Goal: Task Accomplishment & Management: Complete application form

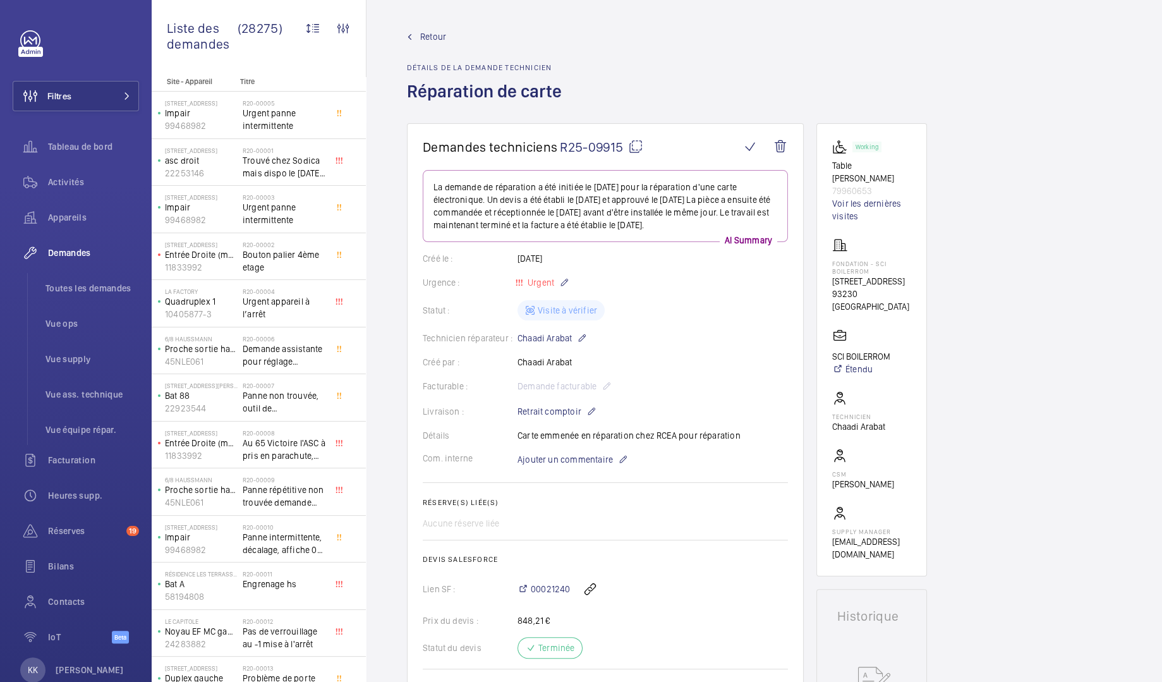
scroll to position [856, 0]
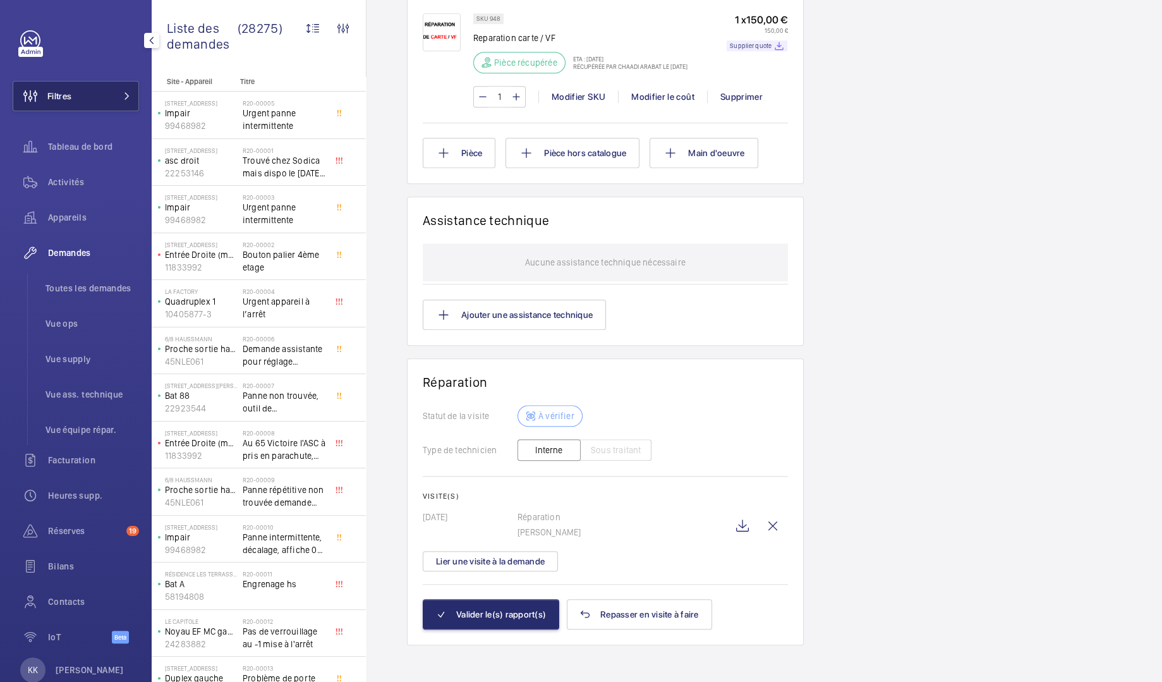
click at [113, 81] on button "Filtres" at bounding box center [76, 96] width 126 height 30
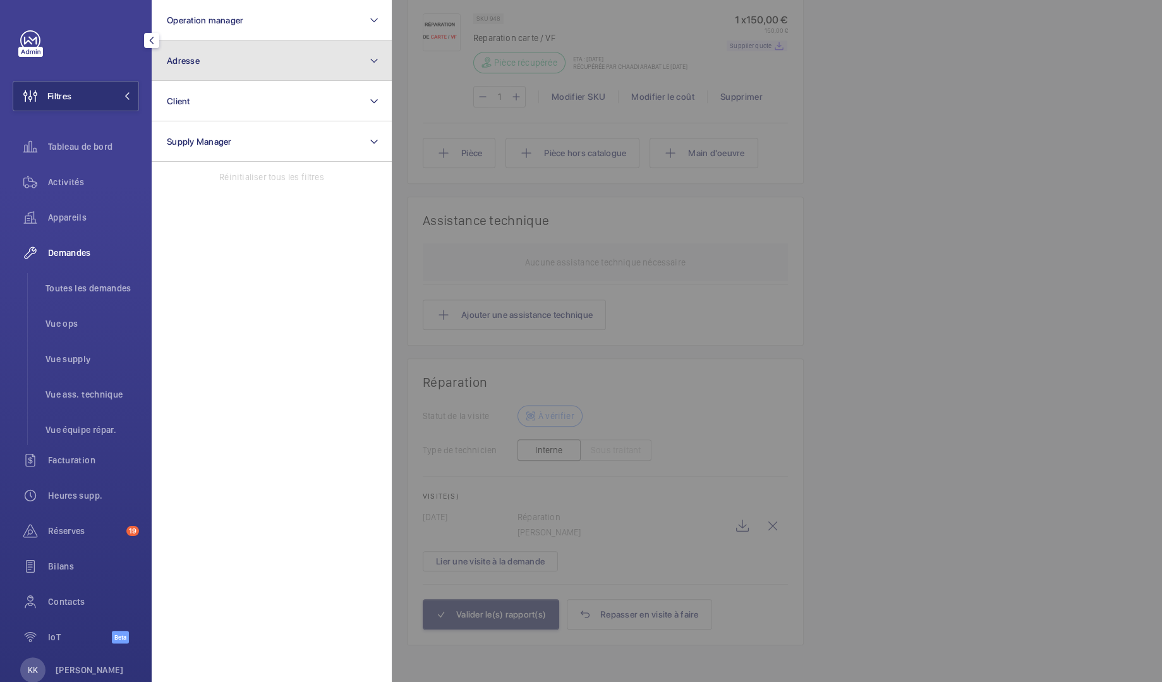
click at [310, 62] on button "Adresse" at bounding box center [272, 60] width 240 height 40
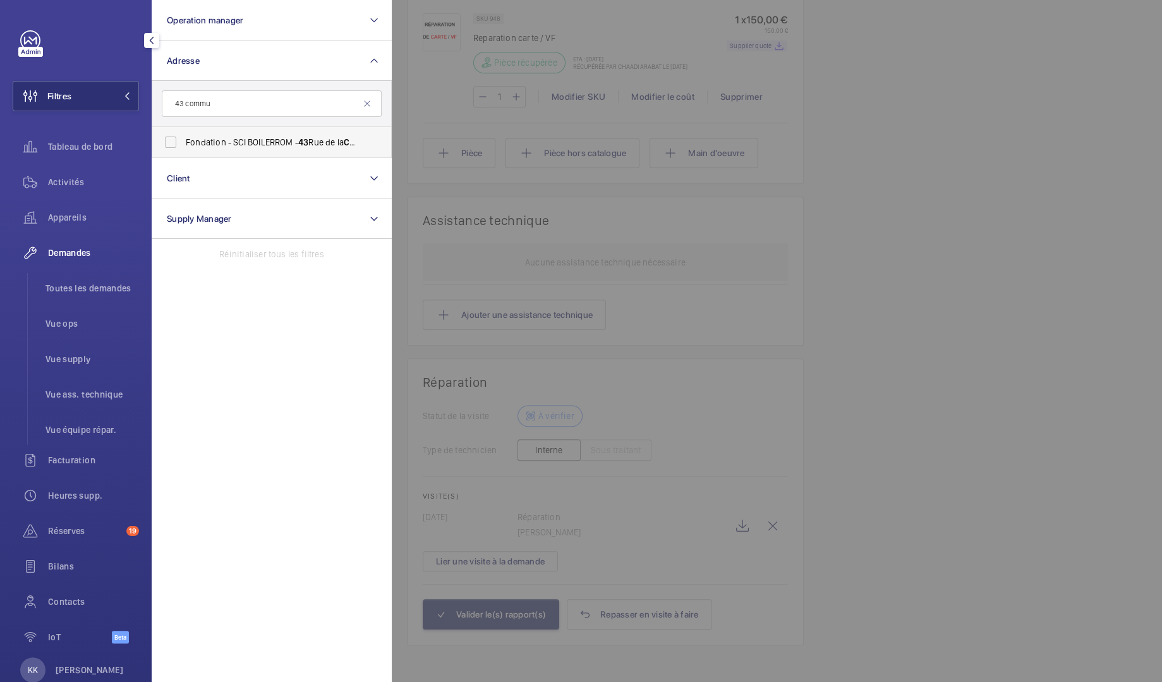
type input "43 commu"
click at [236, 147] on span "Fondation - SCI BOILERROM - 43 Rue de la Commu ne de Paris, ROMAINVILLE 93230" at bounding box center [273, 142] width 174 height 13
click at [183, 147] on input "Fondation - SCI BOILERROM - 43 Rue de la Commu ne de Paris, ROMAINVILLE 93230" at bounding box center [170, 142] width 25 height 25
checkbox input "true"
click at [79, 224] on div "Appareils" at bounding box center [76, 217] width 126 height 30
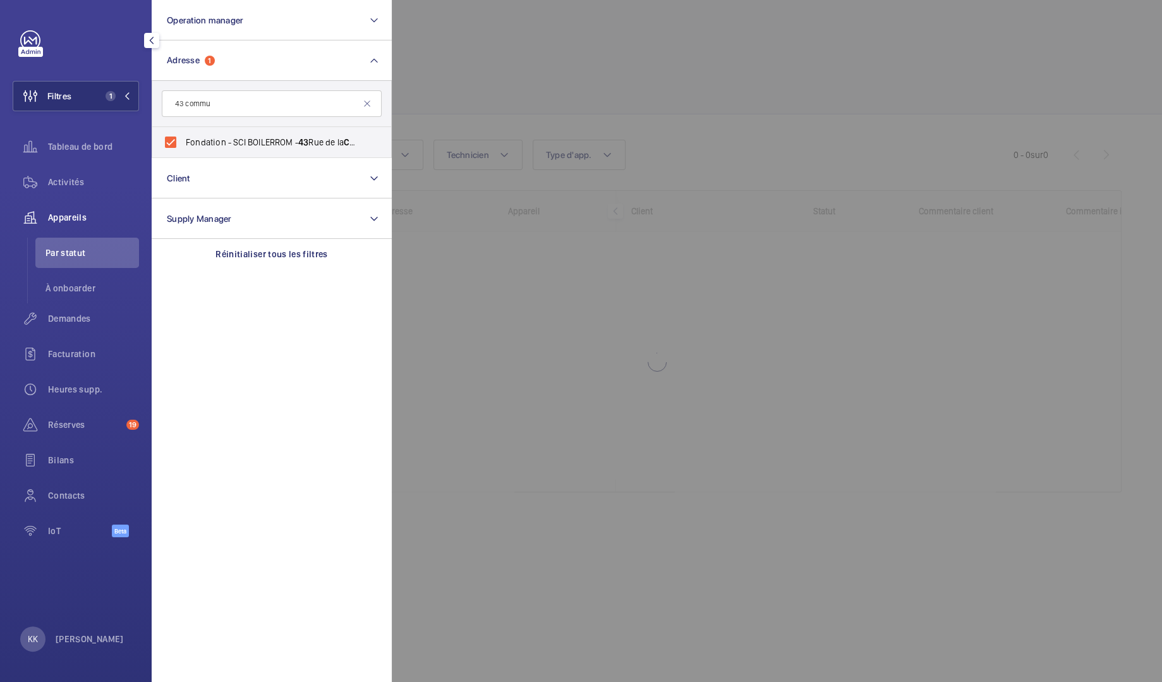
click at [523, 64] on div at bounding box center [973, 341] width 1162 height 682
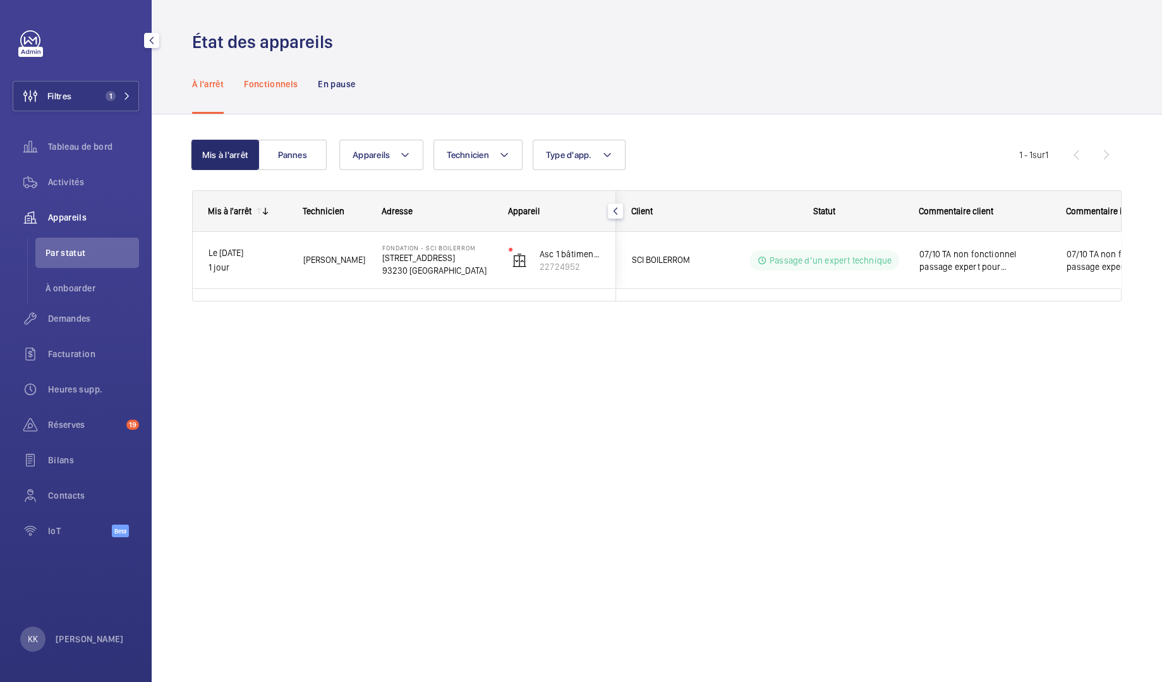
click at [256, 85] on p "Fonctionnels" at bounding box center [271, 84] width 54 height 13
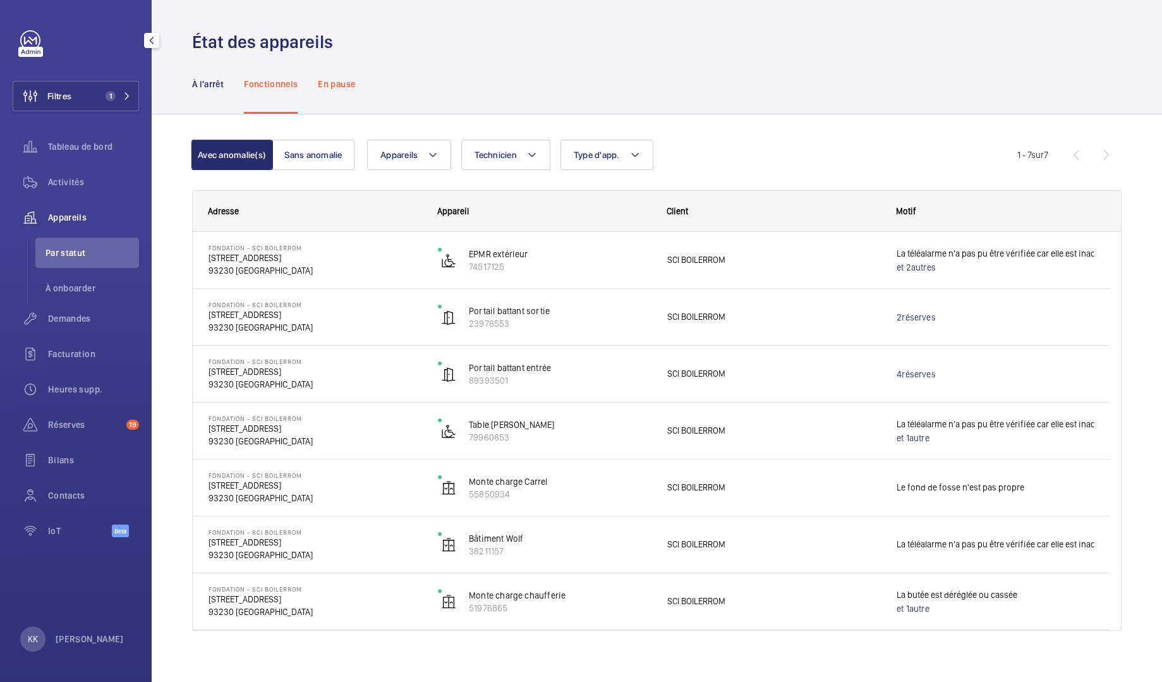
click at [343, 82] on p "En pause" at bounding box center [336, 84] width 37 height 13
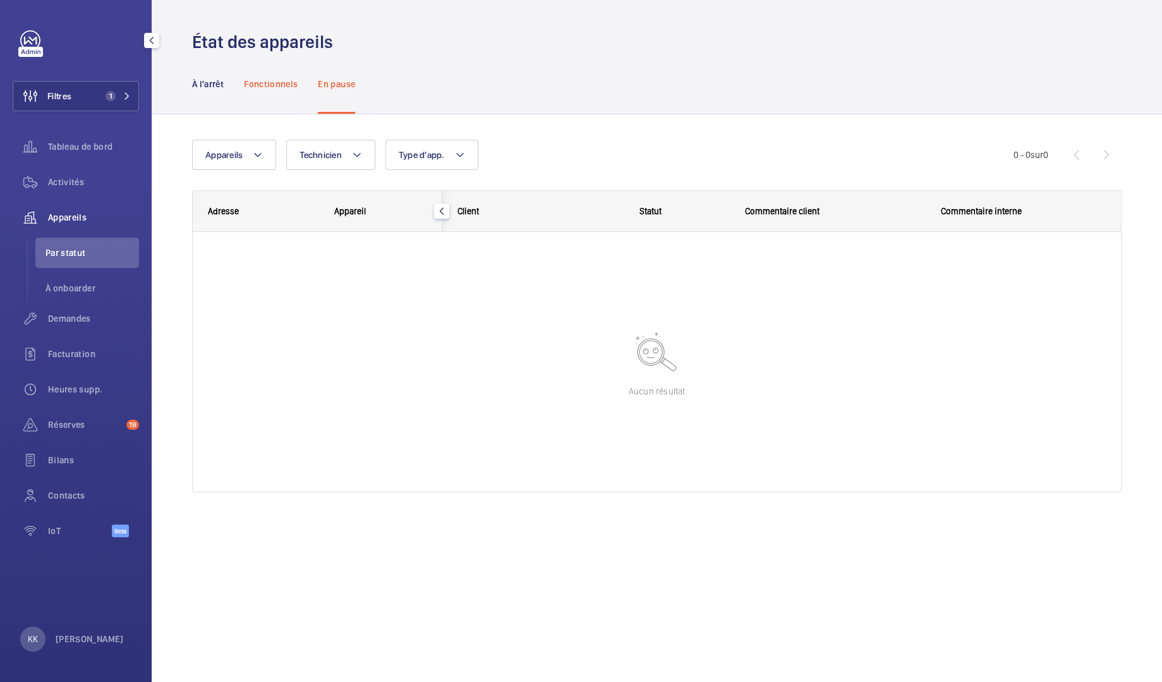
click at [282, 86] on p "Fonctionnels" at bounding box center [271, 84] width 54 height 13
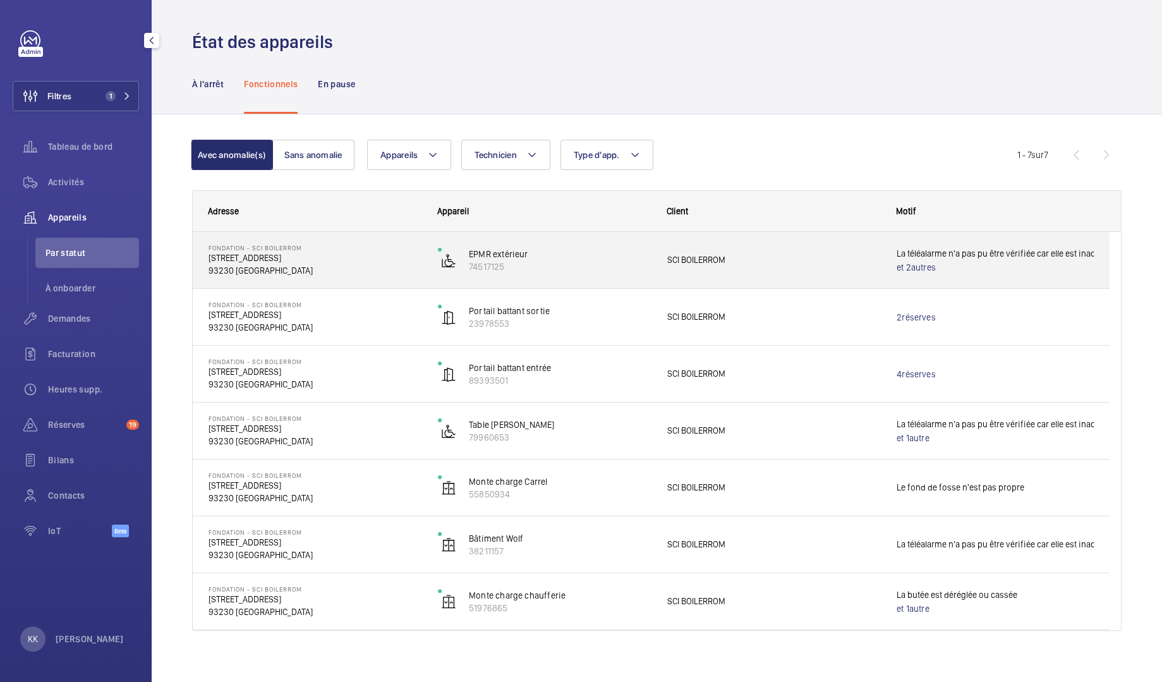
click at [282, 246] on p "Fondation - SCI BOILERROM" at bounding box center [315, 248] width 213 height 8
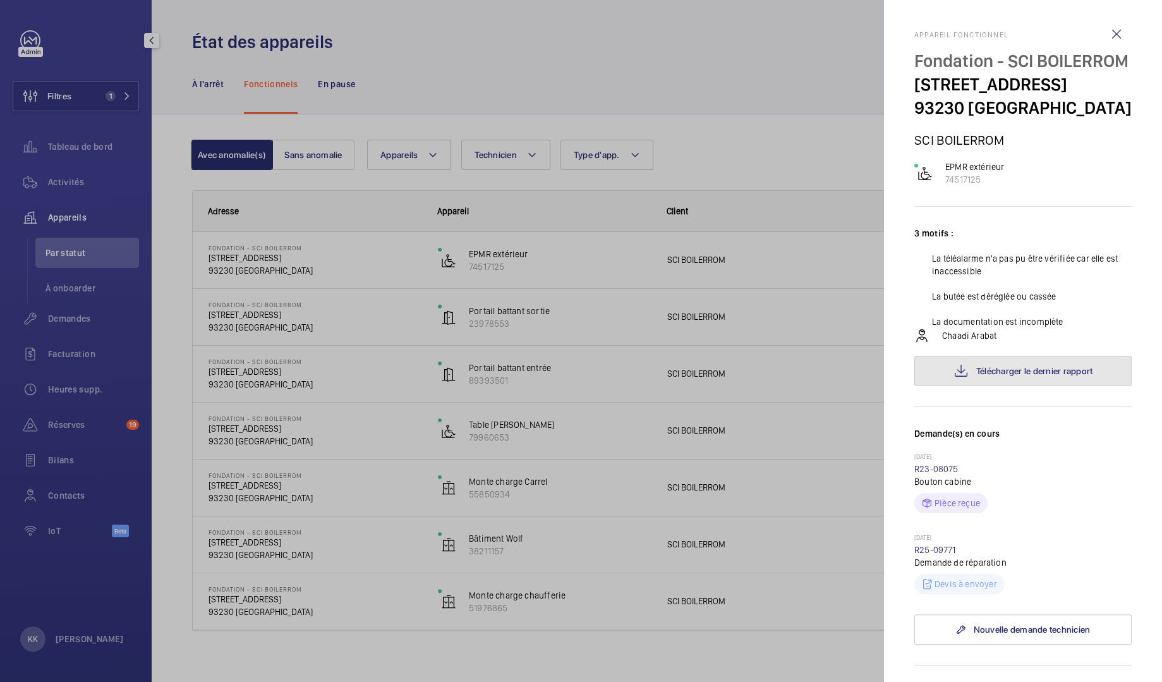
click at [964, 386] on button "Télécharger le dernier rapport" at bounding box center [1022, 371] width 217 height 30
click at [186, 298] on div at bounding box center [581, 341] width 1162 height 682
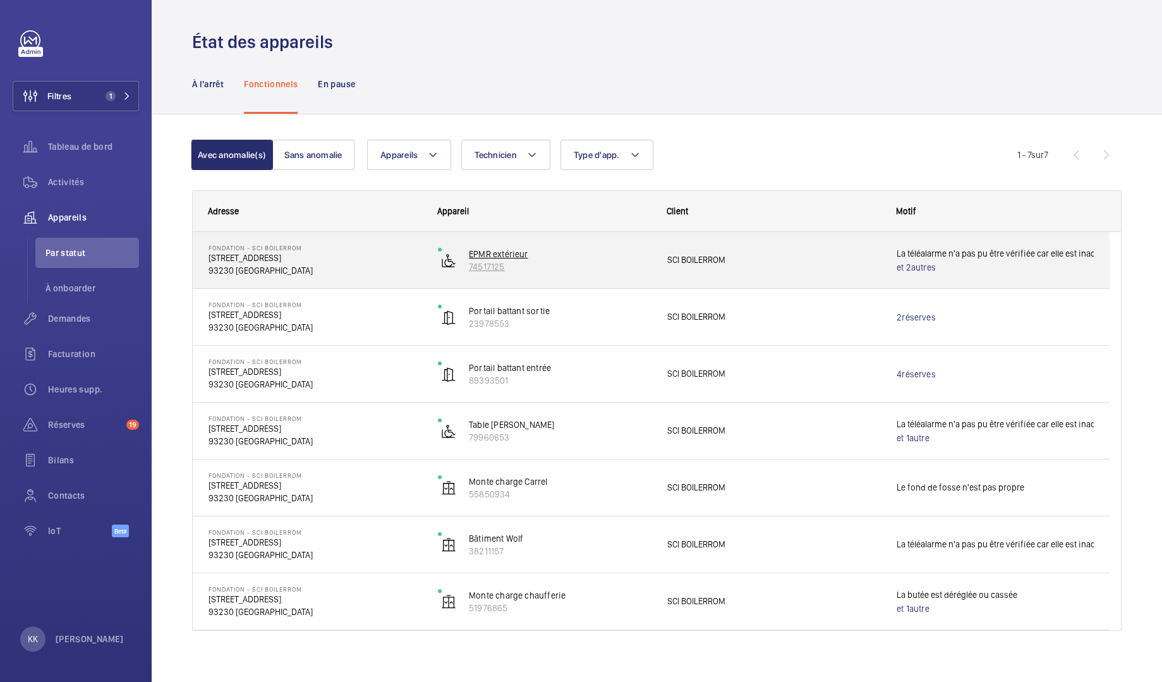
drag, startPoint x: 521, startPoint y: 263, endPoint x: 456, endPoint y: 267, distance: 65.9
click at [456, 267] on wm-front-device-cell "EPMR extérieur 74517125" at bounding box center [544, 261] width 213 height 32
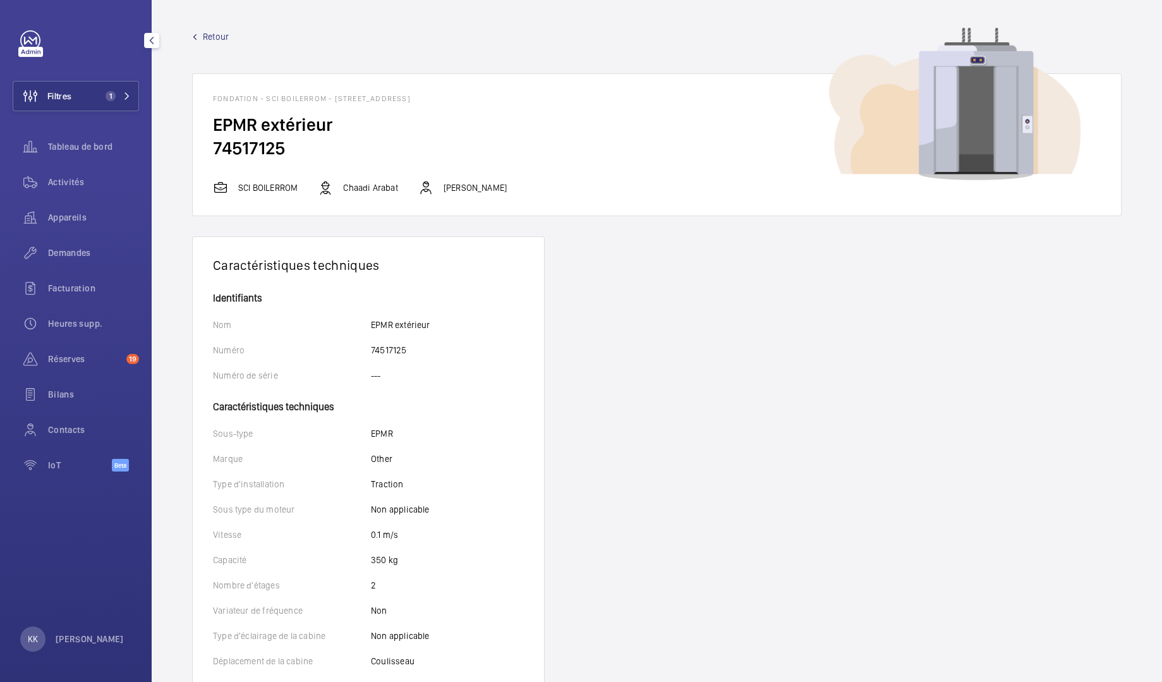
drag, startPoint x: 291, startPoint y: 143, endPoint x: 190, endPoint y: 152, distance: 102.1
click at [190, 152] on wm-front-device-detail "Retour Fondation - SCI BOILERROM - 43 Rue de la Commune de Paris, 93230 ROMAINV…" at bounding box center [657, 581] width 1010 height 1163
copy h2 "74517125"
click at [218, 39] on span "Retour" at bounding box center [216, 36] width 26 height 13
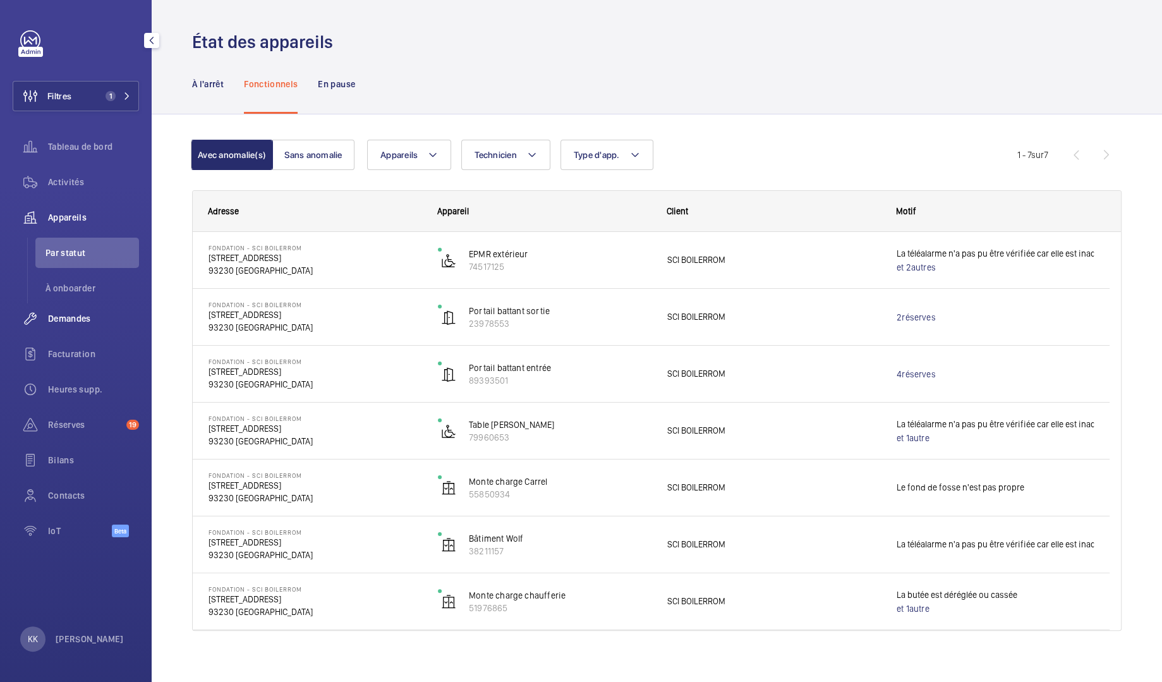
click at [58, 323] on span "Demandes" at bounding box center [93, 318] width 91 height 13
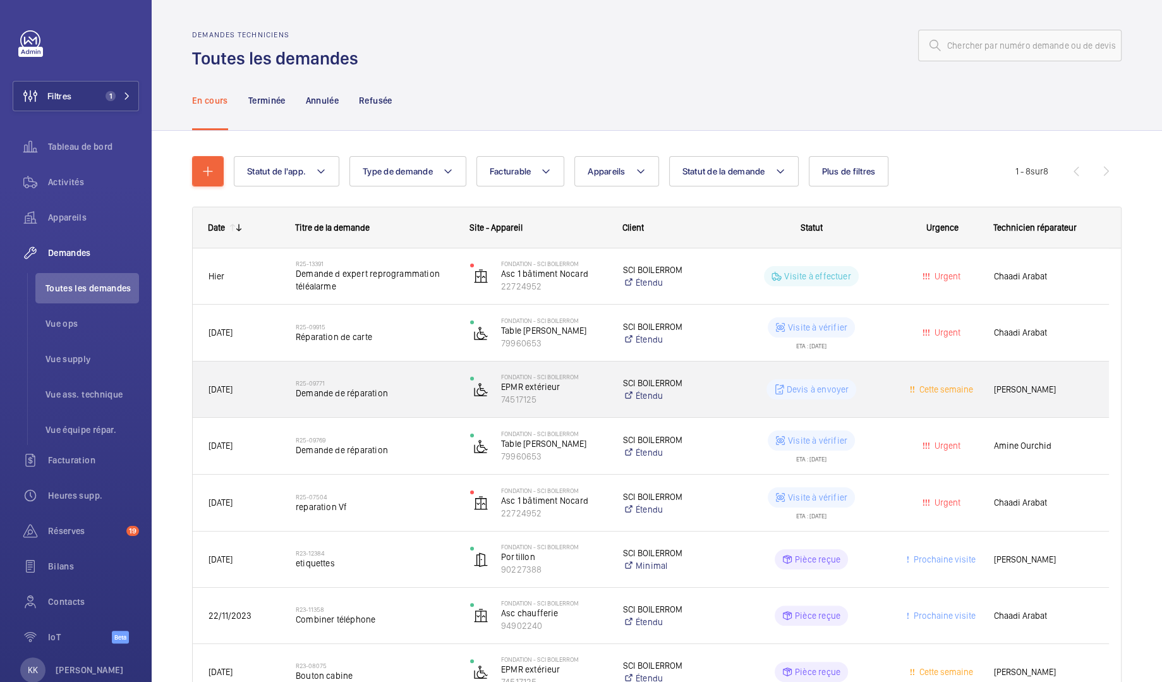
click at [377, 391] on span "Demande de réparation" at bounding box center [375, 393] width 158 height 13
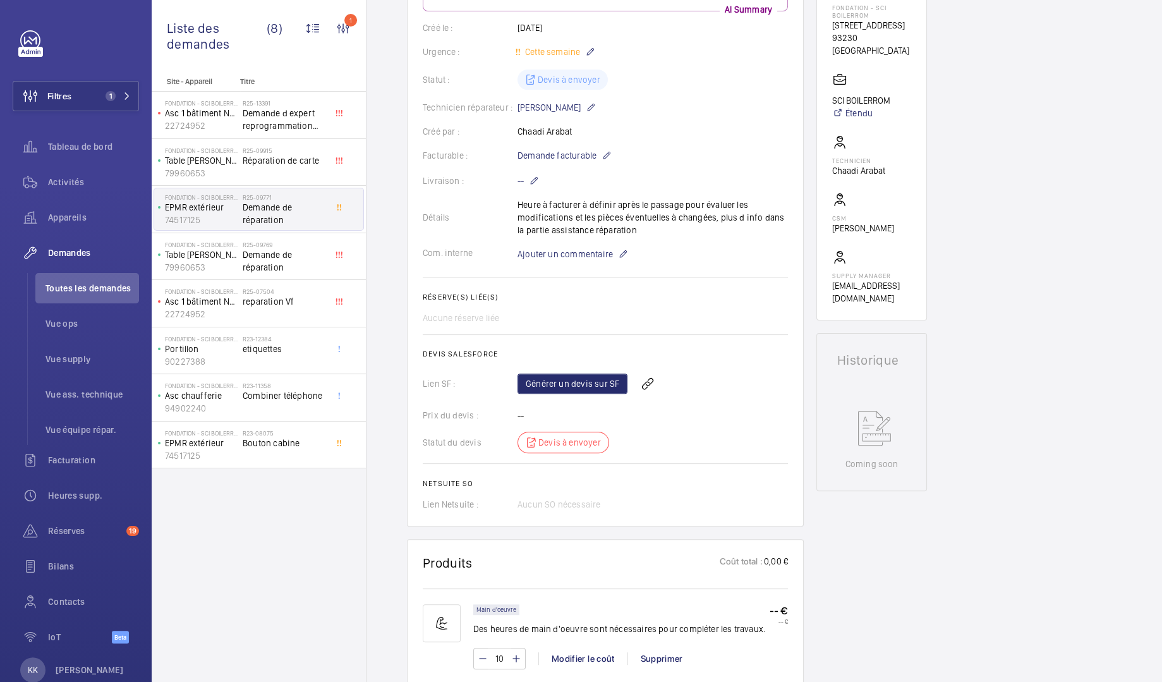
scroll to position [203, 0]
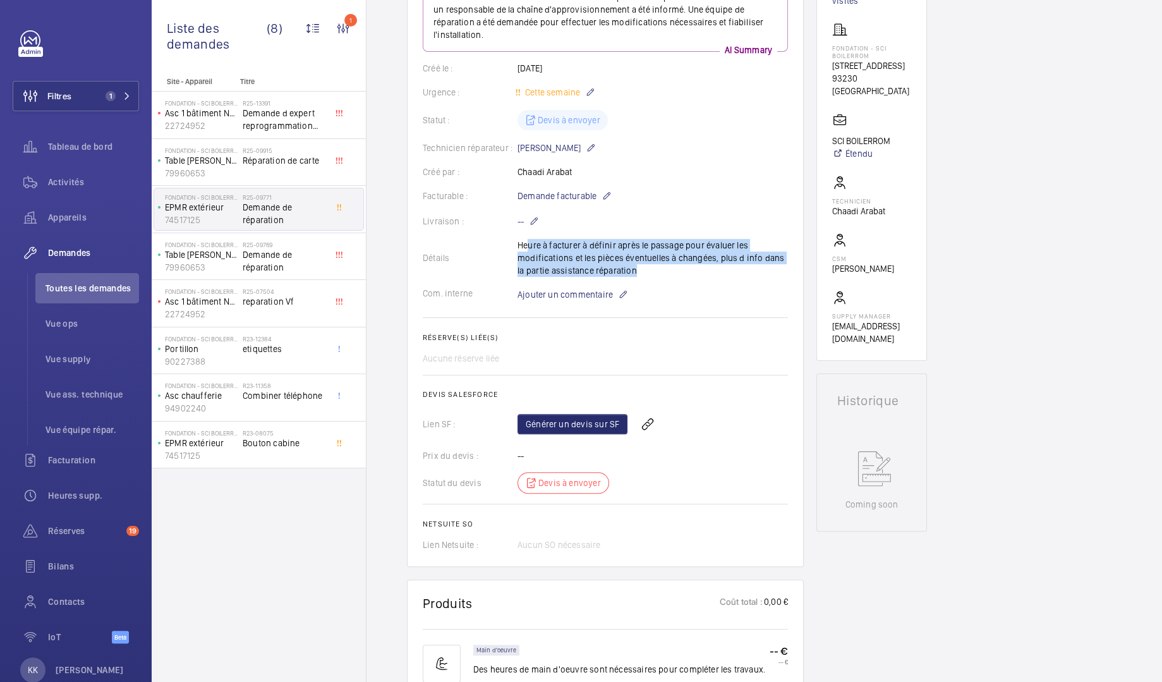
drag, startPoint x: 522, startPoint y: 245, endPoint x: 682, endPoint y: 281, distance: 163.7
click at [682, 281] on wm-front-card-body "Une demande de réparation a été soumise le 17/07/2025 concernant des problèmes …" at bounding box center [605, 259] width 365 height 584
click at [682, 274] on div "Détails Heure à facturer à définir après le passage pour évaluer les modificati…" at bounding box center [605, 258] width 365 height 38
drag, startPoint x: 639, startPoint y: 272, endPoint x: 512, endPoint y: 243, distance: 129.7
click at [512, 243] on div "Détails Heure à facturer à définir après le passage pour évaluer les modificati…" at bounding box center [605, 258] width 365 height 38
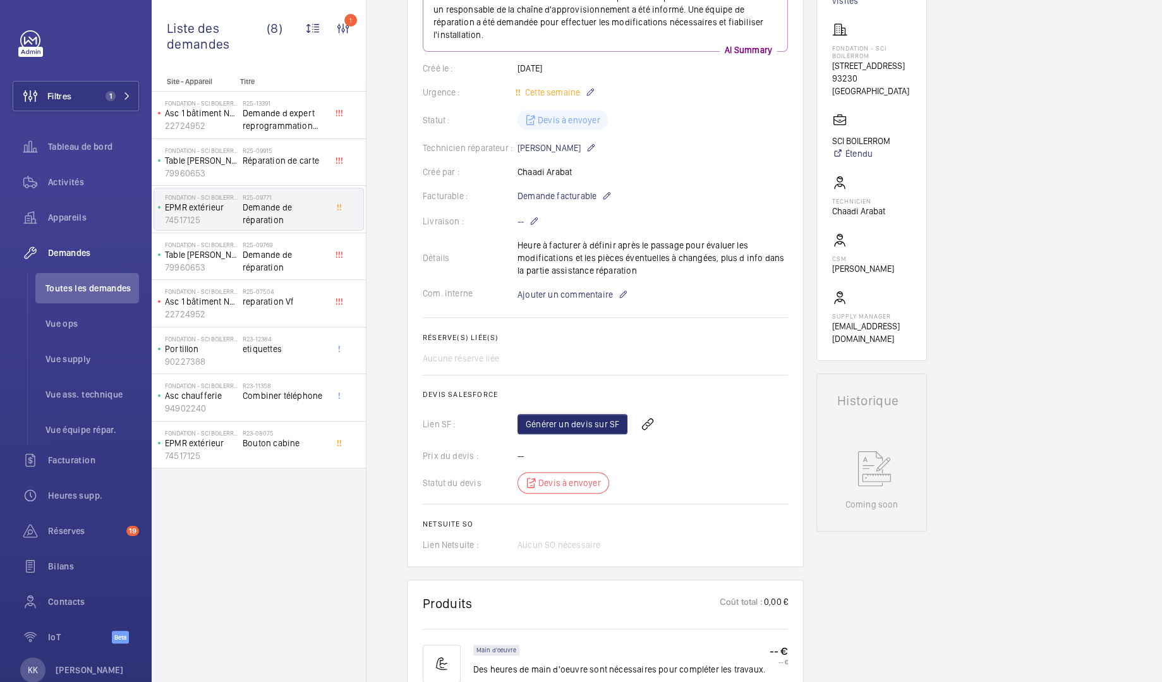
click at [1069, 241] on div "Demandes techniciens R25-09771 Une demande de réparation a été soumise le 17/07…" at bounding box center [764, 638] width 796 height 1436
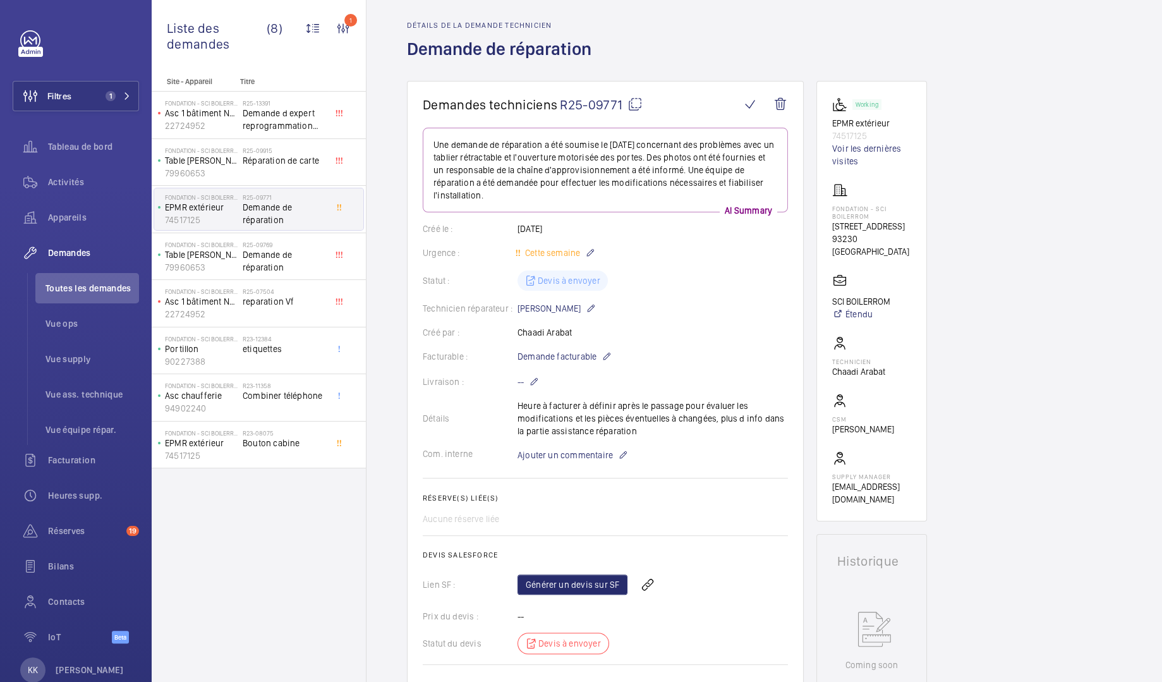
scroll to position [5, 0]
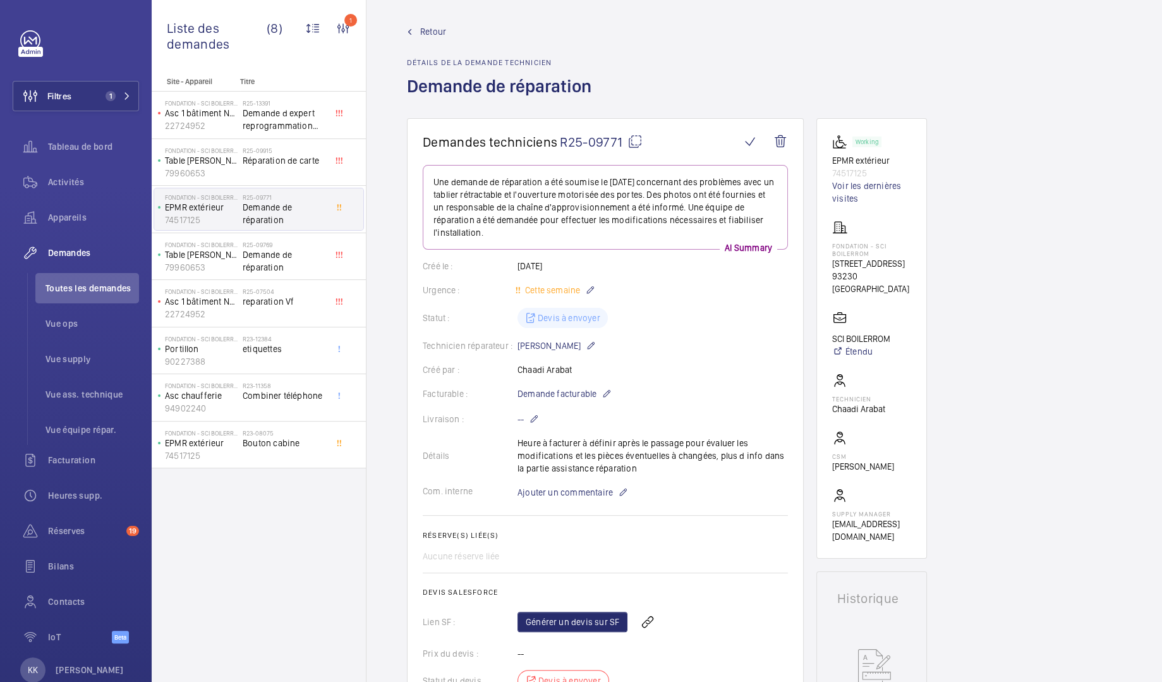
click at [635, 138] on mat-icon at bounding box center [634, 141] width 15 height 15
click at [83, 107] on button "Filtres 1" at bounding box center [76, 96] width 126 height 30
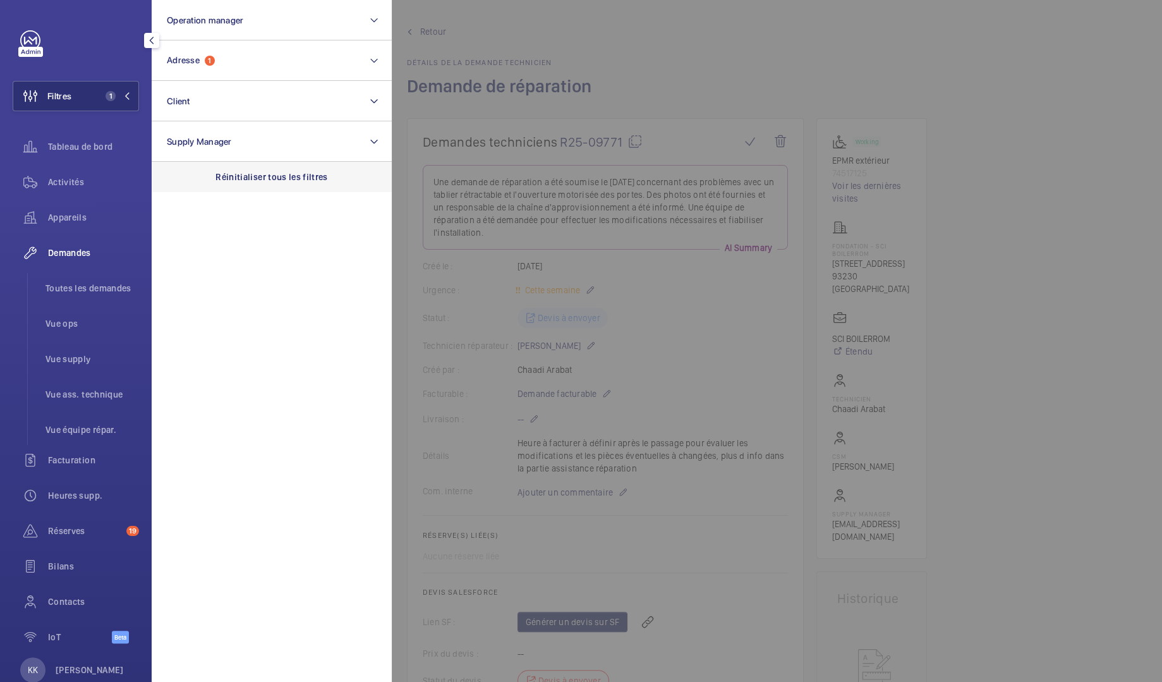
click at [237, 169] on div "Réinitialiser tous les filtres" at bounding box center [272, 177] width 240 height 30
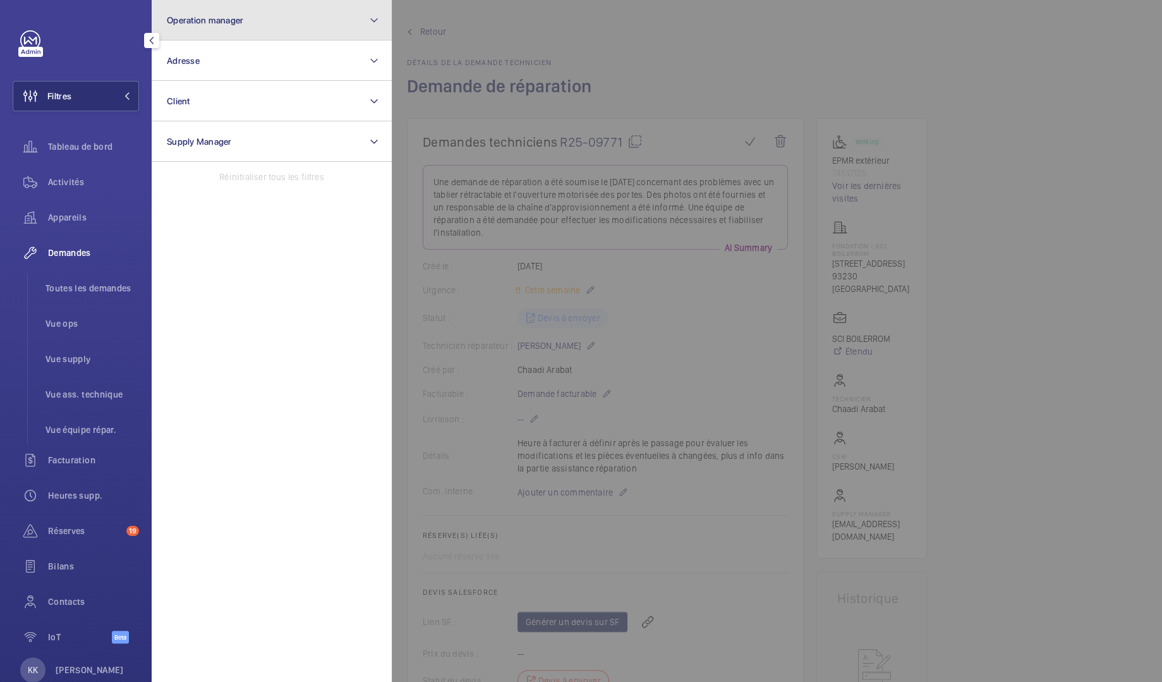
click at [225, 25] on button "Operation manager" at bounding box center [272, 20] width 240 height 40
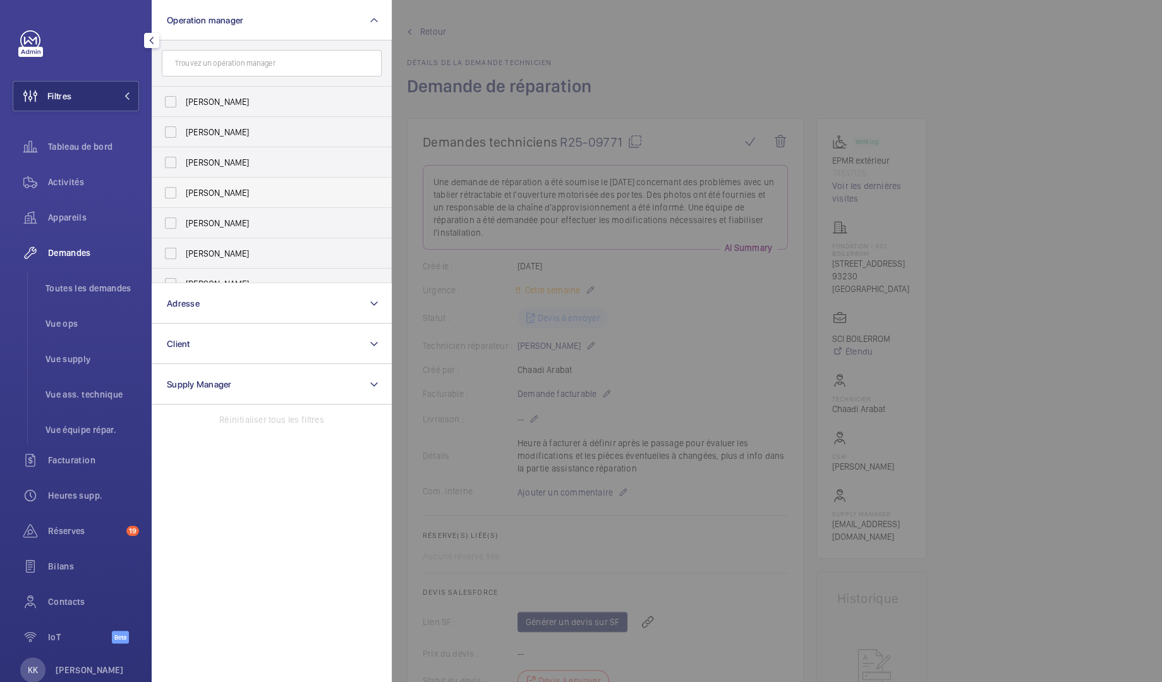
click at [203, 190] on span "[PERSON_NAME]" at bounding box center [273, 192] width 174 height 13
click at [183, 190] on input "[PERSON_NAME]" at bounding box center [170, 192] width 25 height 25
checkbox input "true"
click at [59, 325] on span "Vue ops" at bounding box center [92, 323] width 94 height 13
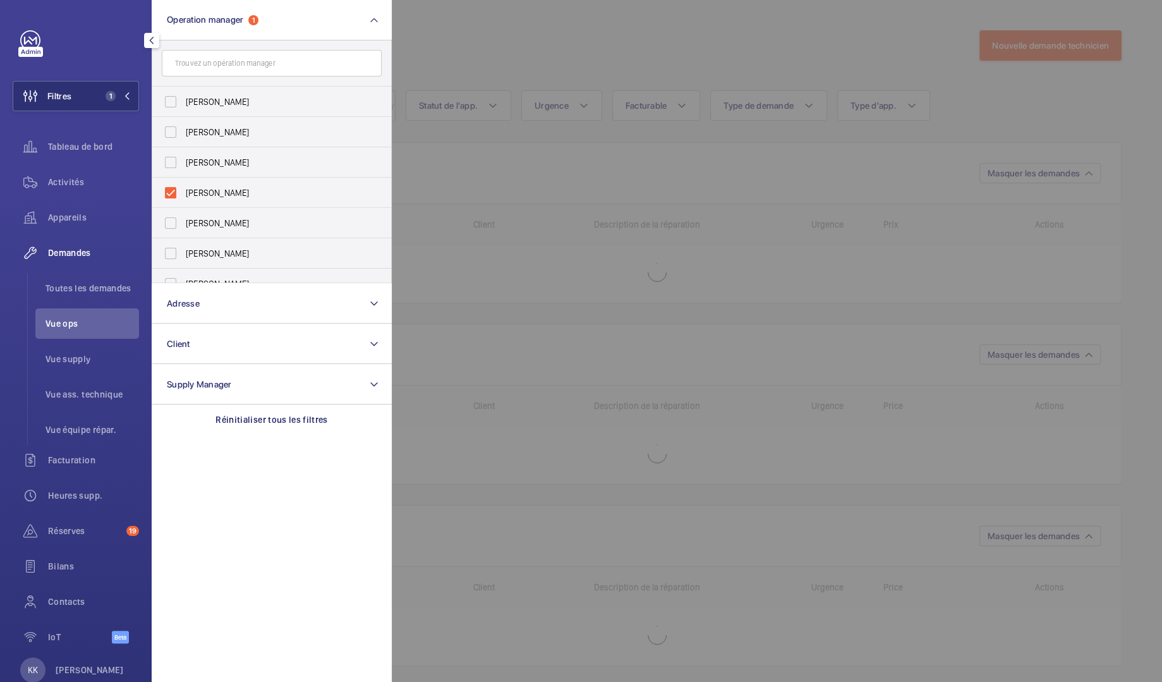
click at [438, 124] on div at bounding box center [973, 341] width 1162 height 682
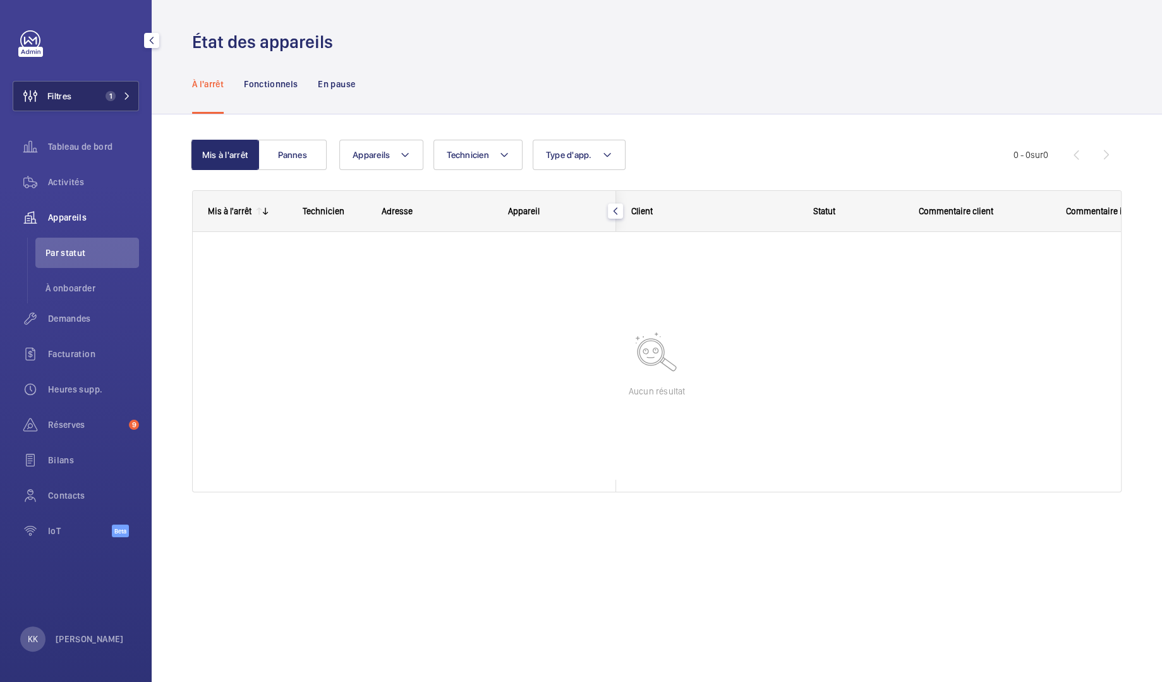
click at [60, 97] on span "Filtres" at bounding box center [59, 96] width 24 height 13
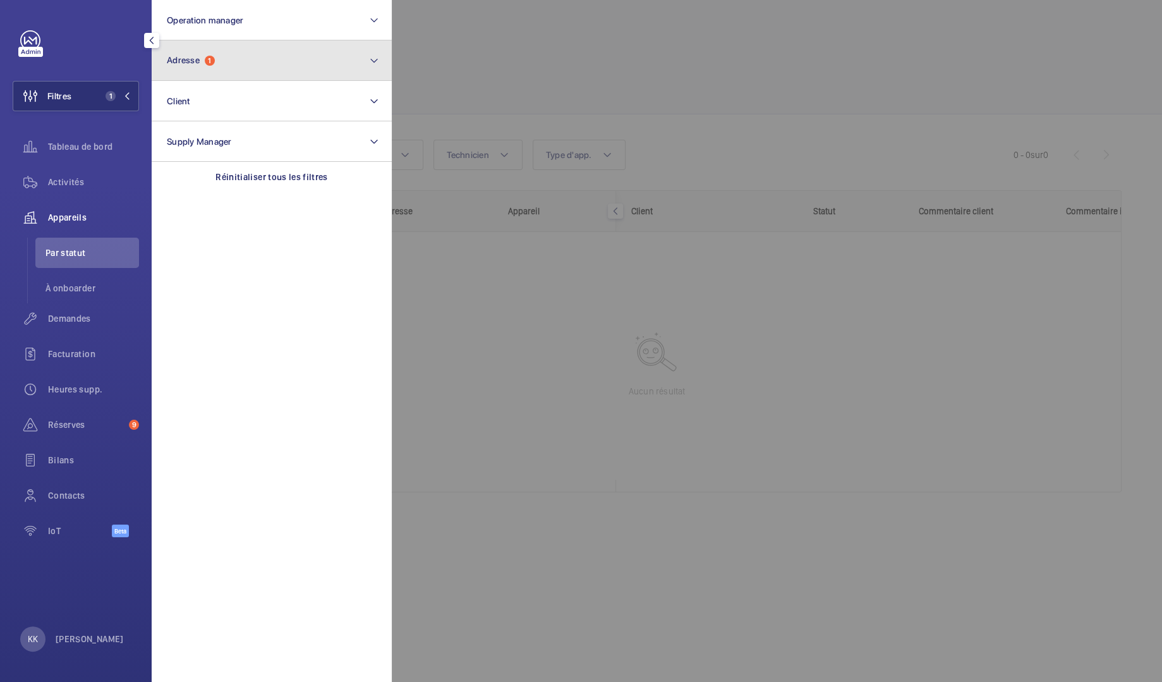
click at [197, 68] on button "Adresse 1" at bounding box center [272, 60] width 240 height 40
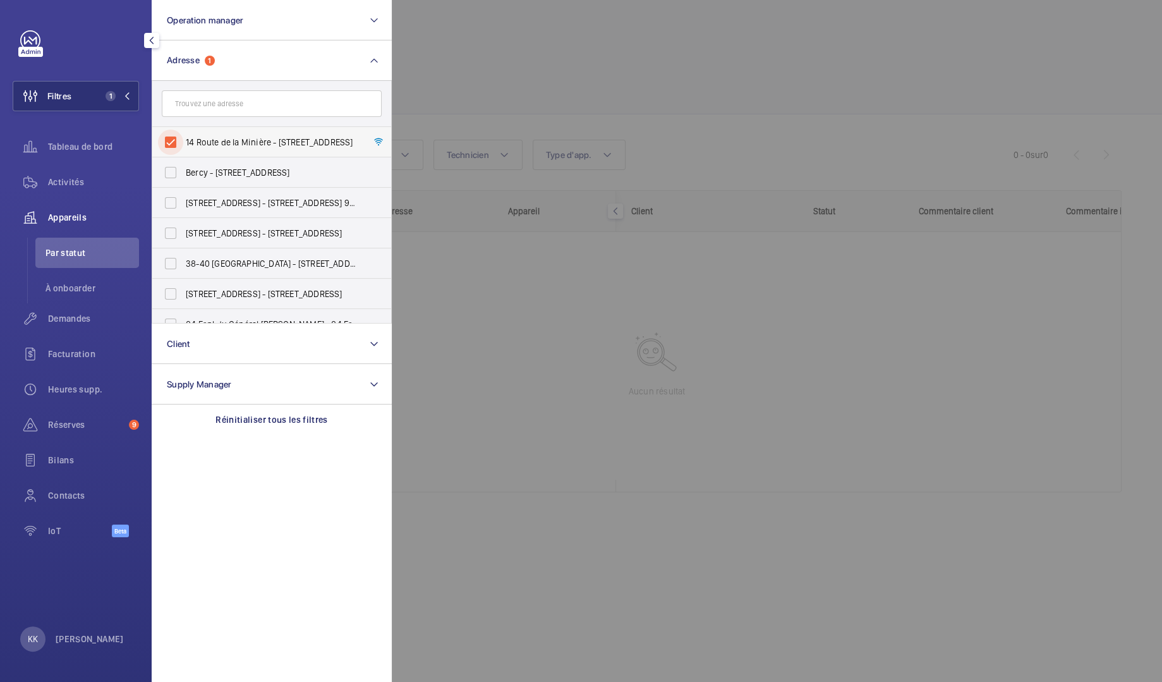
click at [174, 138] on input "14 Route de la Minière - [STREET_ADDRESS]" at bounding box center [170, 142] width 25 height 25
checkbox input "false"
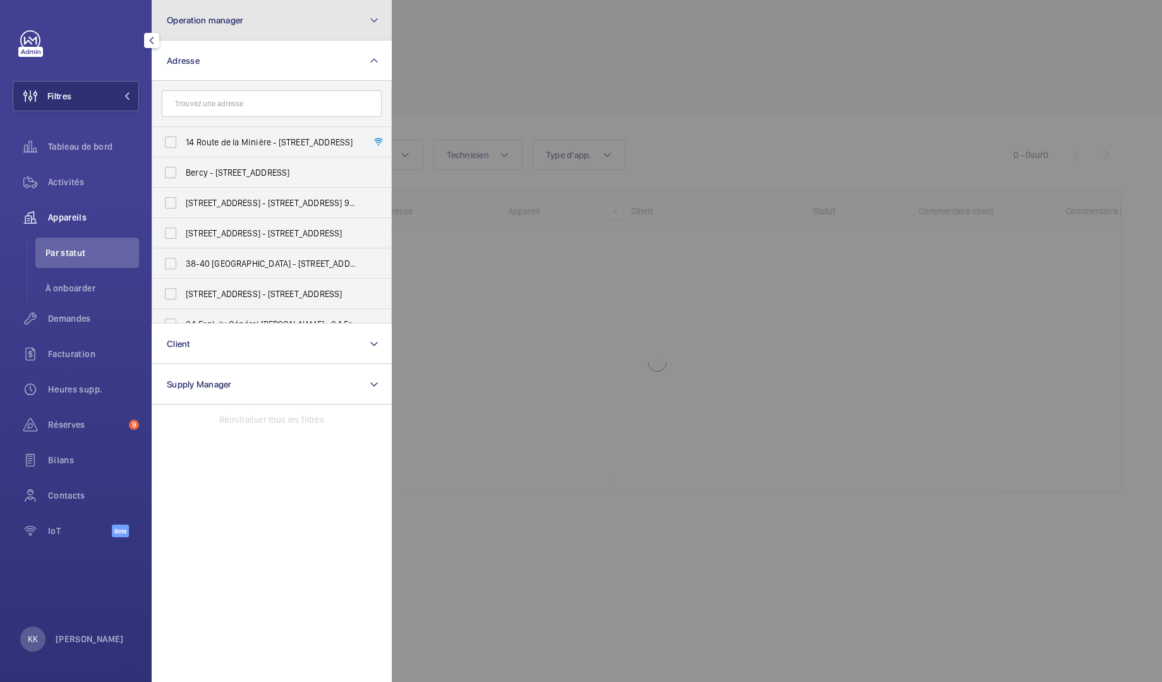
click at [201, 30] on button "Operation manager" at bounding box center [272, 20] width 240 height 40
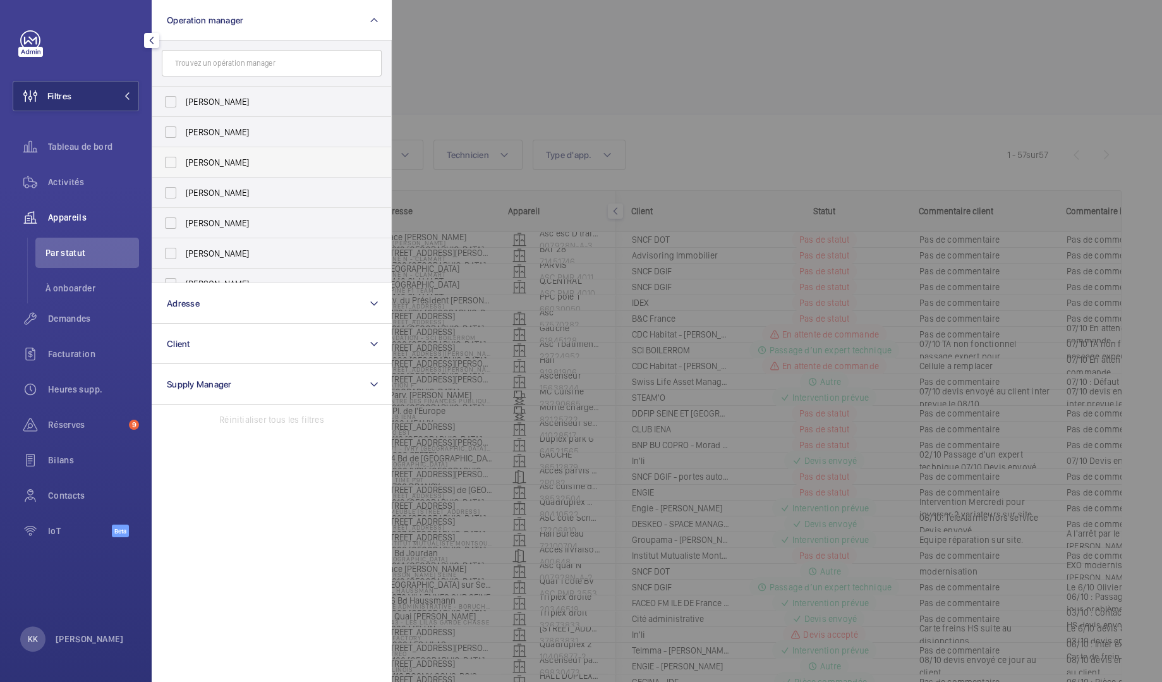
scroll to position [43, 0]
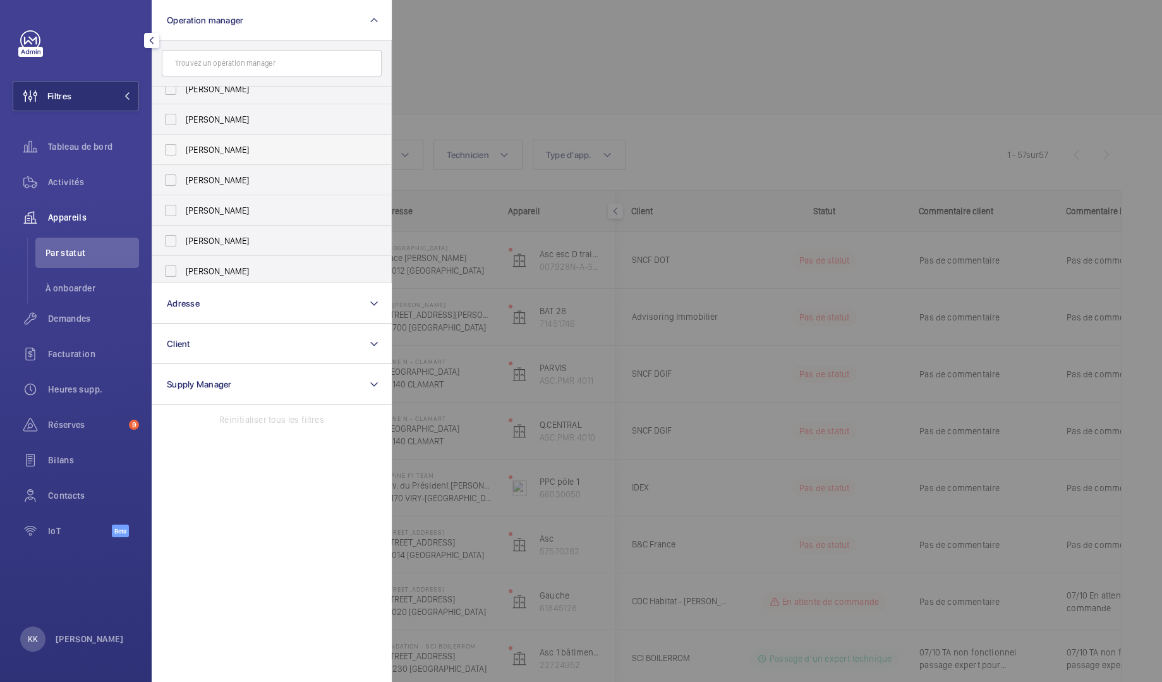
click at [191, 152] on span "[PERSON_NAME]" at bounding box center [273, 149] width 174 height 13
click at [183, 152] on input "[PERSON_NAME]" at bounding box center [170, 149] width 25 height 25
checkbox input "true"
click at [480, 110] on div at bounding box center [973, 341] width 1162 height 682
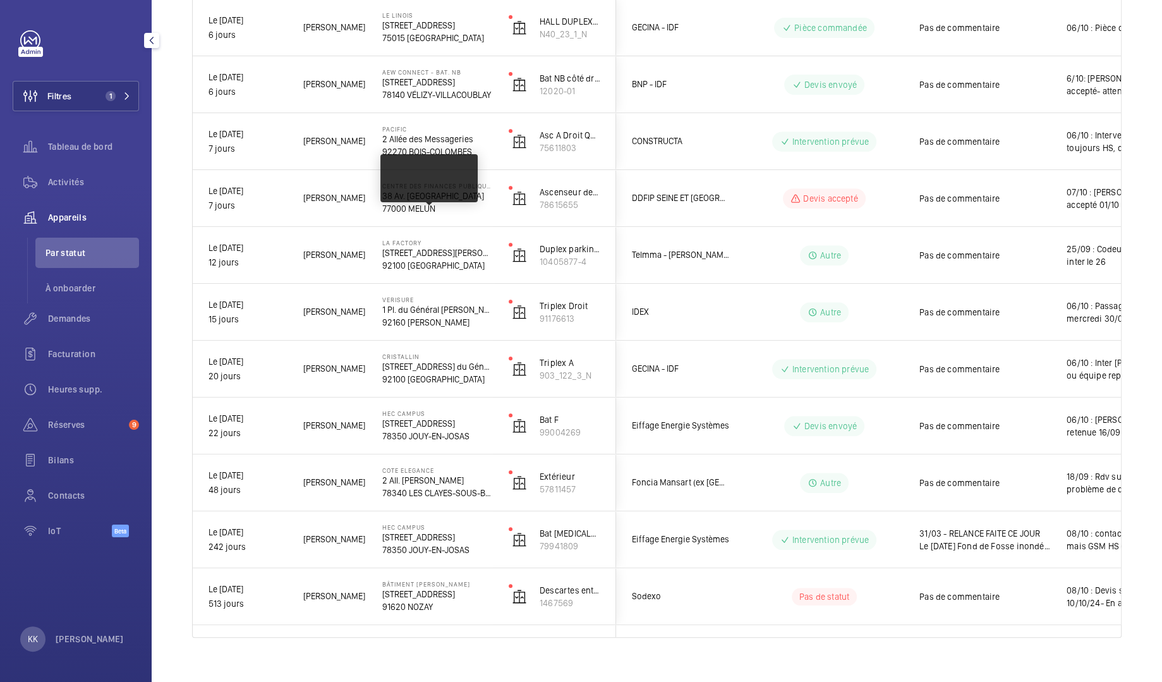
scroll to position [476, 0]
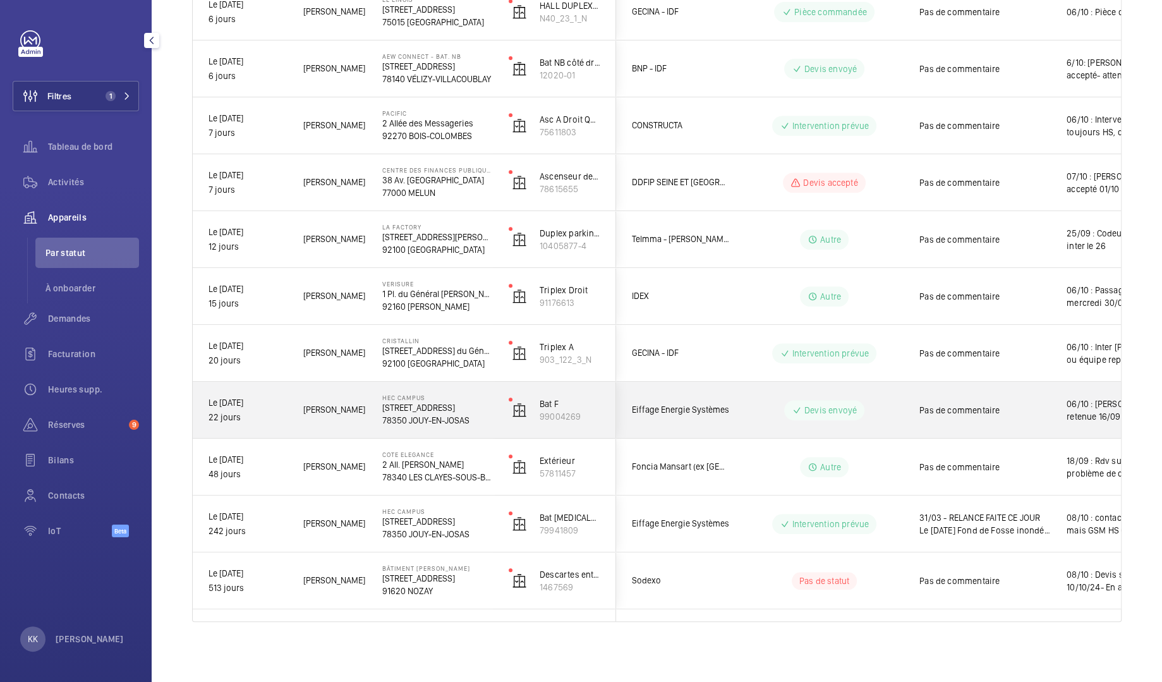
click at [342, 398] on div "Paulo S." at bounding box center [327, 410] width 78 height 40
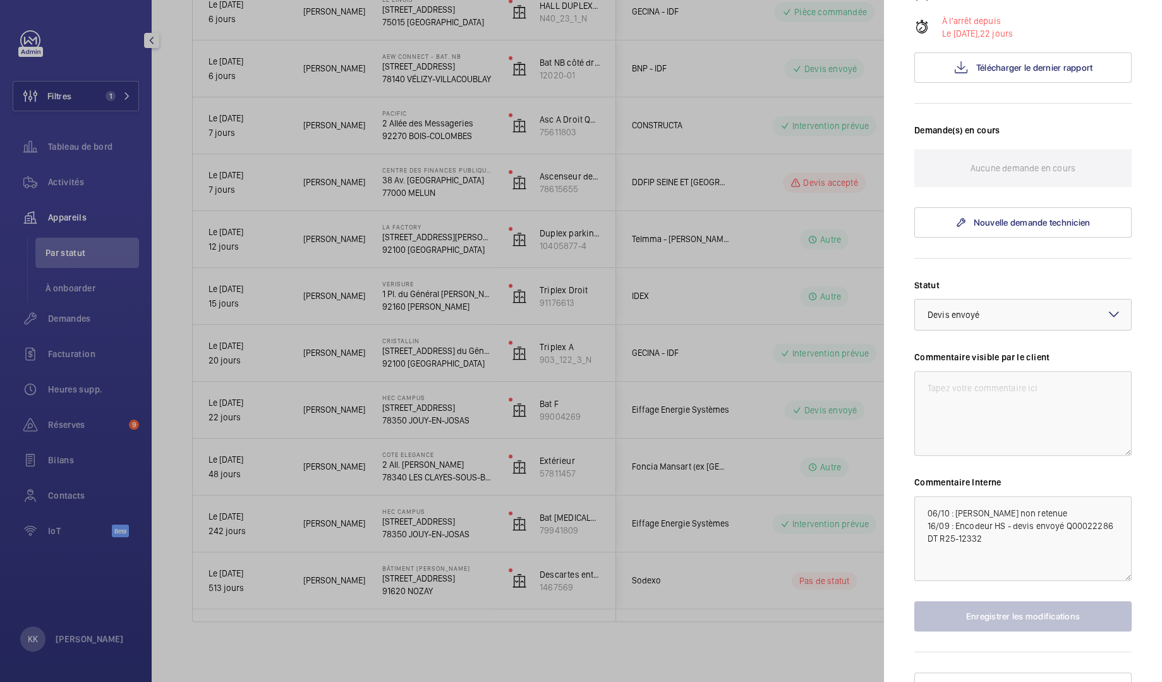
scroll to position [259, 0]
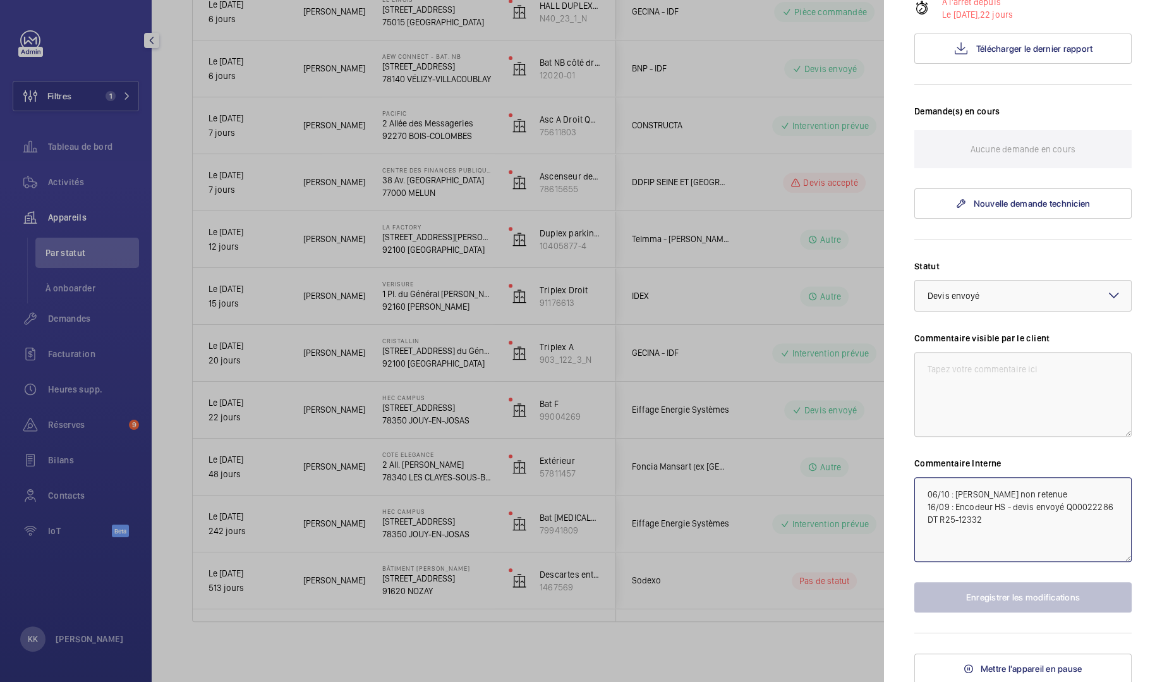
click at [923, 489] on textarea "06/10 : Devis non retenue 16/09 : Encodeur HS - devis envoyé Q00022286 DT R25-1…" at bounding box center [1022, 519] width 217 height 85
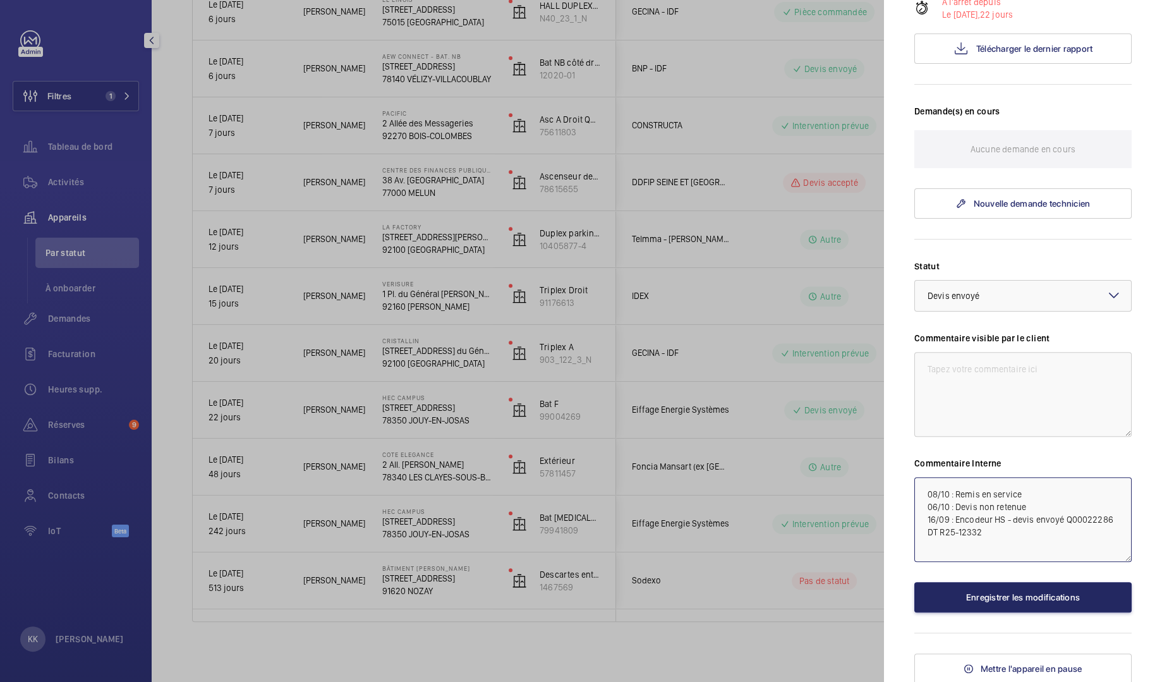
type textarea "08/10 : Remis en service 06/10 : Devis non retenue 16/09 : Encodeur HS - devis …"
click at [1020, 583] on button "Enregistrer les modifications" at bounding box center [1022, 597] width 217 height 30
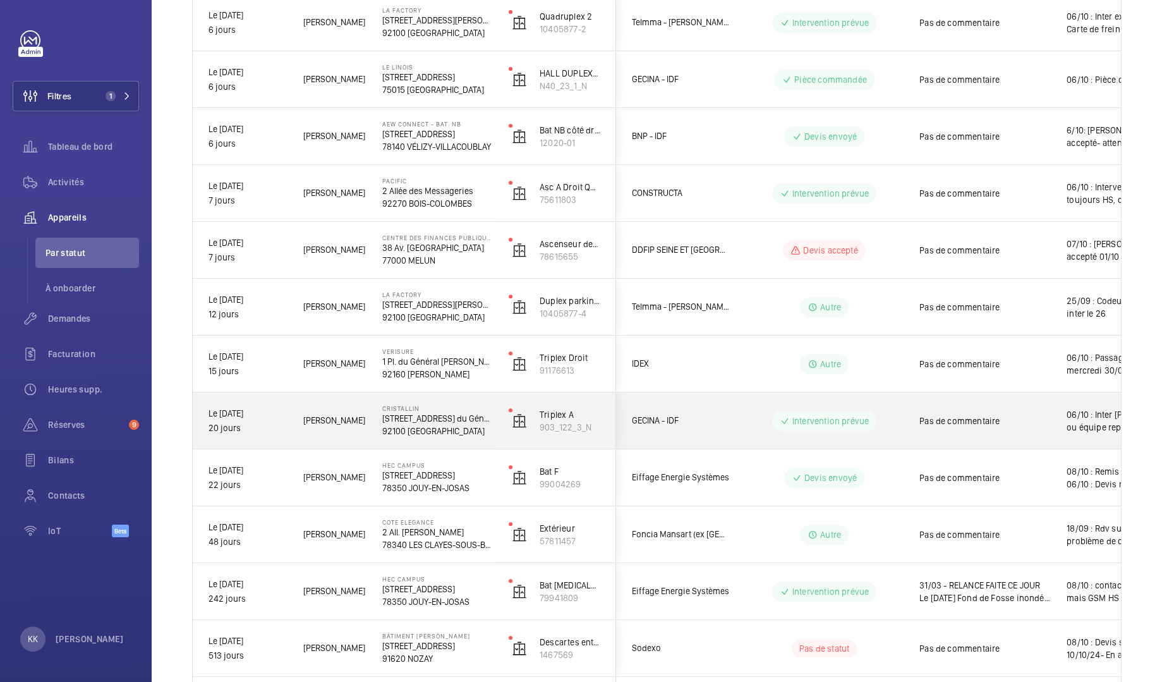
scroll to position [476, 0]
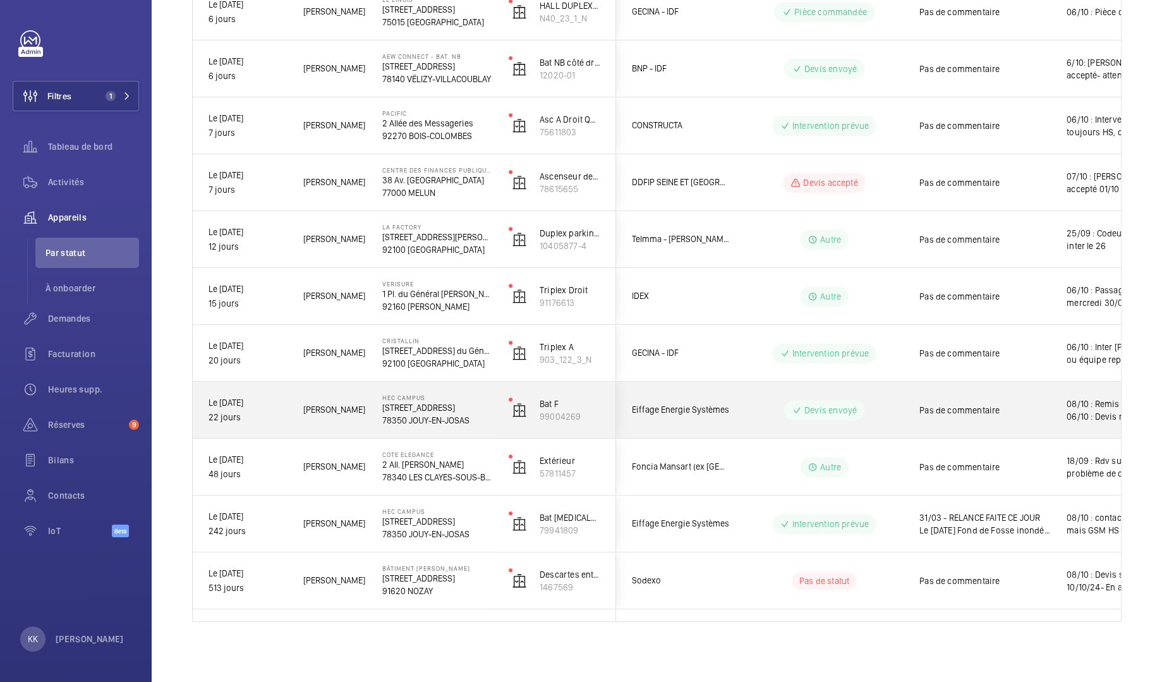
click at [332, 409] on span "Paulo S." at bounding box center [334, 410] width 63 height 15
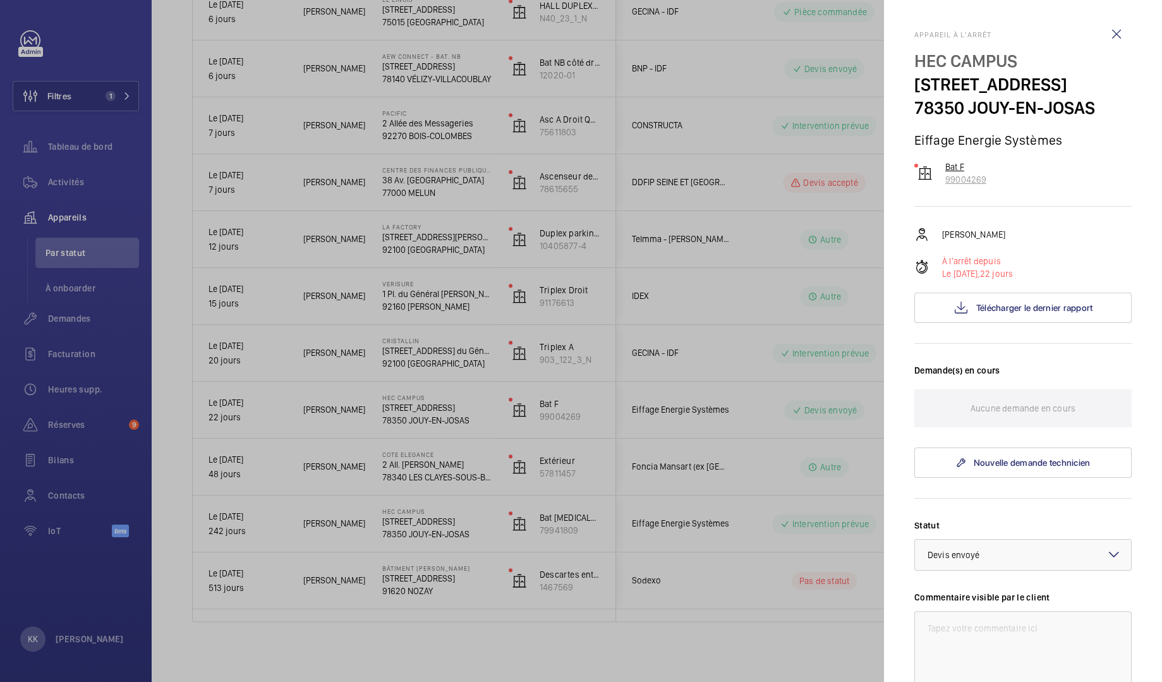
drag, startPoint x: 1019, startPoint y: 179, endPoint x: 942, endPoint y: 183, distance: 77.2
click at [942, 183] on div "Bat F 99004269" at bounding box center [1022, 172] width 217 height 25
copy p "99004269"
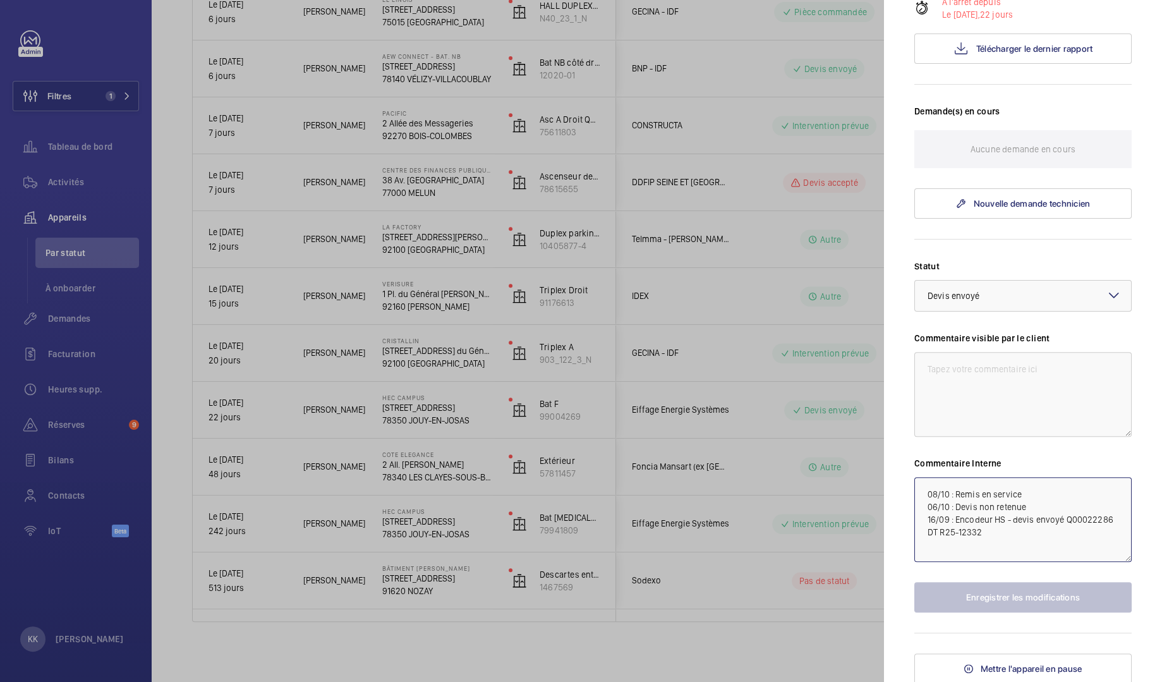
click at [1060, 483] on textarea "08/10 : Remis en service 06/10 : Devis non retenue 16/09 : Encodeur HS - devis …" at bounding box center [1022, 519] width 217 height 85
click at [1046, 487] on textarea "08/10 : Remis en service 06/10 : Devis non retenue 16/09 : Encodeur HS - devis …" at bounding box center [1022, 519] width 217 height 85
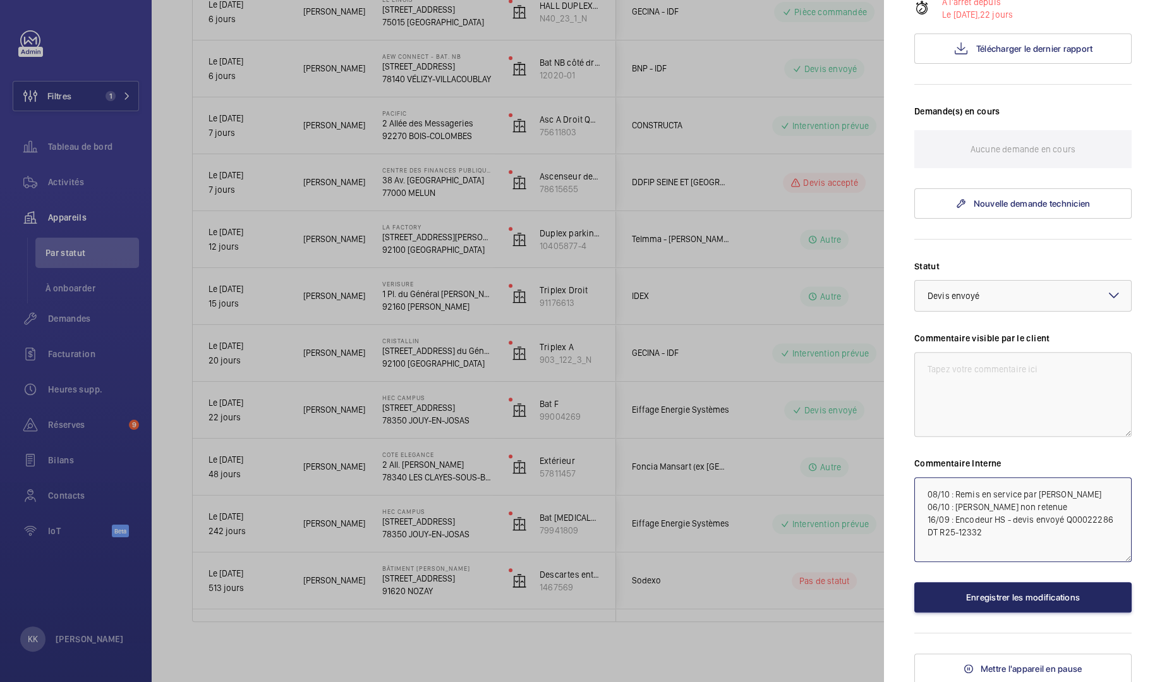
type textarea "08/10 : Remis en service par Otis 06/10 : Devis non retenue 16/09 : Encodeur HS…"
click at [1019, 598] on button "Enregistrer les modifications" at bounding box center [1022, 597] width 217 height 30
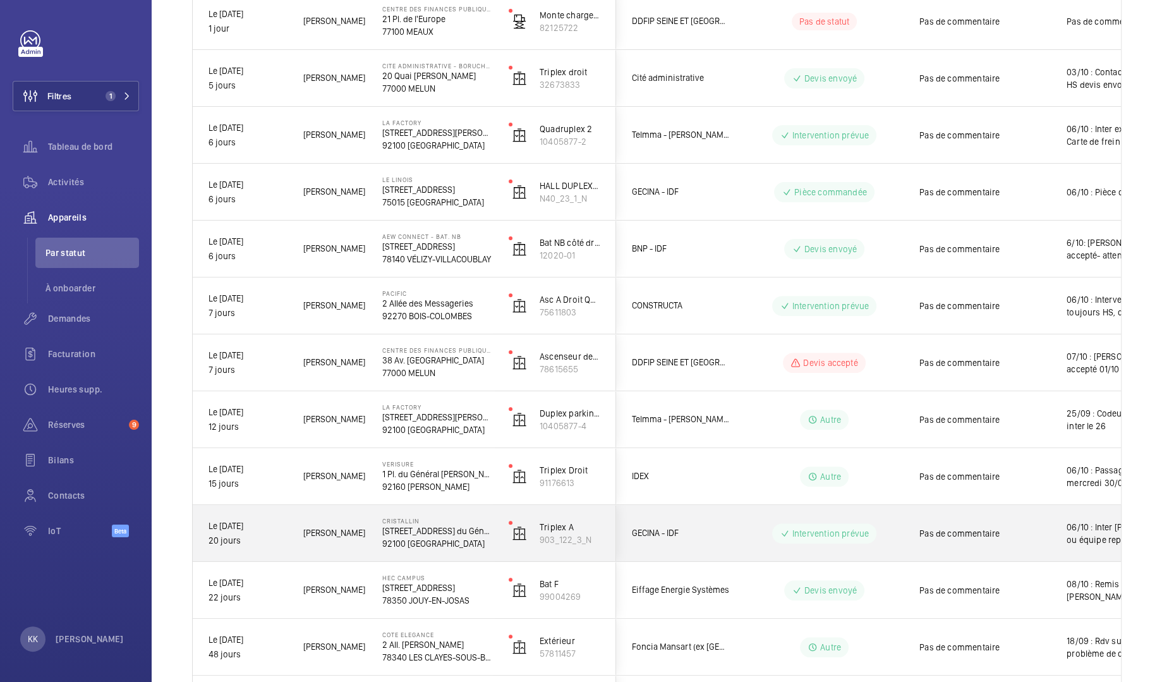
scroll to position [0, 0]
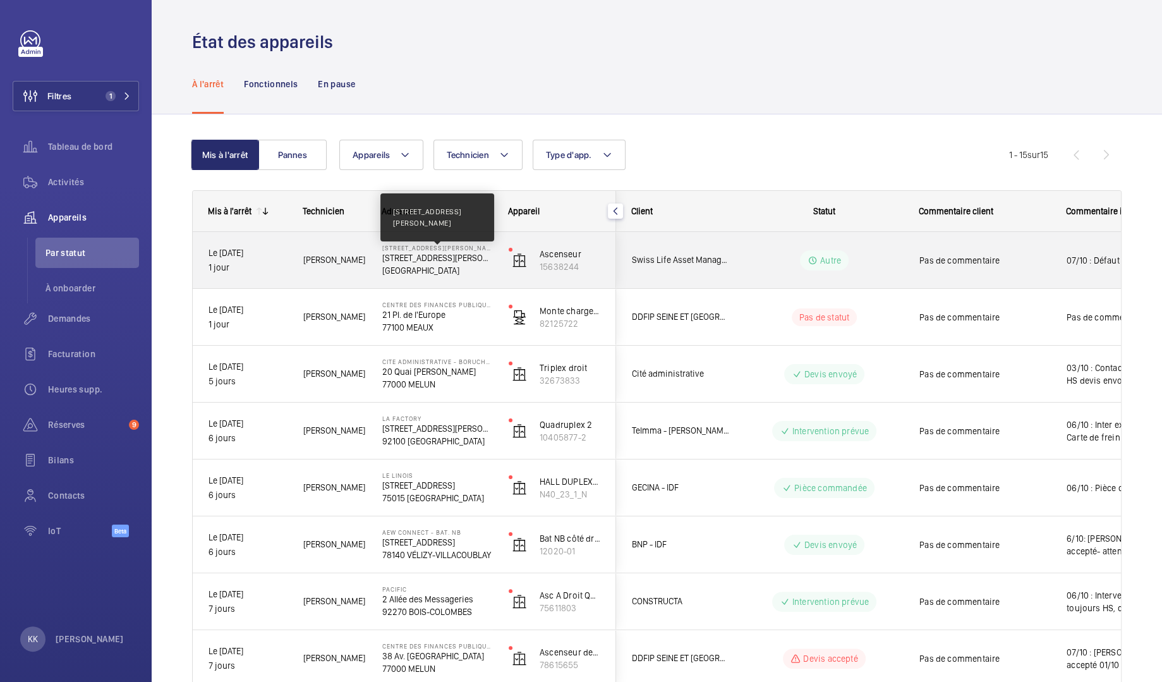
click at [418, 257] on p "47 Rue Edouard Nortier, 92200 NEUILLY-SUR-SEINE" at bounding box center [437, 257] width 110 height 13
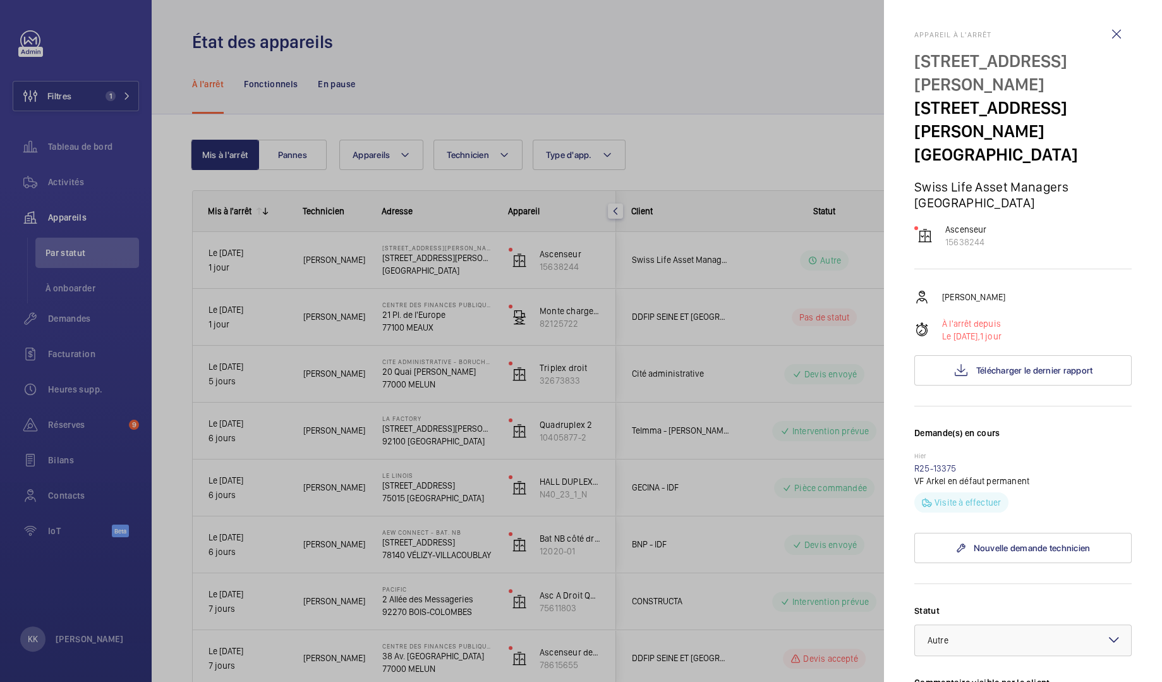
click at [774, 160] on div at bounding box center [581, 341] width 1162 height 682
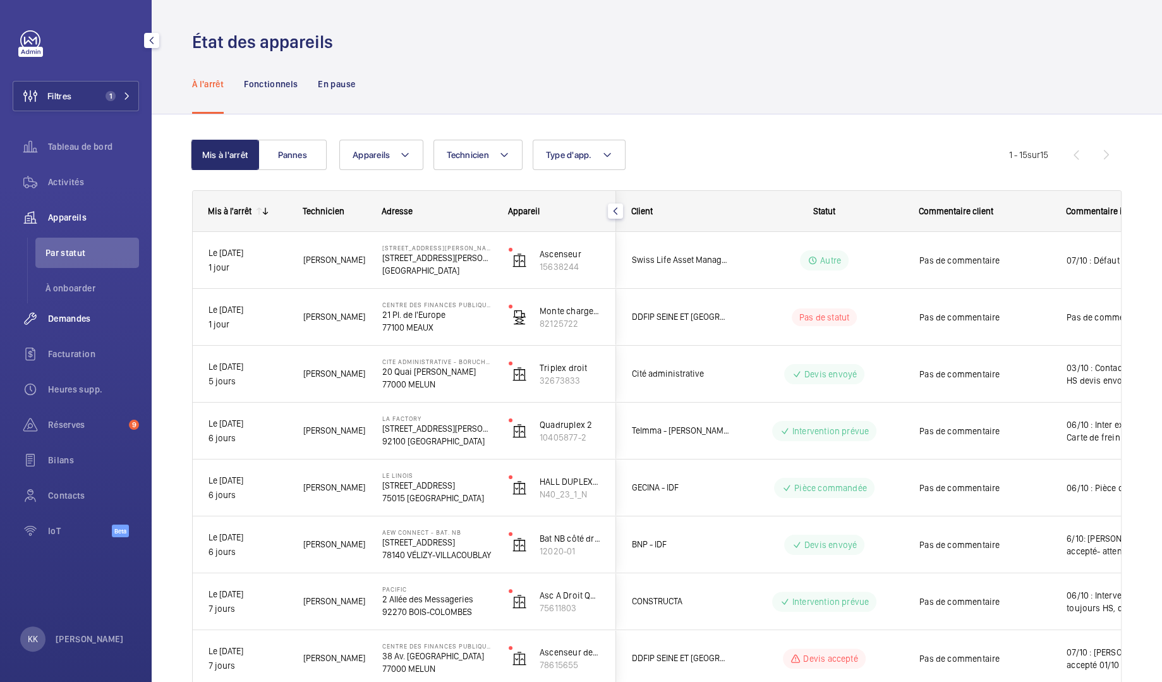
click at [56, 325] on div "Demandes" at bounding box center [76, 318] width 126 height 30
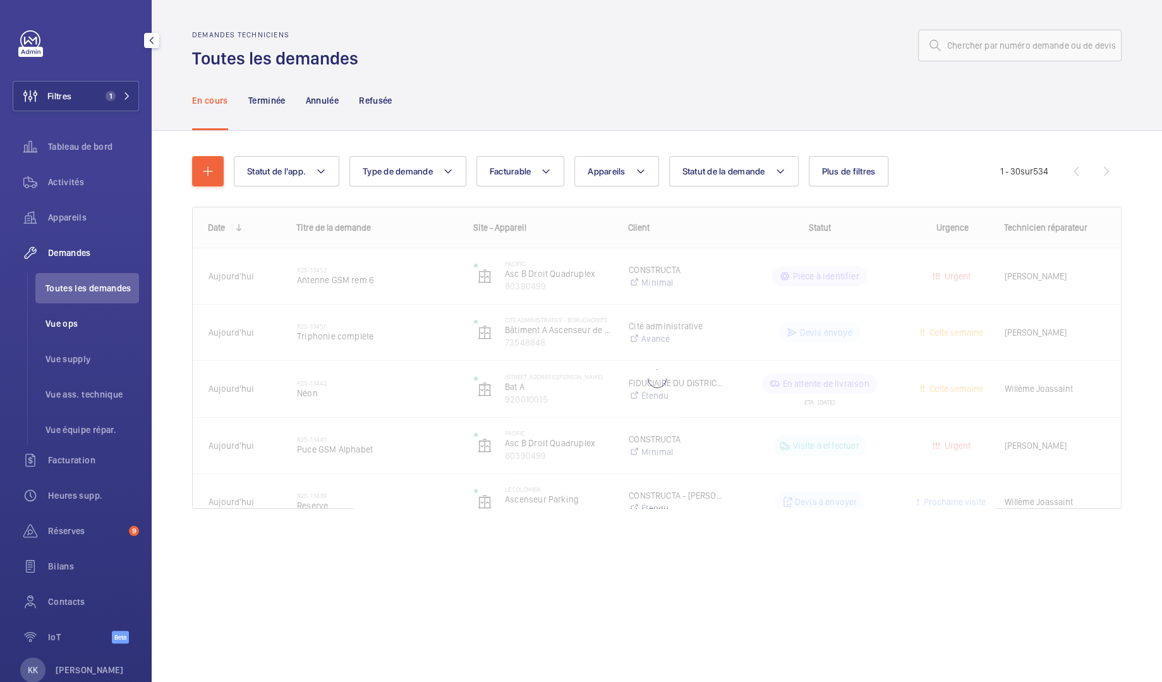
click at [61, 327] on span "Vue ops" at bounding box center [92, 323] width 94 height 13
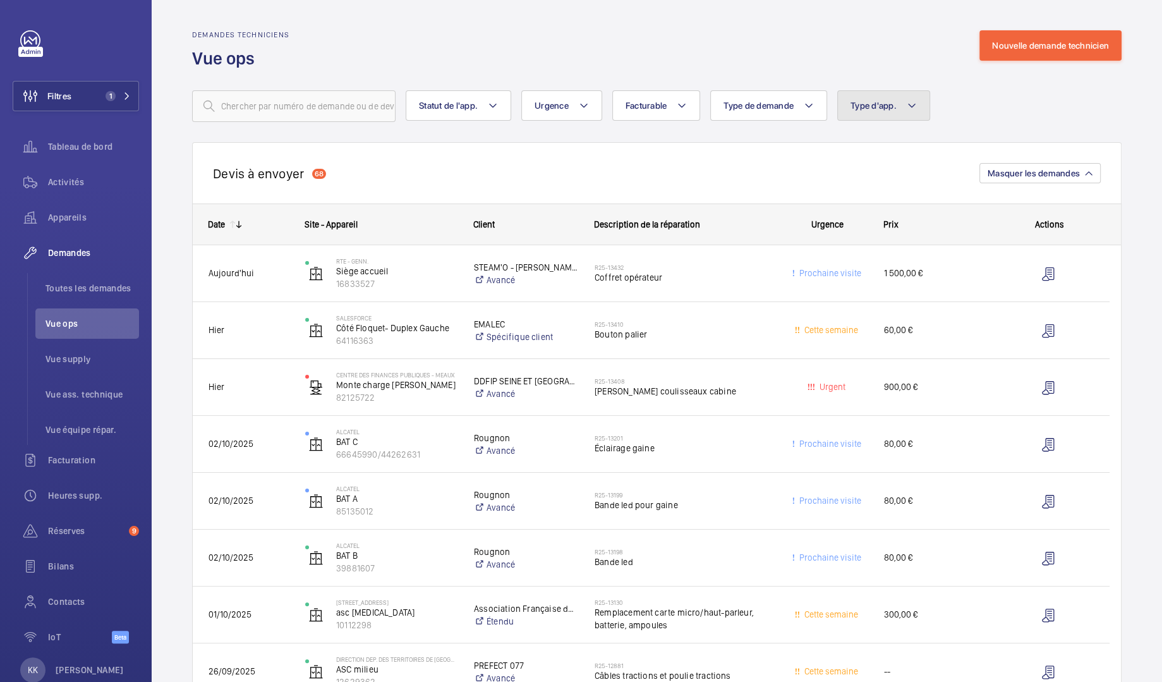
click at [869, 112] on button "Type d'app." at bounding box center [883, 105] width 93 height 30
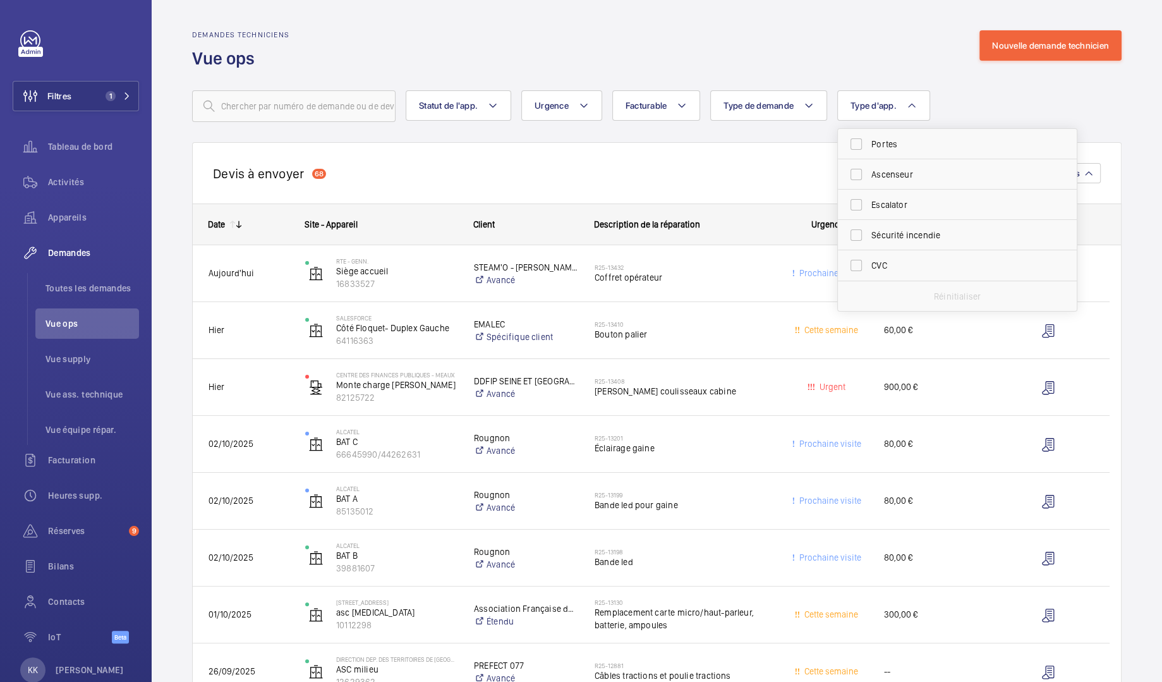
click at [993, 169] on span "Masquer les demandes" at bounding box center [1034, 173] width 92 height 10
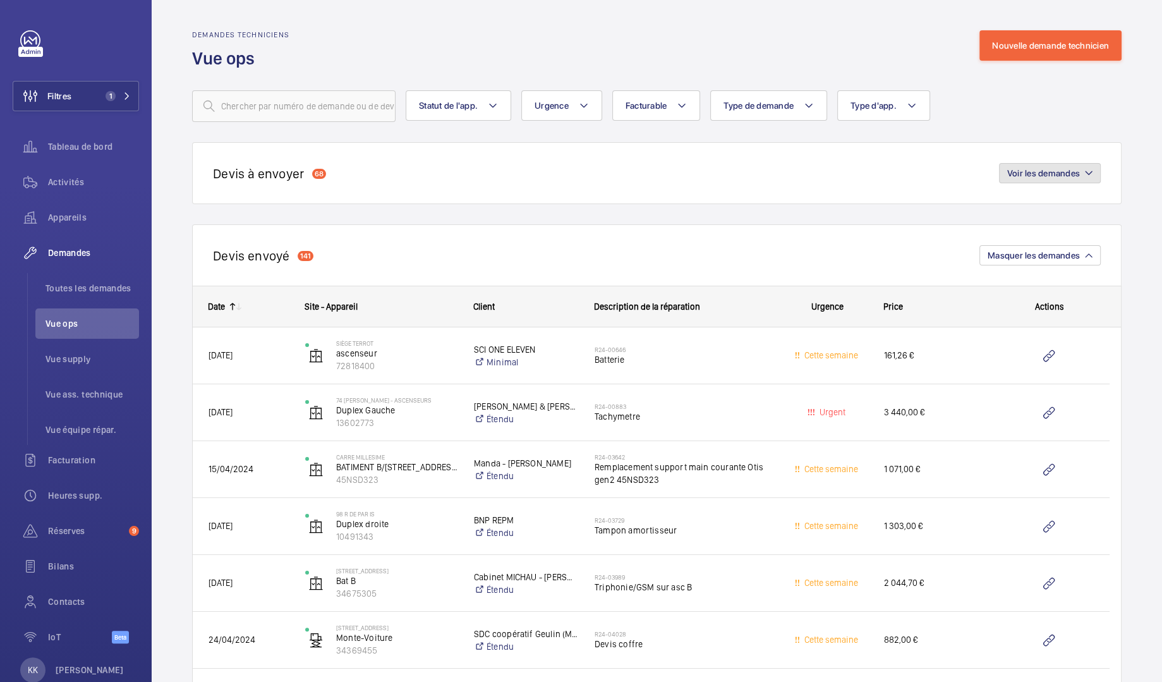
click at [1012, 171] on span "Voir les demandes" at bounding box center [1043, 173] width 73 height 10
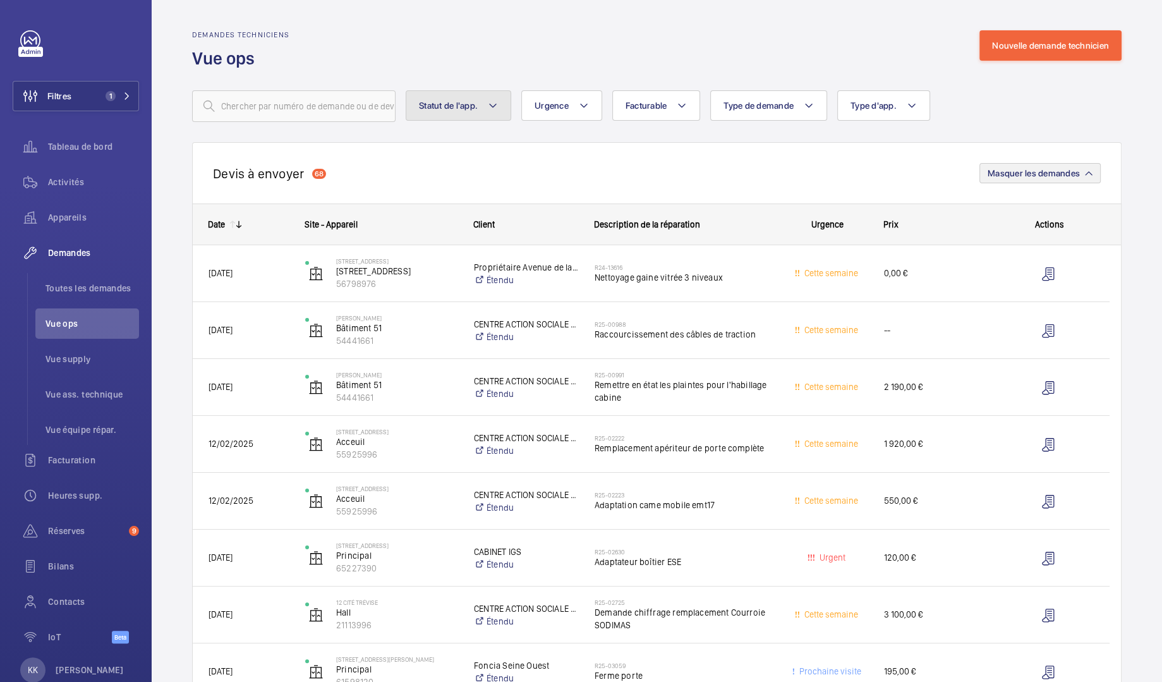
click at [436, 112] on button "Statut de l'app." at bounding box center [459, 105] width 106 height 30
click at [461, 59] on div "Demandes techniciens Vue ops Nouvelle demande technicien" at bounding box center [657, 50] width 930 height 40
click at [449, 114] on button "Statut de l'app." at bounding box center [459, 105] width 106 height 30
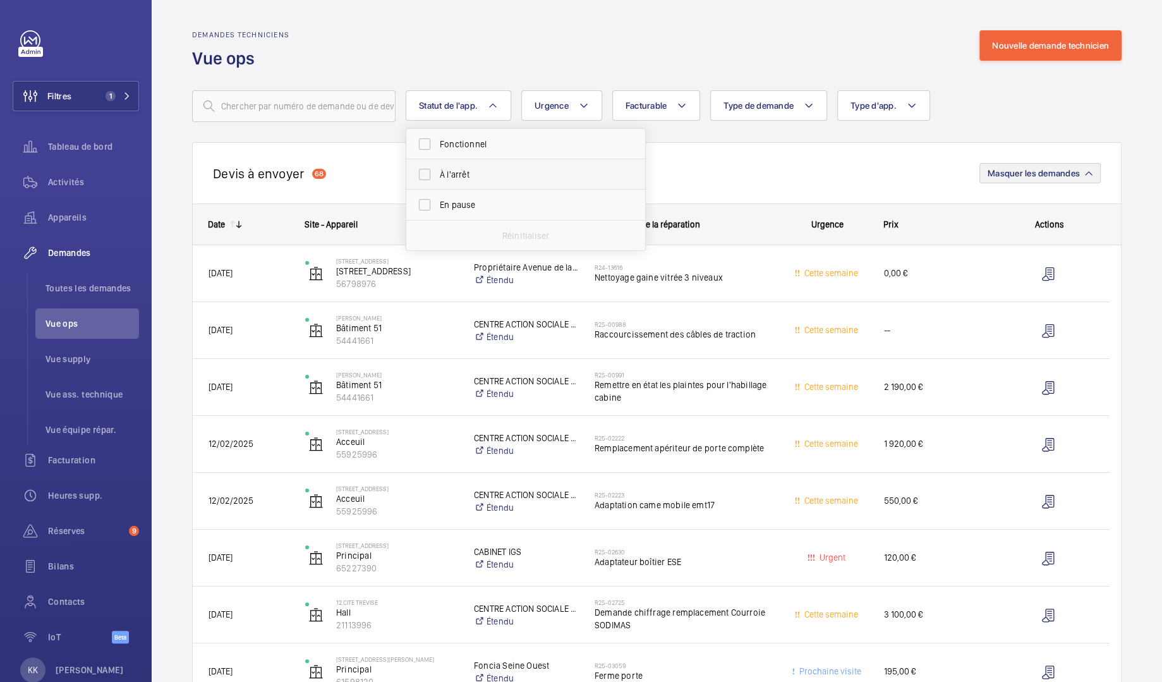
click at [448, 174] on span "À l'arrêt" at bounding box center [527, 174] width 174 height 13
click at [437, 174] on input "À l'arrêt" at bounding box center [424, 174] width 25 height 25
checkbox input "true"
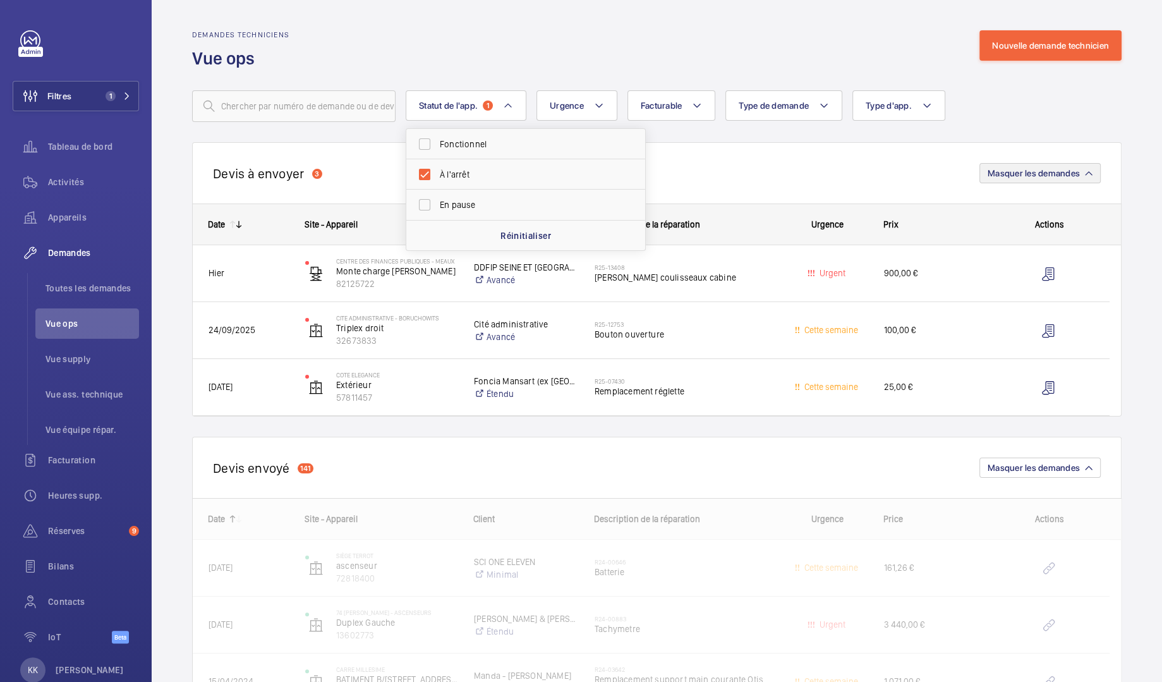
click at [448, 68] on div "Demandes techniciens Vue ops Nouvelle demande technicien" at bounding box center [657, 50] width 930 height 40
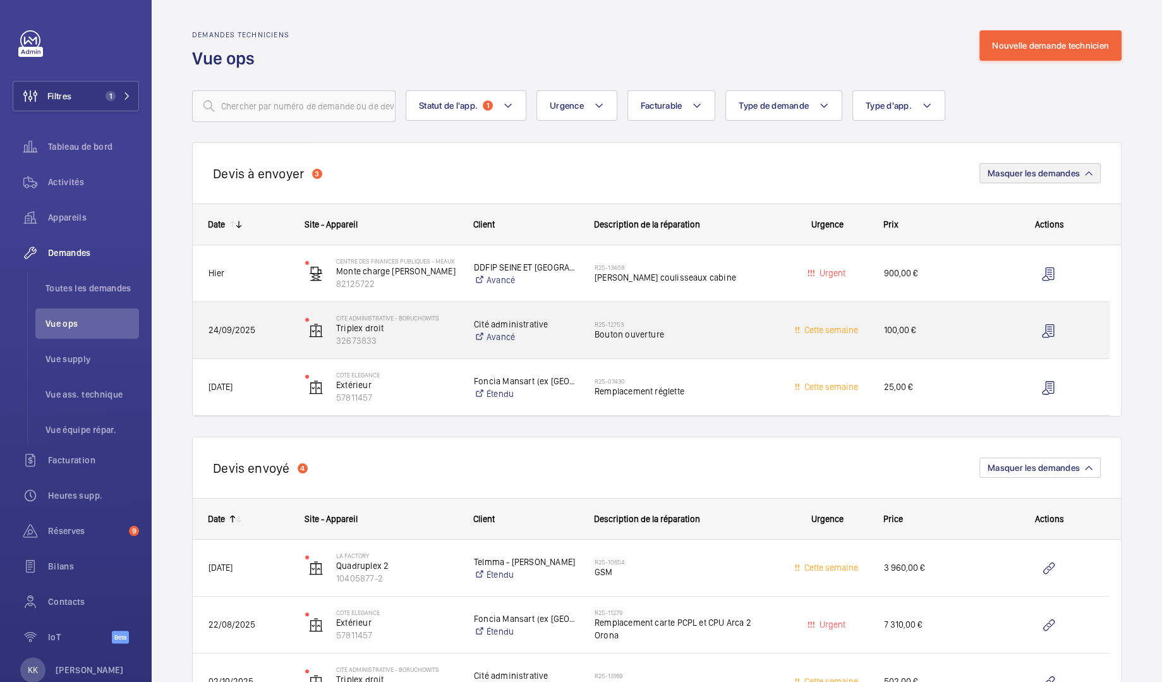
click at [710, 338] on span "Bouton ouverture" at bounding box center [683, 334] width 176 height 13
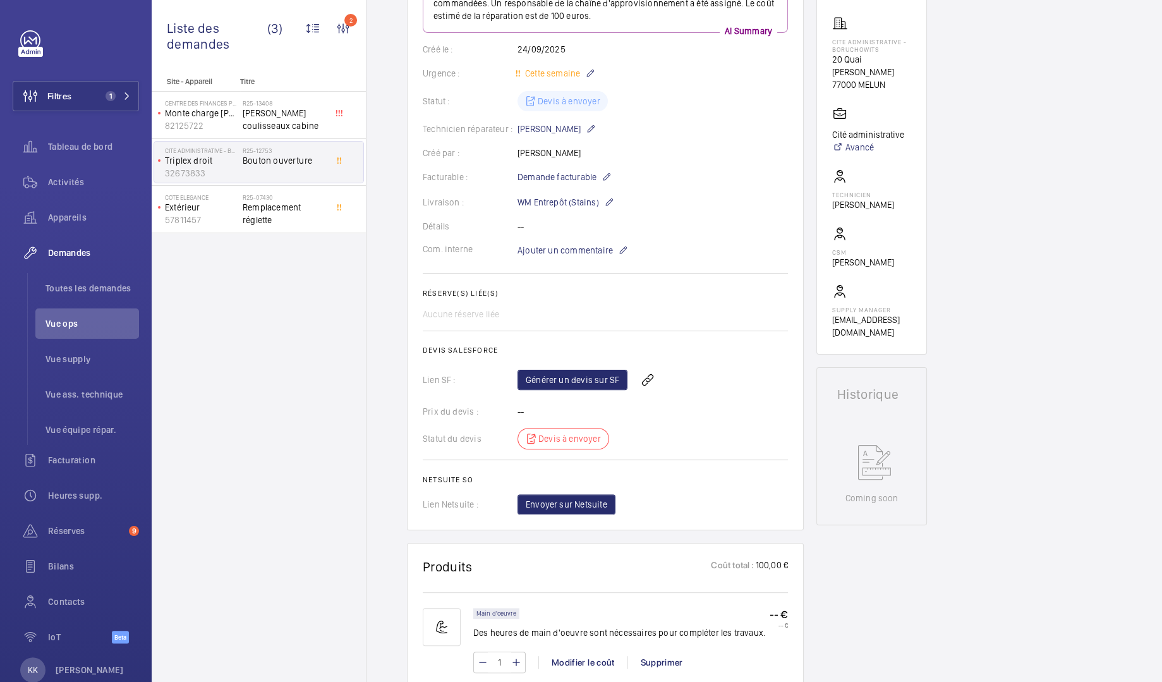
scroll to position [83, 0]
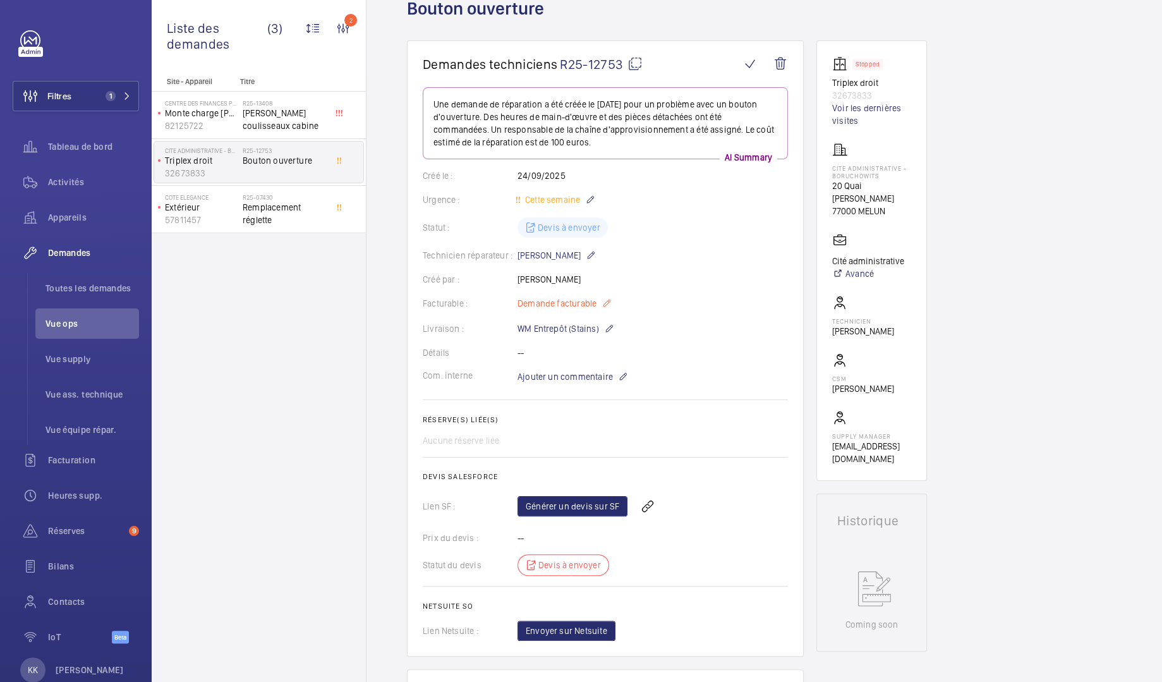
click at [560, 304] on span "Demande facturable" at bounding box center [557, 303] width 79 height 13
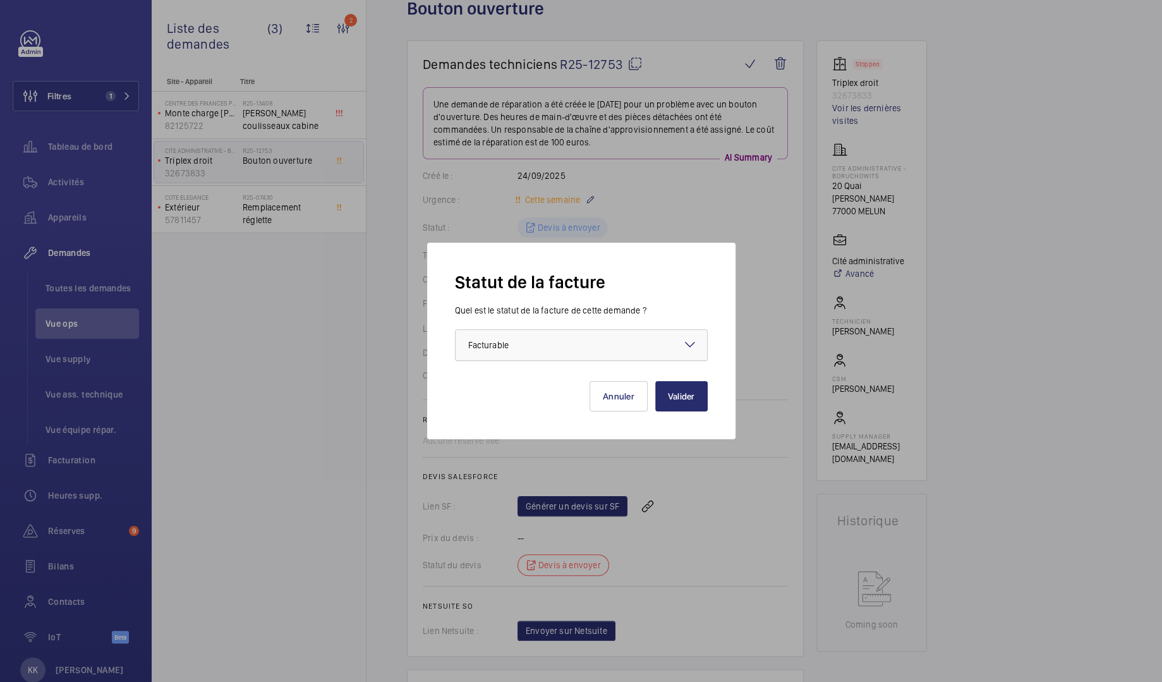
click at [550, 337] on div at bounding box center [581, 345] width 251 height 30
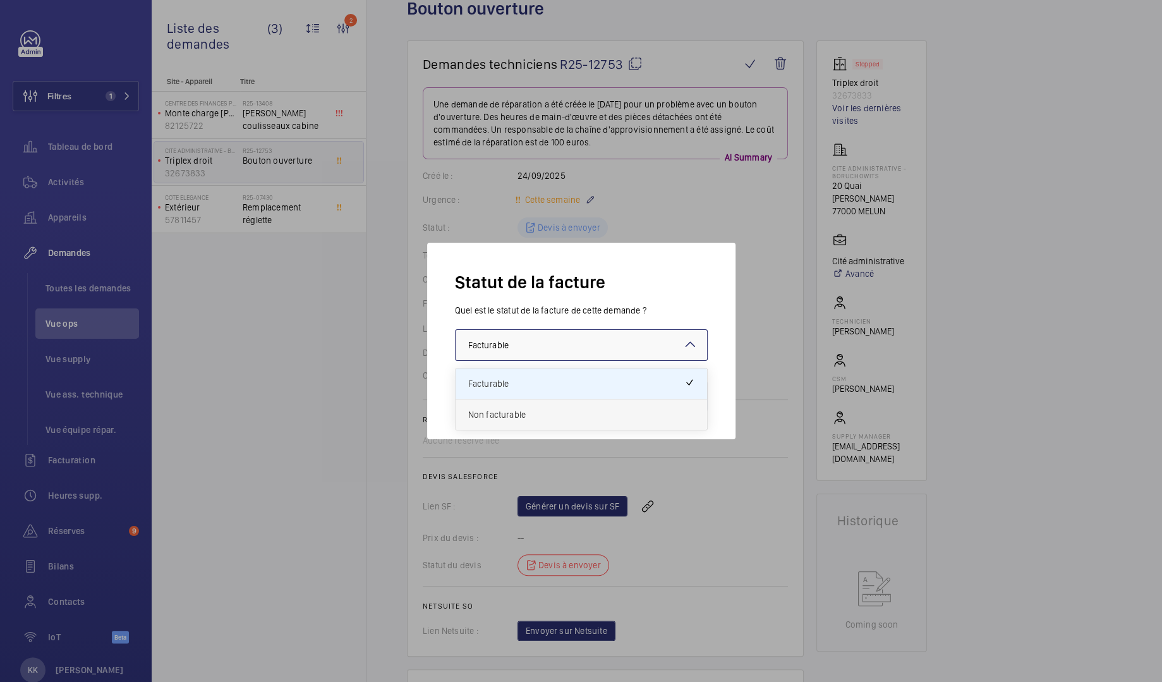
click at [521, 403] on div "Non facturable" at bounding box center [581, 414] width 251 height 30
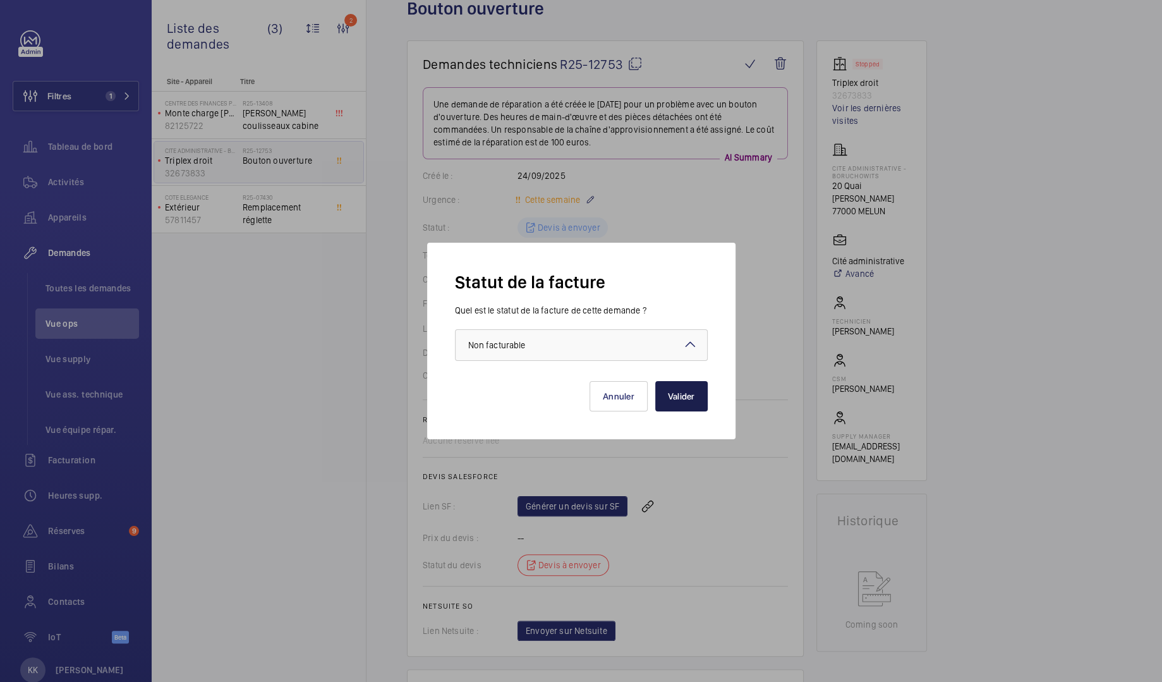
click at [690, 391] on button "Valider" at bounding box center [681, 396] width 52 height 30
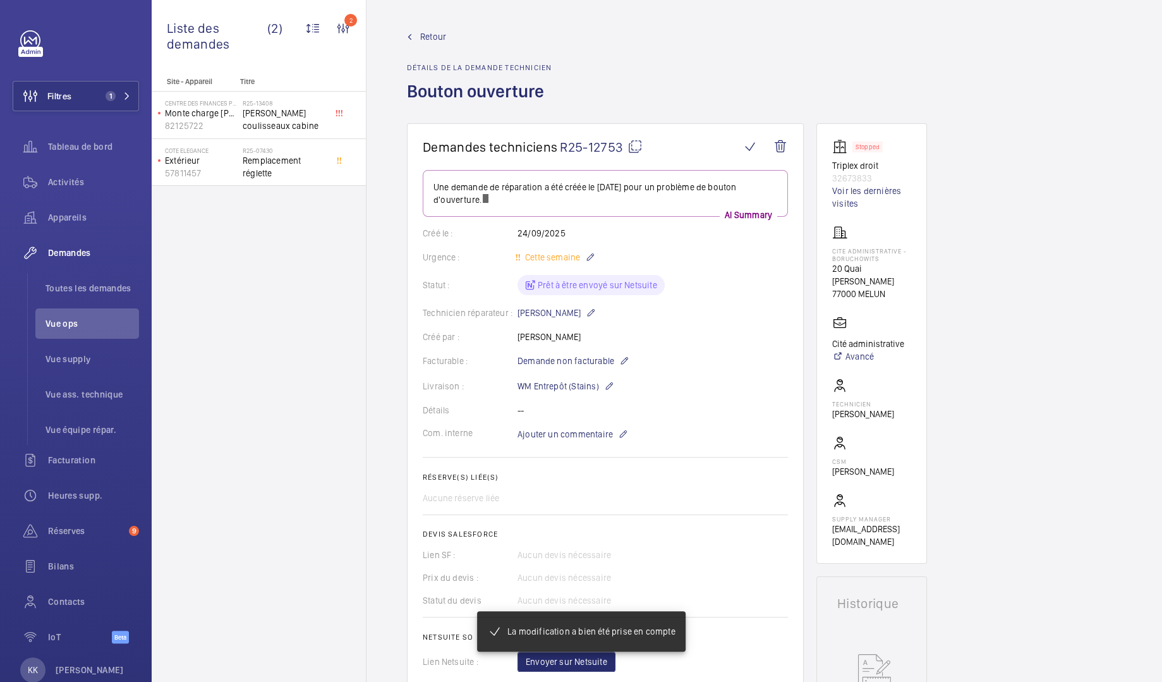
click at [422, 42] on span "Retour" at bounding box center [433, 36] width 26 height 13
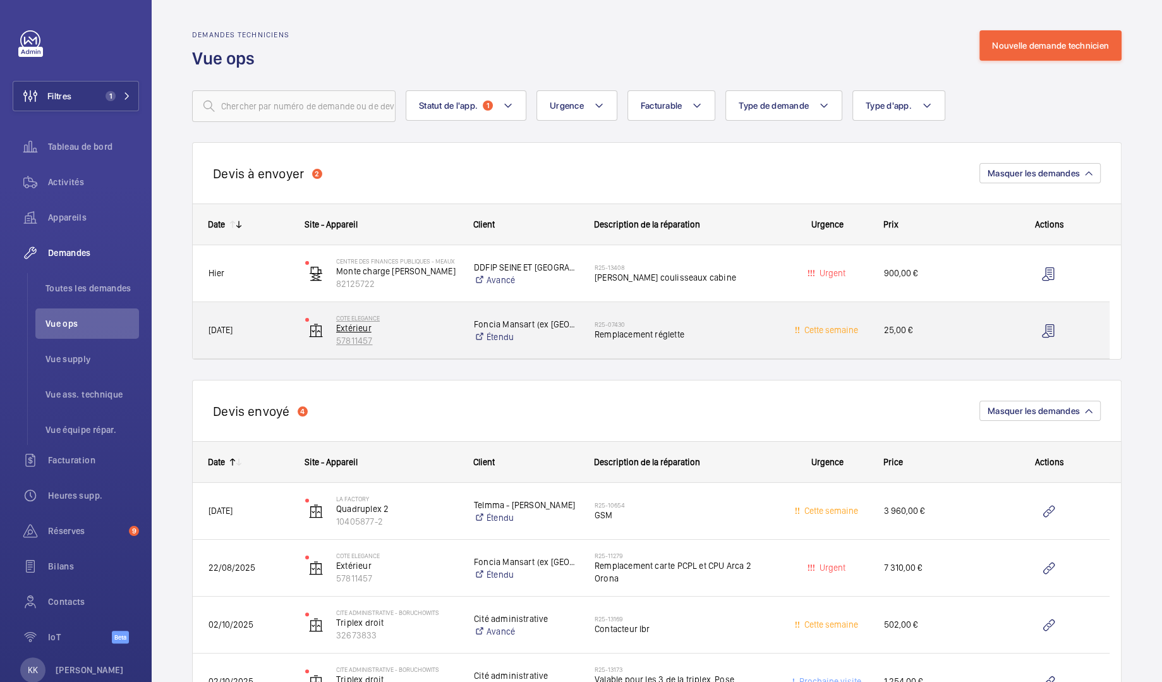
click at [437, 328] on p "Extérieur" at bounding box center [396, 328] width 121 height 13
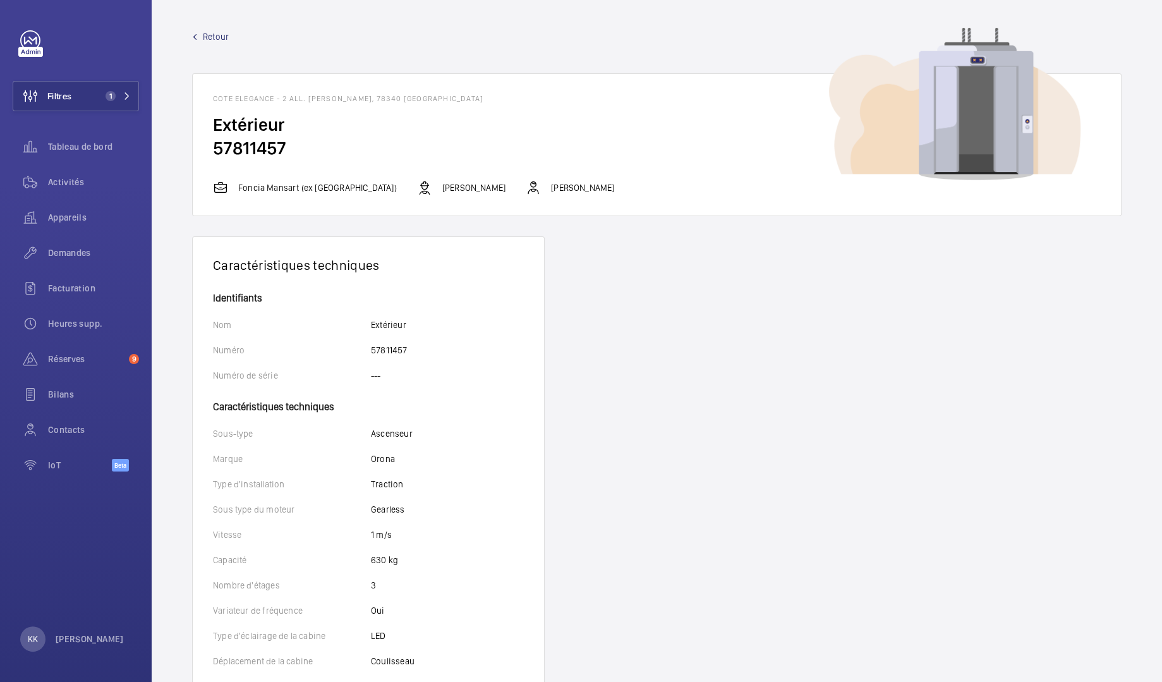
click at [206, 39] on span "Retour" at bounding box center [216, 36] width 26 height 13
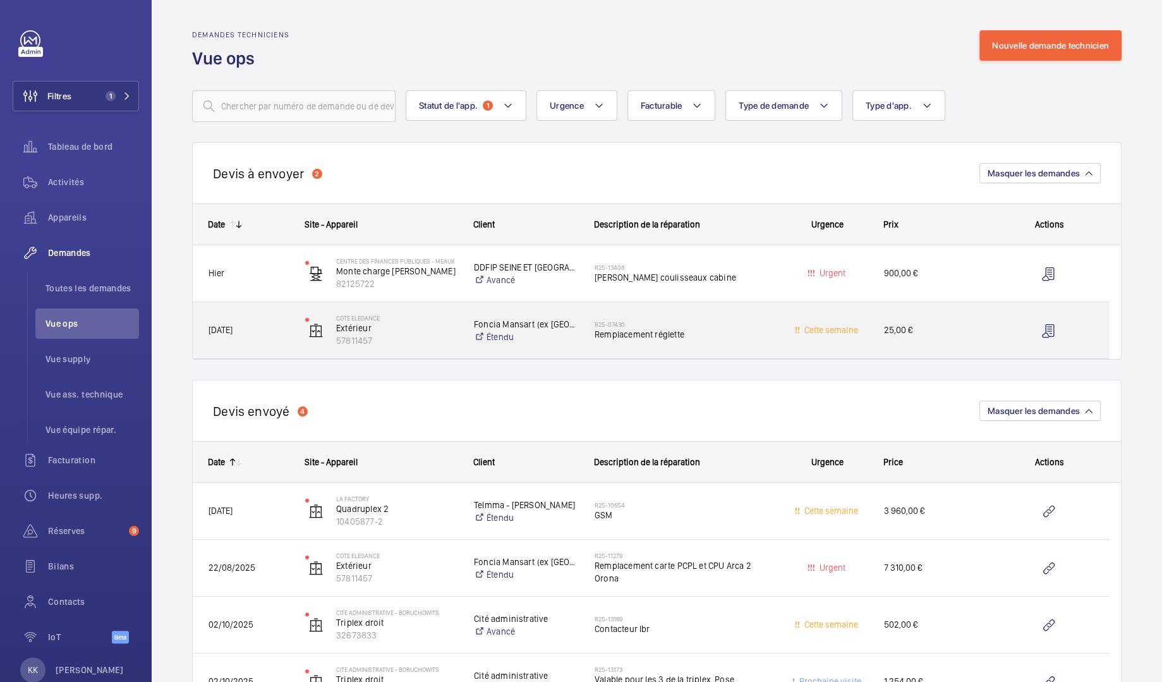
click at [494, 328] on p "Foncia Mansart (ex Val de Seine)" at bounding box center [526, 324] width 104 height 13
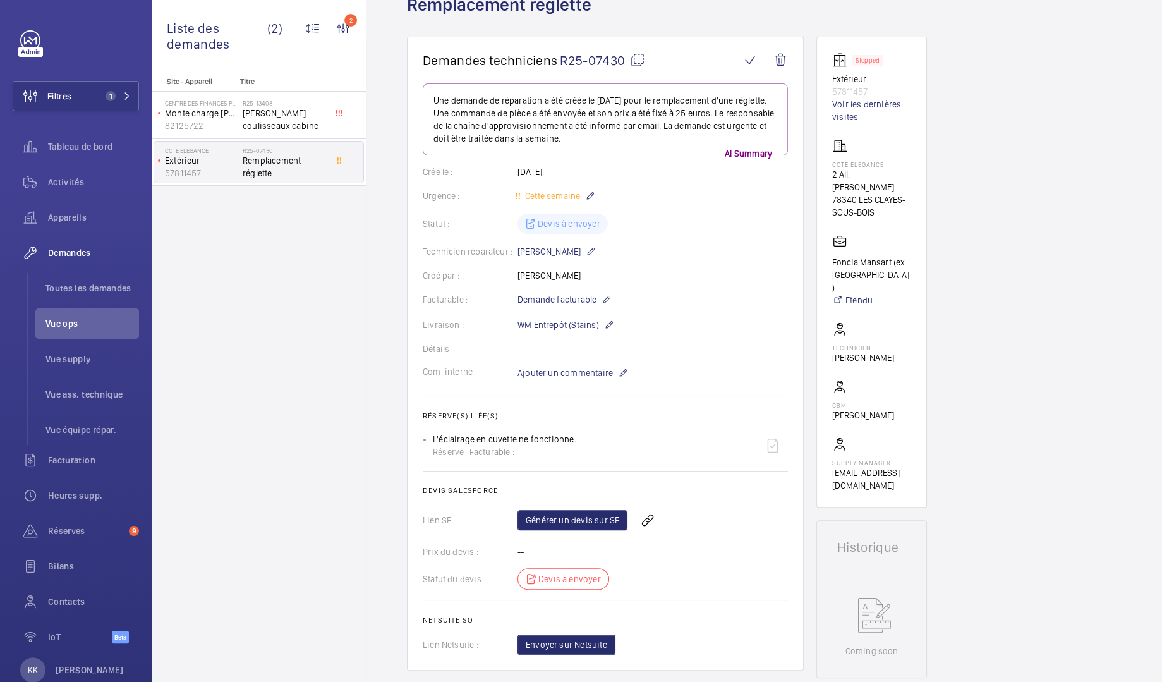
scroll to position [80, 0]
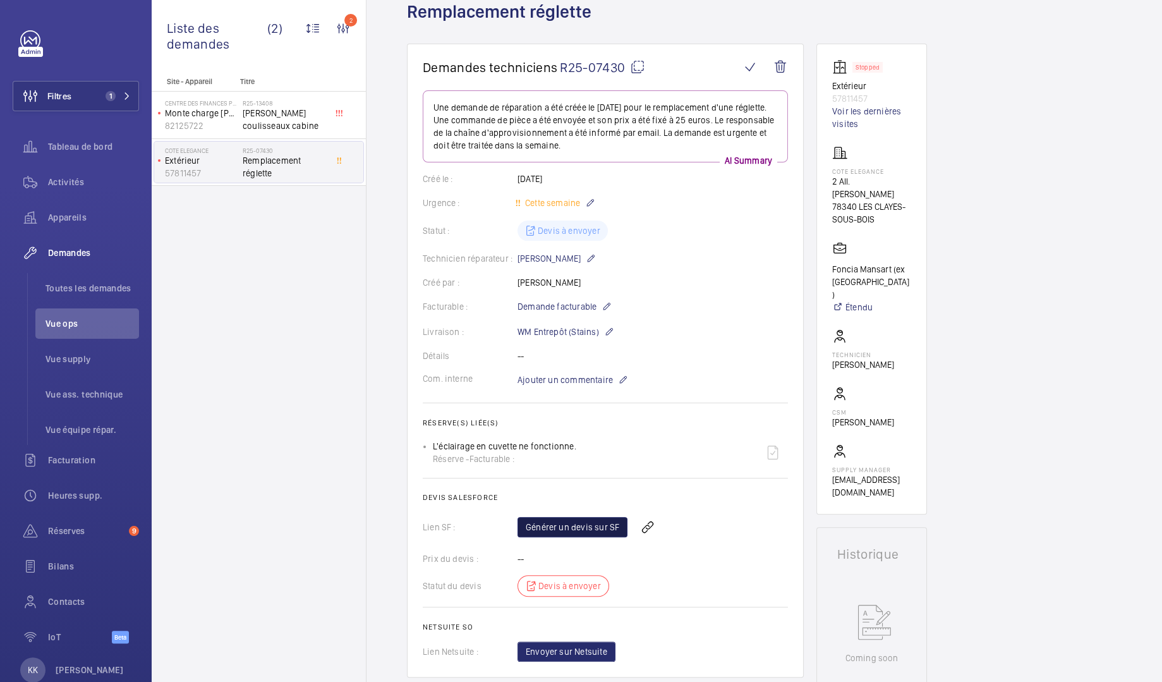
click at [569, 531] on link "Générer un devis sur SF" at bounding box center [573, 527] width 110 height 20
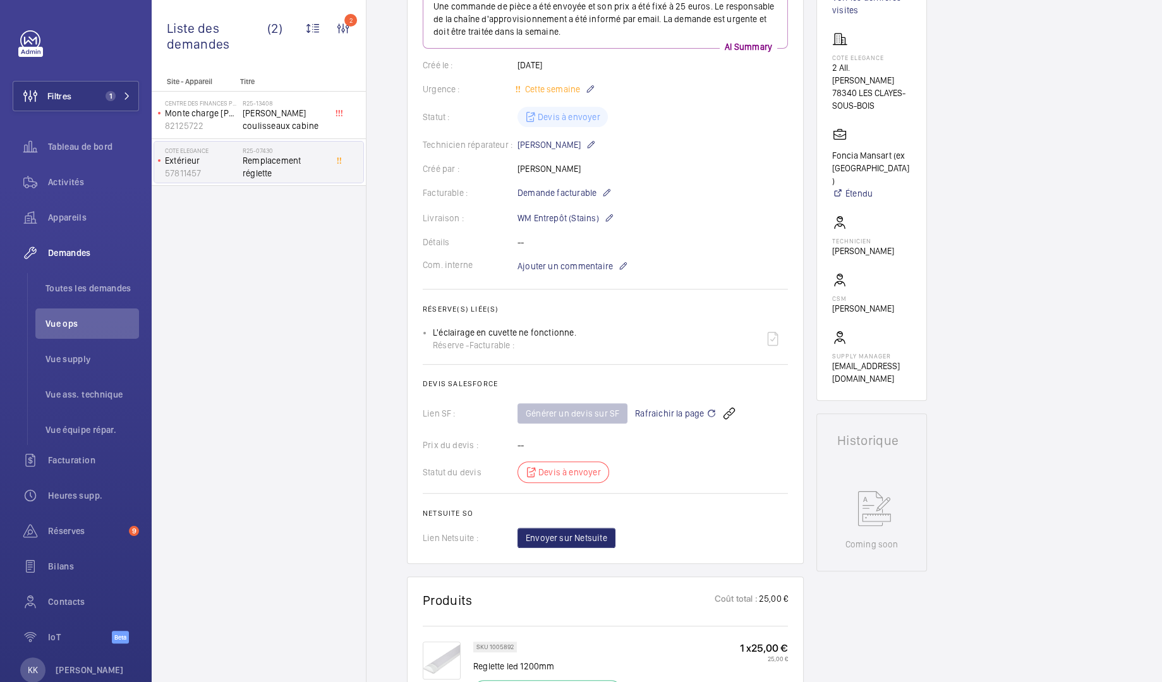
scroll to position [0, 0]
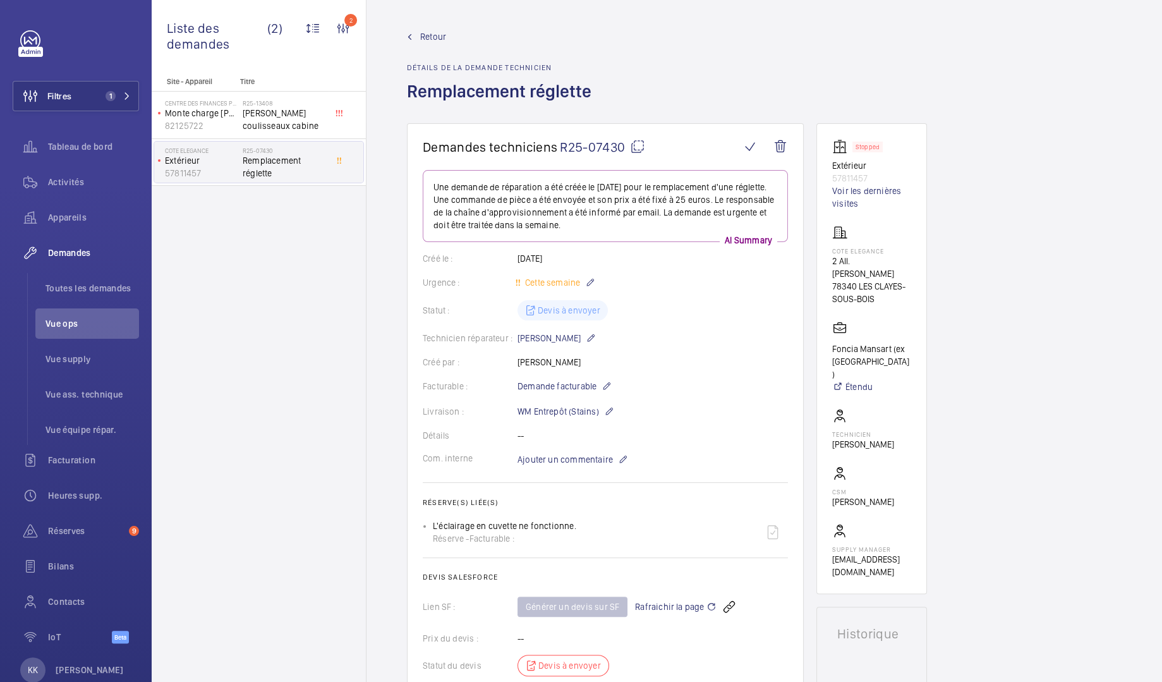
click at [432, 29] on wm-front-admin-header "Retour Détails de la demande technicien Remplacement réglette" at bounding box center [764, 61] width 796 height 123
click at [435, 33] on span "Retour" at bounding box center [433, 36] width 26 height 13
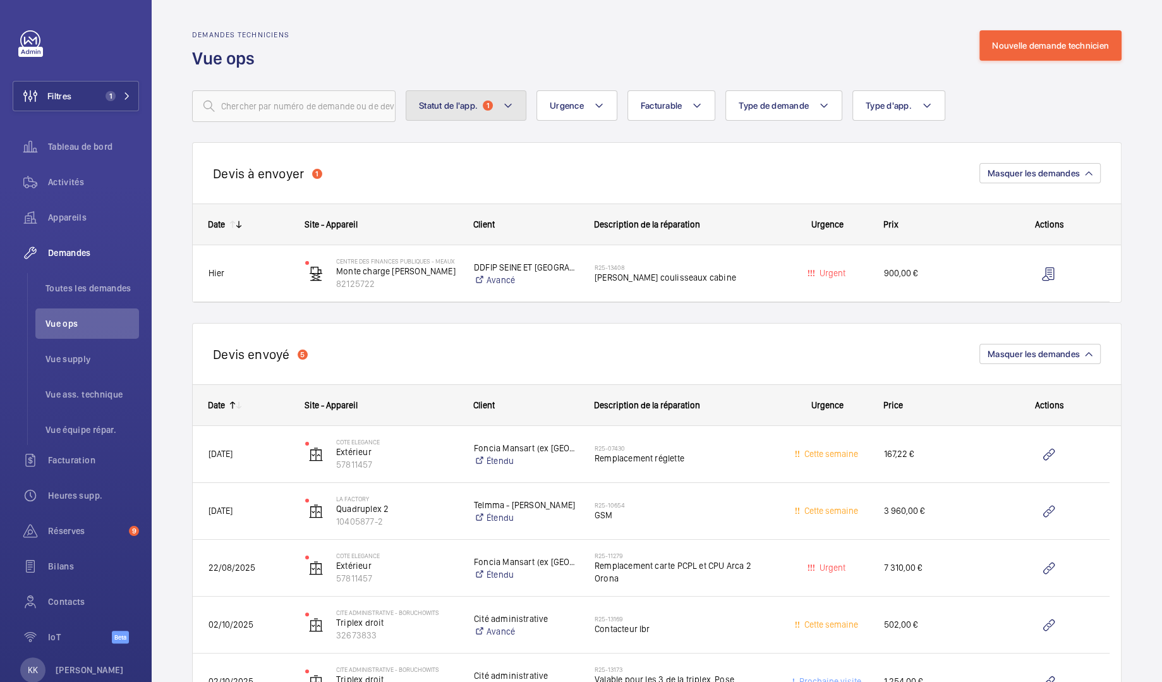
click at [473, 110] on span "Statut de l'app." at bounding box center [448, 105] width 59 height 10
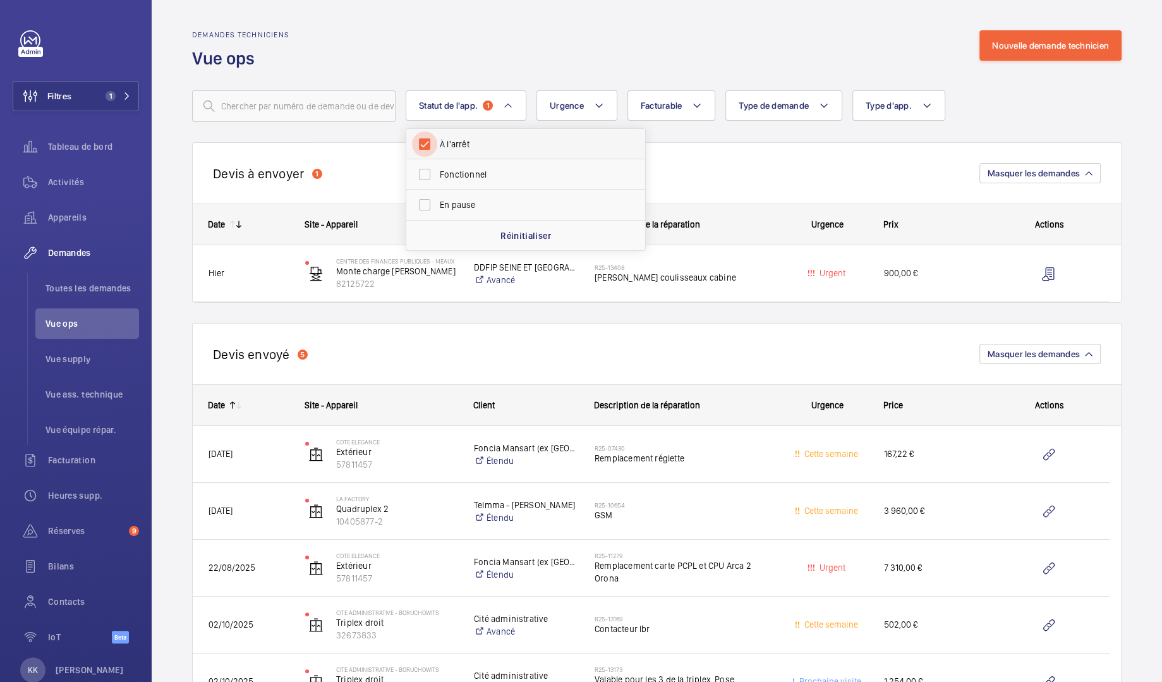
click at [431, 145] on input "À l'arrêt" at bounding box center [424, 143] width 25 height 25
checkbox input "false"
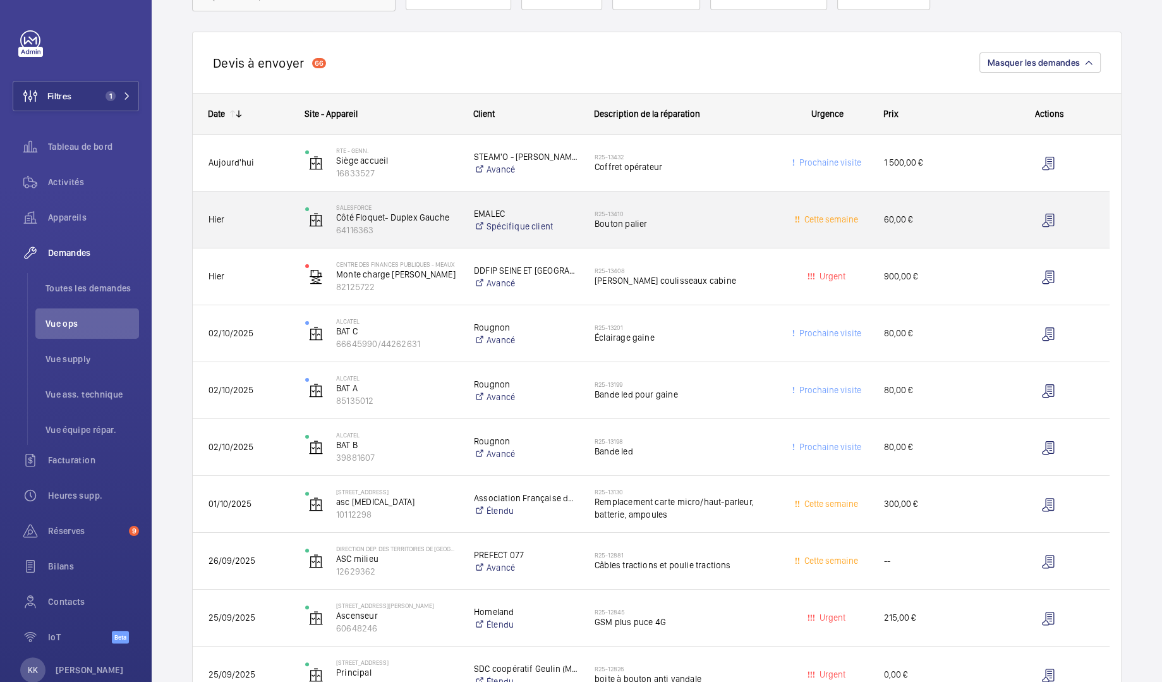
scroll to position [112, 0]
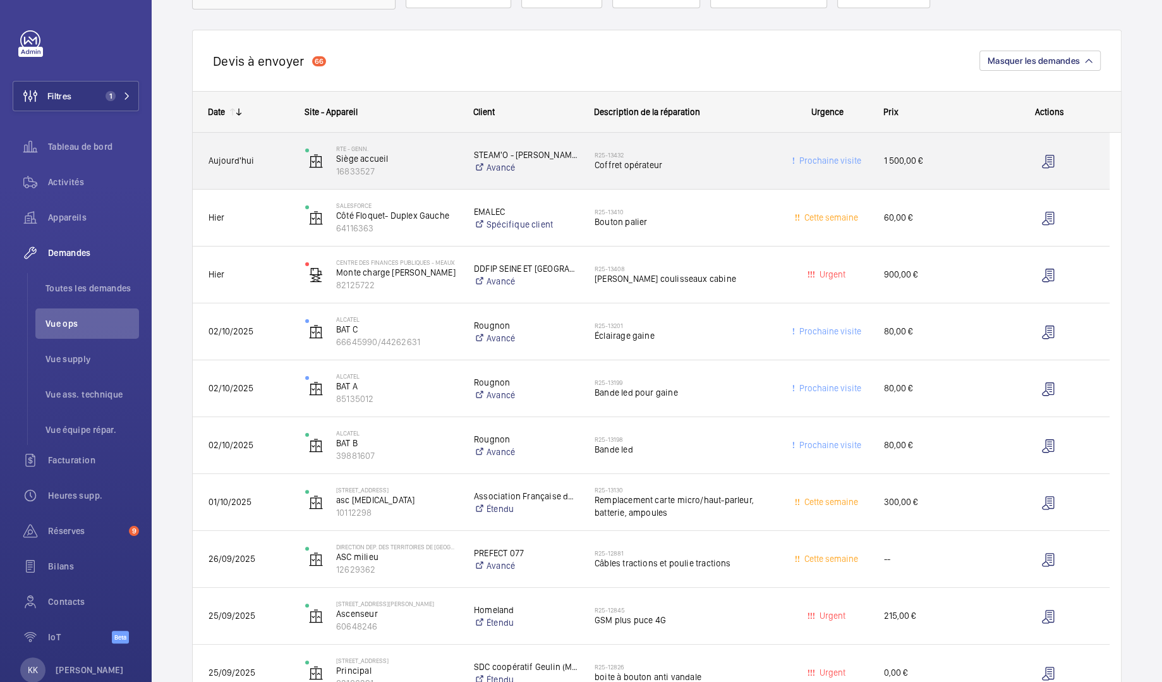
click at [289, 174] on div "RTE - GENN. Siège accueil 16833527" at bounding box center [373, 161] width 169 height 56
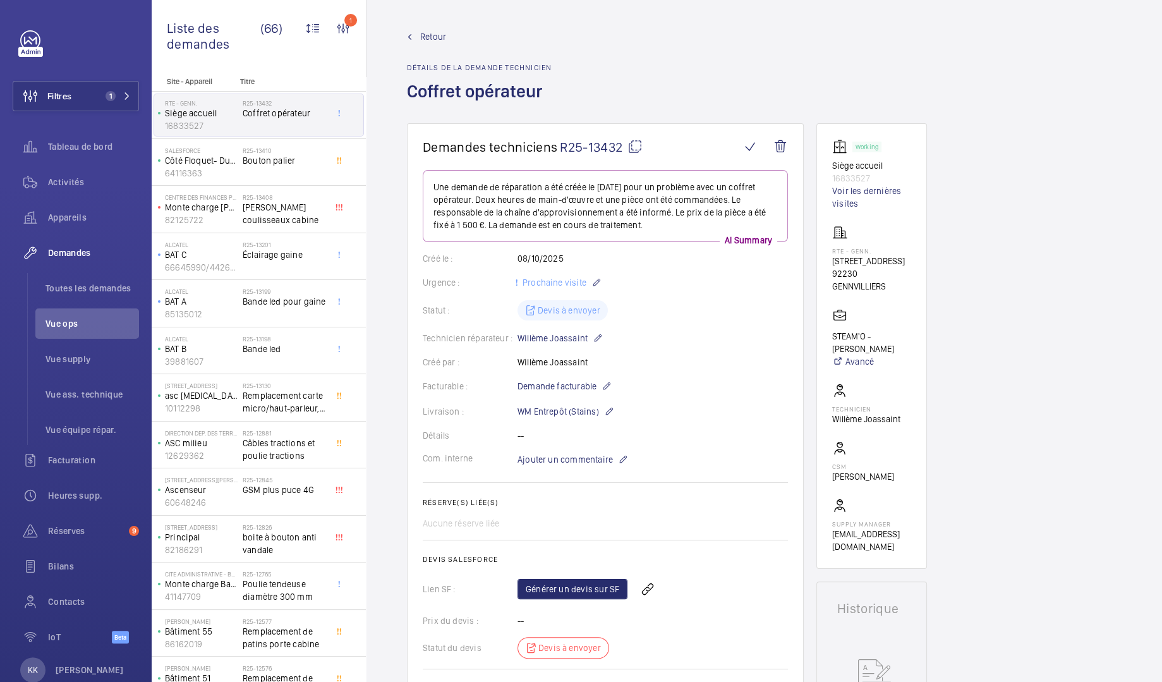
click at [845, 212] on wm-front-card-body "Working Siège accueil 16833527 Voir les dernières visites RTE - GENN. 14 Avenue…" at bounding box center [871, 346] width 79 height 414
click at [844, 208] on link "Voir les dernières visites" at bounding box center [871, 197] width 79 height 25
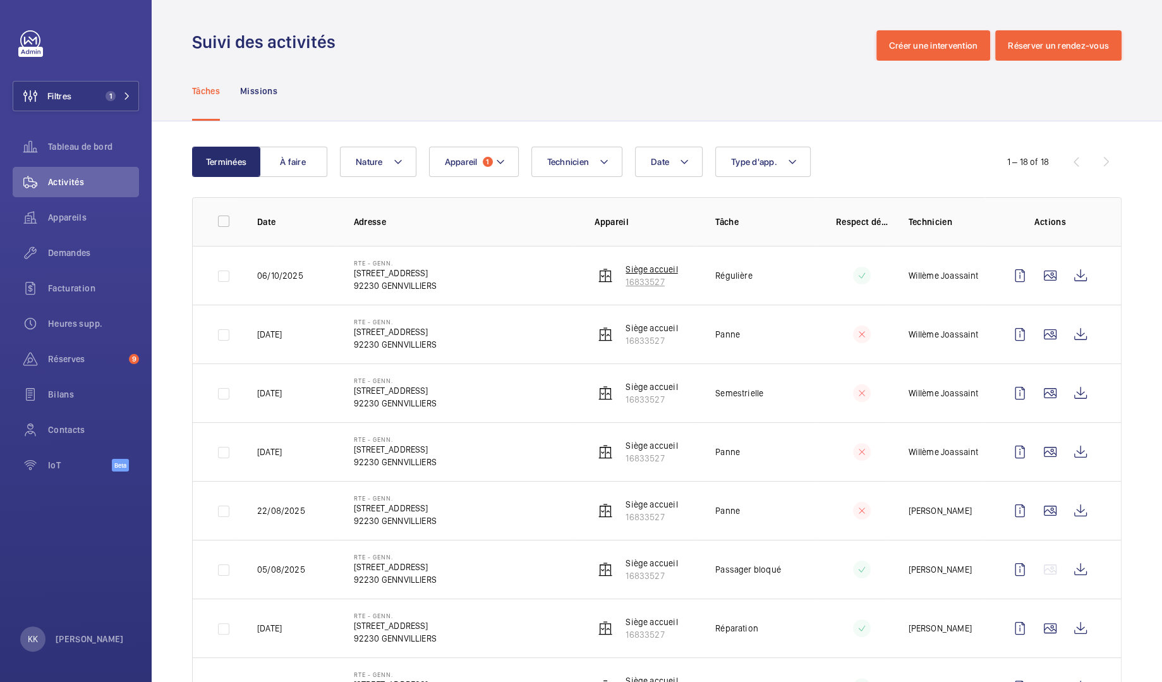
click at [637, 279] on p "16833527" at bounding box center [652, 282] width 52 height 13
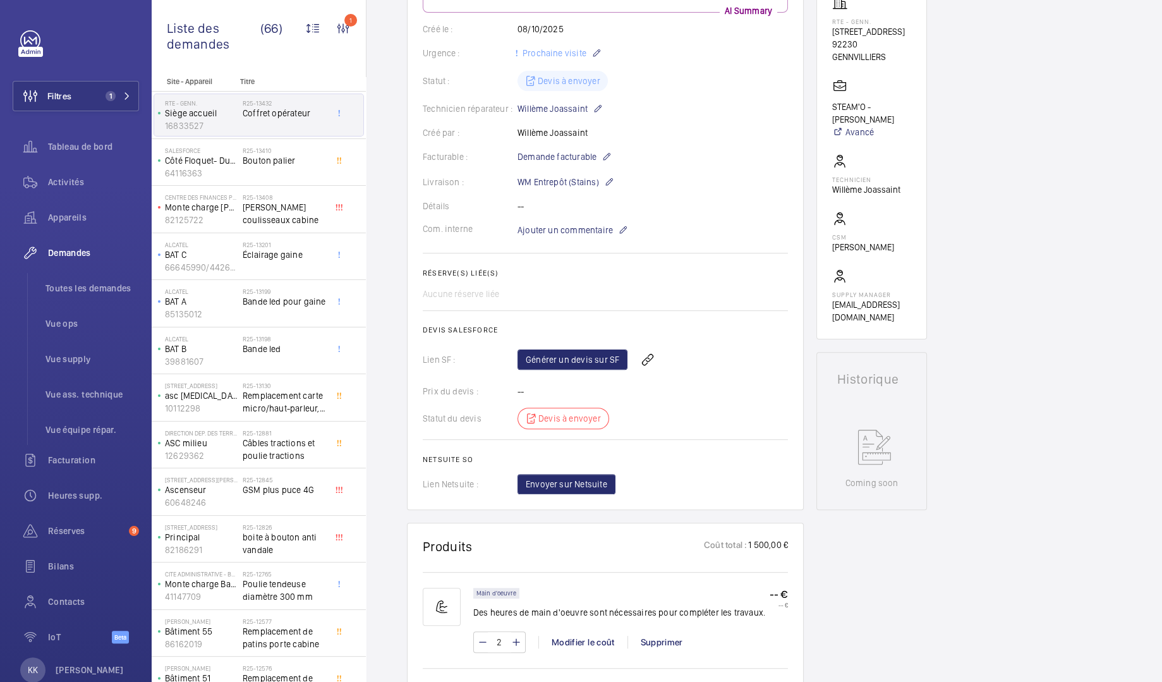
scroll to position [277, 0]
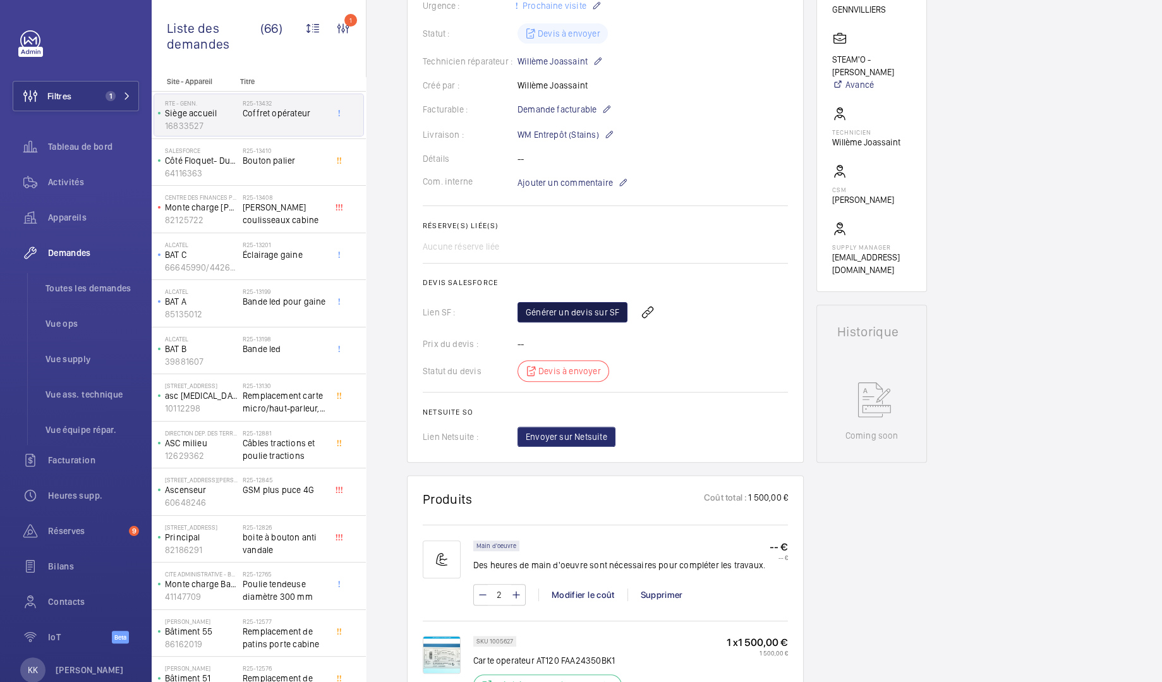
click at [535, 318] on link "Générer un devis sur SF" at bounding box center [573, 312] width 110 height 20
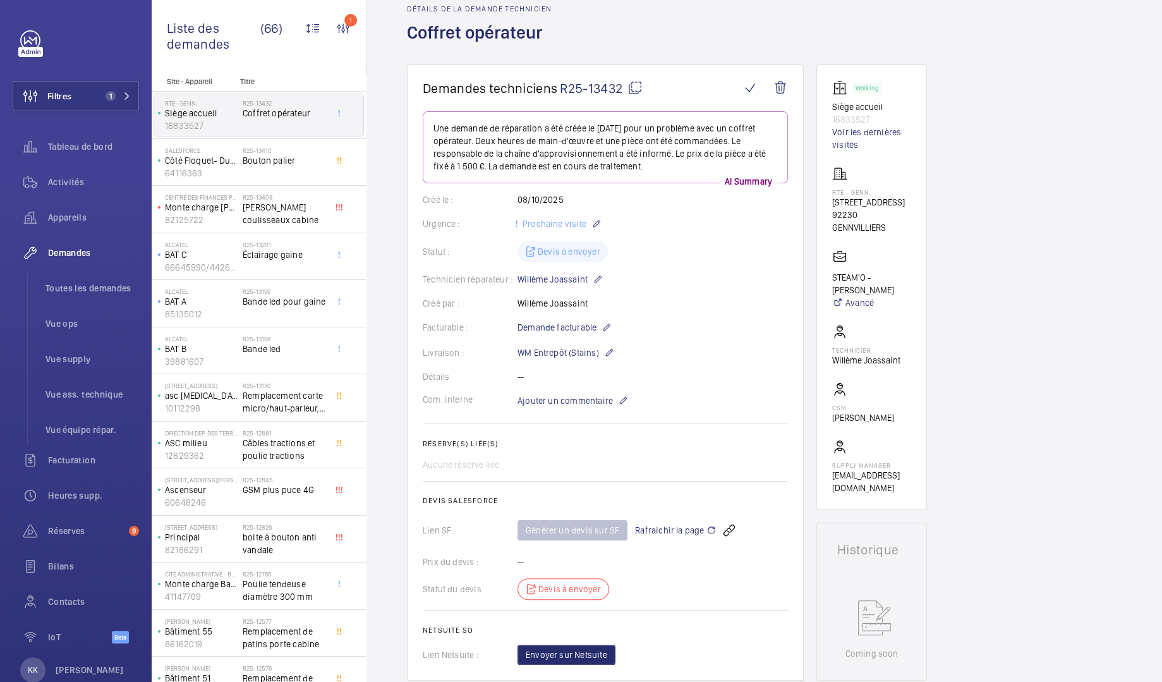
scroll to position [0, 0]
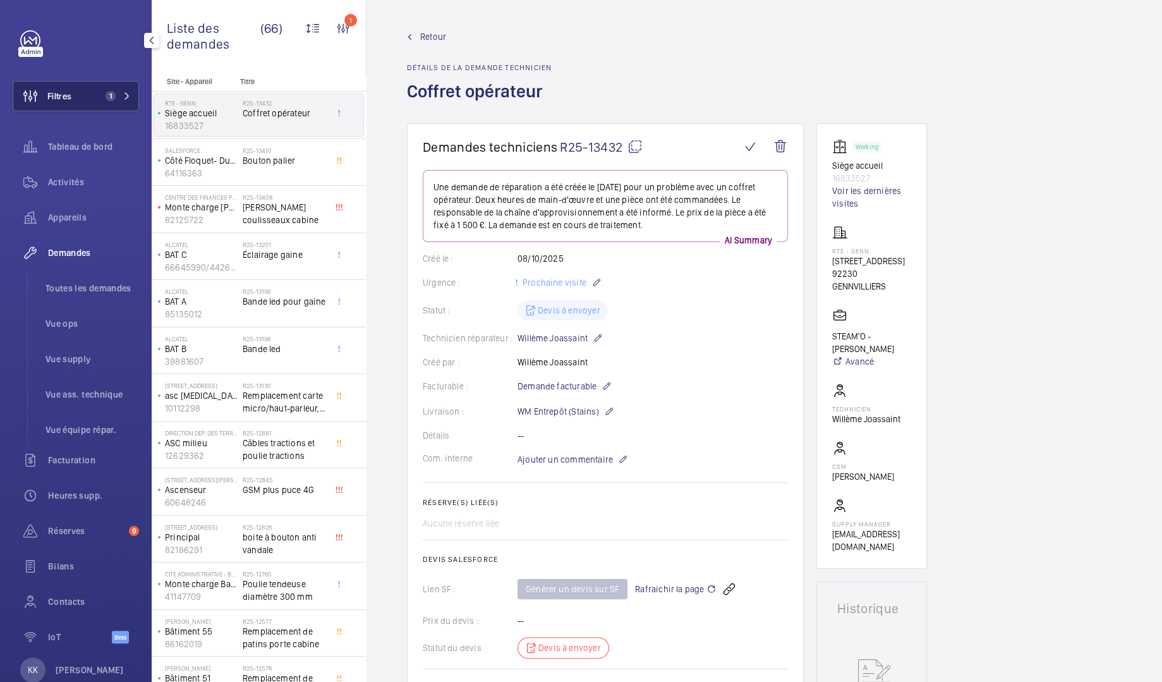
click at [80, 110] on button "Filtres 1" at bounding box center [76, 96] width 126 height 30
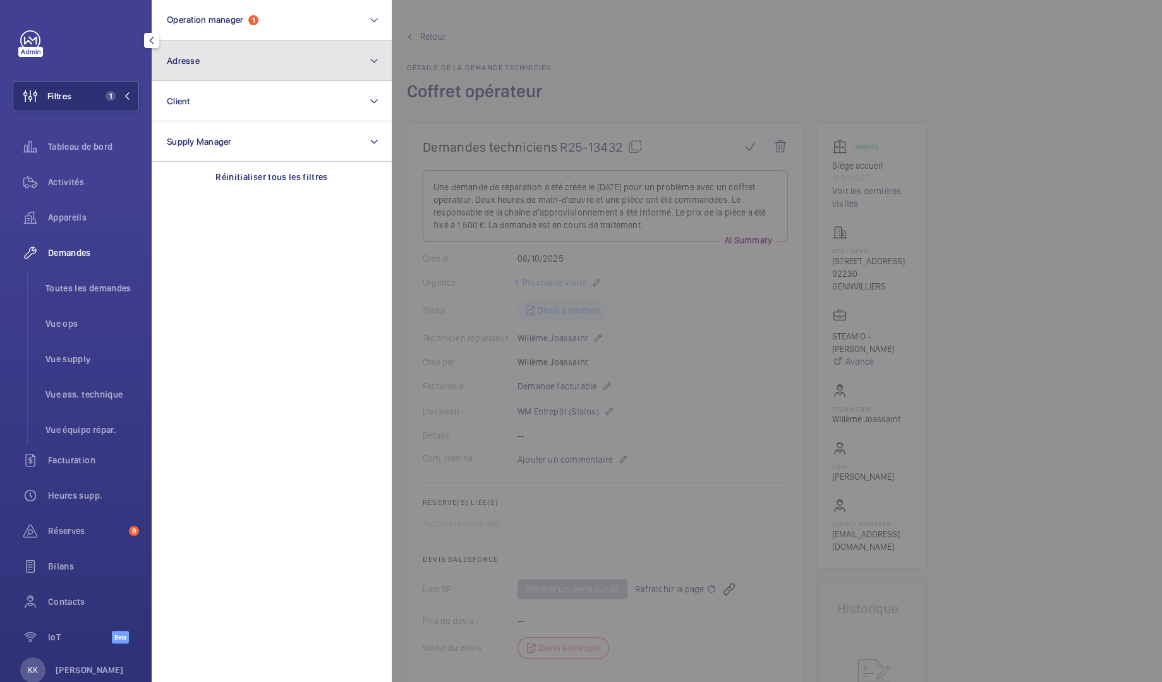
click at [288, 57] on button "Adresse" at bounding box center [272, 60] width 240 height 40
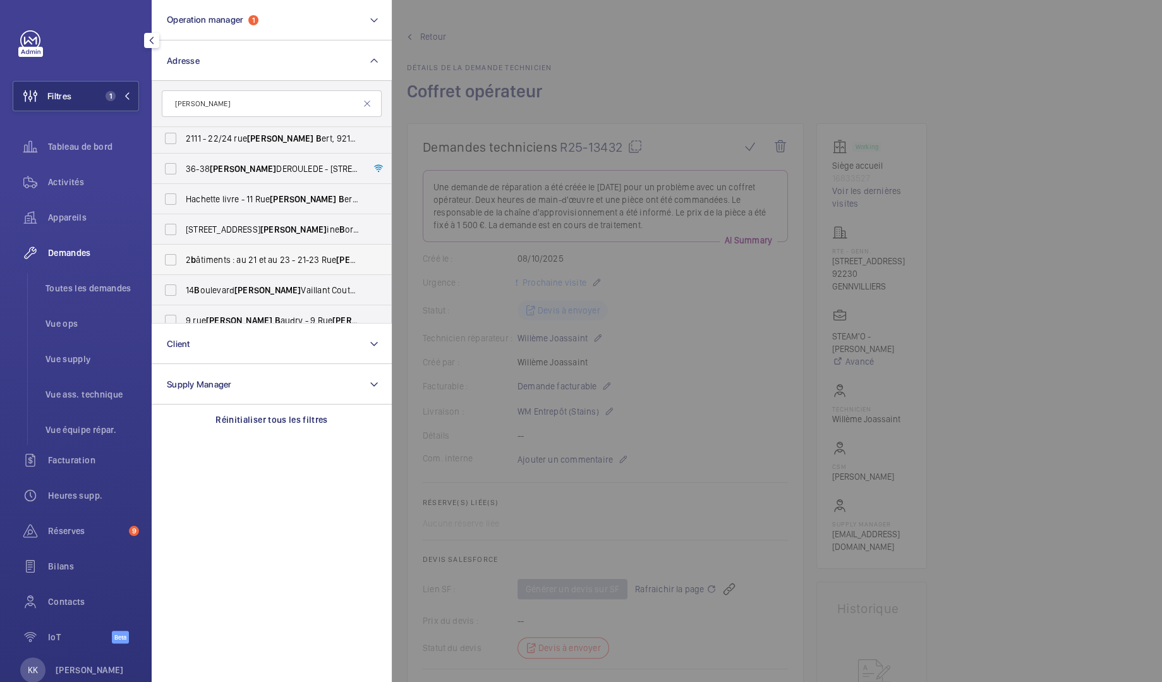
scroll to position [177, 0]
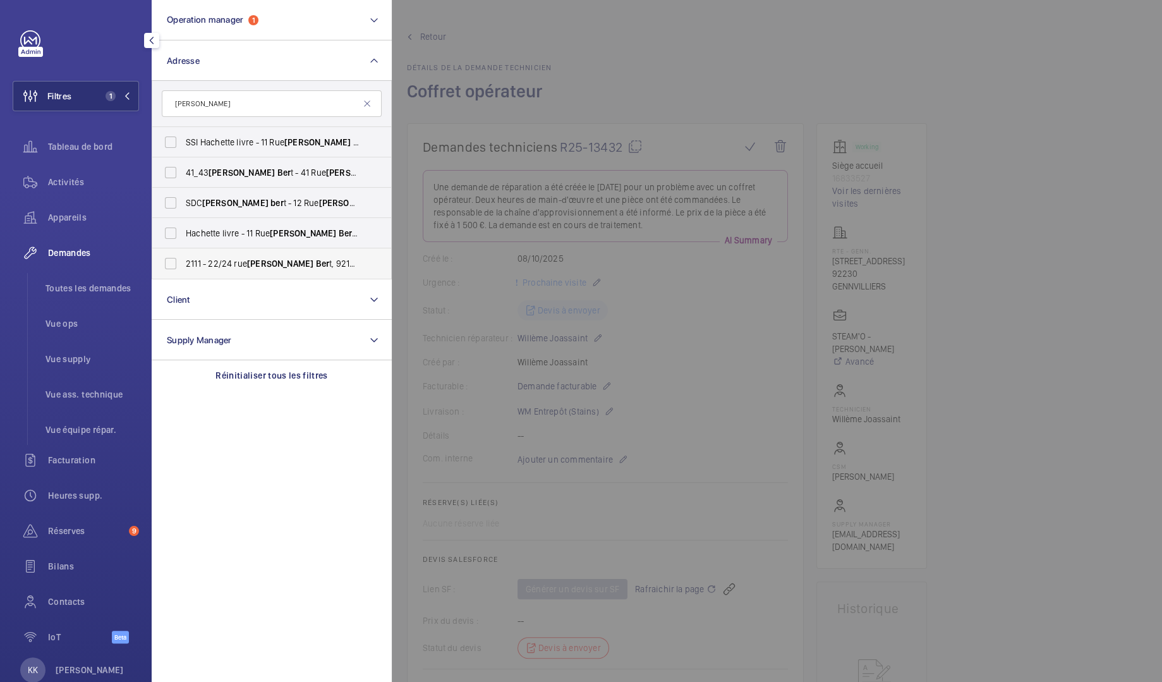
type input "paul ber"
click at [236, 264] on span "2111 - 22/24 rue Paul Ber t, 92140 CLAMART, CLAMART 92140" at bounding box center [273, 263] width 174 height 13
click at [183, 264] on input "2111 - 22/24 rue Paul Ber t, 92140 CLAMART, CLAMART 92140" at bounding box center [170, 263] width 25 height 25
checkbox input "true"
click at [67, 186] on span "Activités" at bounding box center [93, 182] width 91 height 13
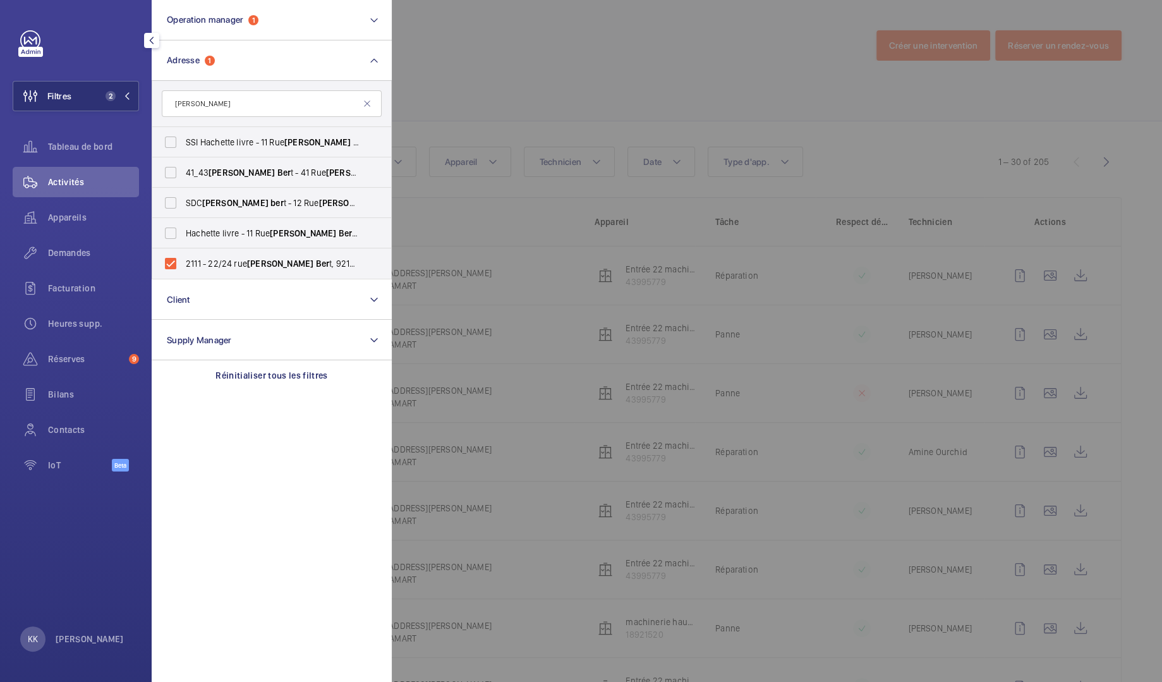
click at [453, 83] on div at bounding box center [973, 341] width 1162 height 682
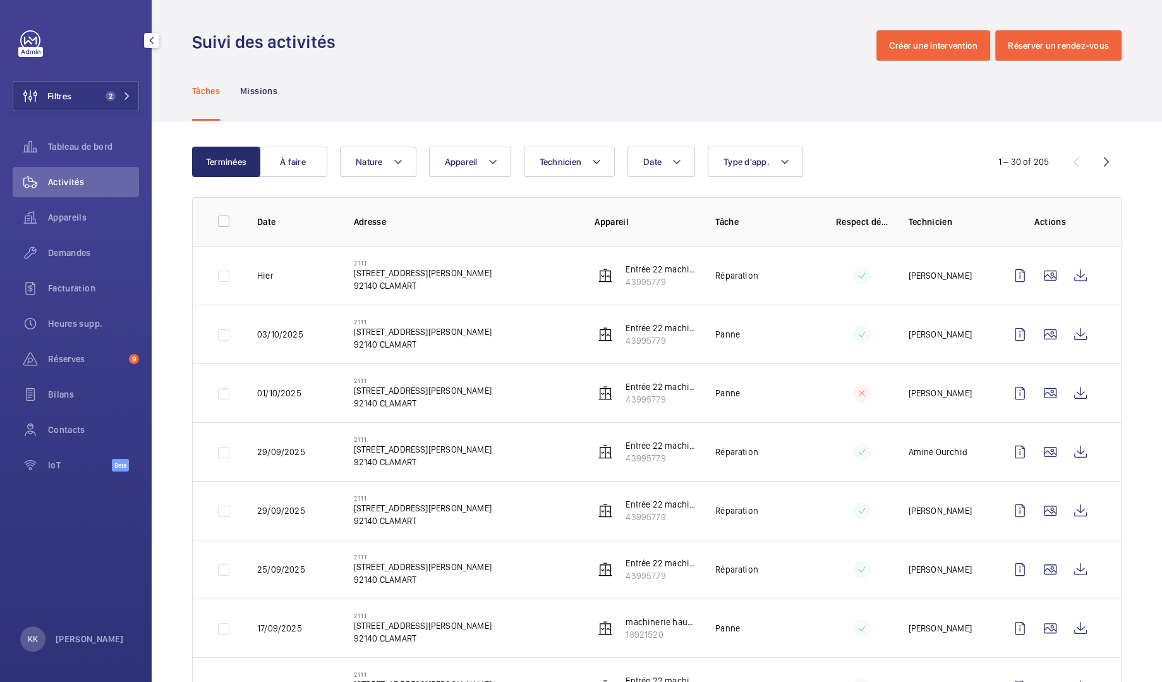
click at [384, 282] on p "92140 CLAMART" at bounding box center [423, 285] width 138 height 13
click at [645, 277] on p "43995779" at bounding box center [661, 282] width 70 height 13
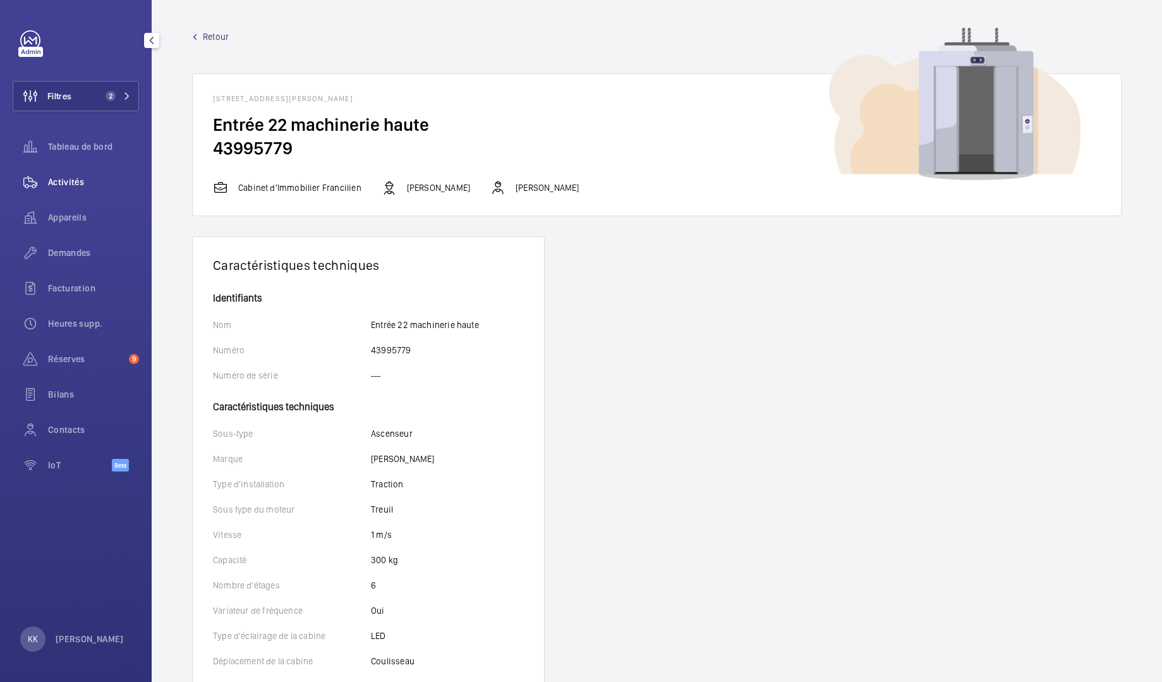
click at [69, 176] on span "Activités" at bounding box center [93, 182] width 91 height 13
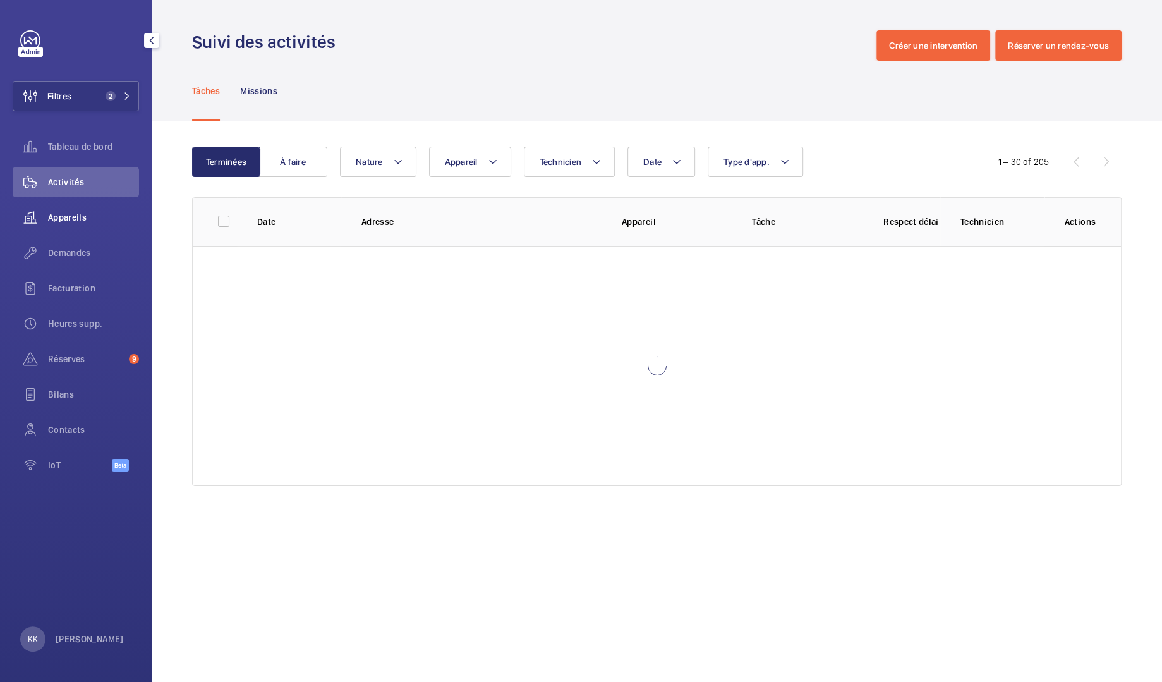
click at [51, 223] on span "Appareils" at bounding box center [93, 217] width 91 height 13
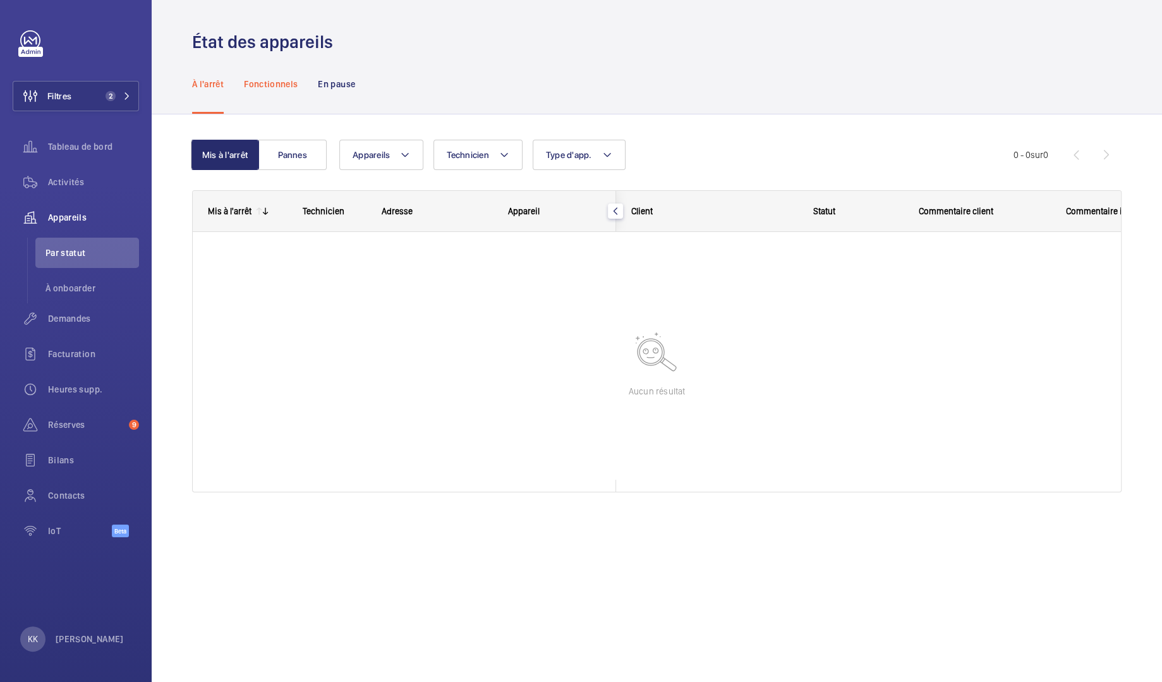
click at [265, 97] on div "Fonctionnels" at bounding box center [271, 84] width 54 height 60
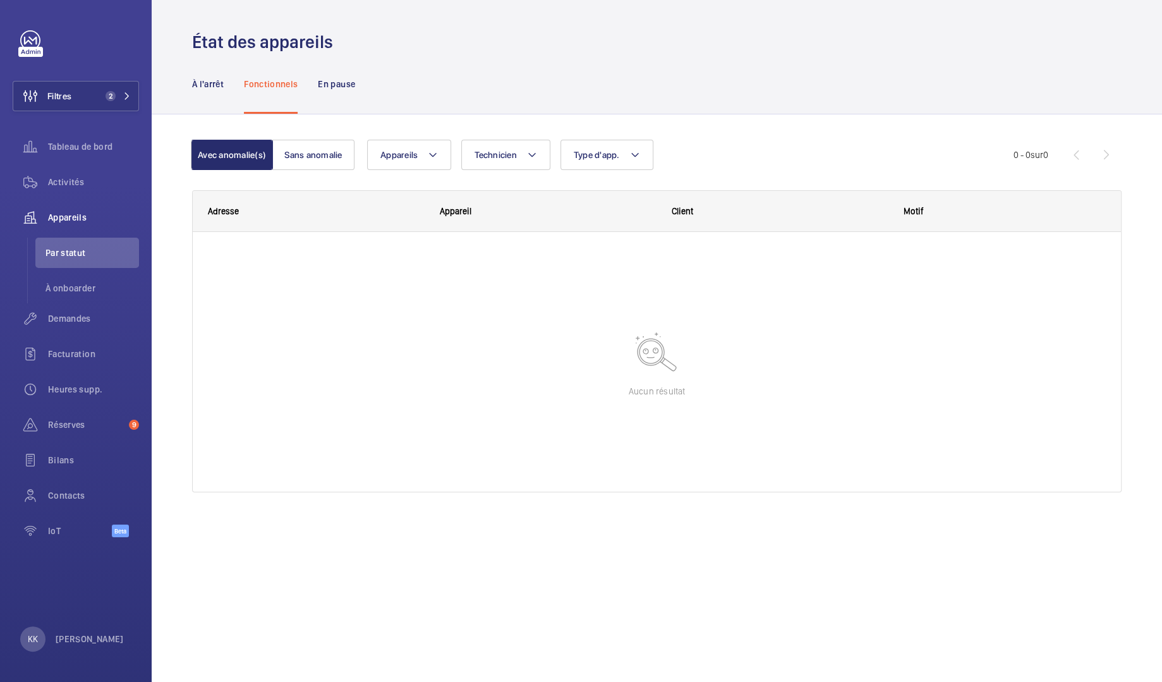
click at [304, 137] on div "Avec anomalie(s) Sans anomalie Appareils Technicien Type d'app. Plus de filtres…" at bounding box center [657, 320] width 930 height 403
click at [304, 164] on button "Sans anomalie" at bounding box center [313, 155] width 82 height 30
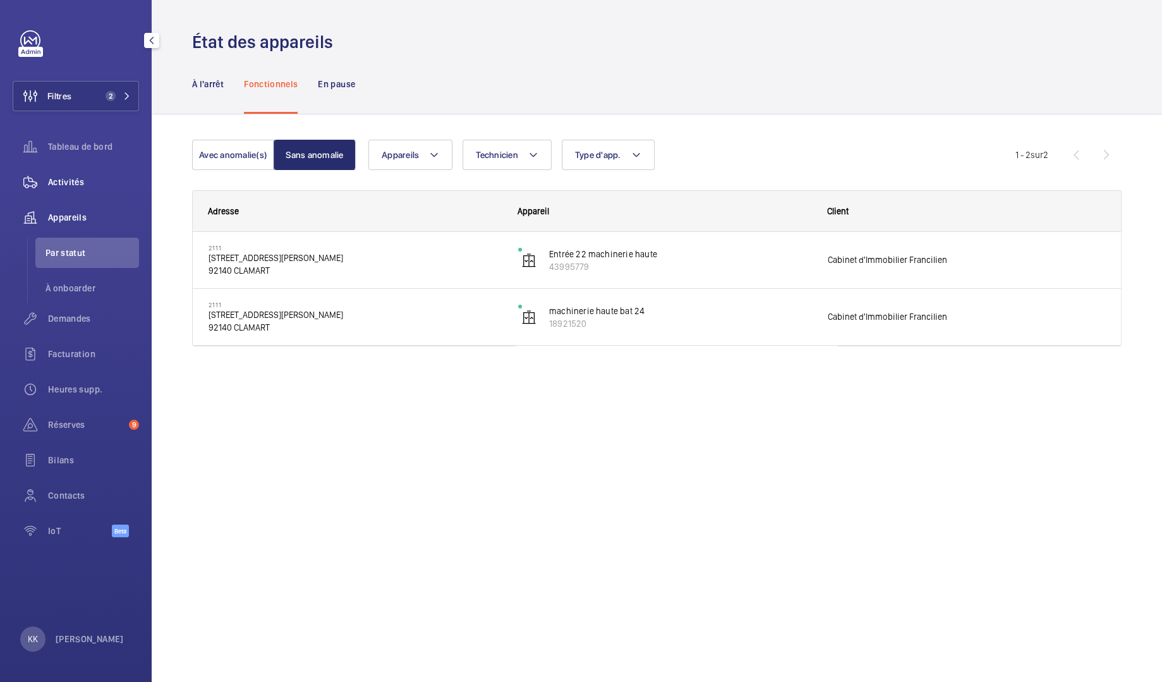
click at [89, 180] on span "Activités" at bounding box center [93, 182] width 91 height 13
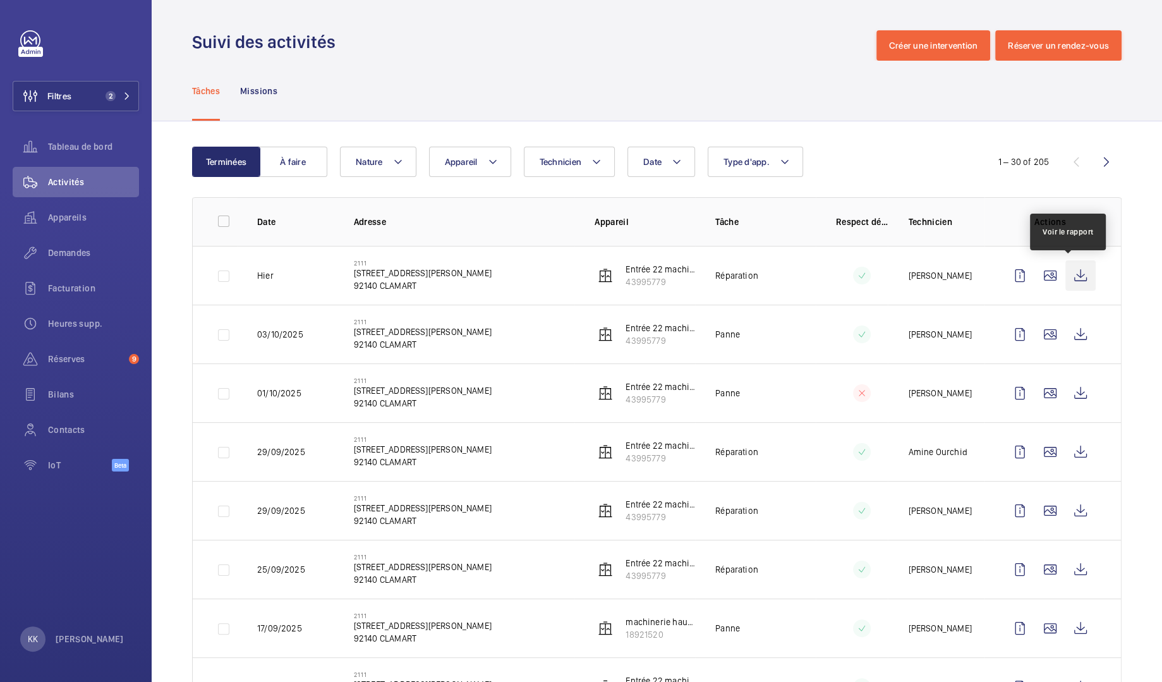
click at [1068, 279] on wm-front-icon-button at bounding box center [1080, 275] width 30 height 30
click at [71, 260] on div "Demandes" at bounding box center [76, 253] width 126 height 30
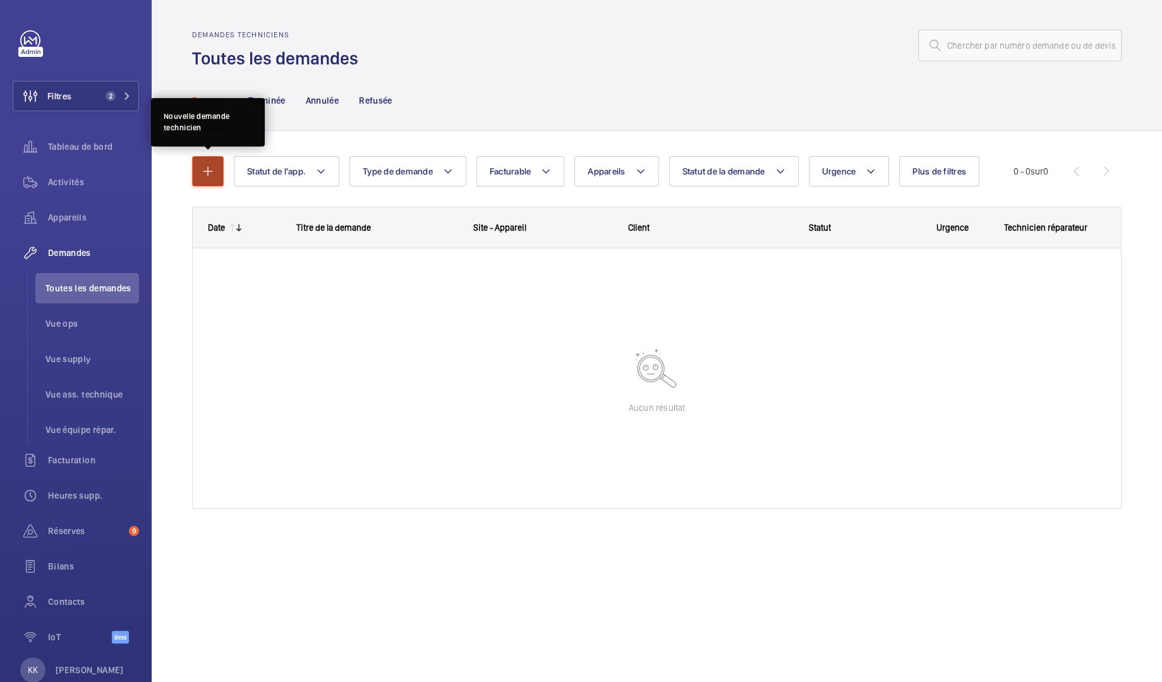
click at [202, 176] on mat-icon "button" at bounding box center [207, 171] width 15 height 15
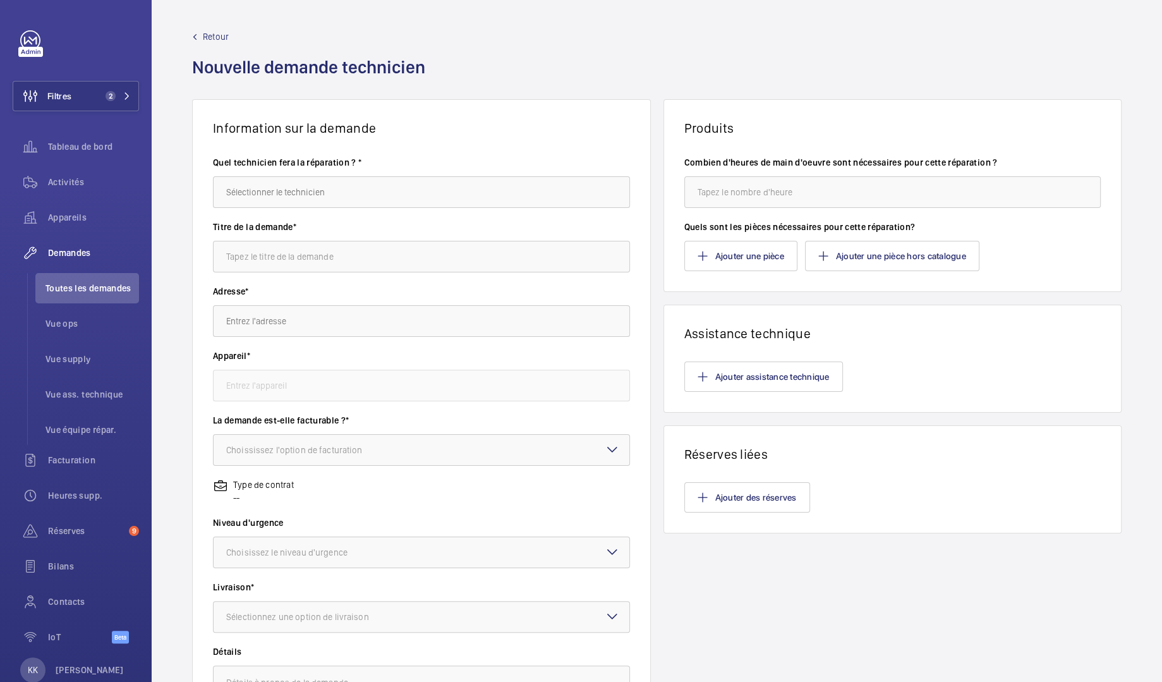
click at [318, 171] on wm-front-autocomplete-dropdown-select "Quel technicien fera la réparation ? *" at bounding box center [421, 182] width 417 height 52
click at [318, 193] on input "text" at bounding box center [421, 192] width 417 height 32
click at [224, 234] on mat-option "Ismail Tokpinar" at bounding box center [419, 230] width 410 height 30
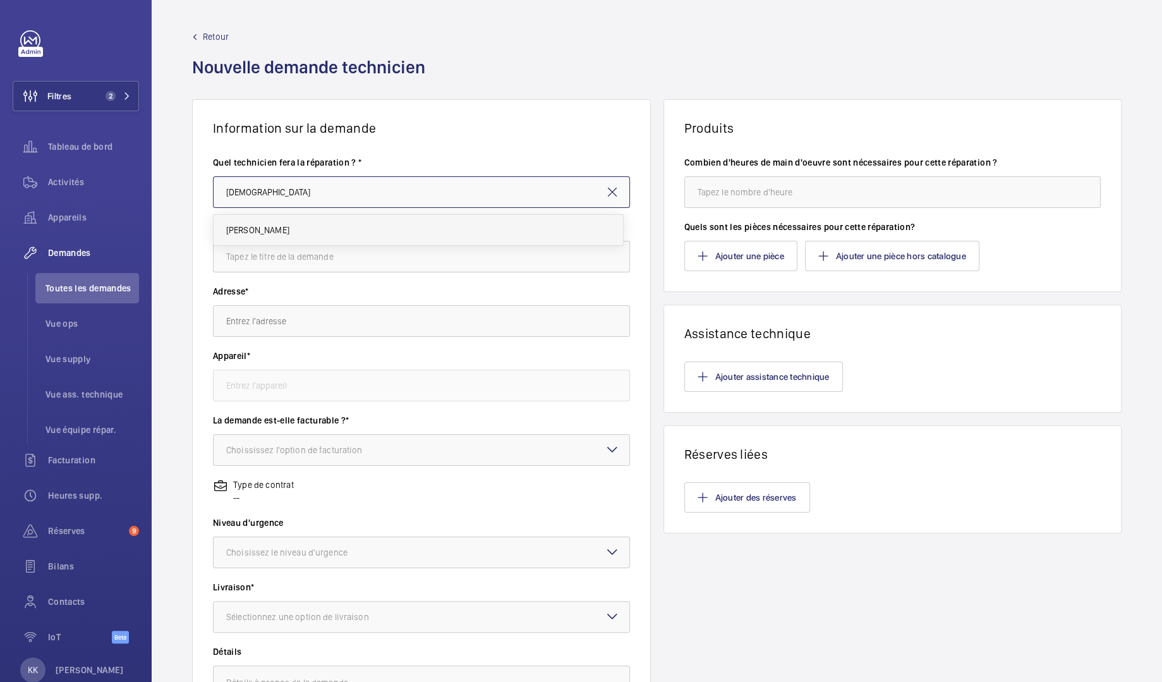
type input "Ismail Tokpinar"
click at [274, 263] on input "text" at bounding box center [421, 257] width 417 height 32
type input "Travaux suite expert technique"
click at [245, 341] on div "Adresse*" at bounding box center [421, 317] width 417 height 64
click at [251, 327] on input "text" at bounding box center [421, 321] width 417 height 32
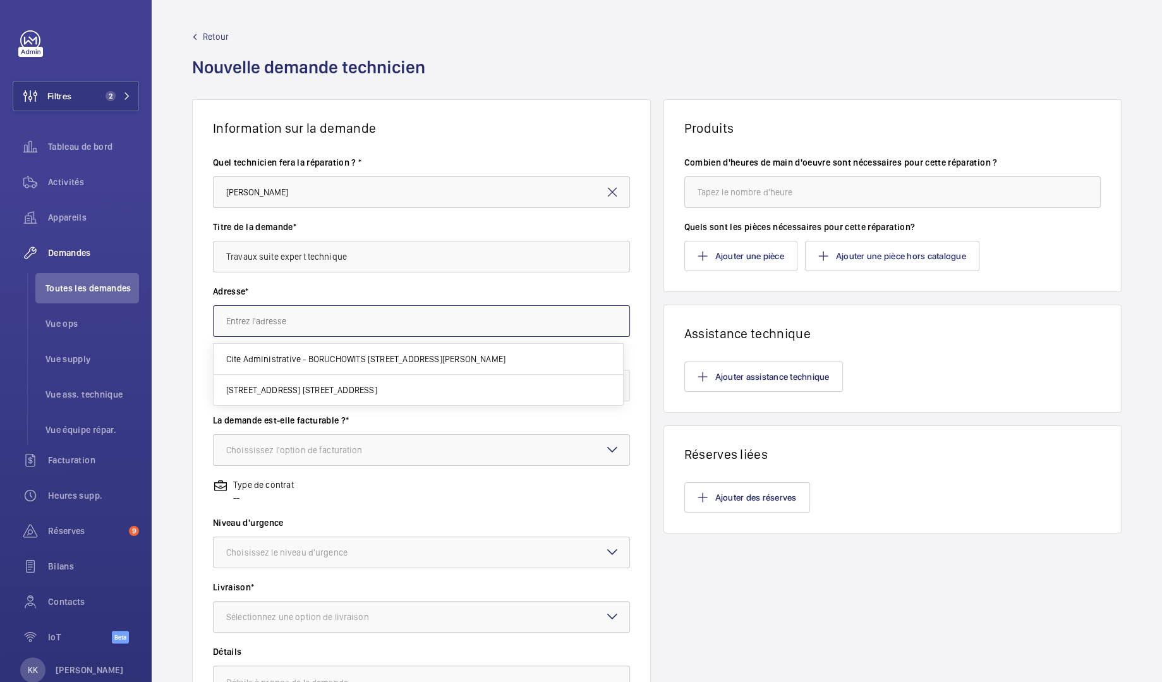
click at [271, 313] on input "text" at bounding box center [421, 321] width 417 height 32
click at [286, 354] on span "2111 22/24 rue Paul Bert, 92140 CLAMART, 92140 CLAMART" at bounding box center [303, 359] width 155 height 13
type input "2111 22/24 rue Paul Bert, 92140 CLAMART, 92140 CLAMART"
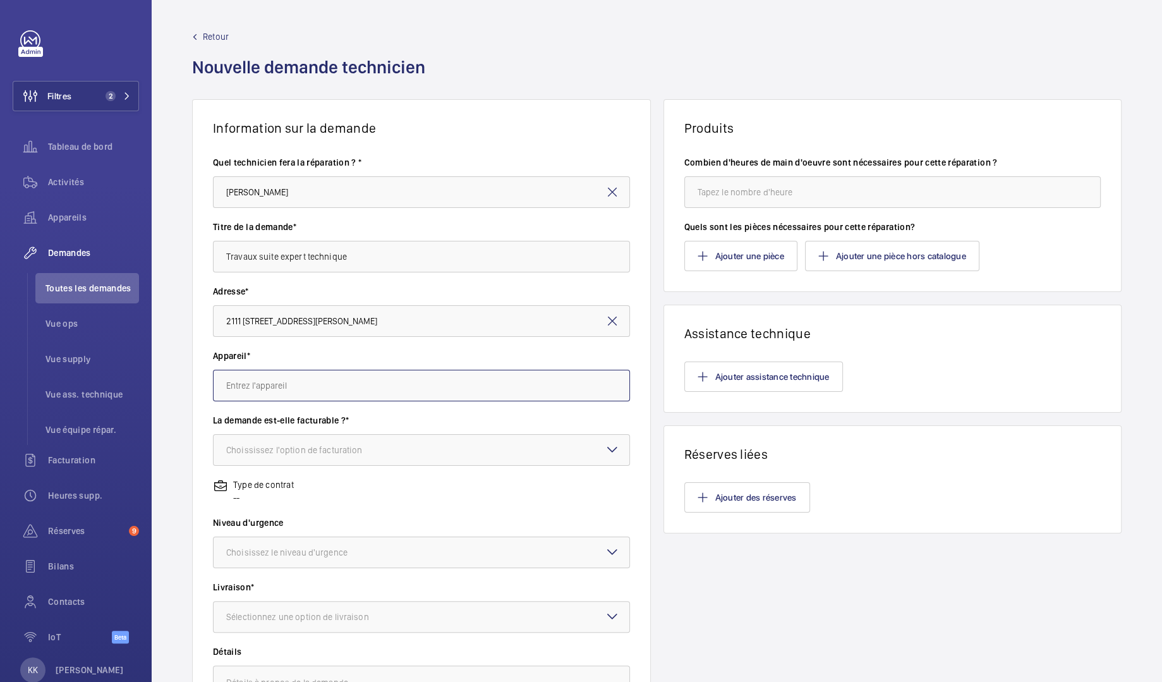
click at [264, 380] on input "text" at bounding box center [421, 386] width 417 height 32
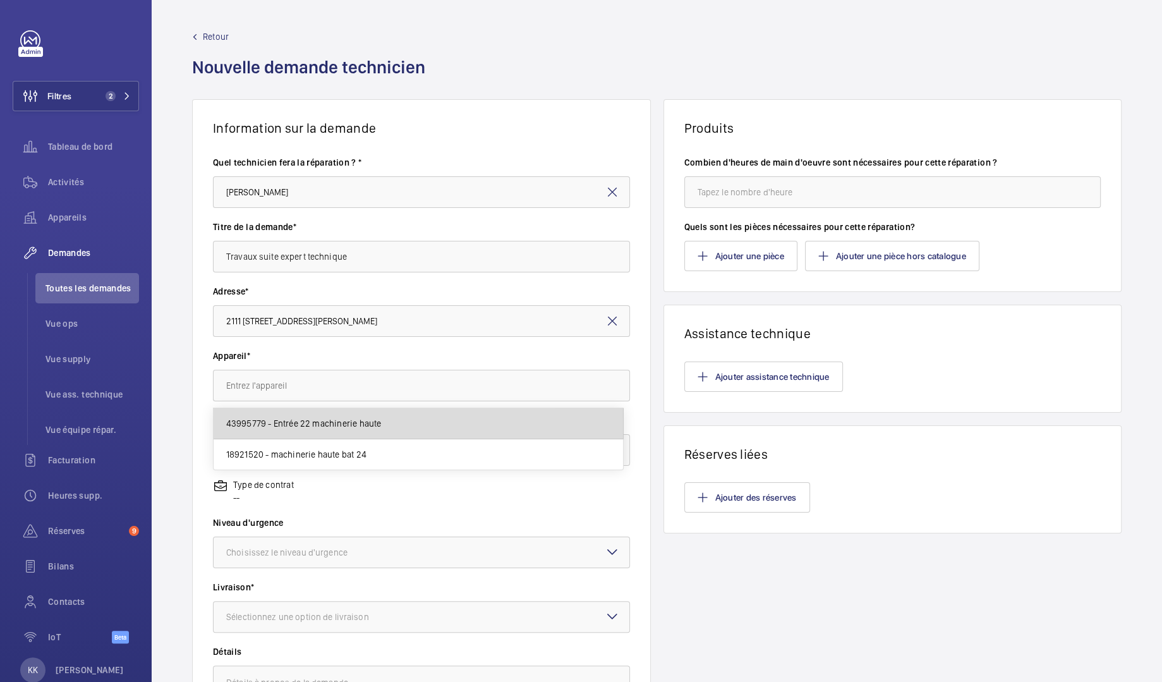
click at [349, 431] on mat-option "43995779 - Entrée 22 machinerie haute" at bounding box center [419, 423] width 410 height 31
type input "43995779 - Entrée 22 machinerie haute"
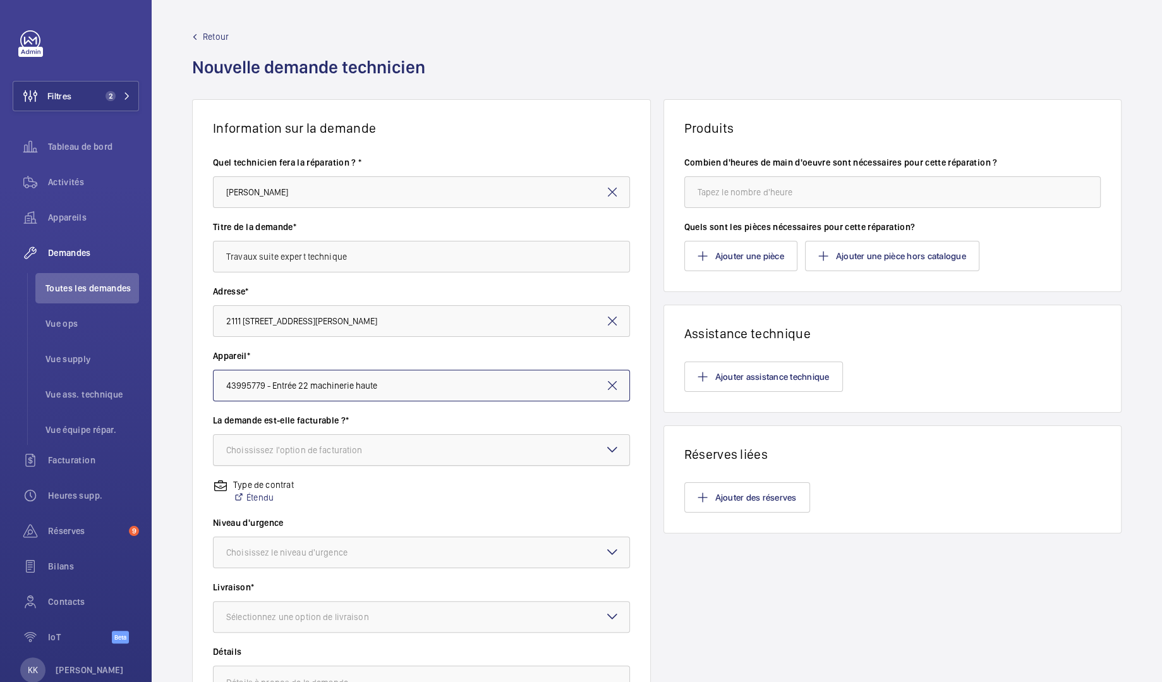
click at [307, 447] on div "Choississez l'option de facturation" at bounding box center [310, 450] width 168 height 13
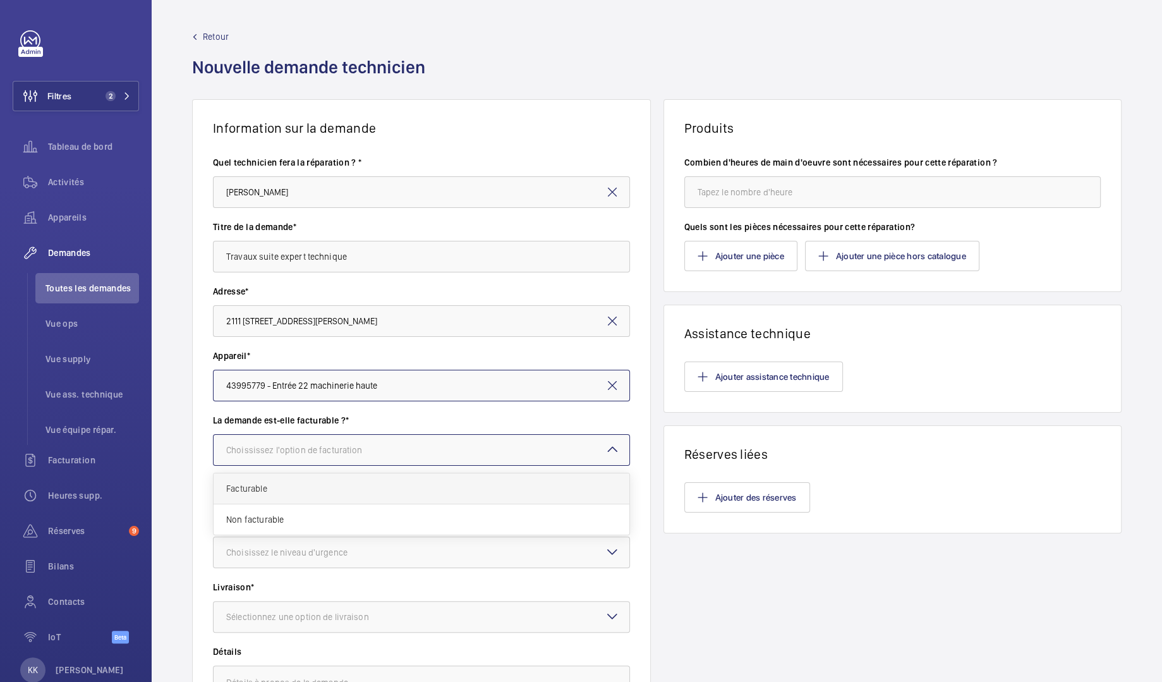
click at [275, 488] on span "Facturable" at bounding box center [421, 488] width 391 height 13
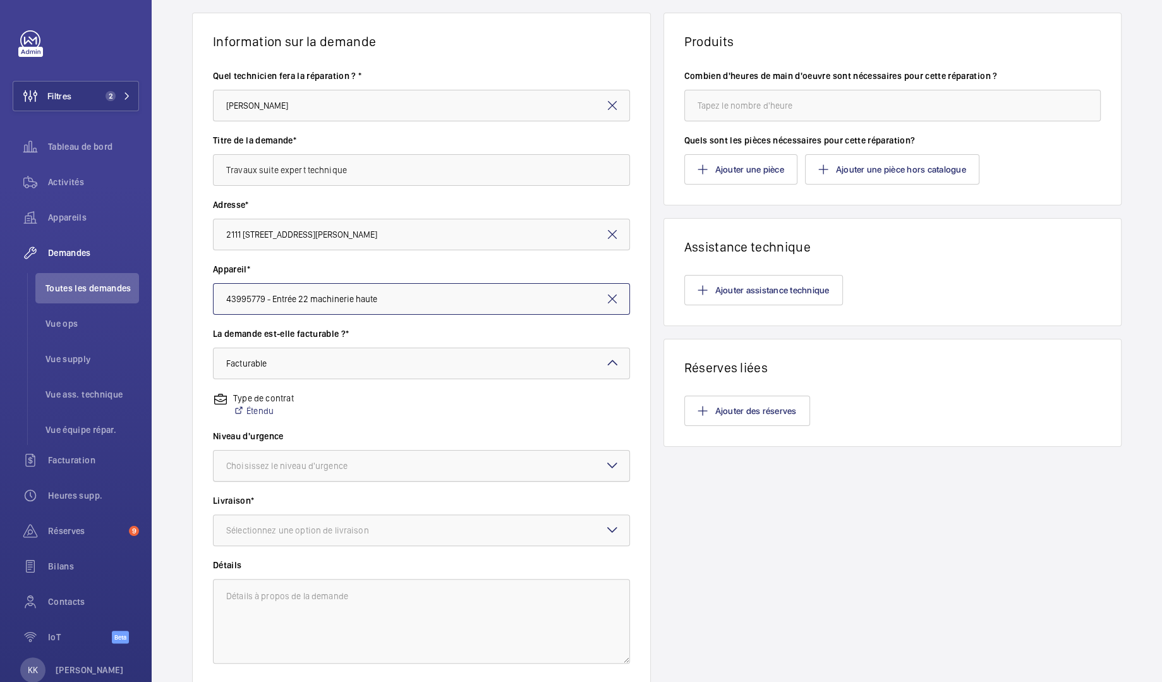
scroll to position [109, 0]
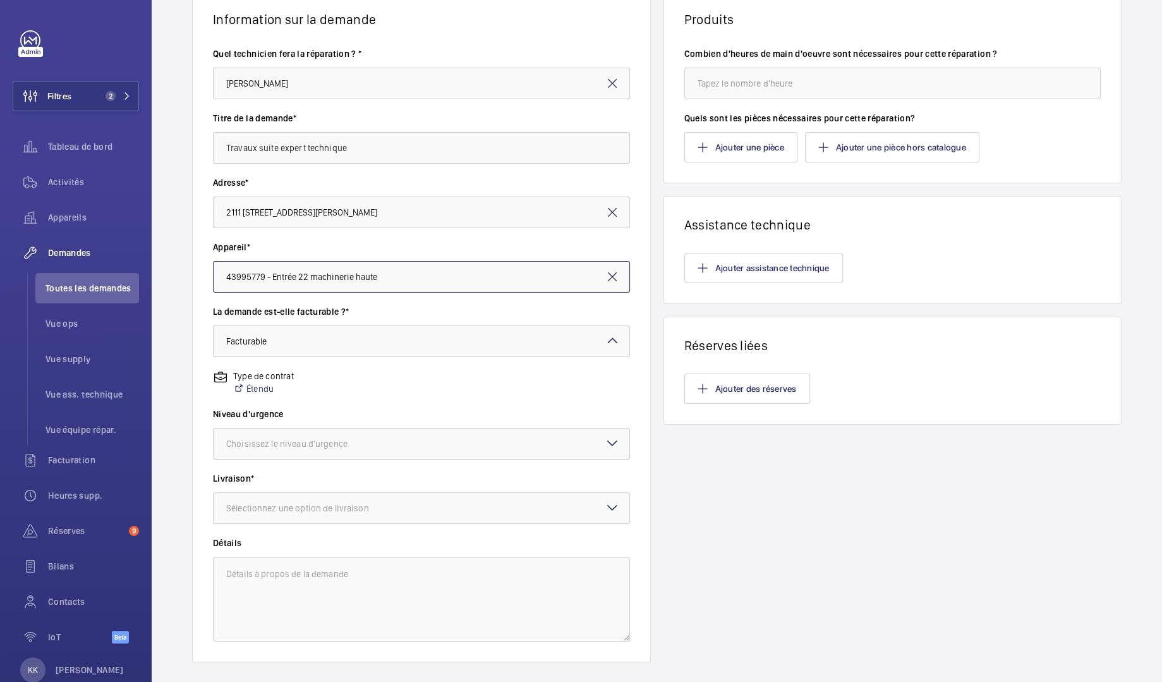
click at [278, 438] on div "Choisissez le niveau d'urgence" at bounding box center [302, 443] width 153 height 13
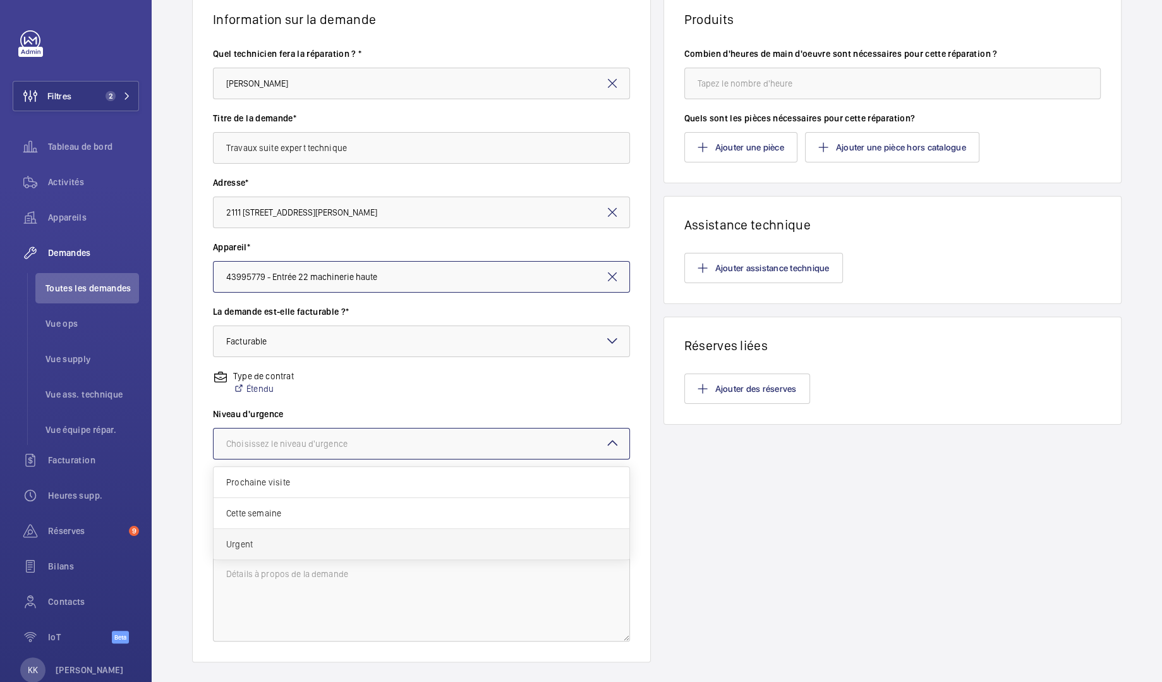
click at [276, 532] on div "Urgent" at bounding box center [422, 544] width 416 height 30
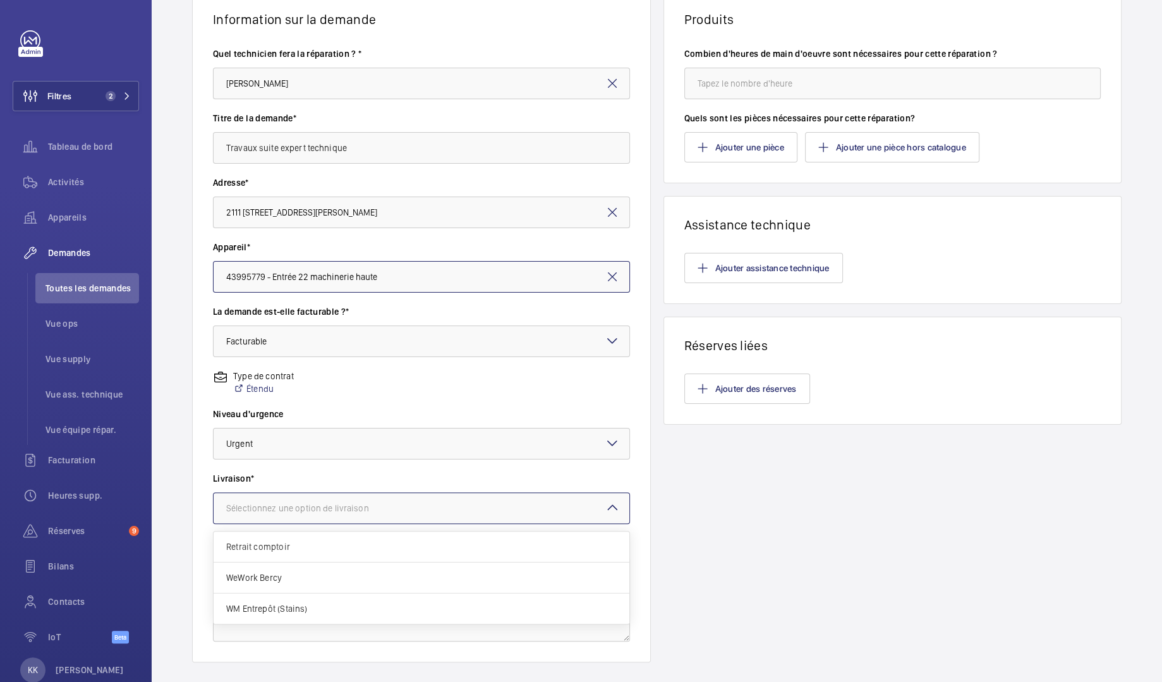
click at [276, 507] on div "Sélectionnez une option de livraison" at bounding box center [313, 508] width 174 height 13
click at [303, 607] on span "WM Entrepôt (Stains)" at bounding box center [421, 608] width 391 height 13
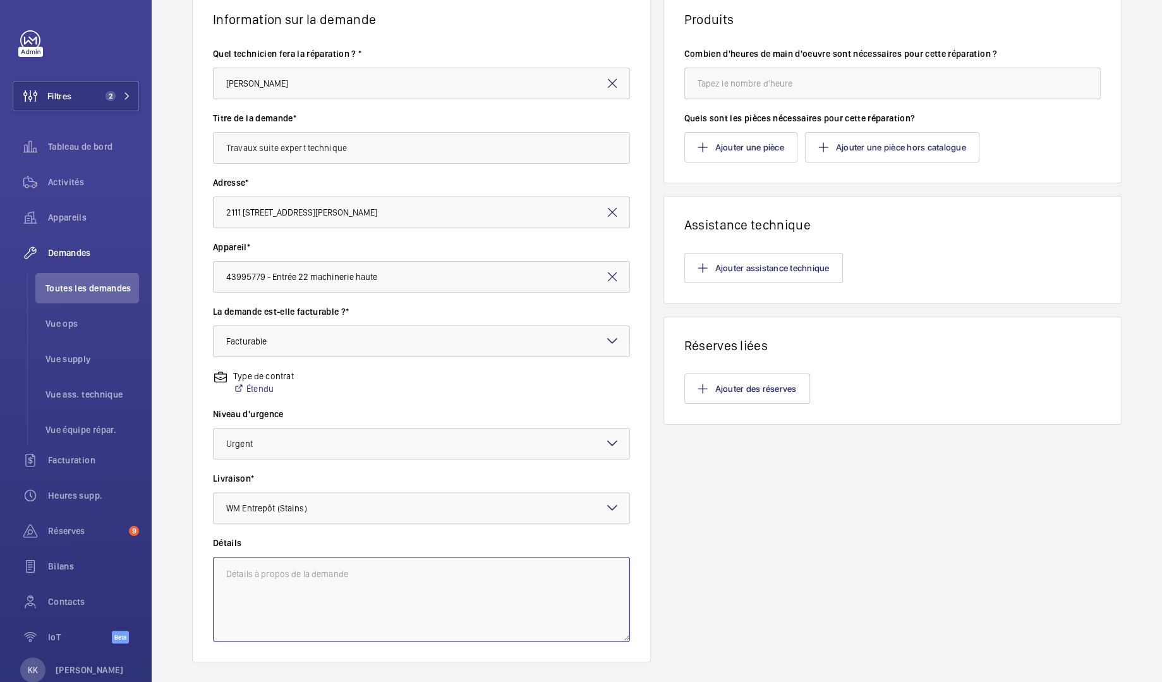
click at [303, 607] on textarea at bounding box center [421, 599] width 417 height 85
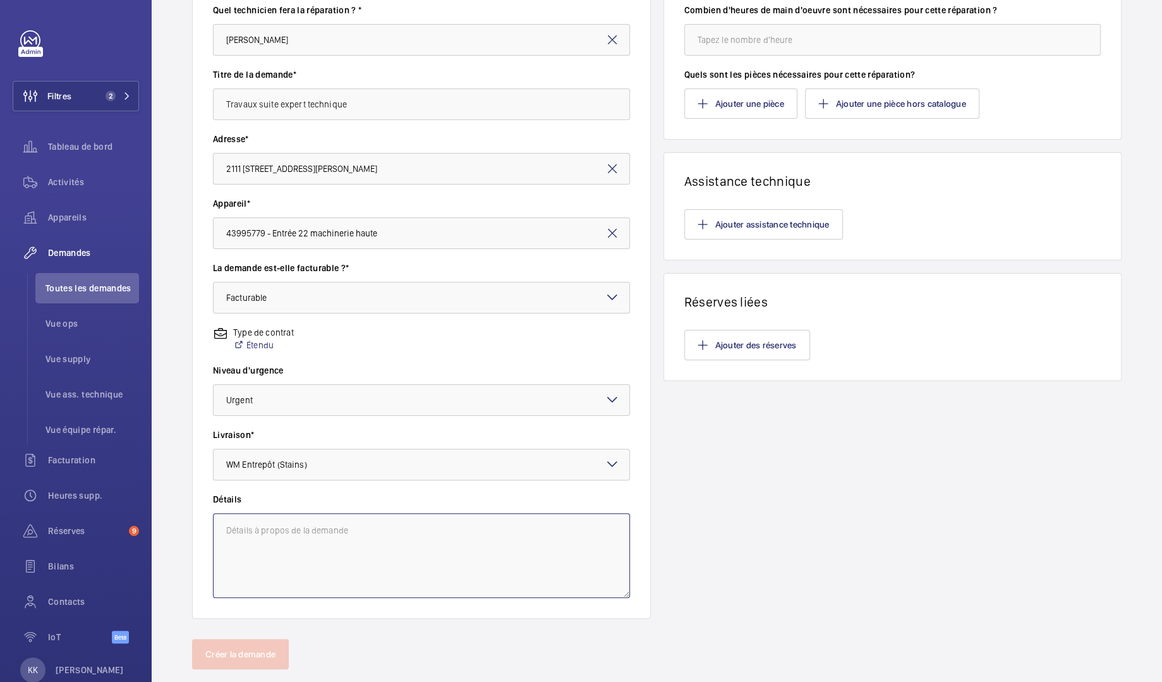
scroll to position [166, 0]
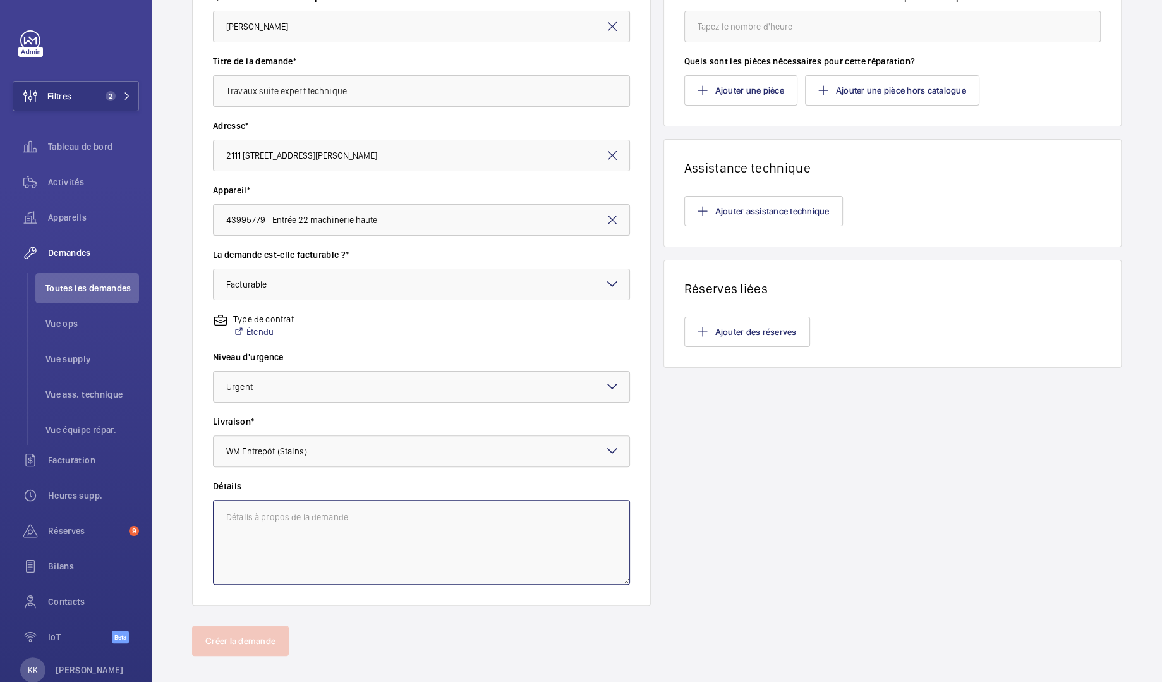
click at [233, 560] on textarea at bounding box center [421, 542] width 417 height 85
click at [383, 535] on textarea "Passage de Florian C sur site" at bounding box center [421, 542] width 417 height 85
paste textarea ""Réglage sélection gaine , poulie tendeuse et cablette à remplacer, attelage pa…"
click at [230, 529] on textarea "Passage de Florian C sur site : "Réglage sélection gaine , poulie tendeuse et c…" at bounding box center [421, 542] width 417 height 85
click at [277, 556] on textarea "Passage de Florian C sur site : Réglage sélection gaine , poulie tendeuse et ca…" at bounding box center [421, 542] width 417 height 85
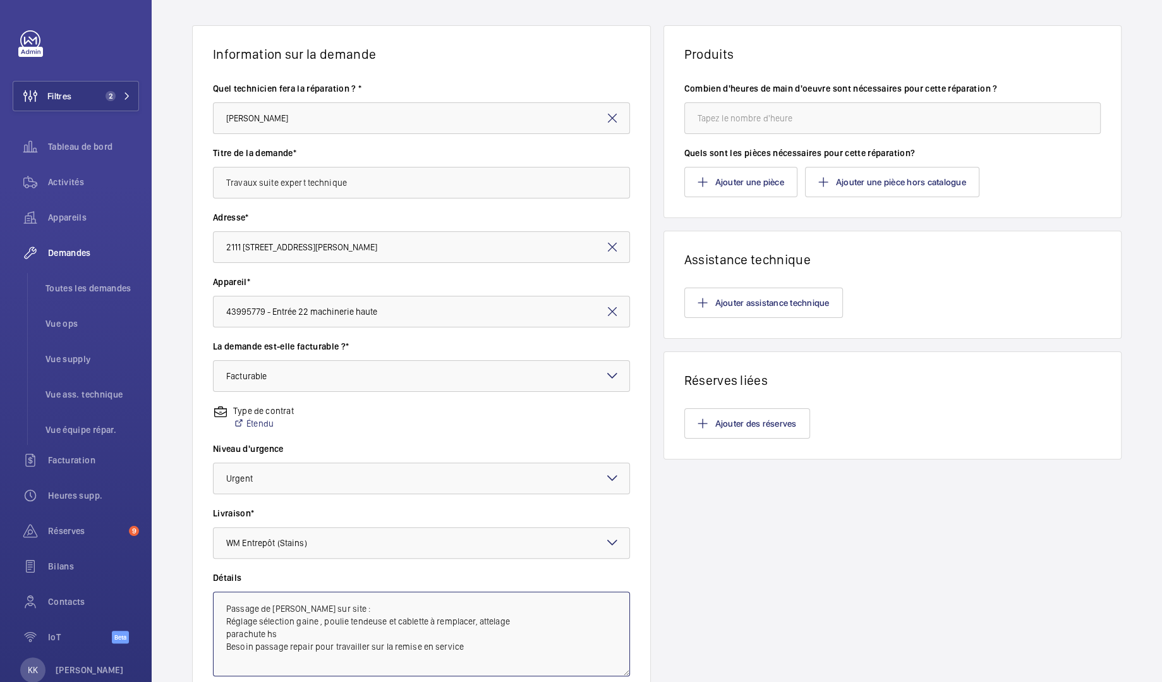
scroll to position [0, 0]
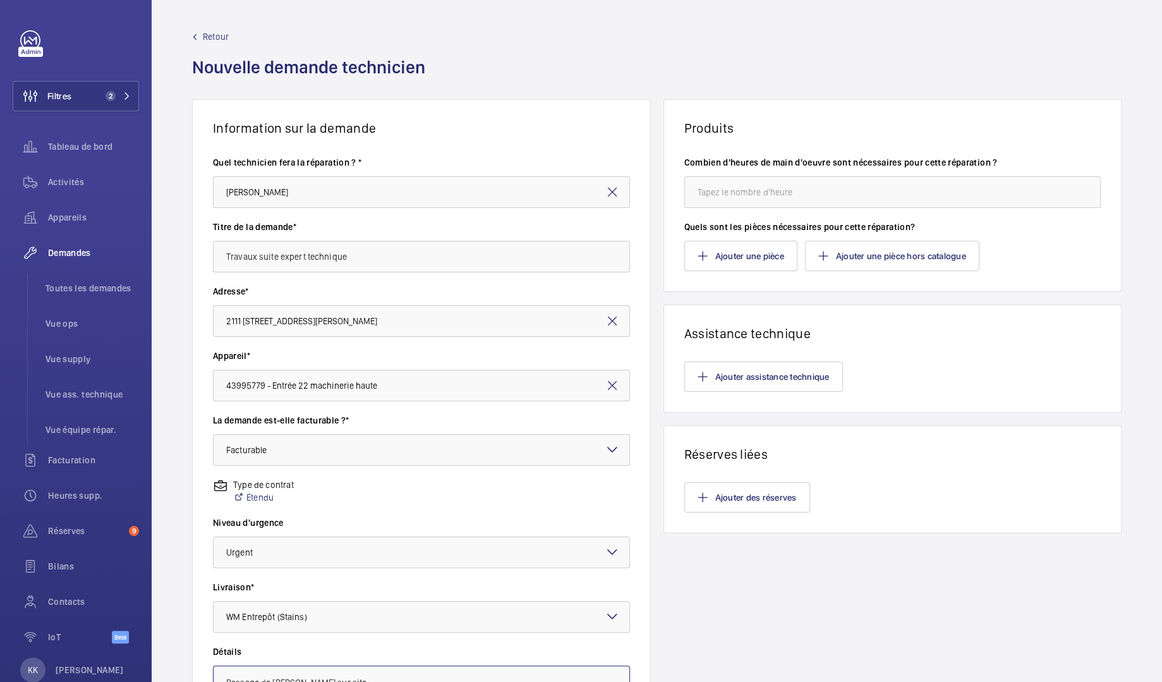
type textarea "Passage de Florian C sur site : Réglage sélection gaine , poulie tendeuse et ca…"
click at [755, 204] on input "number" at bounding box center [892, 192] width 417 height 32
type input "12"
click at [653, 263] on div "Information sur la demande Quel technicien fera la réparation ? * Ismail Tokpin…" at bounding box center [657, 445] width 1010 height 692
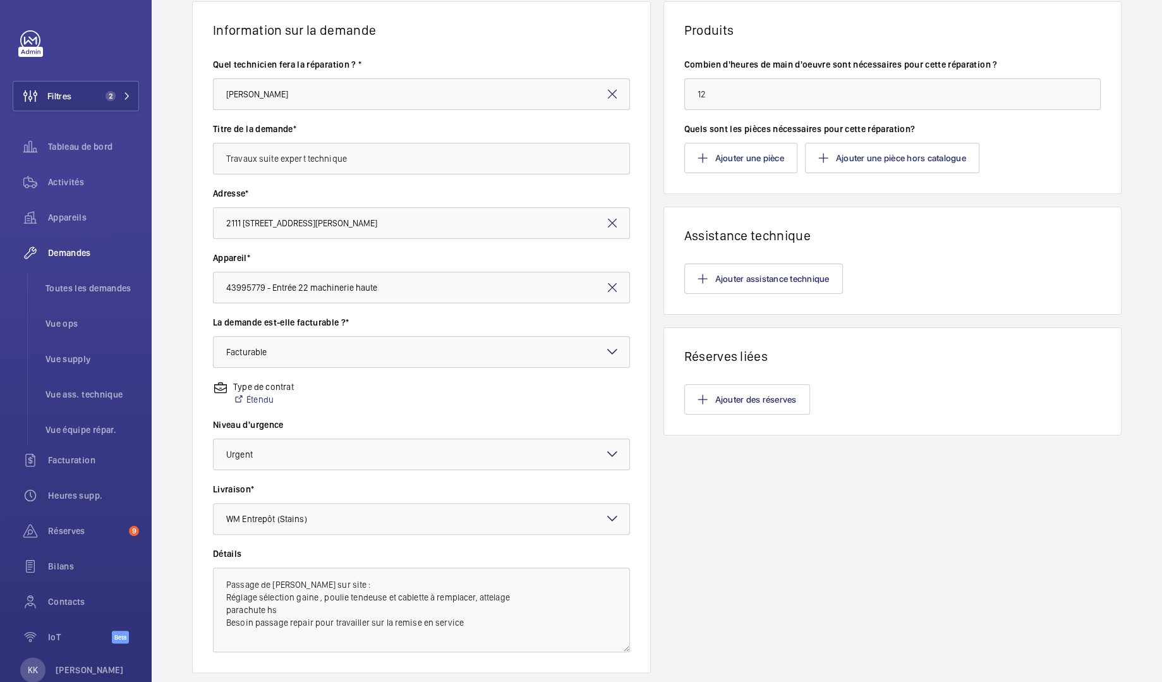
scroll to position [179, 0]
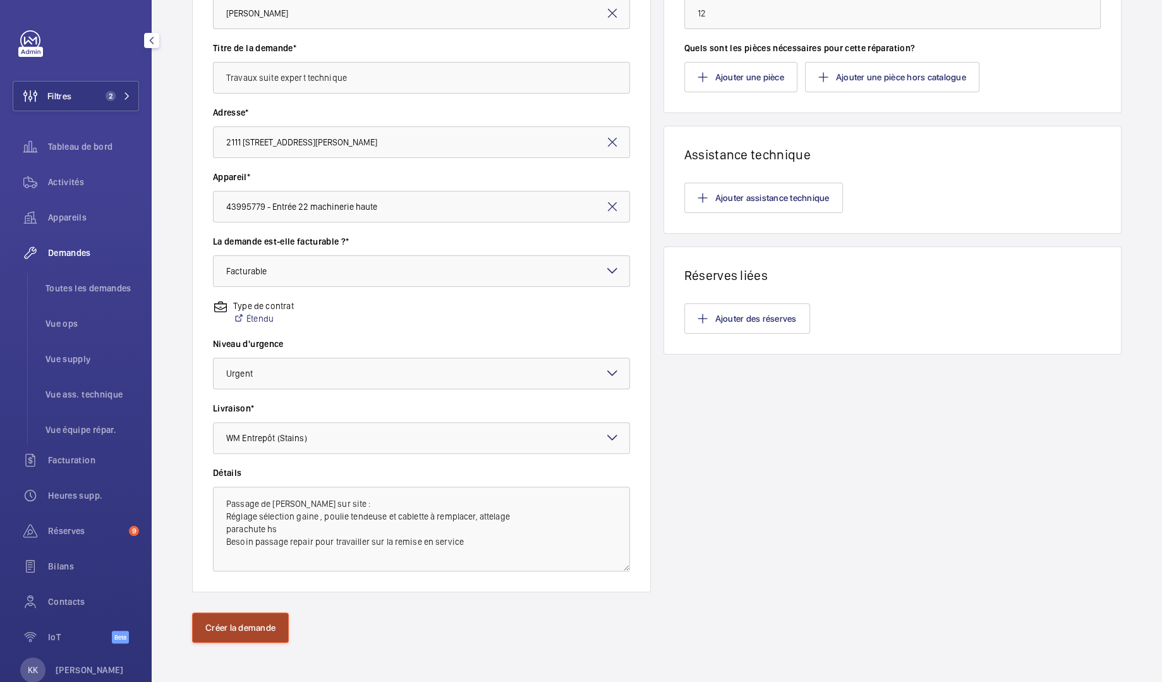
click at [205, 622] on button "Créer la demande" at bounding box center [240, 627] width 97 height 30
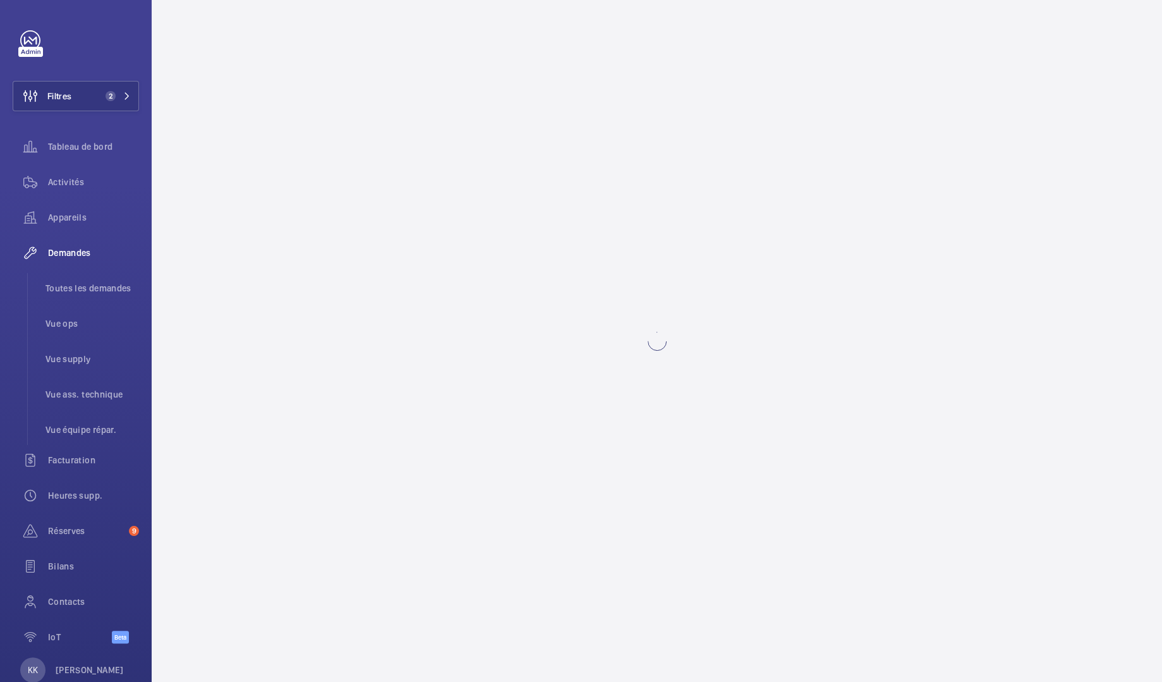
scroll to position [0, 0]
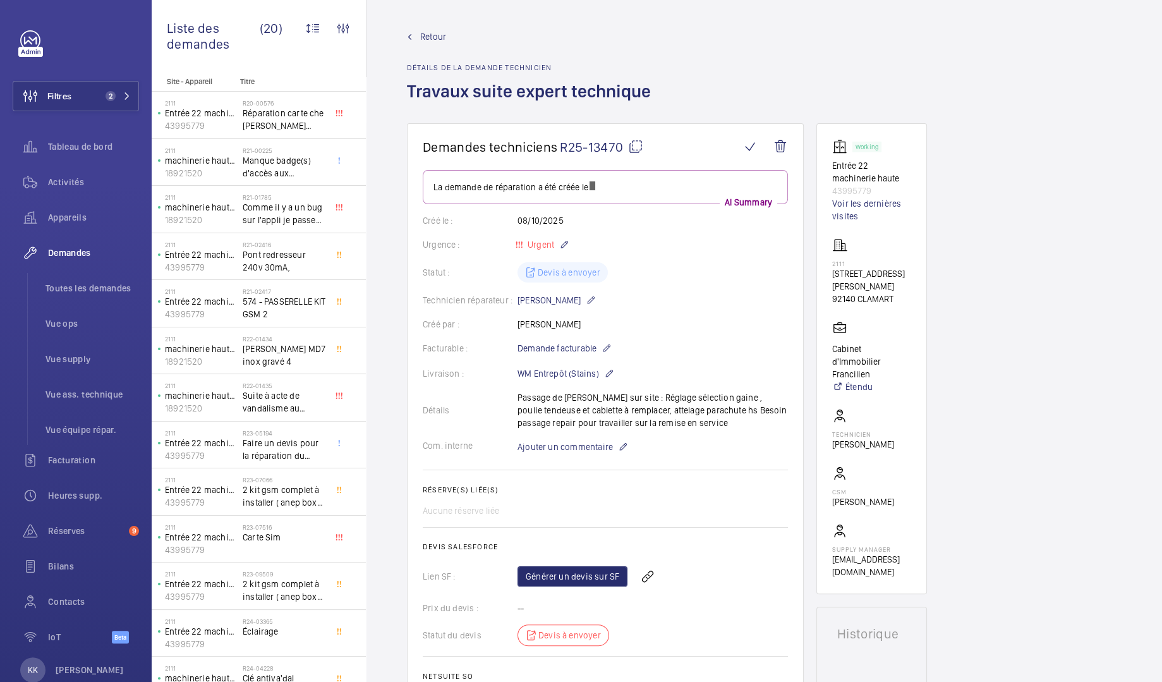
click at [844, 190] on p "43995779" at bounding box center [871, 191] width 79 height 13
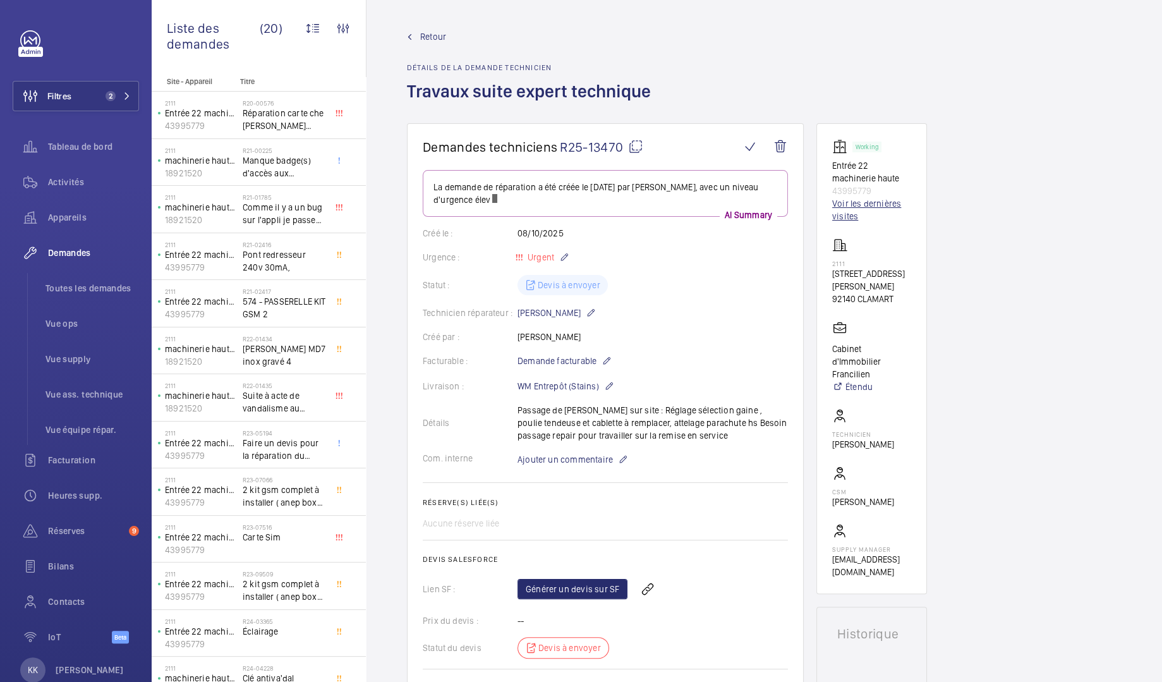
click at [844, 215] on link "Voir les dernières visites" at bounding box center [871, 209] width 79 height 25
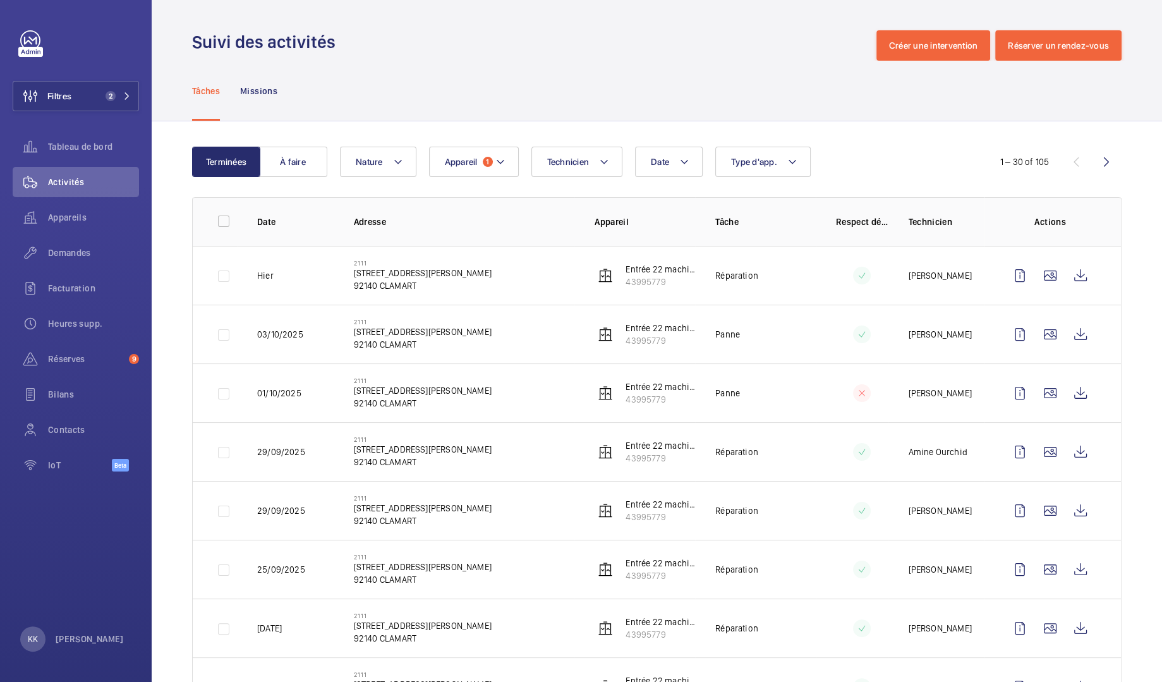
click at [641, 289] on td "Entrée 22 machinerie haute 43995779" at bounding box center [634, 275] width 121 height 59
click at [641, 286] on p "43995779" at bounding box center [661, 282] width 70 height 13
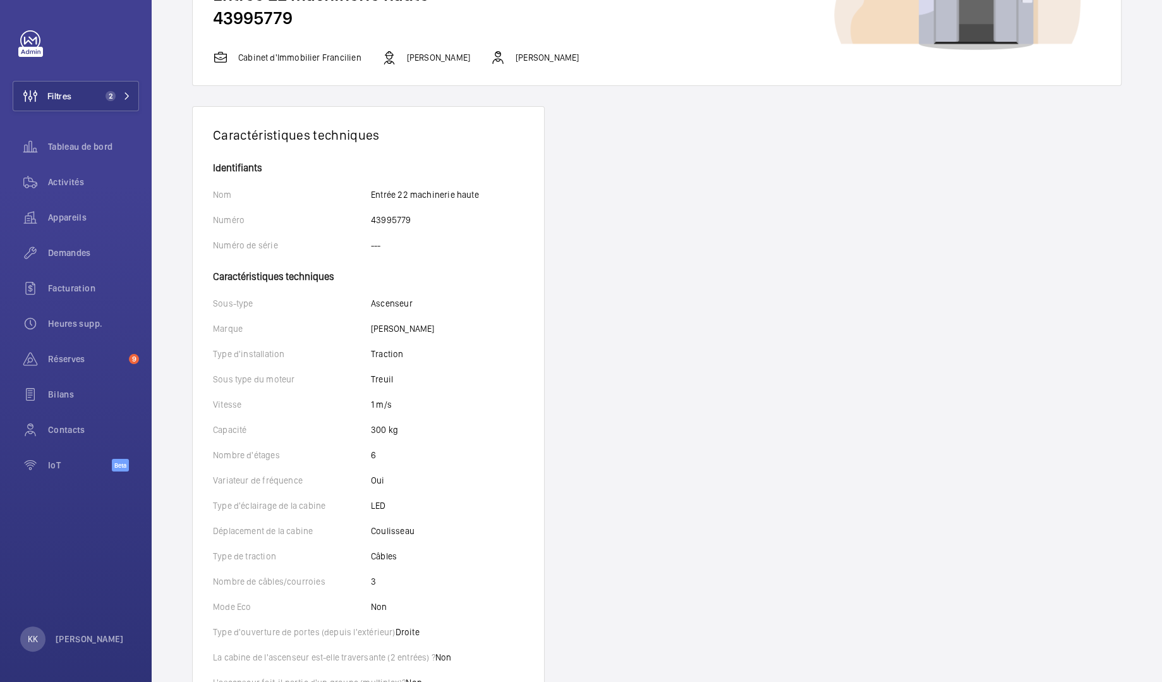
scroll to position [114, 0]
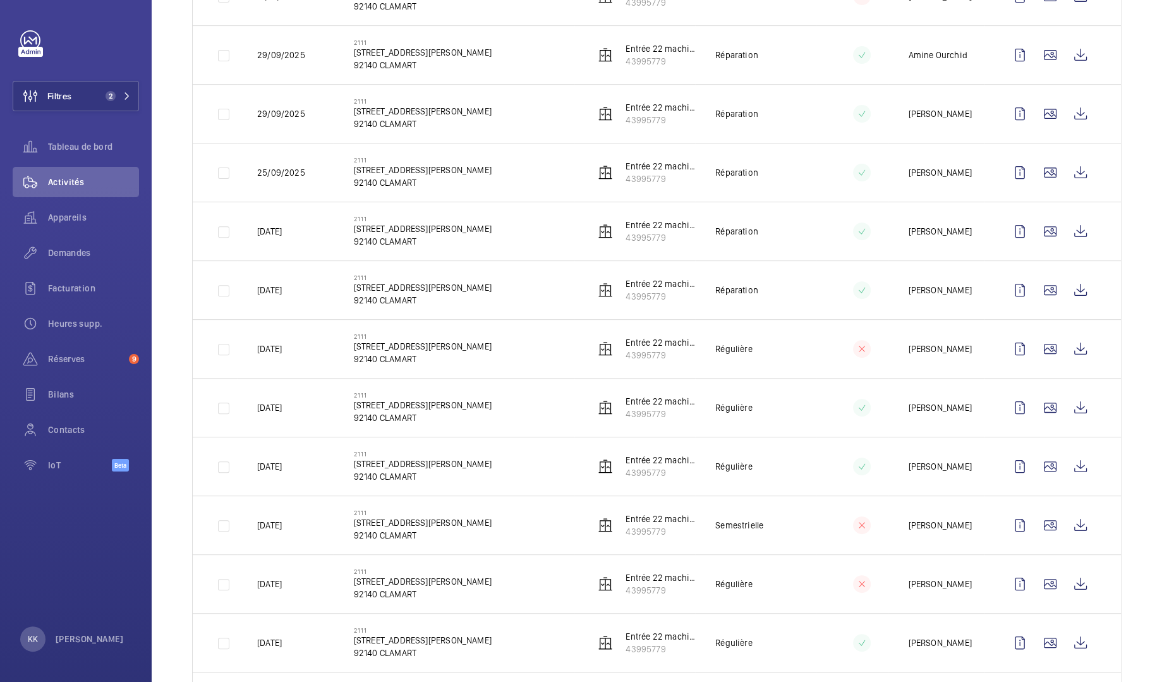
scroll to position [405, 0]
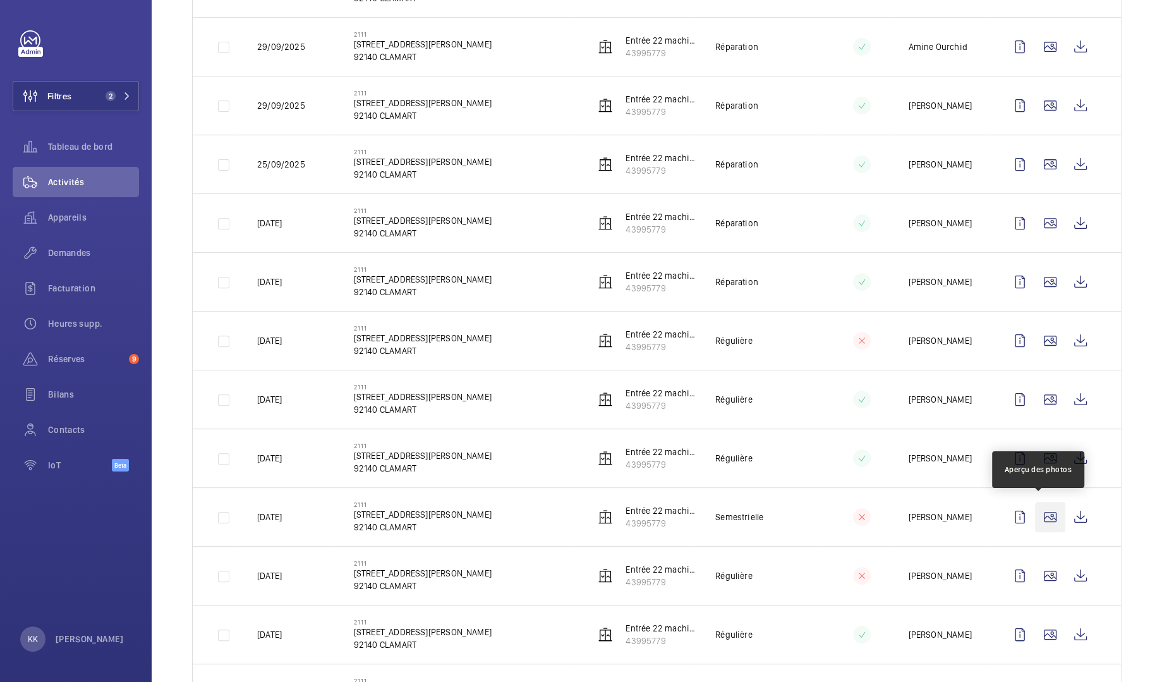
click at [1036, 513] on wm-front-icon-button at bounding box center [1050, 517] width 30 height 30
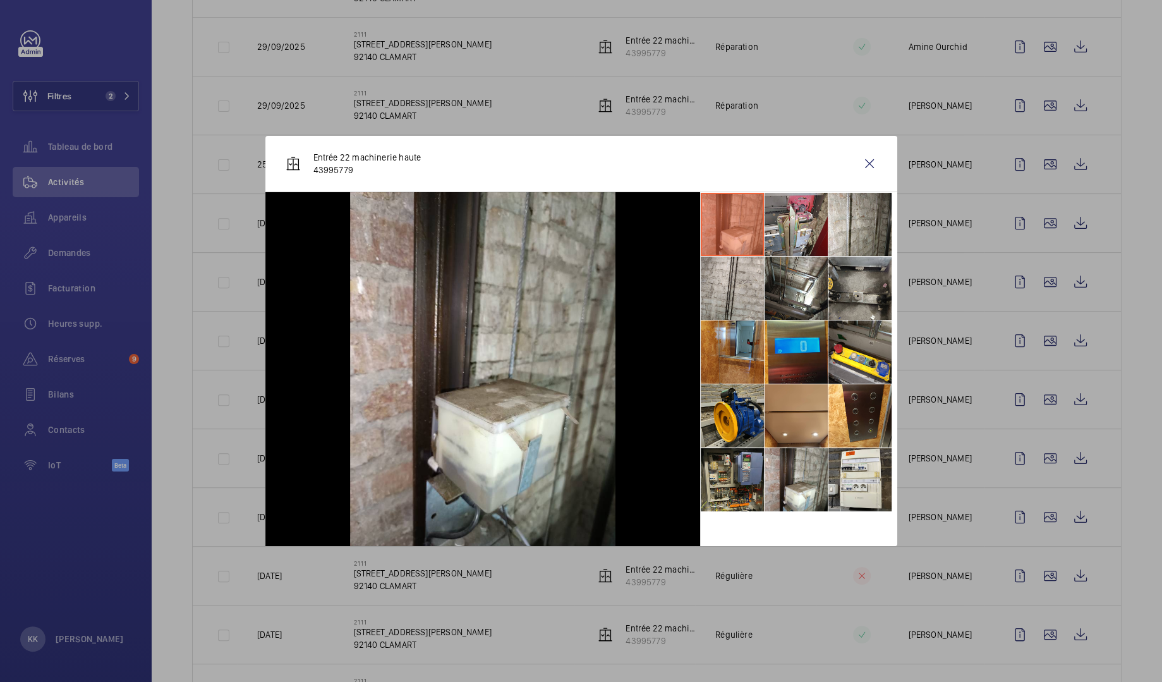
click at [785, 332] on li at bounding box center [796, 351] width 63 height 63
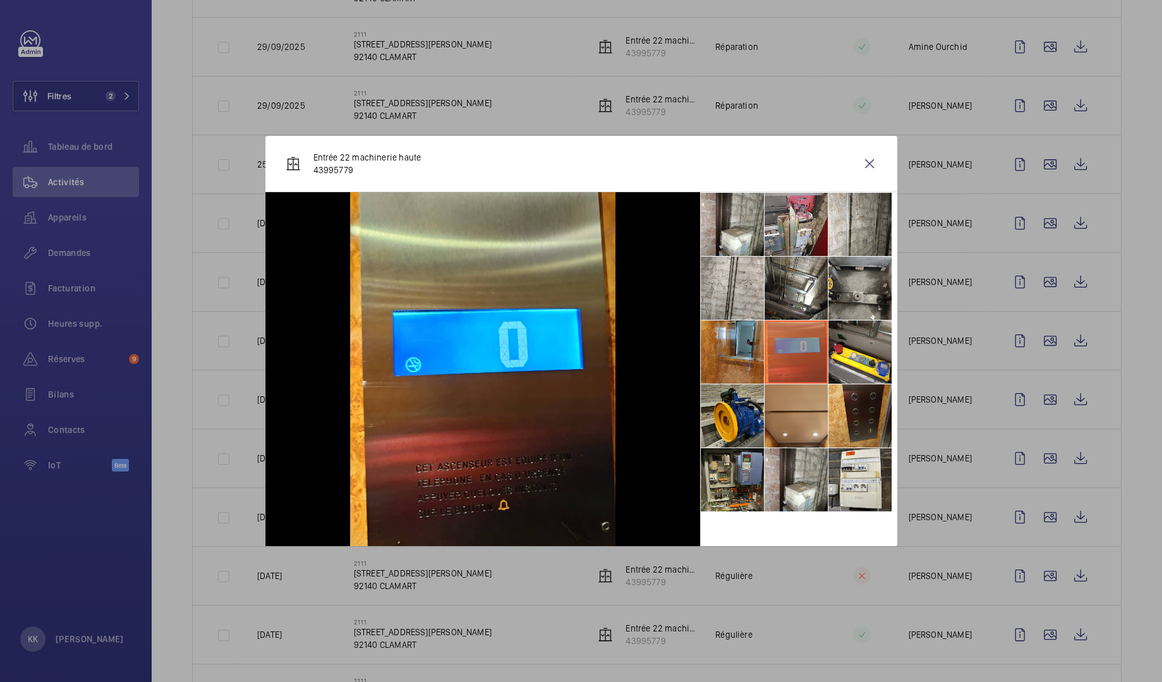
click at [867, 417] on li at bounding box center [859, 415] width 63 height 63
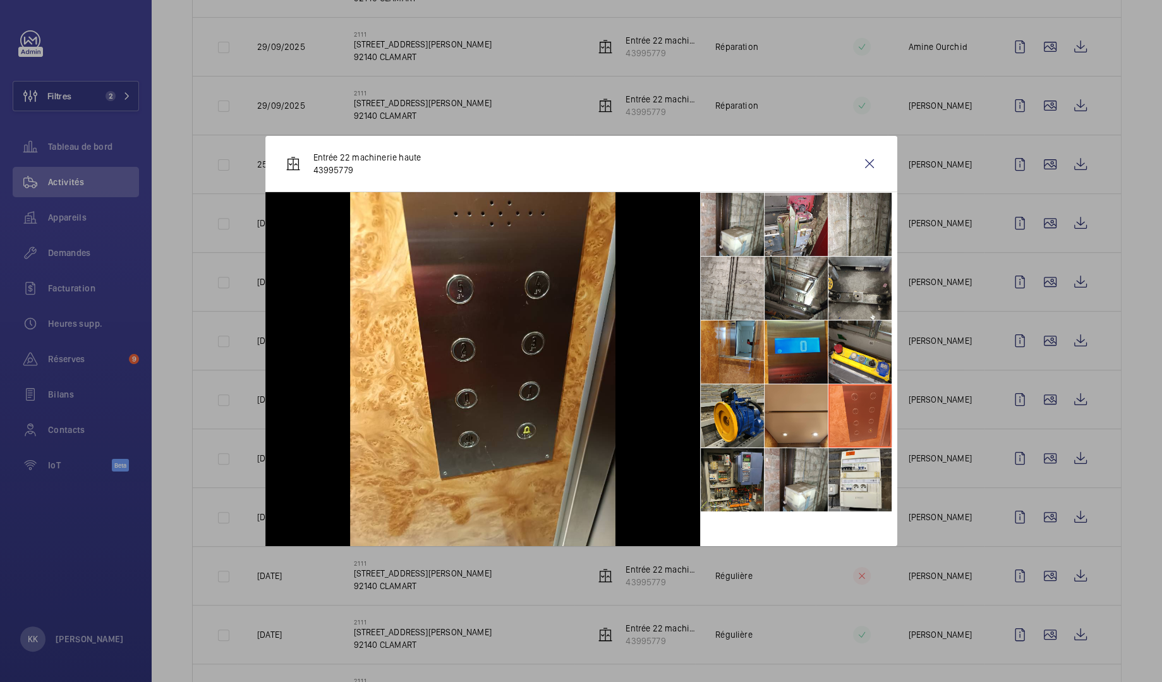
click at [794, 356] on li at bounding box center [796, 351] width 63 height 63
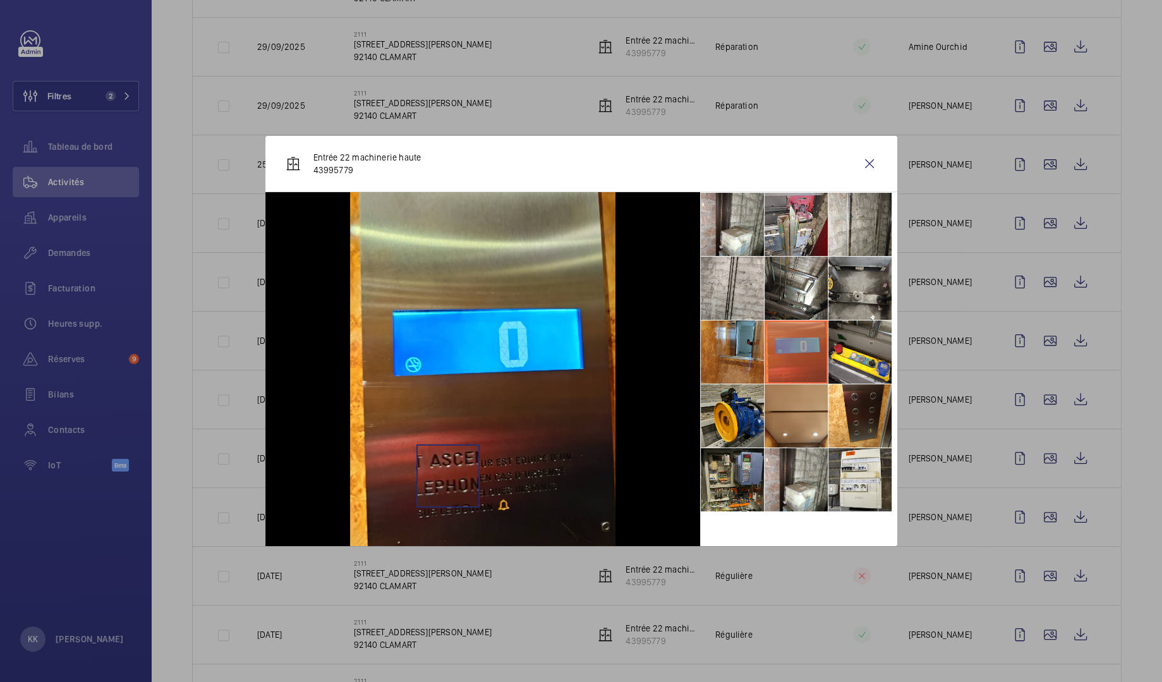
click at [449, 473] on img at bounding box center [482, 369] width 265 height 354
click at [852, 444] on li at bounding box center [859, 415] width 63 height 63
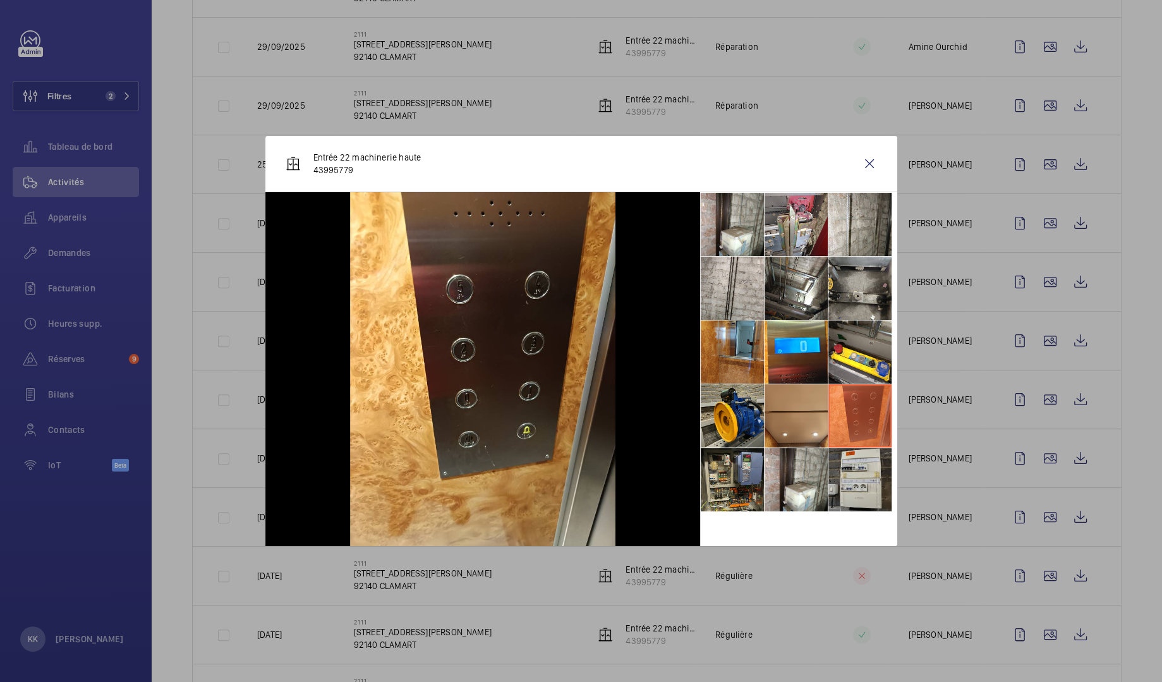
click at [880, 463] on li at bounding box center [859, 479] width 63 height 63
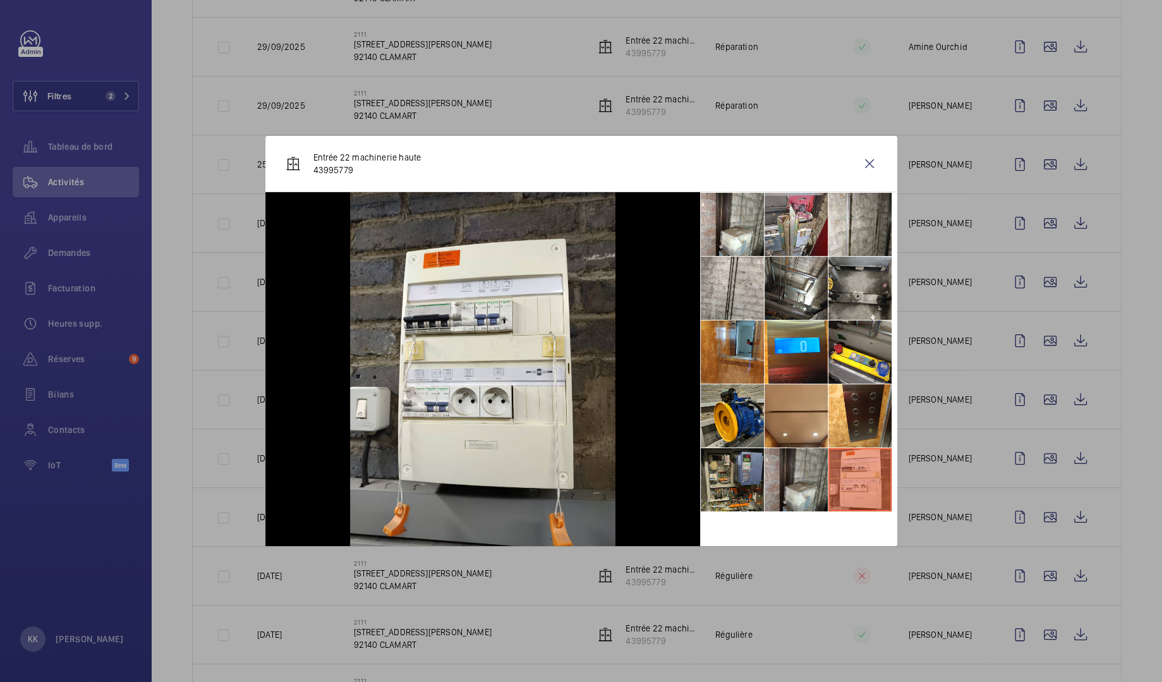
click at [811, 509] on li at bounding box center [796, 479] width 63 height 63
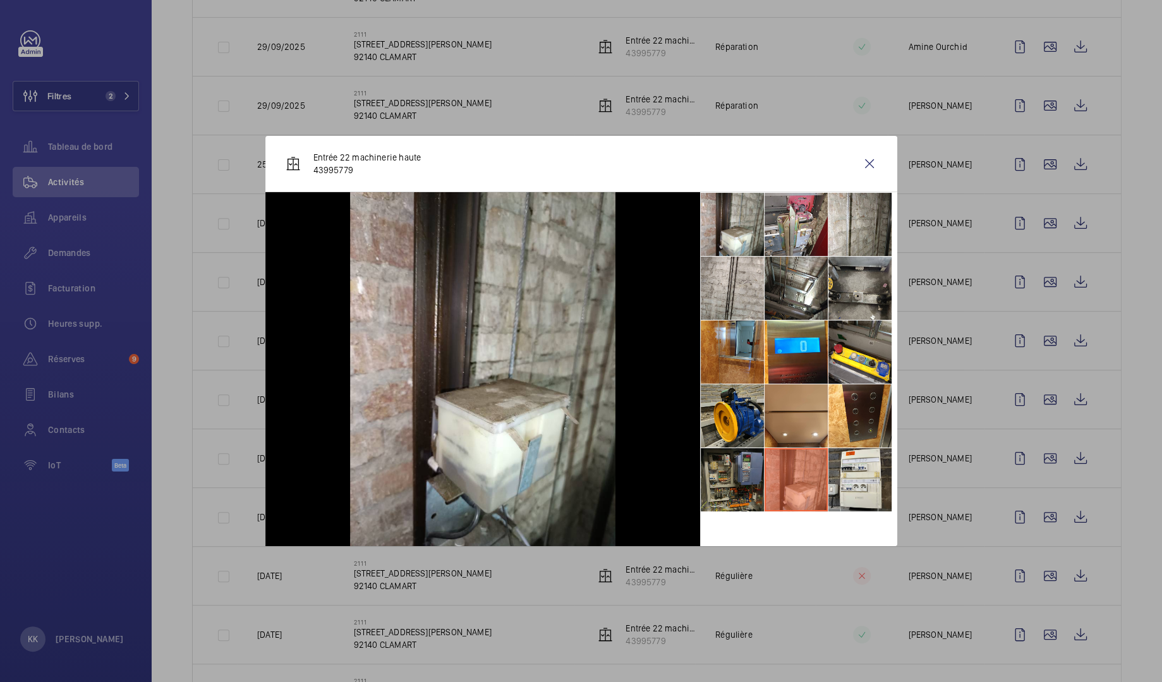
click at [751, 499] on li at bounding box center [732, 479] width 63 height 63
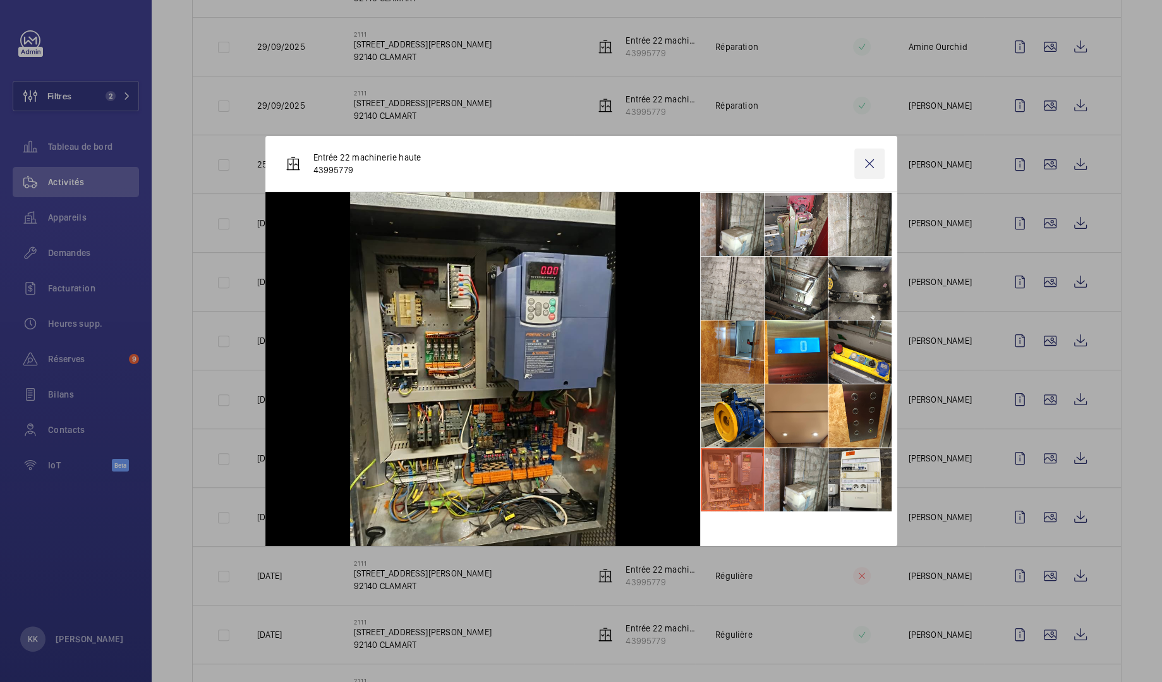
click at [868, 170] on wm-front-icon-button at bounding box center [869, 163] width 30 height 30
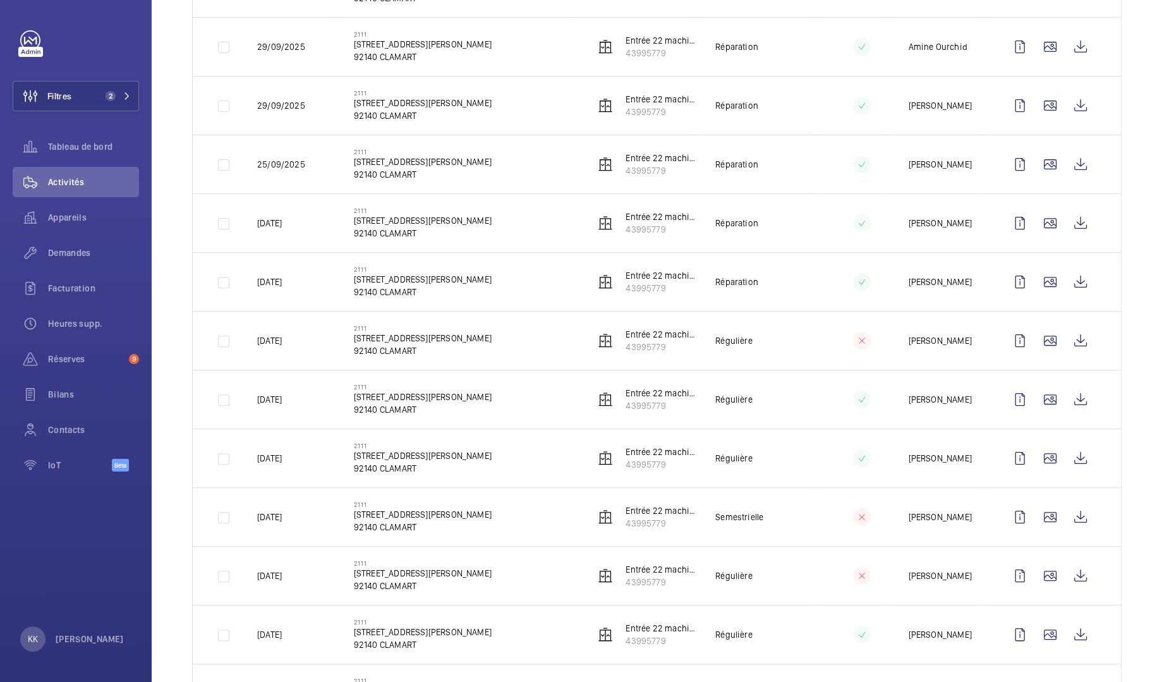
click at [1123, 469] on div "Terminées À faire Date Technicien Appareil 1 Type d'app. Nature 1 – 30 of 105 D…" at bounding box center [657, 675] width 1010 height 1918
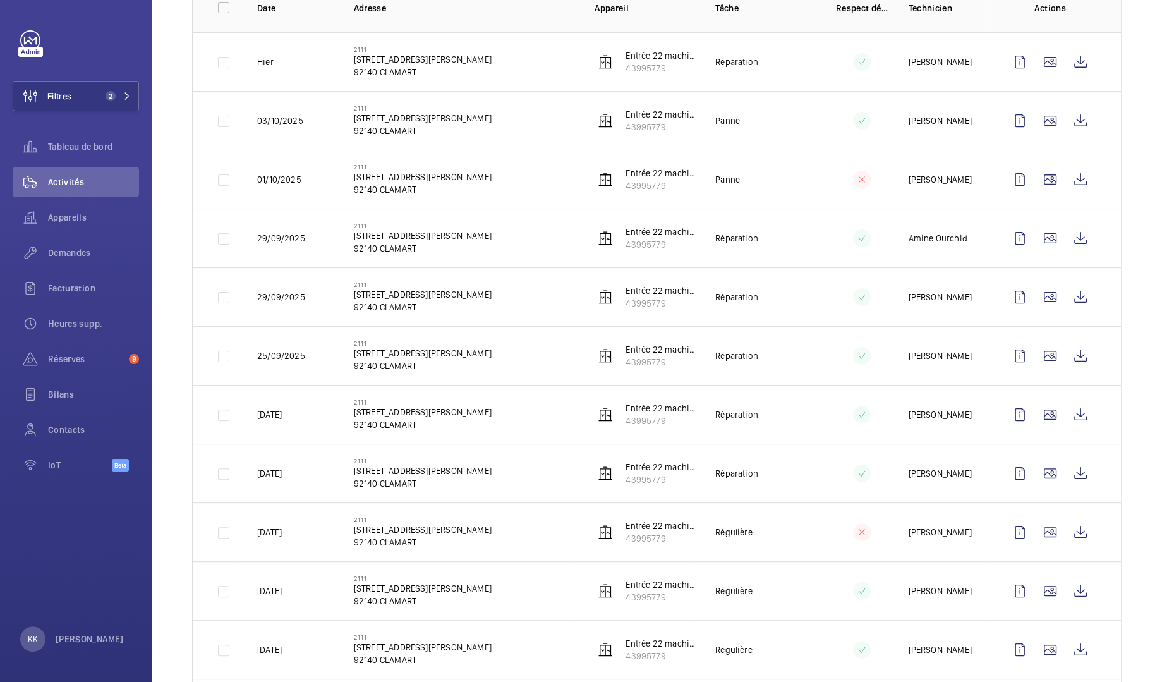
scroll to position [0, 0]
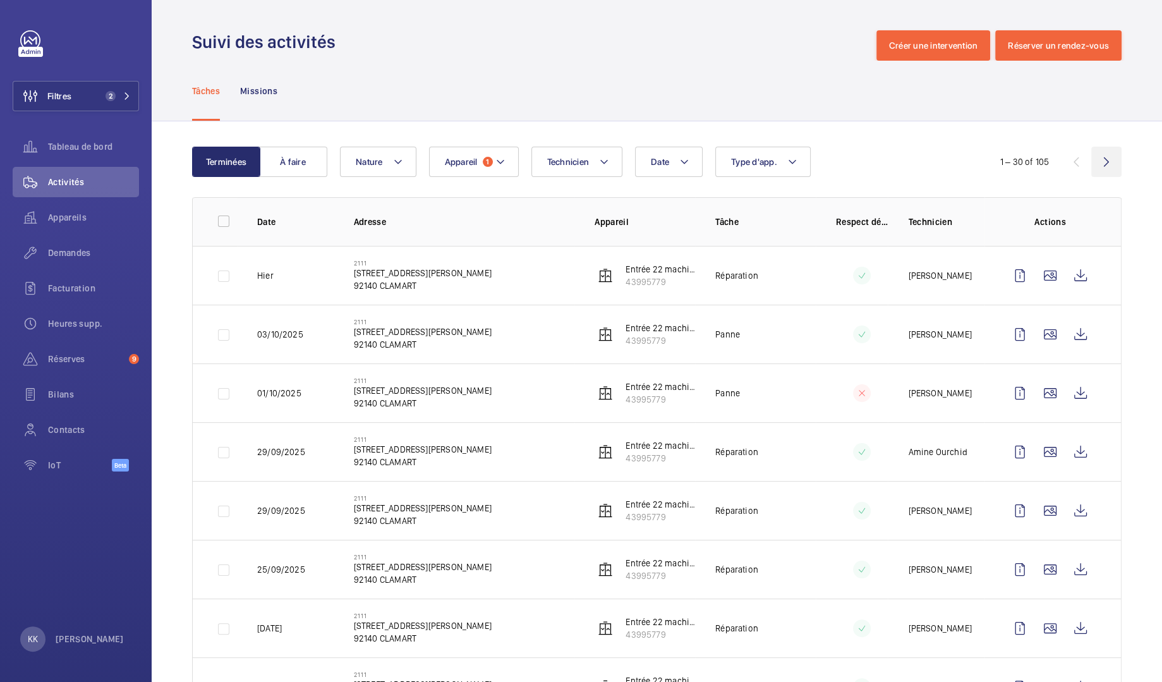
click at [1099, 172] on wm-front-icon-button at bounding box center [1106, 162] width 30 height 30
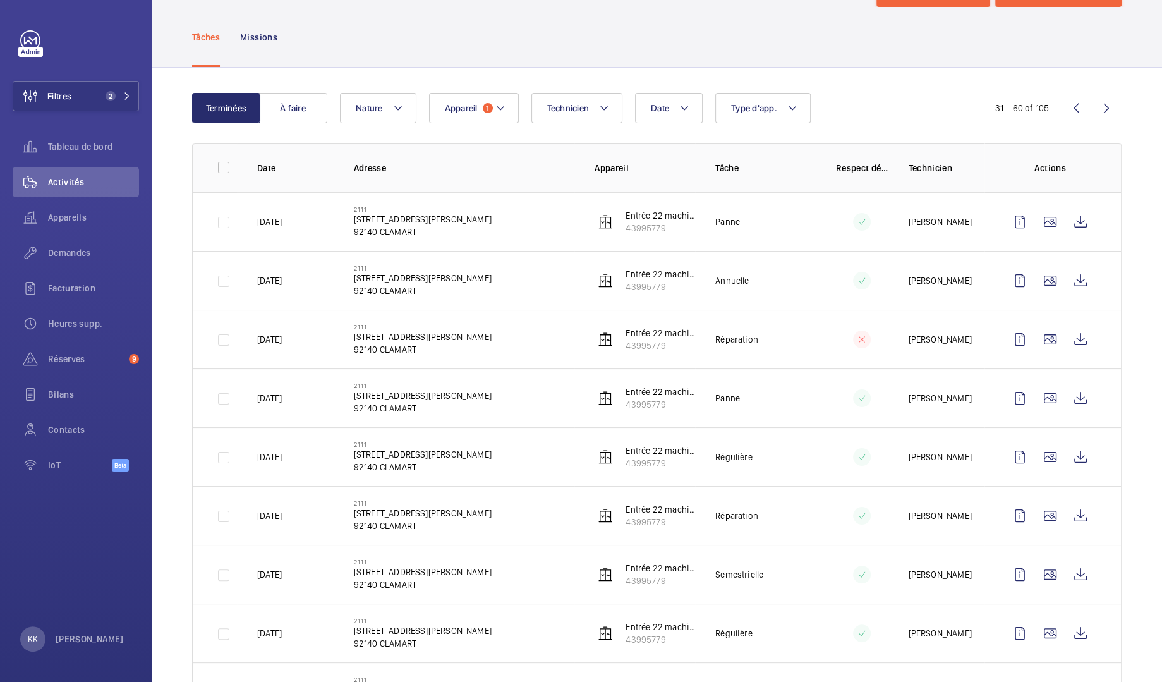
scroll to position [63, 0]
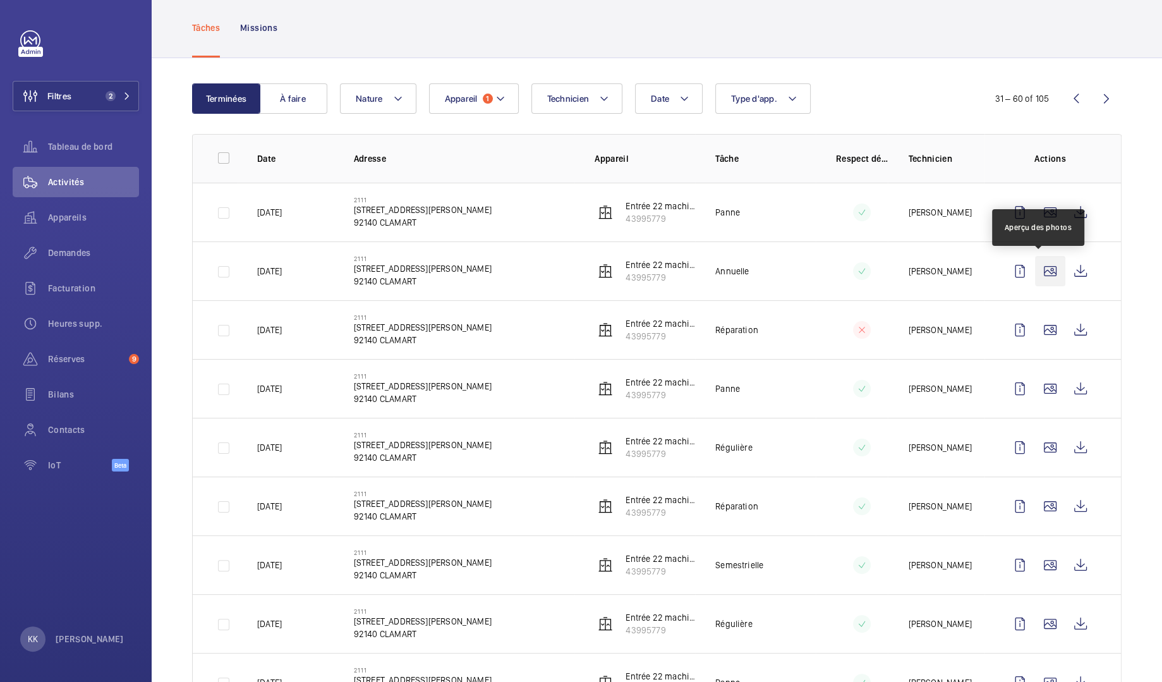
click at [1037, 276] on wm-front-icon-button at bounding box center [1050, 271] width 30 height 30
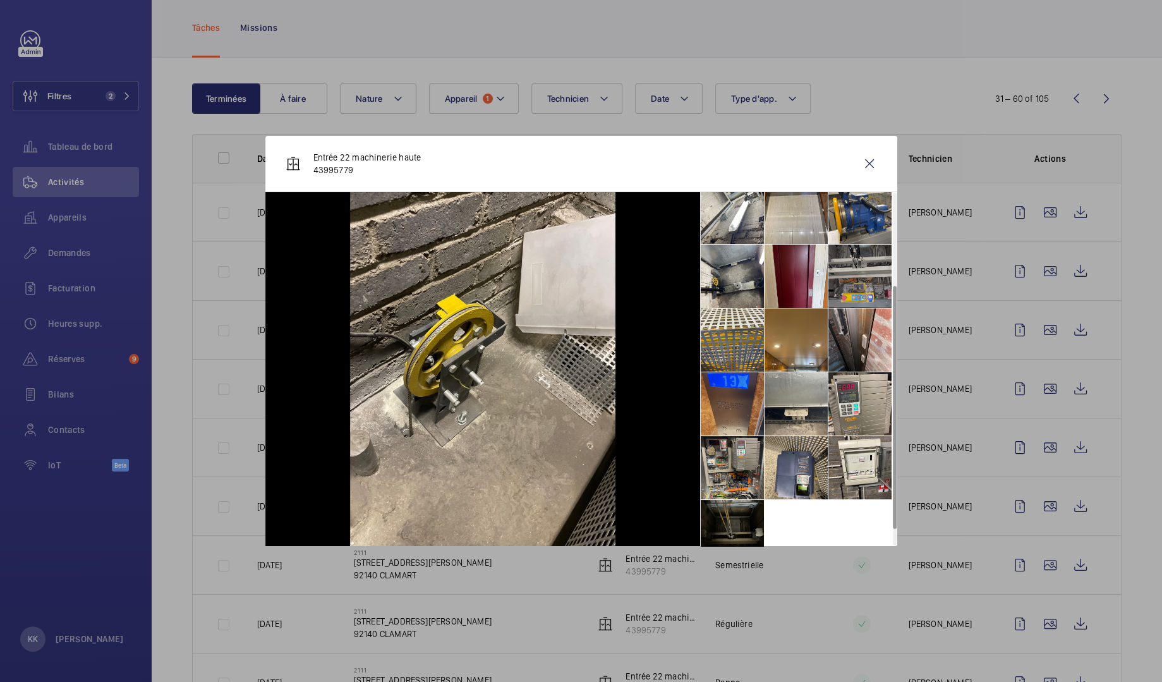
scroll to position [157, 0]
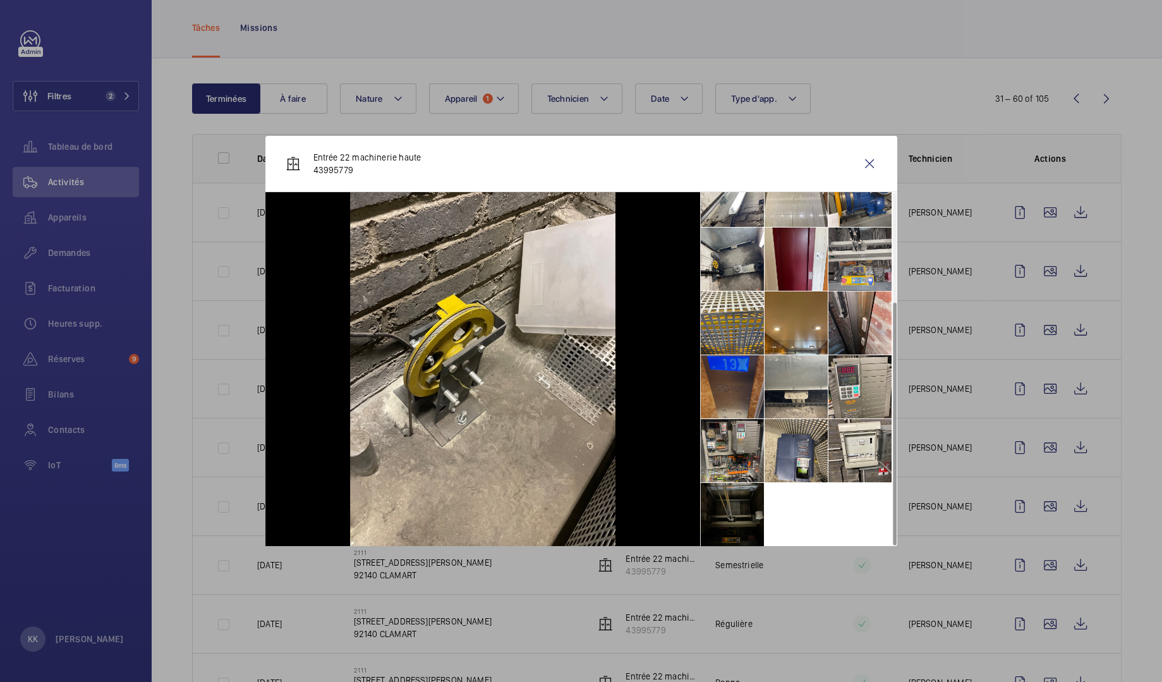
click at [731, 365] on li at bounding box center [732, 386] width 63 height 63
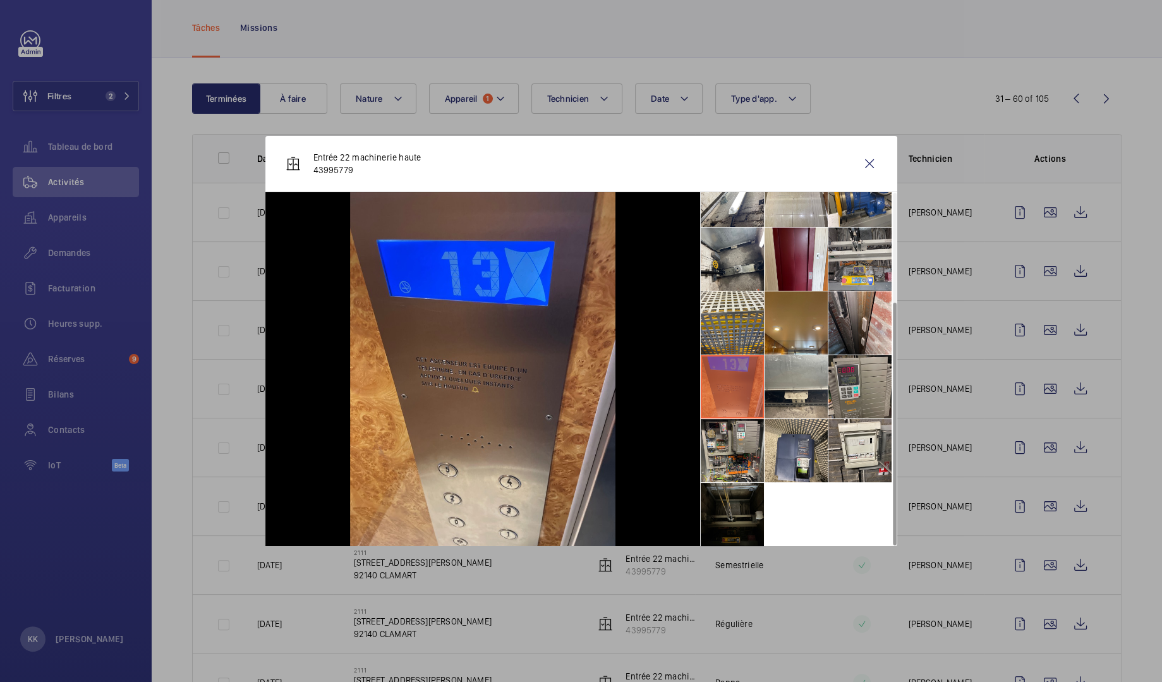
click at [866, 397] on li at bounding box center [859, 386] width 63 height 63
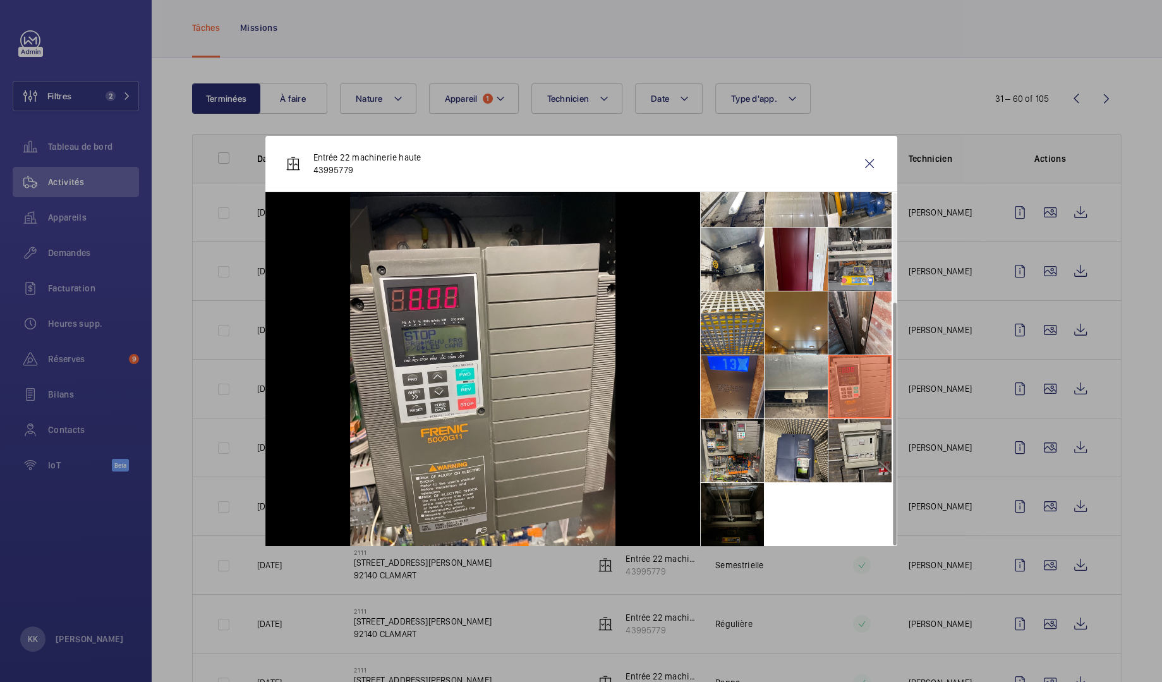
click at [866, 439] on li at bounding box center [859, 450] width 63 height 63
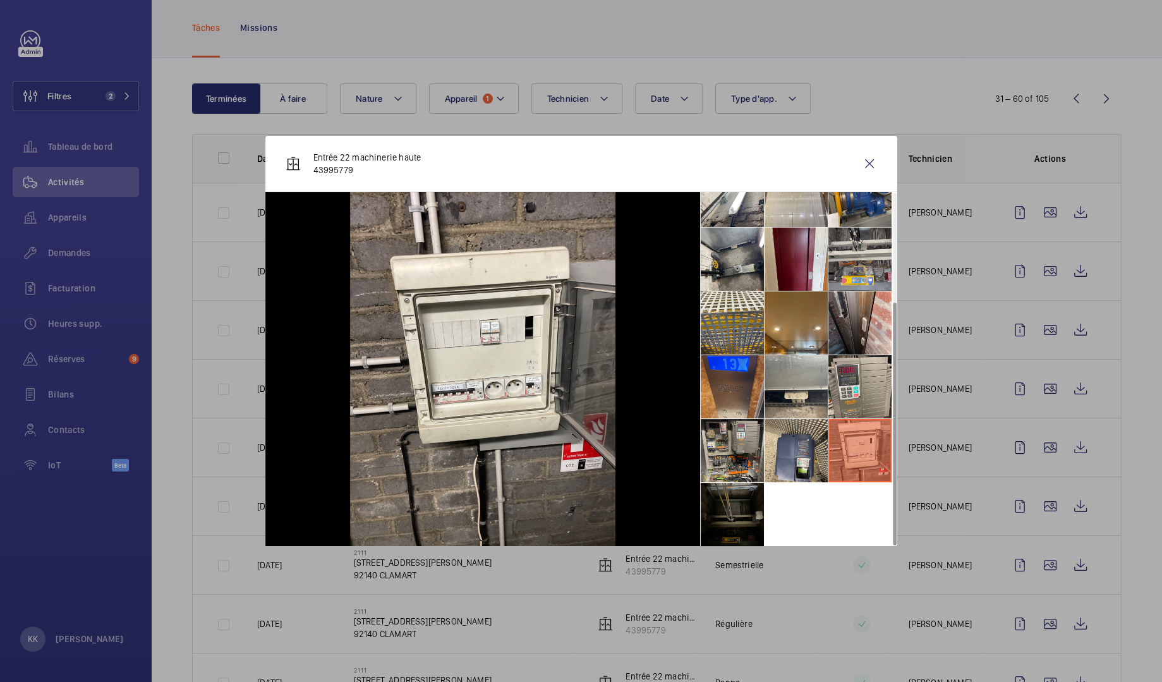
click at [830, 446] on li at bounding box center [859, 450] width 63 height 63
click at [788, 449] on li at bounding box center [796, 450] width 63 height 63
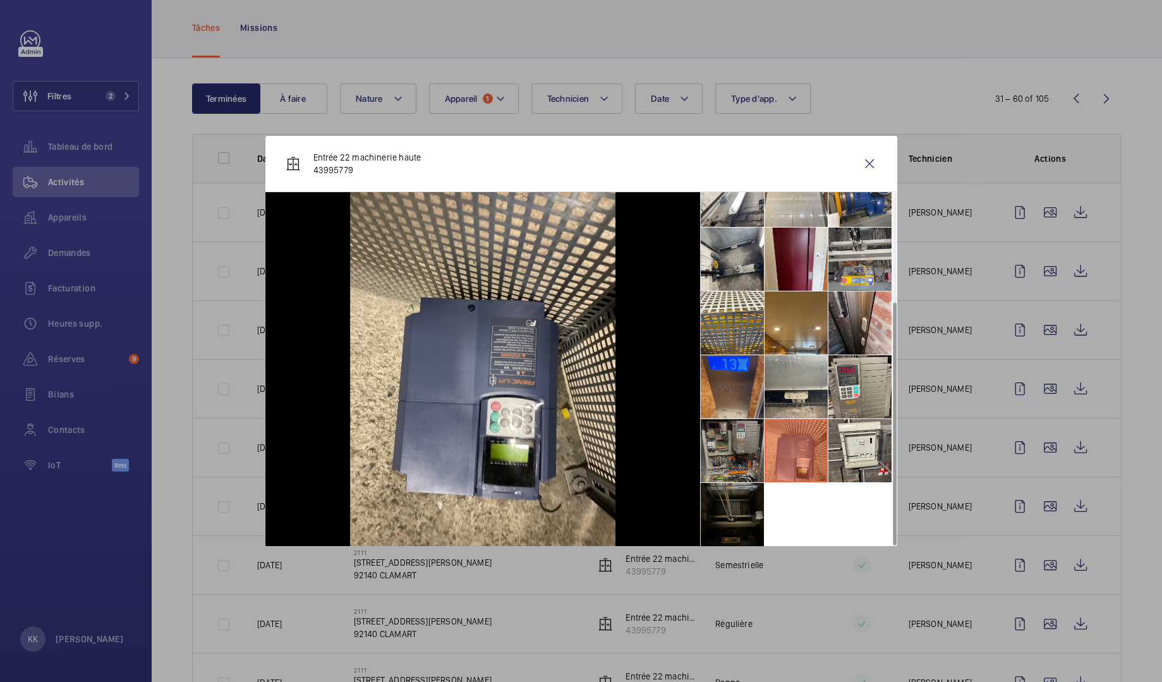
click at [737, 445] on li at bounding box center [732, 450] width 63 height 63
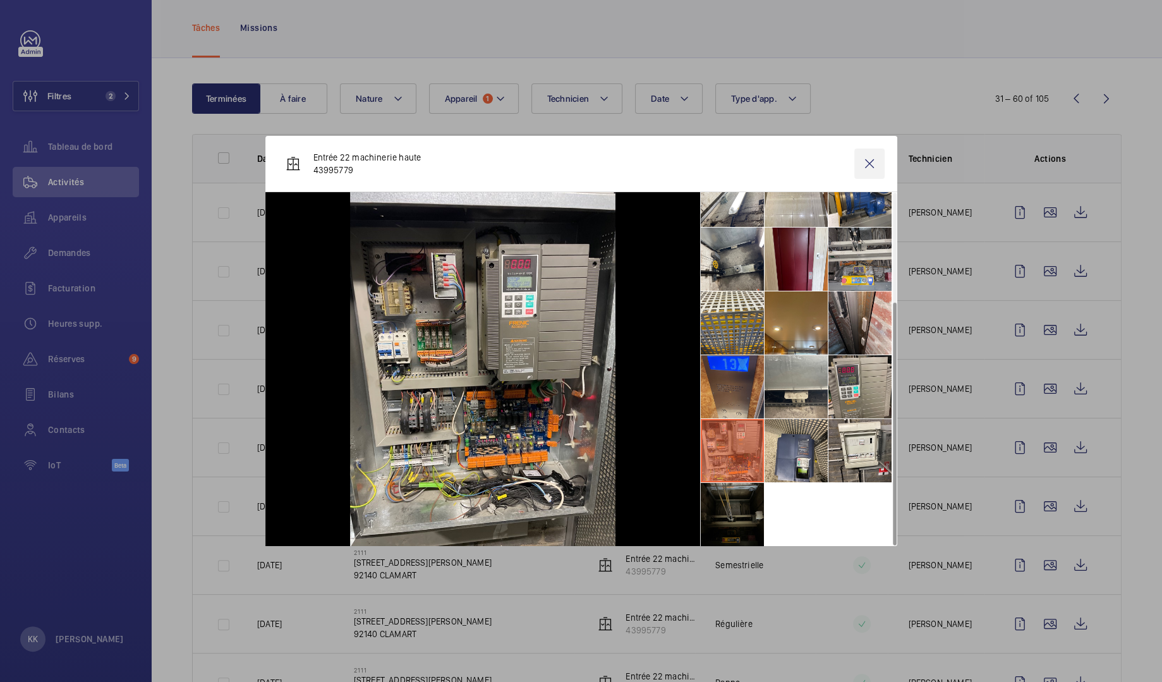
click at [874, 157] on wm-front-icon-button at bounding box center [869, 163] width 30 height 30
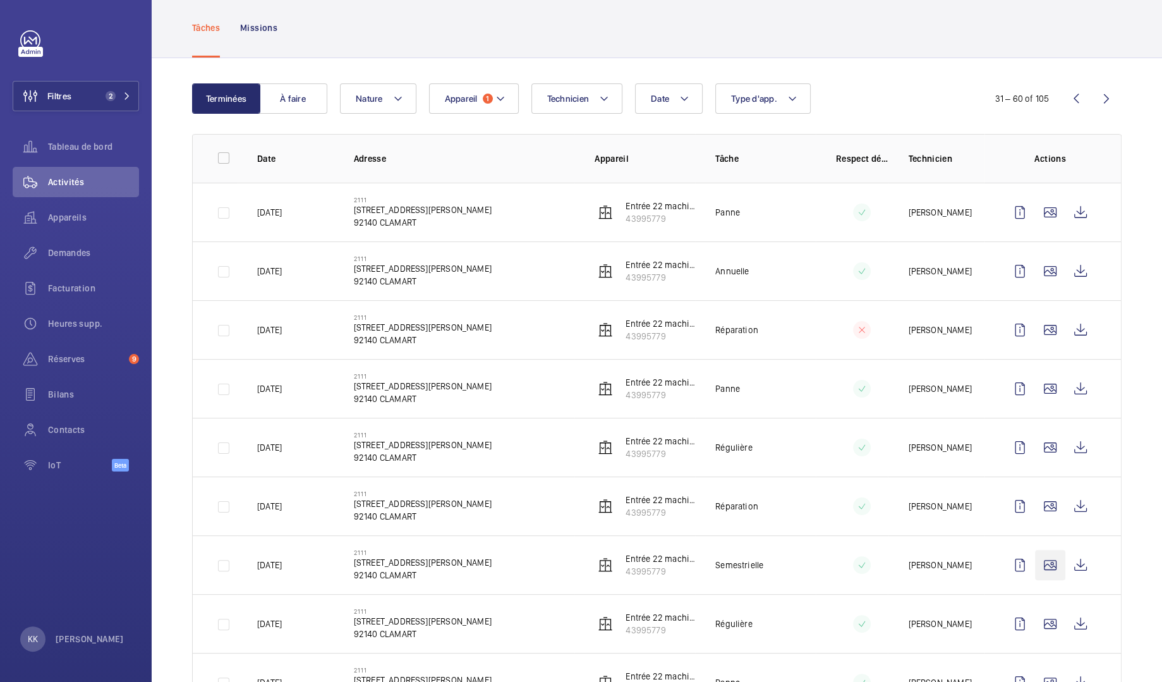
click at [1035, 564] on wm-front-icon-button at bounding box center [1050, 565] width 30 height 30
click at [1120, 529] on div at bounding box center [581, 341] width 1162 height 682
click at [1043, 562] on wm-front-icon-button at bounding box center [1050, 565] width 30 height 30
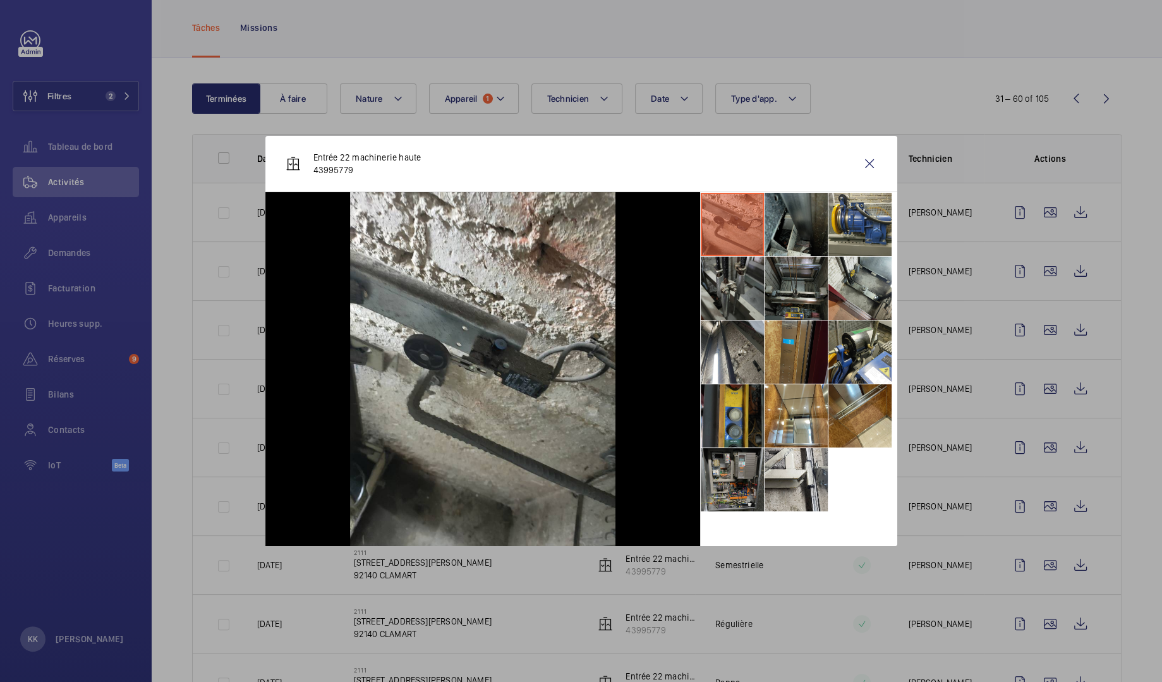
click at [800, 347] on li at bounding box center [796, 351] width 63 height 63
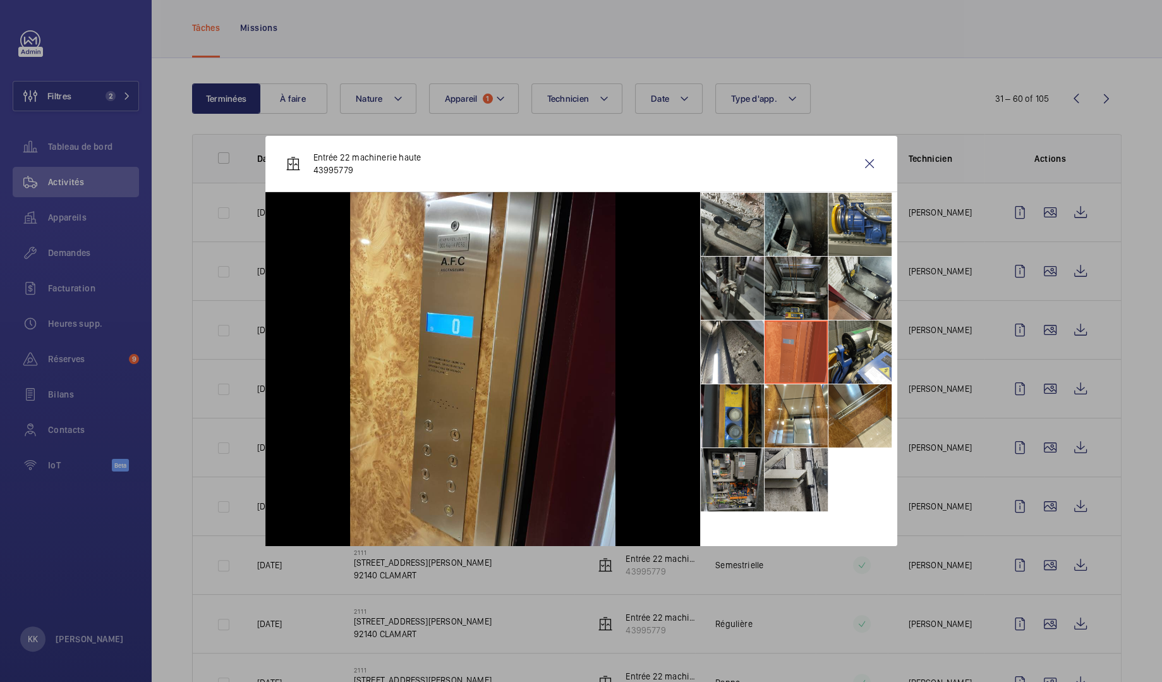
click at [799, 469] on li at bounding box center [796, 479] width 63 height 63
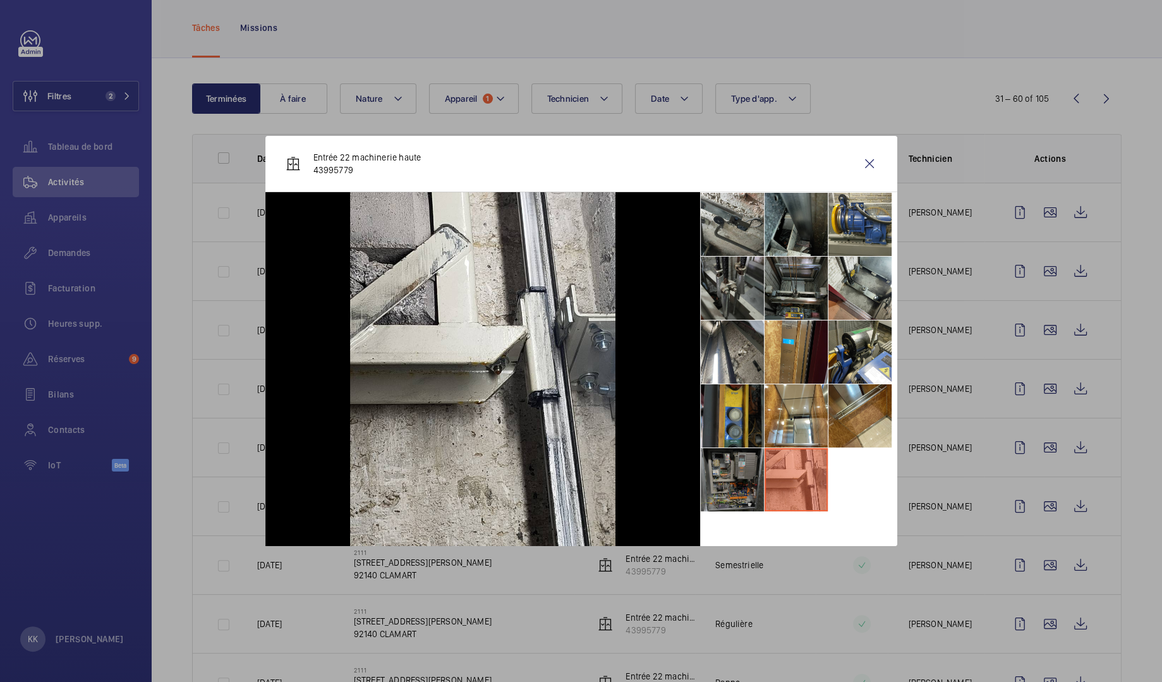
click at [744, 467] on li at bounding box center [732, 479] width 63 height 63
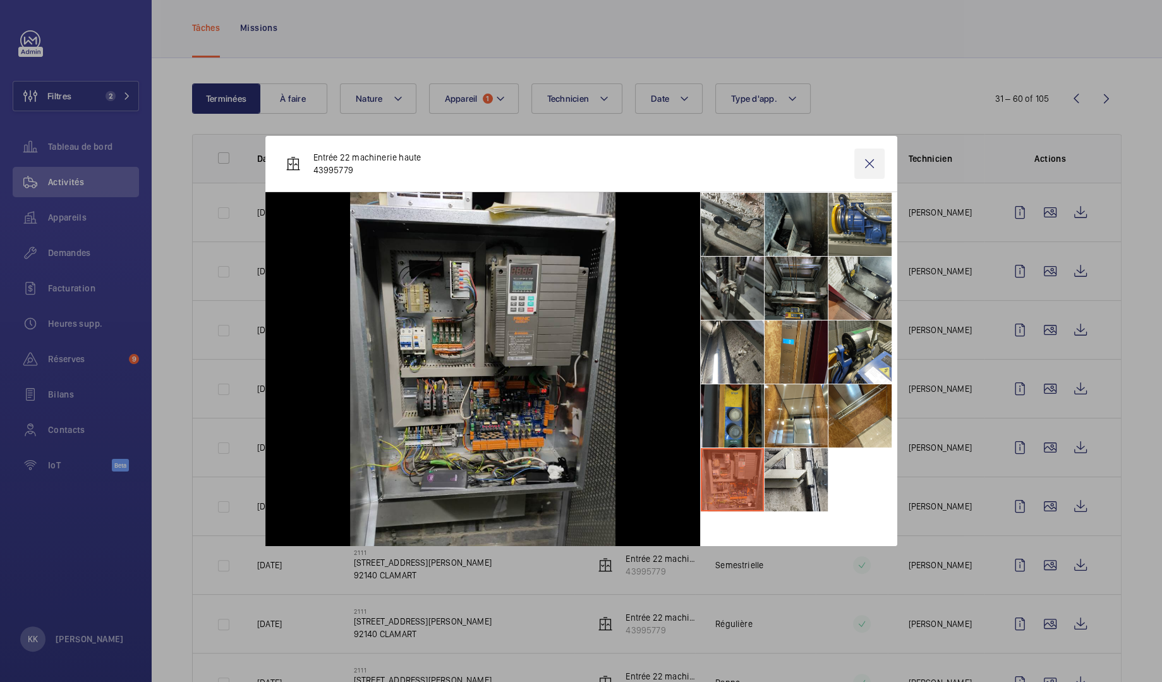
click at [877, 169] on wm-front-icon-button at bounding box center [869, 163] width 30 height 30
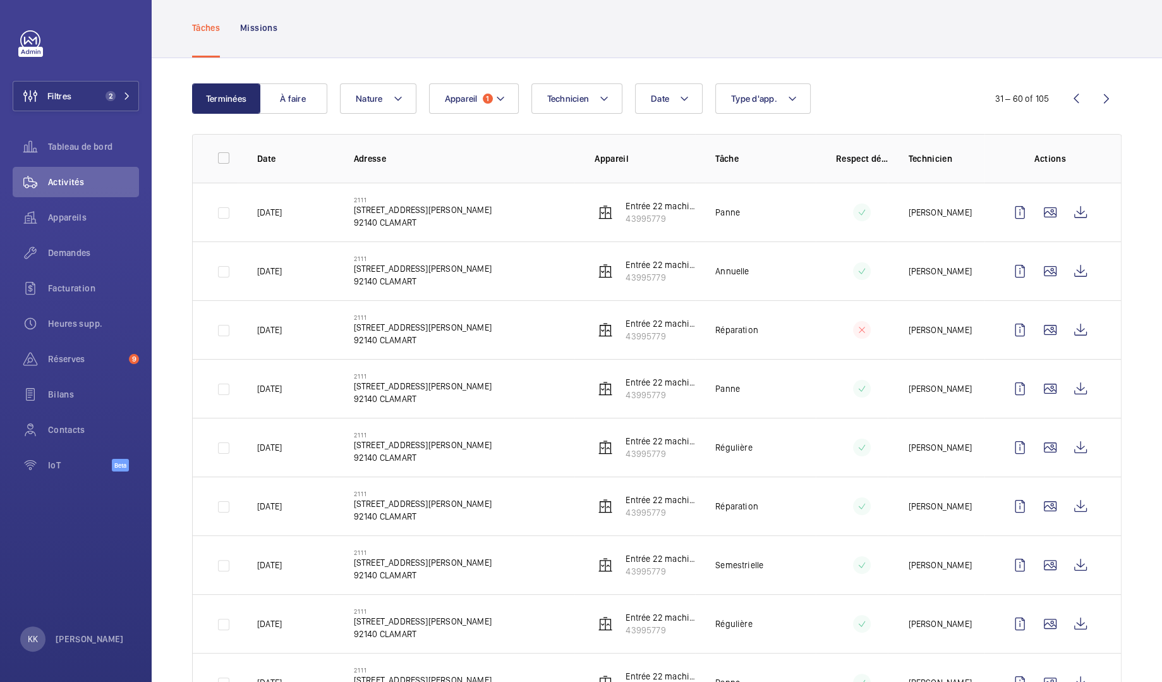
scroll to position [803, 0]
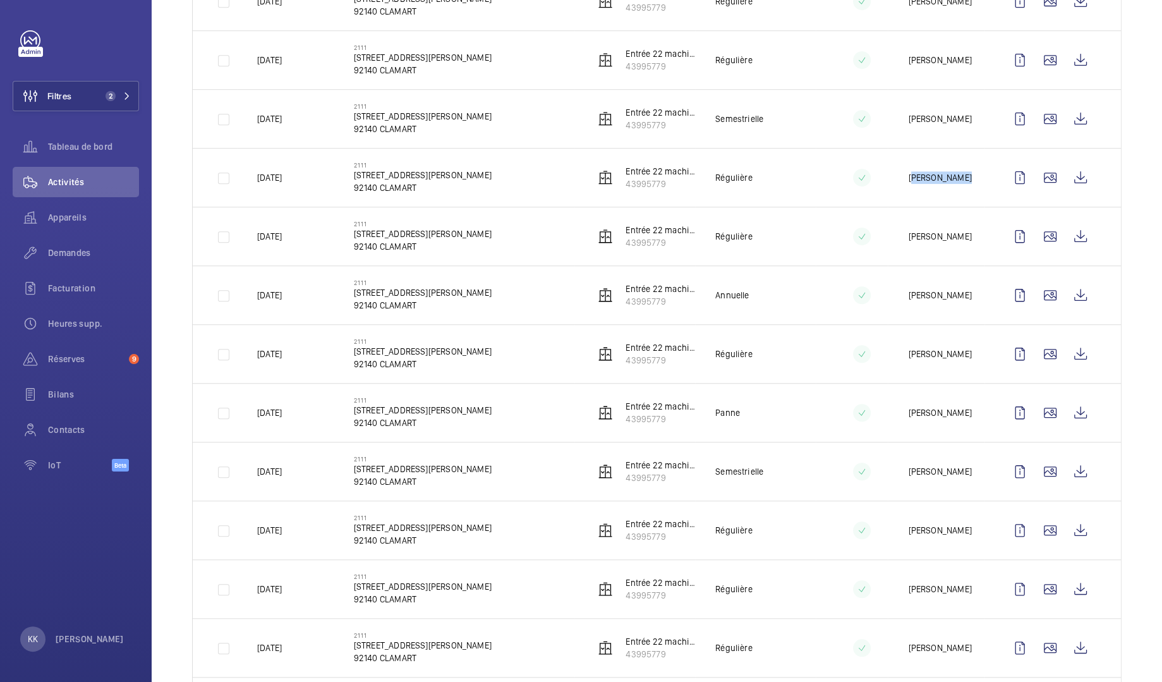
click at [888, 148] on td "Nsuni Zola" at bounding box center [936, 177] width 97 height 59
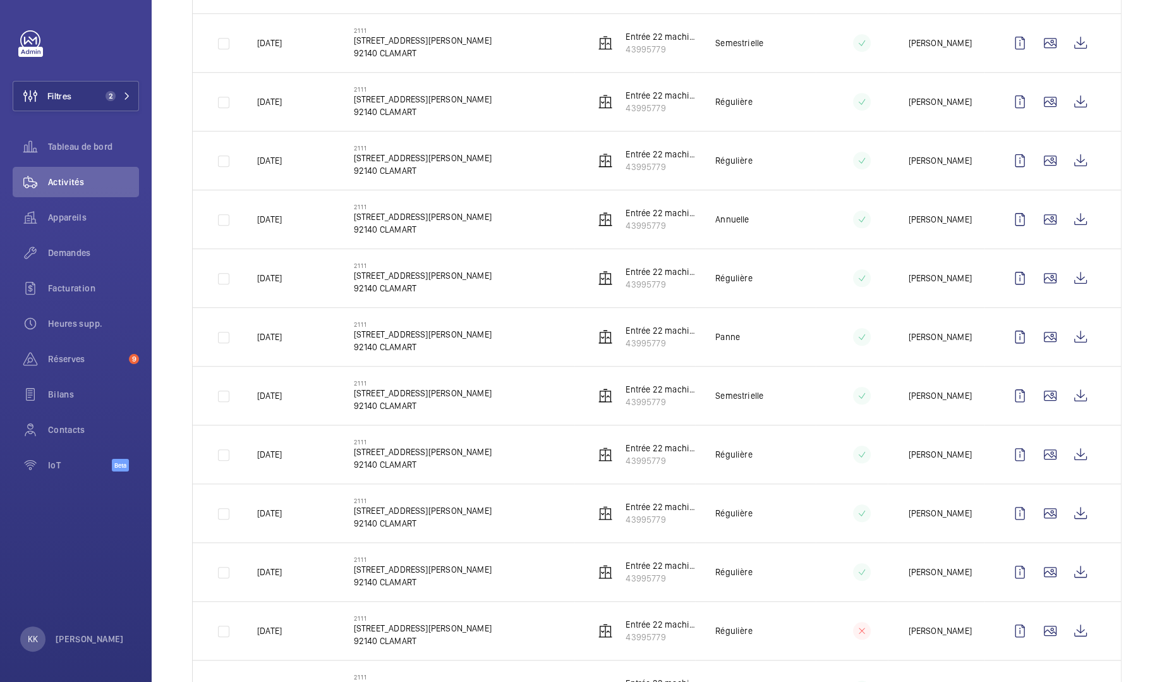
scroll to position [945, 0]
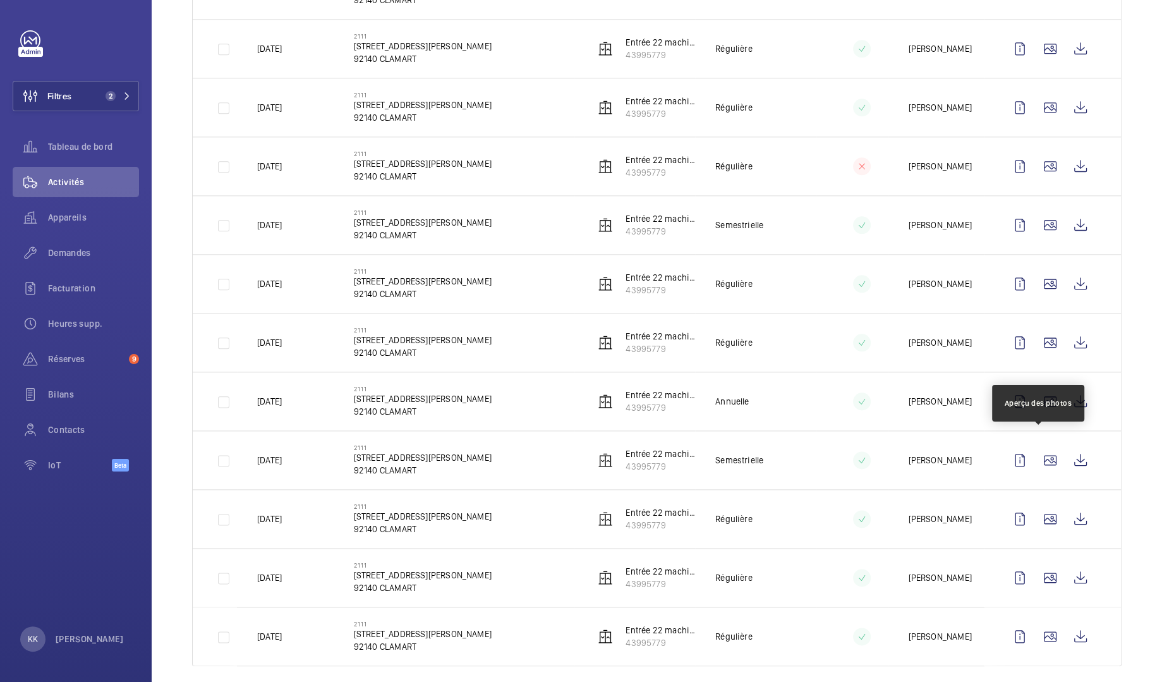
scroll to position [1348, 0]
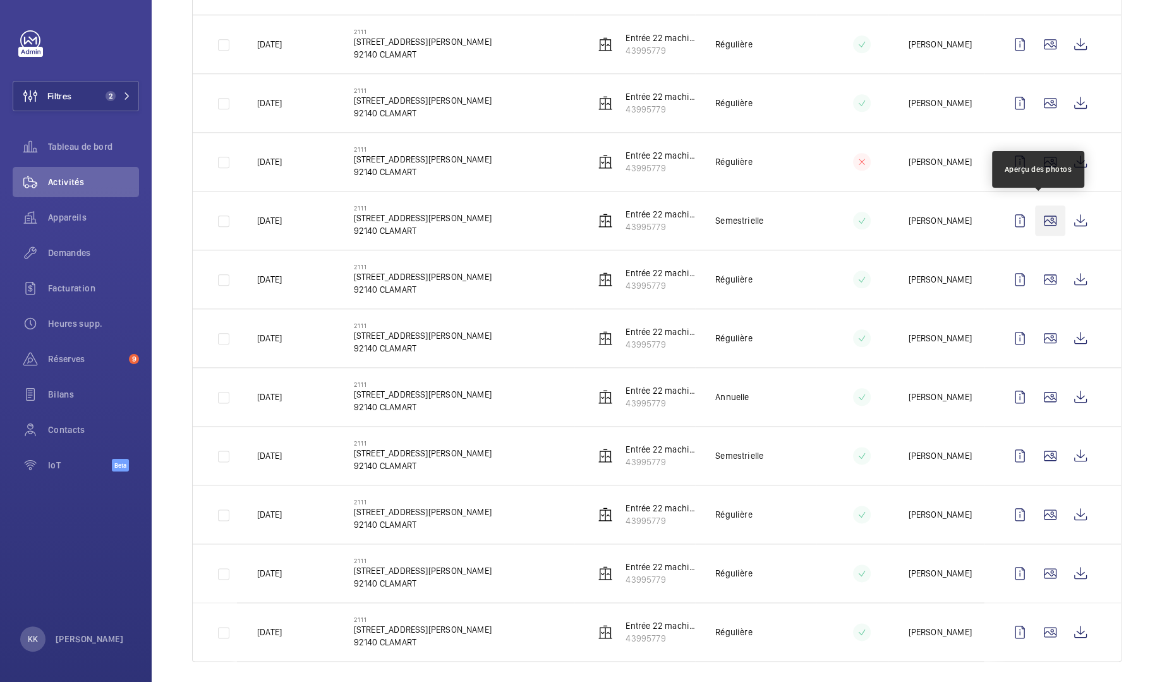
click at [1035, 212] on wm-front-icon-button at bounding box center [1050, 220] width 30 height 30
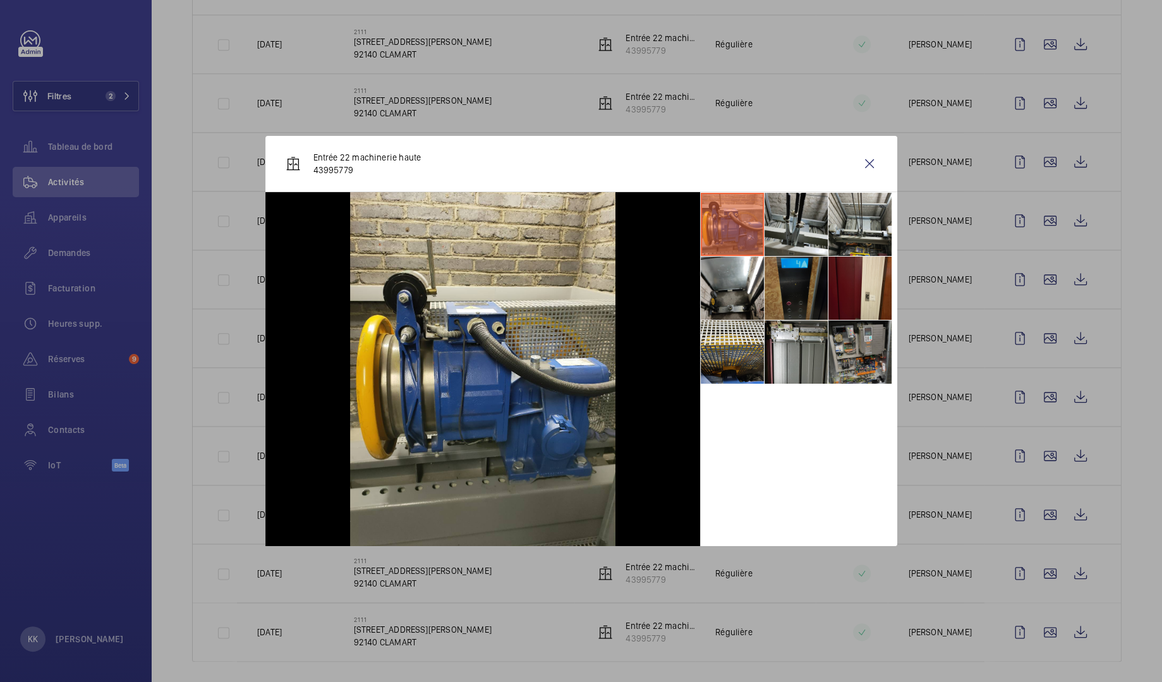
click at [770, 278] on li at bounding box center [796, 288] width 63 height 63
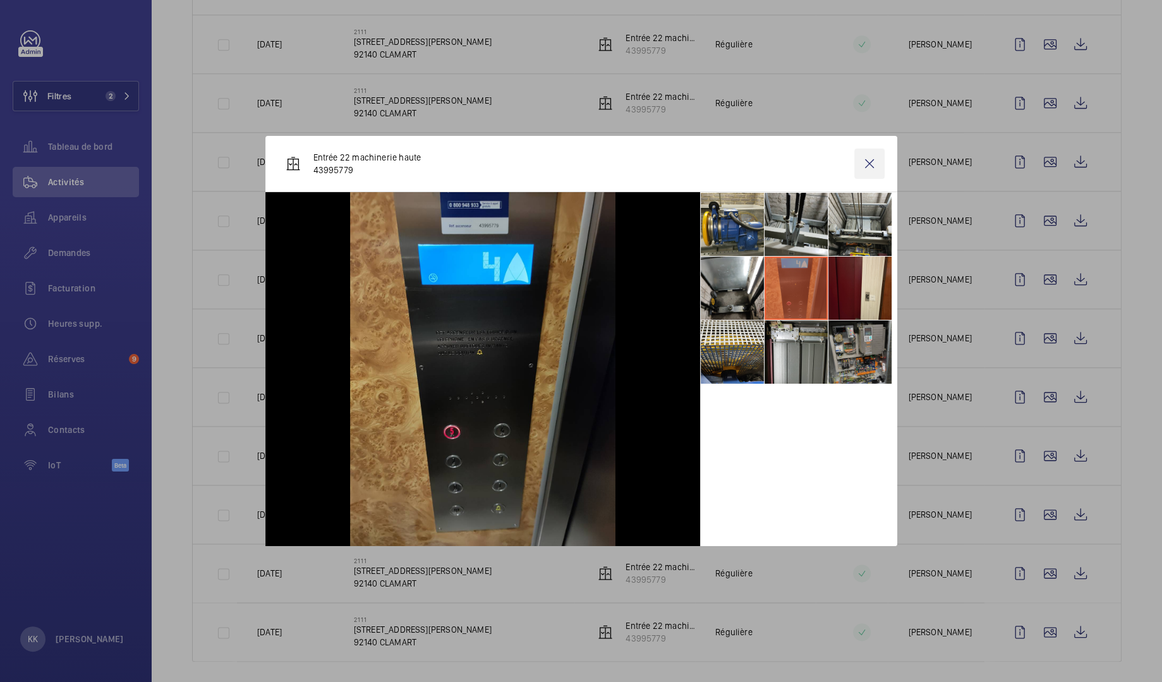
click at [864, 168] on wm-front-icon-button at bounding box center [869, 163] width 30 height 30
click at [1035, 451] on wm-front-icon-button at bounding box center [1050, 455] width 30 height 30
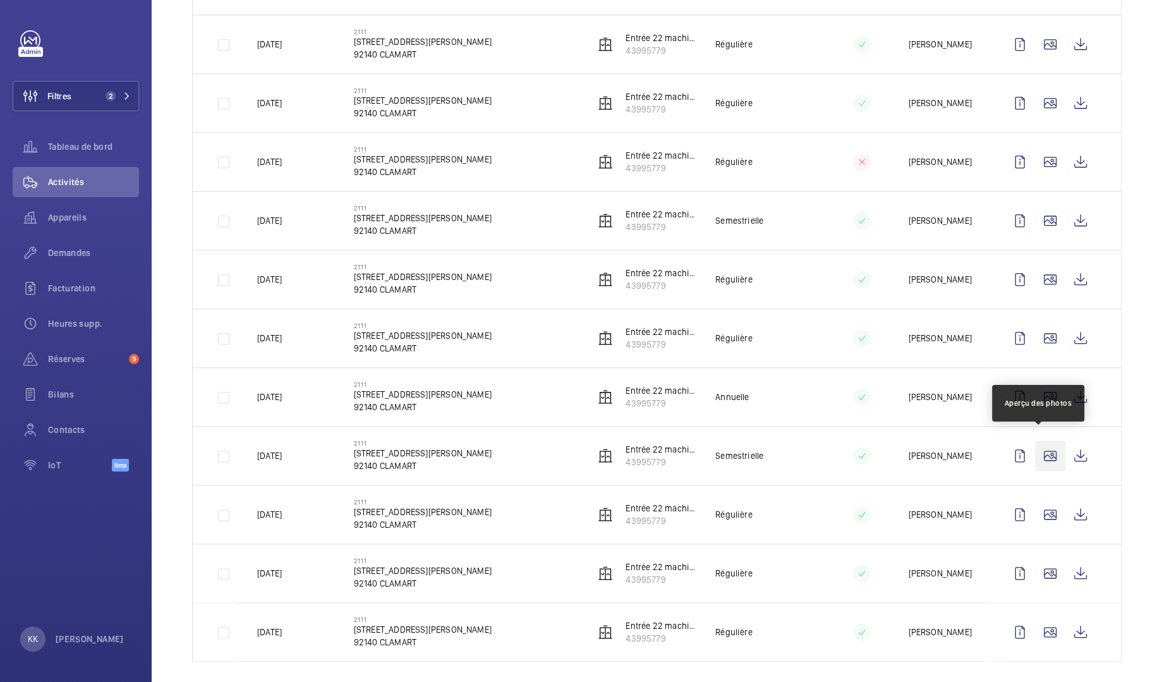
click at [1035, 444] on wm-front-icon-button at bounding box center [1050, 455] width 30 height 30
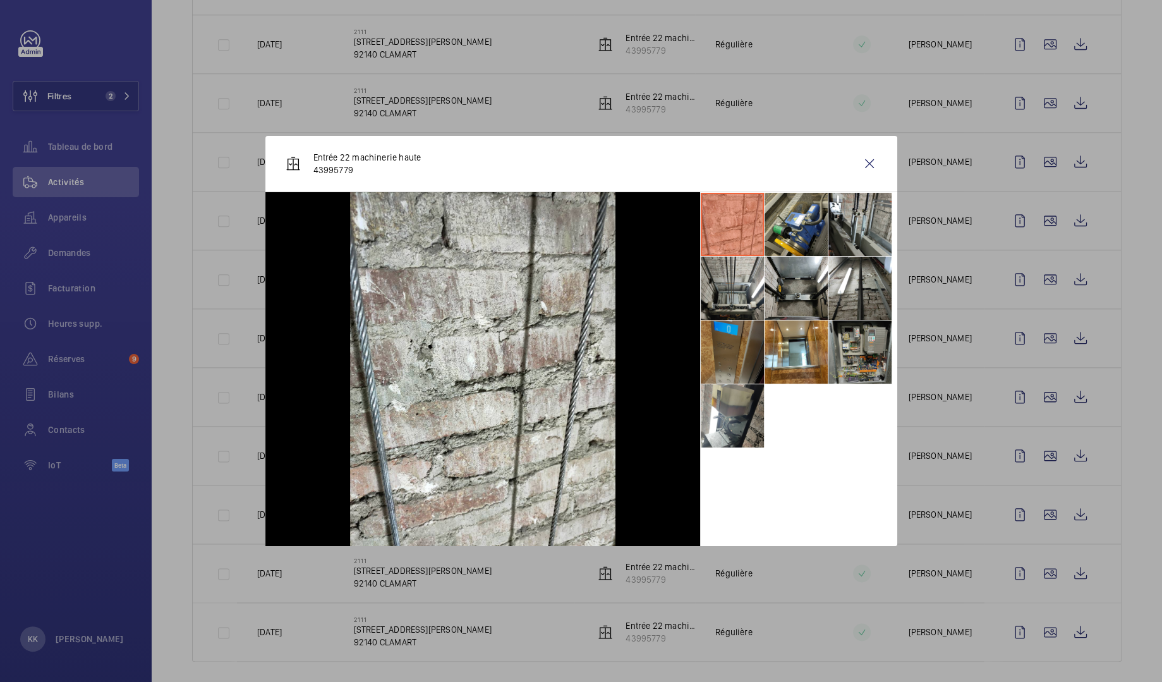
click at [712, 337] on li at bounding box center [732, 351] width 63 height 63
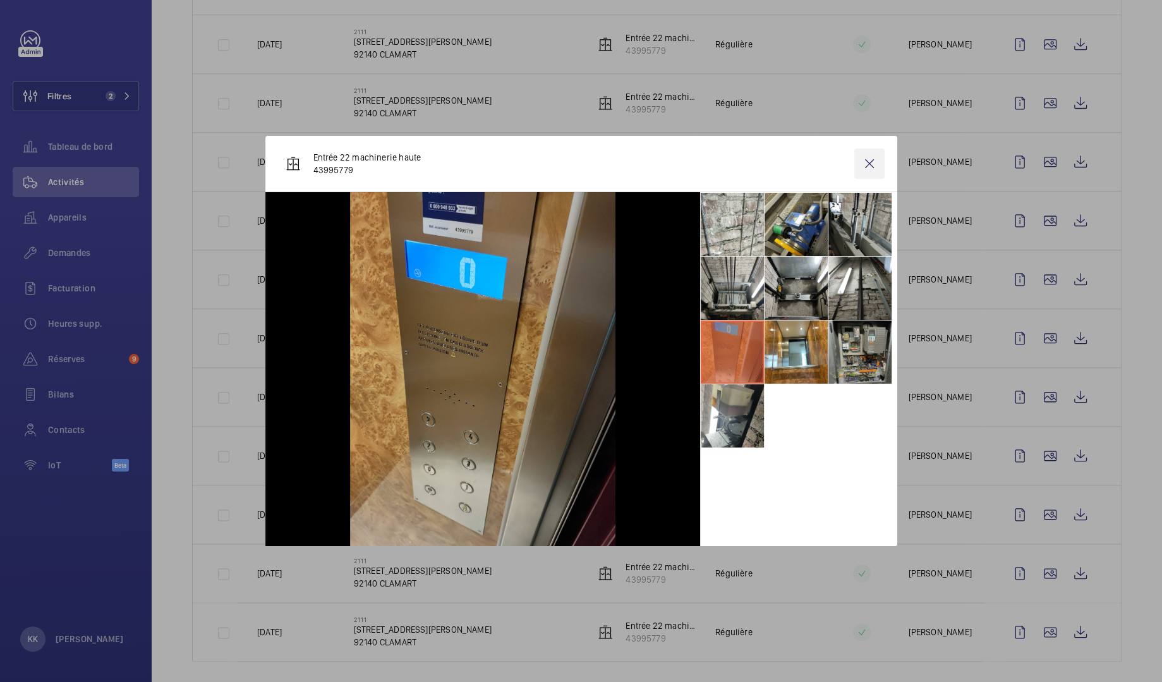
click at [863, 169] on wm-front-icon-button at bounding box center [869, 163] width 30 height 30
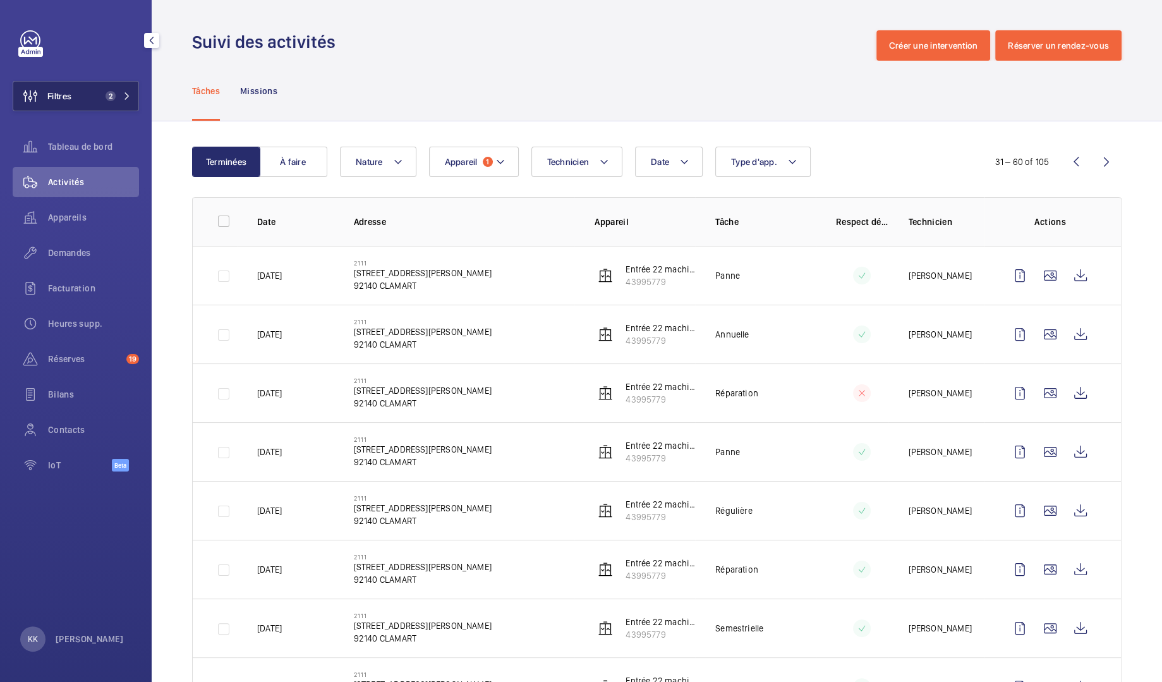
click at [114, 109] on button "Filtres 2" at bounding box center [76, 96] width 126 height 30
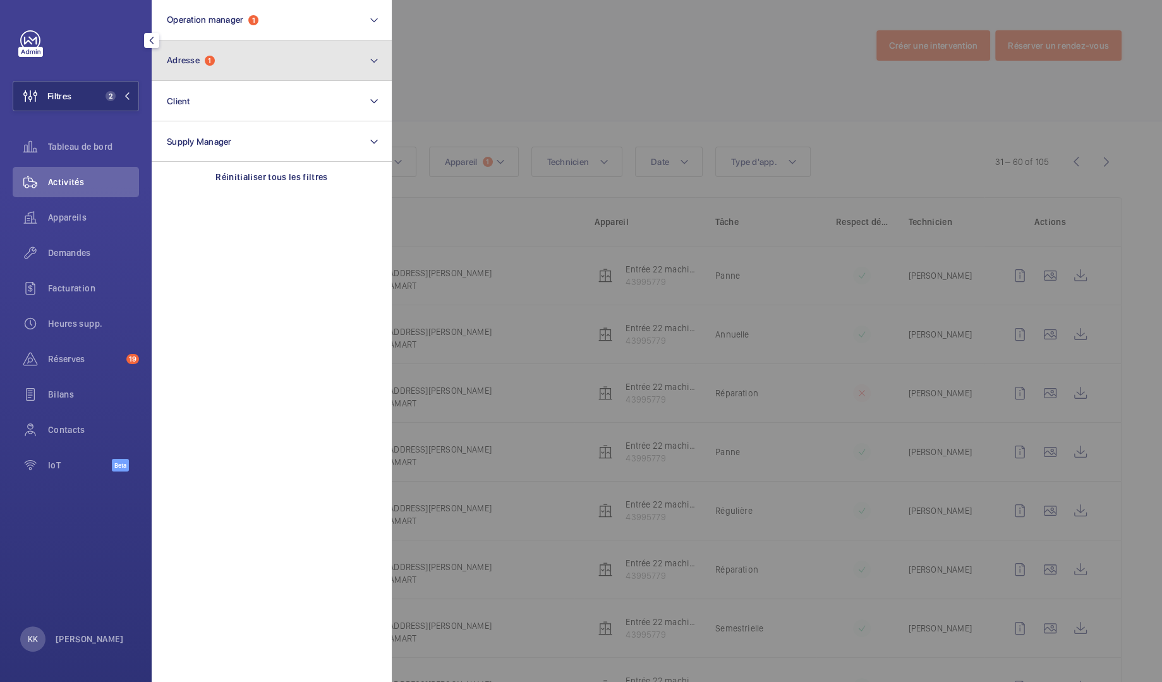
click at [231, 53] on button "Adresse 1" at bounding box center [272, 60] width 240 height 40
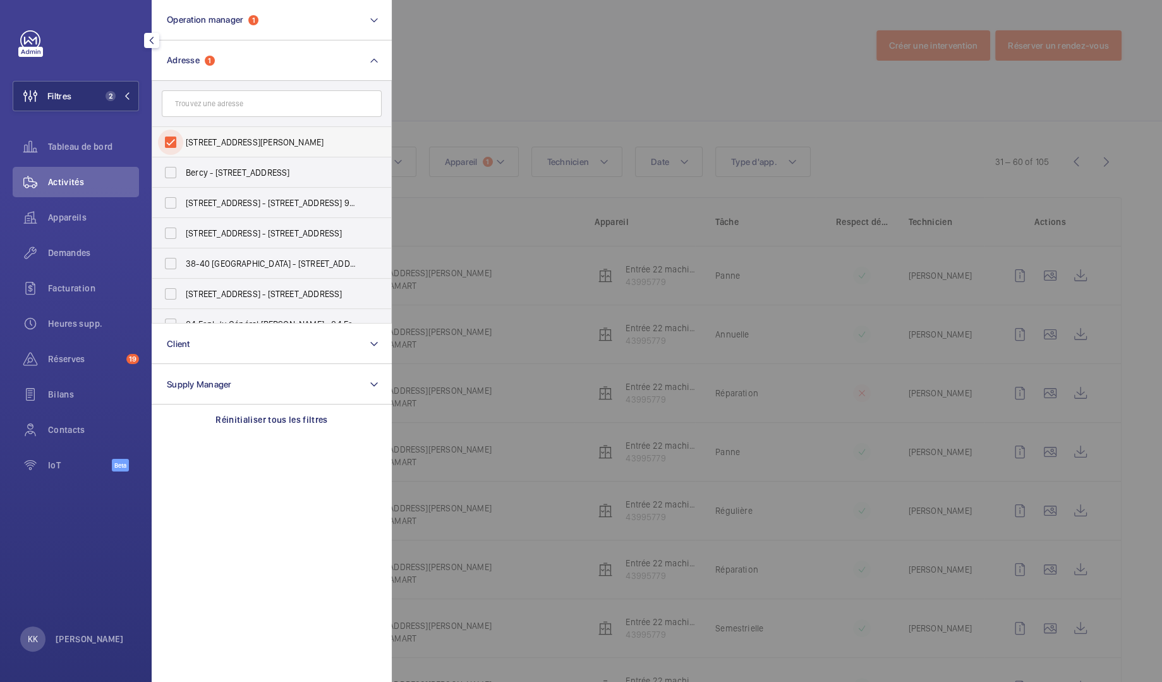
click at [176, 135] on input "2111 - 22/24 rue Paul Bert, 92140 CLAMART, CLAMART 92140" at bounding box center [170, 142] width 25 height 25
checkbox input "false"
click at [64, 252] on span "Demandes" at bounding box center [93, 252] width 91 height 13
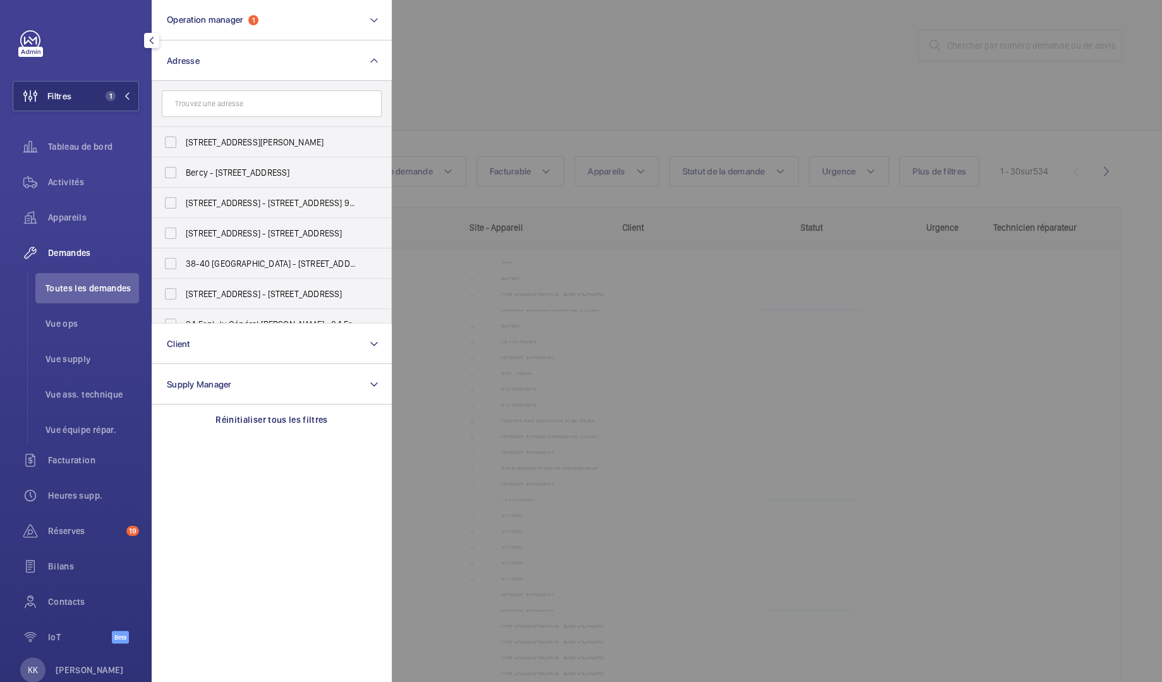
click at [468, 70] on div at bounding box center [973, 341] width 1162 height 682
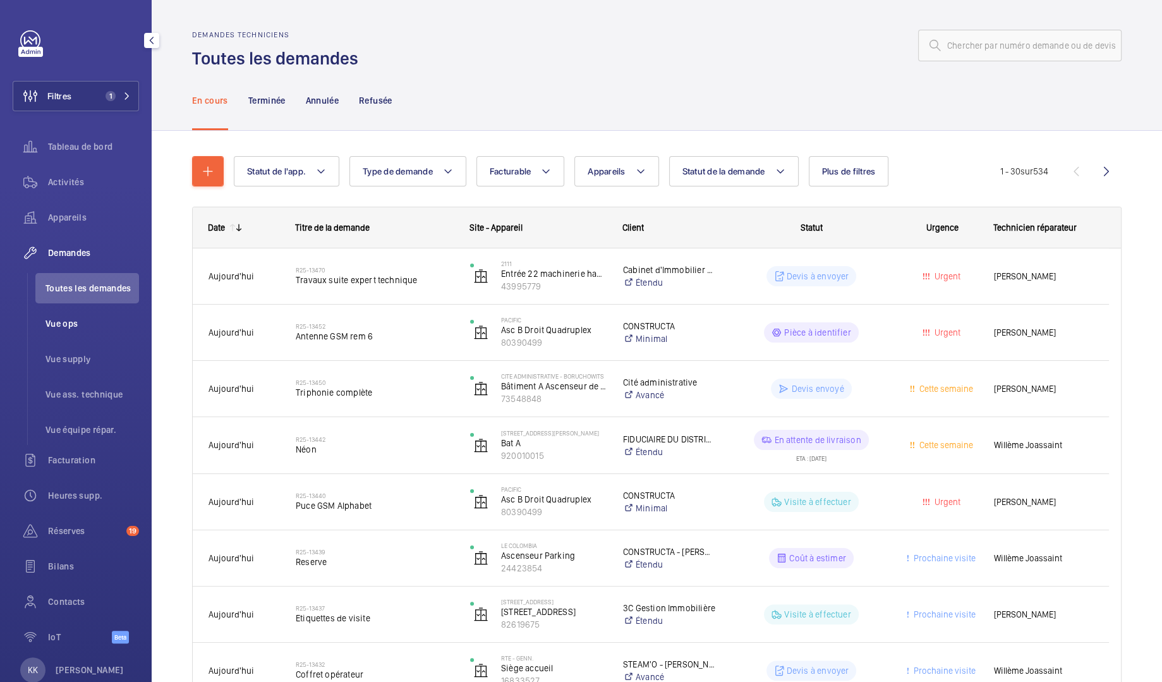
click at [49, 325] on span "Vue ops" at bounding box center [92, 323] width 94 height 13
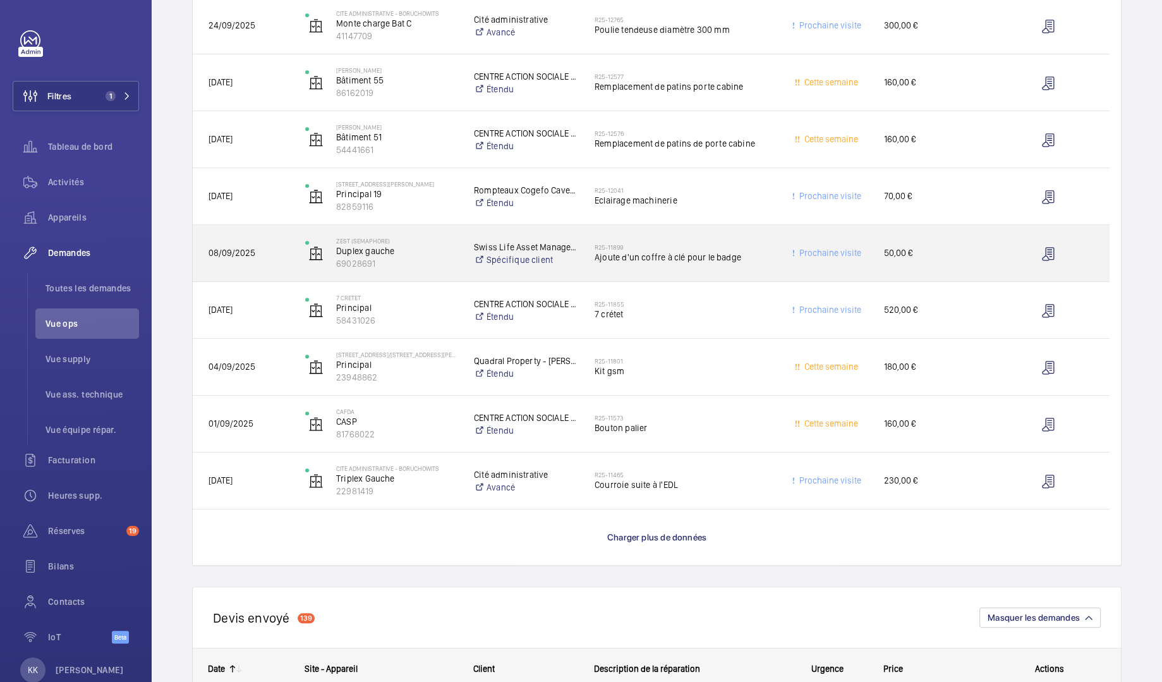
scroll to position [873, 0]
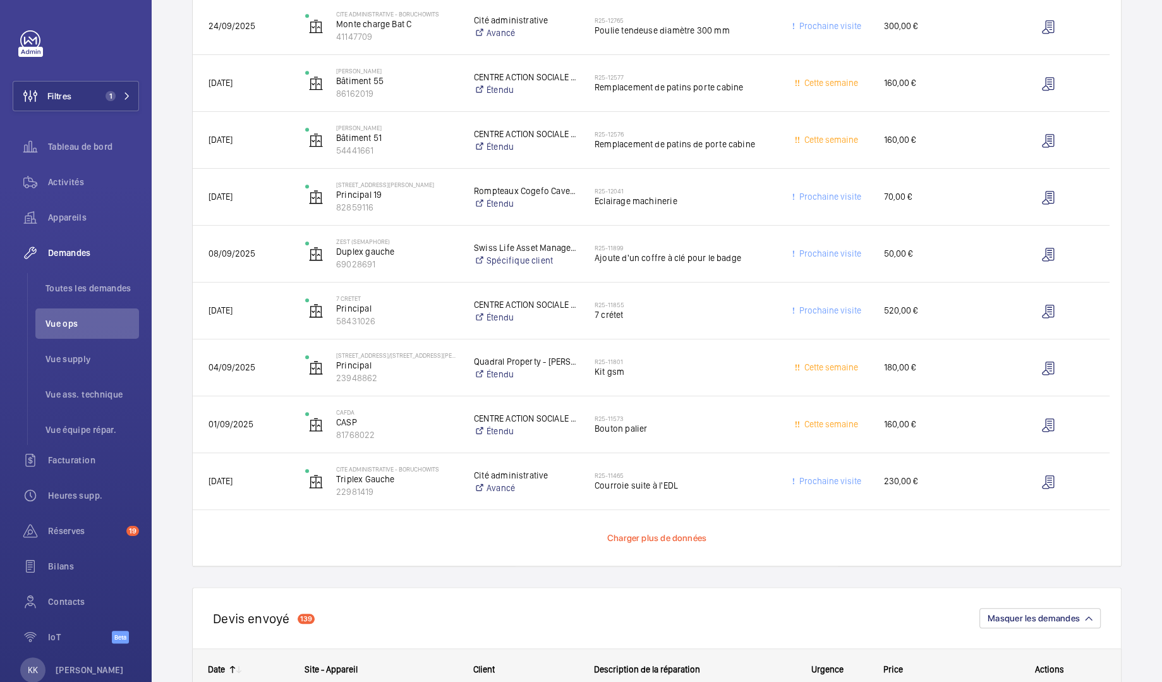
click at [690, 535] on span "Charger plus de données" at bounding box center [656, 538] width 99 height 10
click at [624, 537] on span "Charger plus de données" at bounding box center [656, 538] width 99 height 10
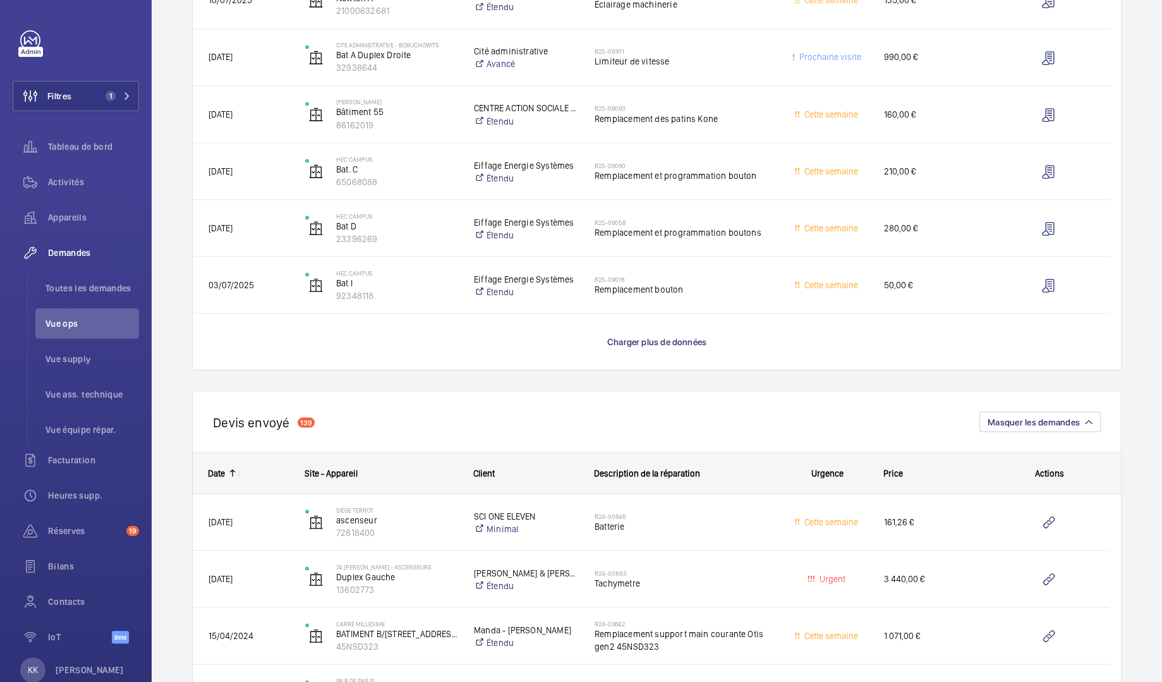
scroll to position [2206, 0]
click at [643, 341] on span "Charger plus de données" at bounding box center [656, 342] width 99 height 10
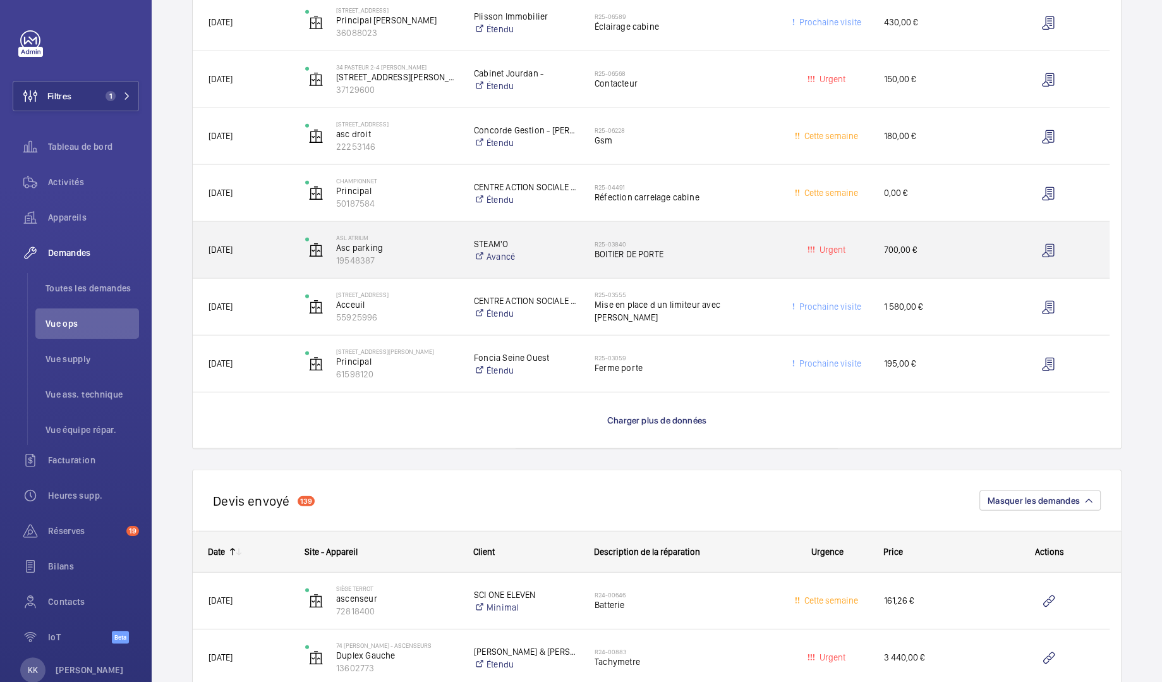
scroll to position [3274, 0]
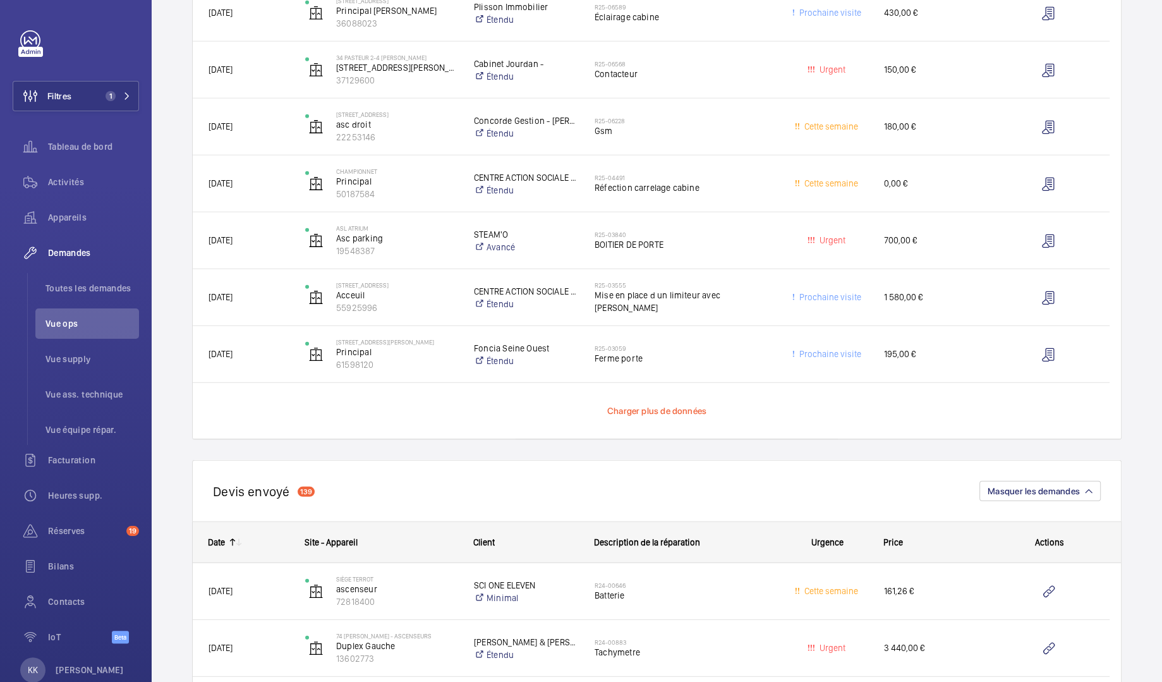
click at [635, 413] on span "Charger plus de données" at bounding box center [656, 411] width 99 height 10
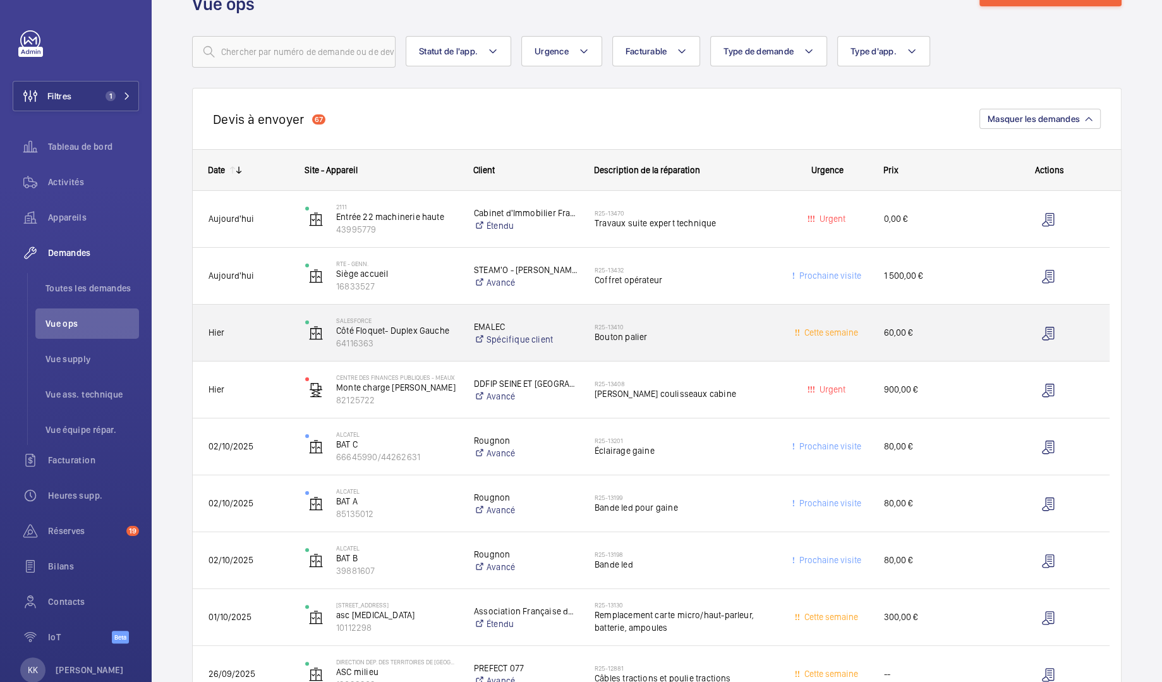
scroll to position [33, 0]
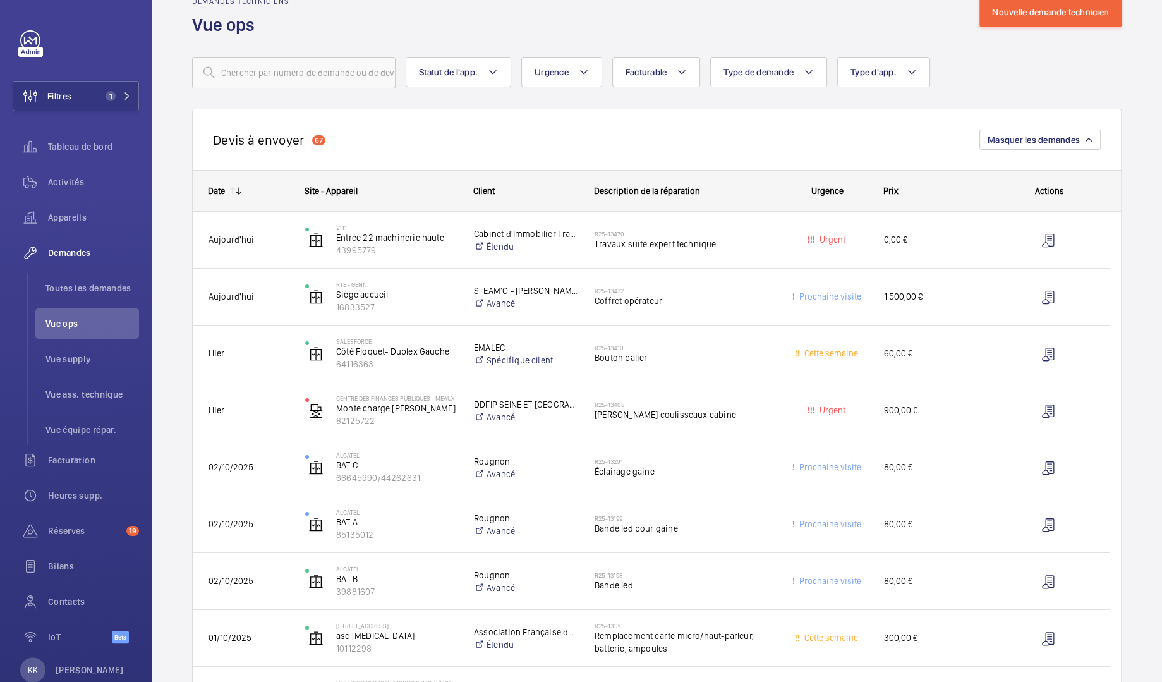
drag, startPoint x: 1099, startPoint y: 234, endPoint x: 1091, endPoint y: 222, distance: 14.4
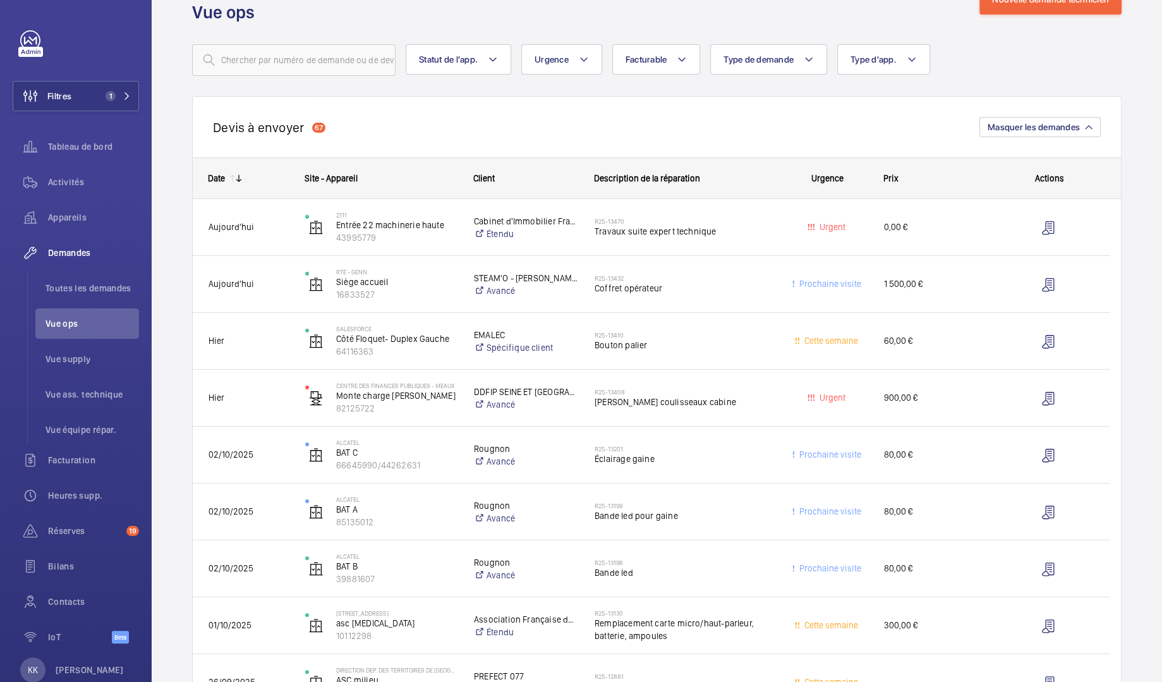
scroll to position [0, 0]
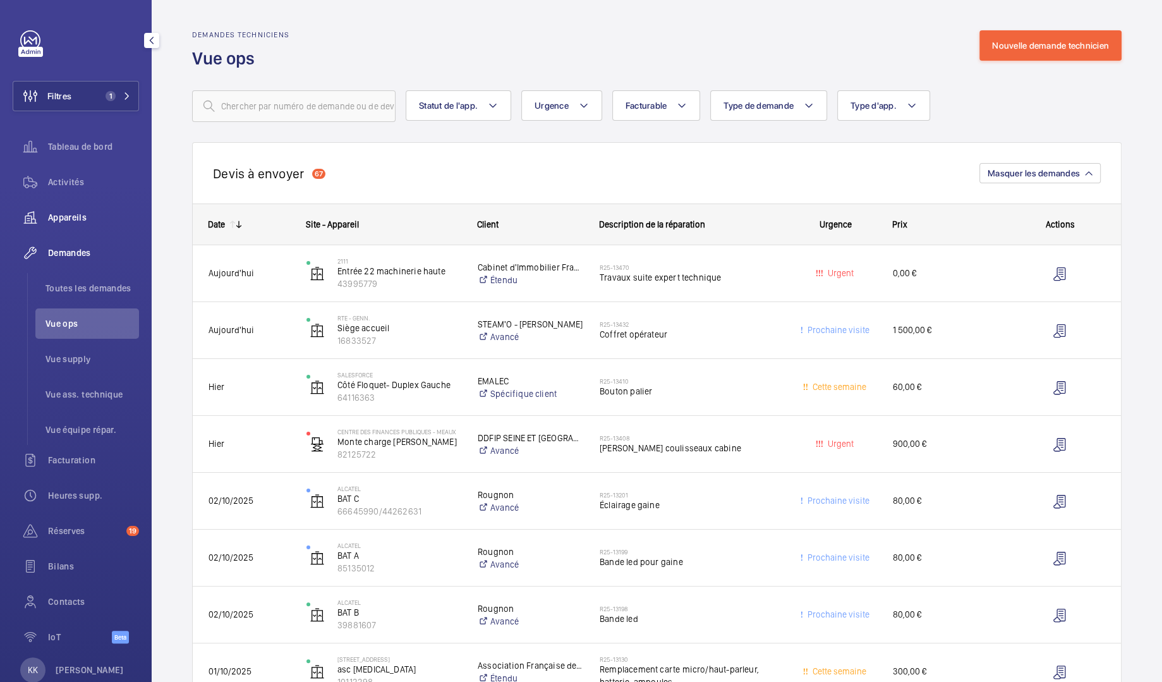
click at [76, 211] on span "Appareils" at bounding box center [93, 217] width 91 height 13
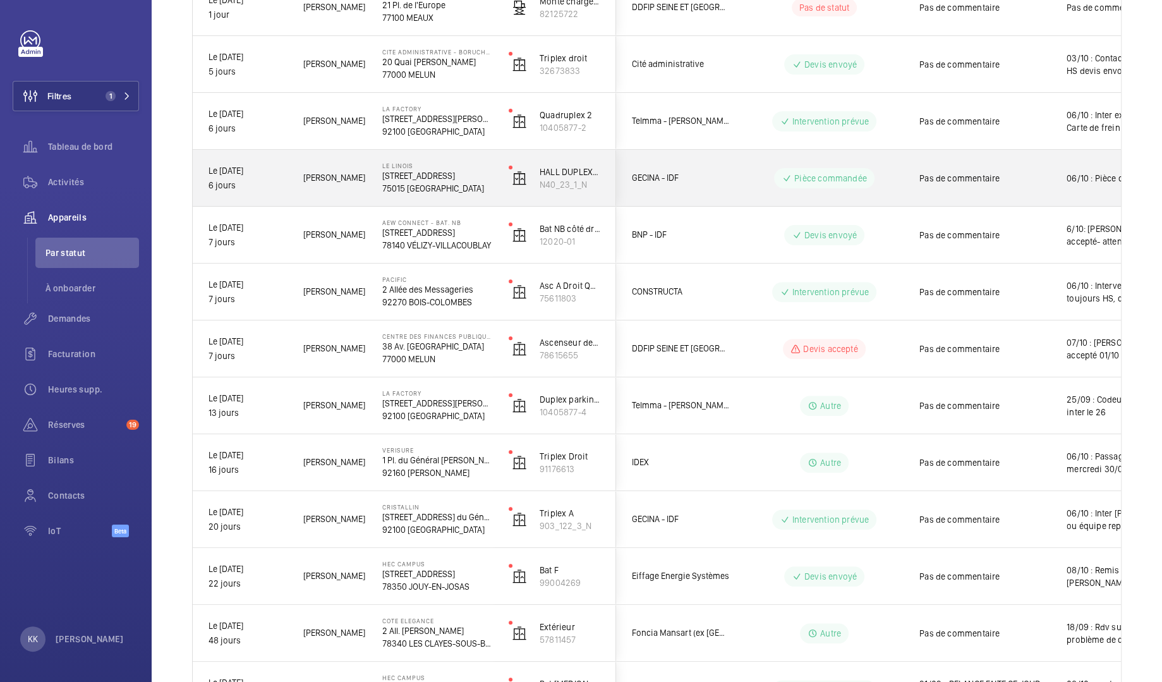
scroll to position [349, 0]
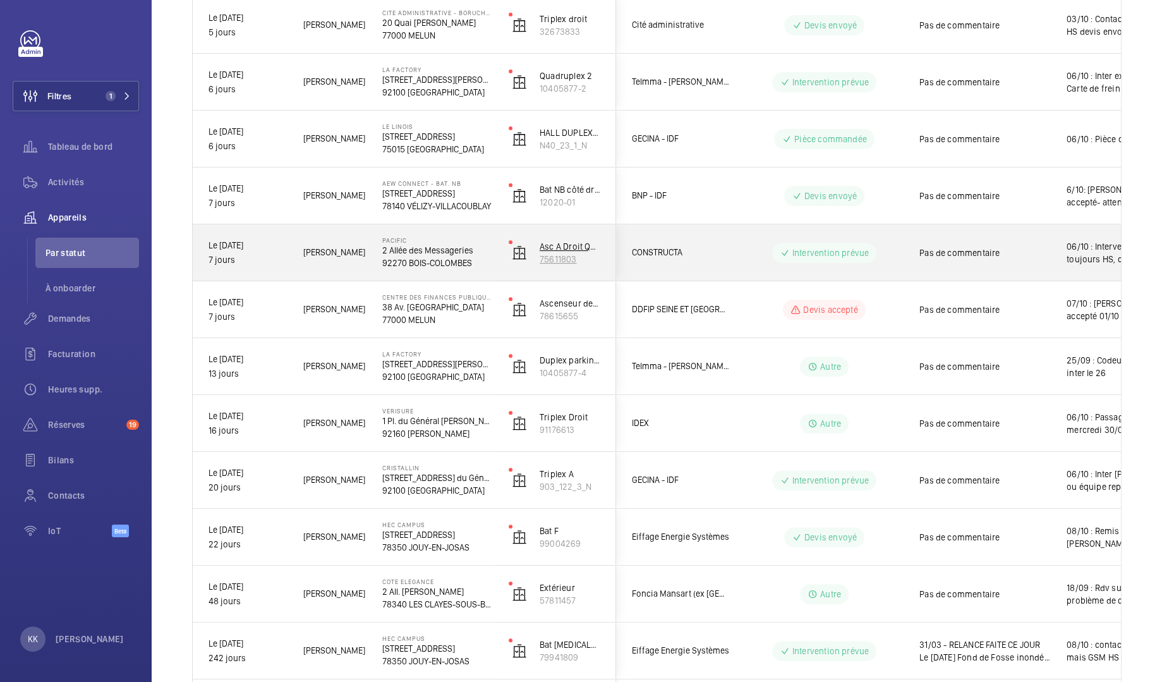
drag, startPoint x: 586, startPoint y: 265, endPoint x: 529, endPoint y: 257, distance: 57.6
click at [529, 257] on wm-front-device-cell "Asc A Droit Quadruplex 75611803" at bounding box center [555, 253] width 92 height 32
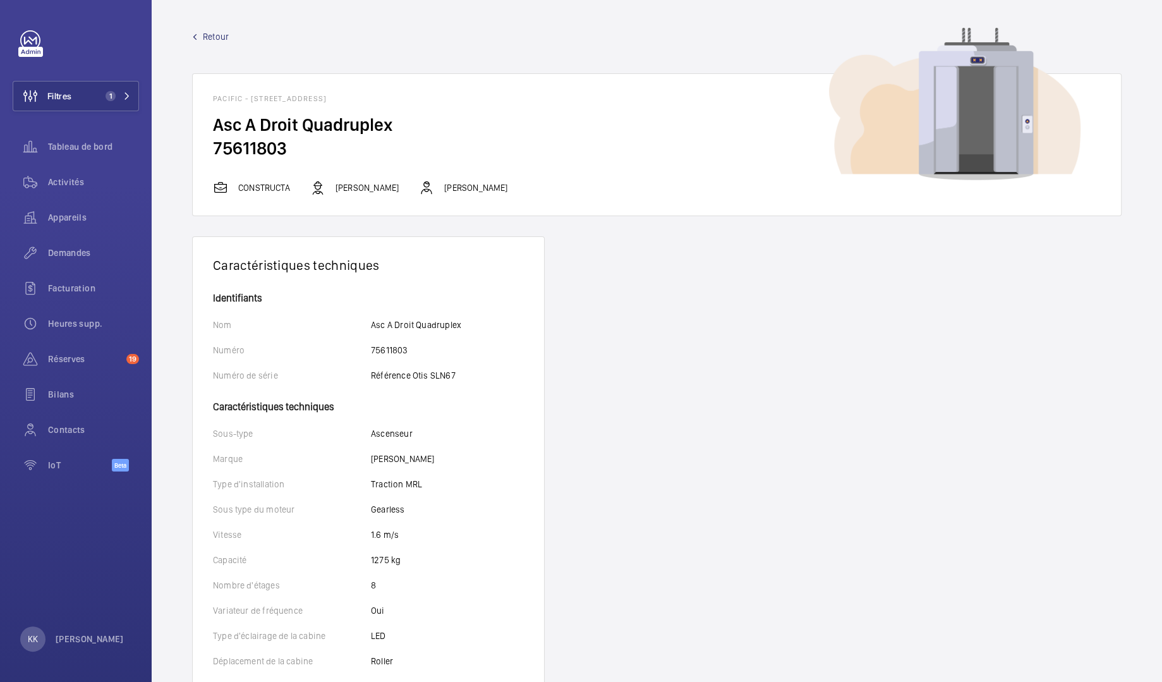
drag, startPoint x: 293, startPoint y: 154, endPoint x: 215, endPoint y: 152, distance: 77.1
click at [215, 152] on h2 "75611803" at bounding box center [657, 147] width 888 height 23
copy h2 "75611803"
click at [174, 181] on wm-front-device-detail "Retour Pacific - 2 Allée des Messageries, 92270 BOIS-COLOMBES Asc A Droit Quadr…" at bounding box center [657, 581] width 1010 height 1163
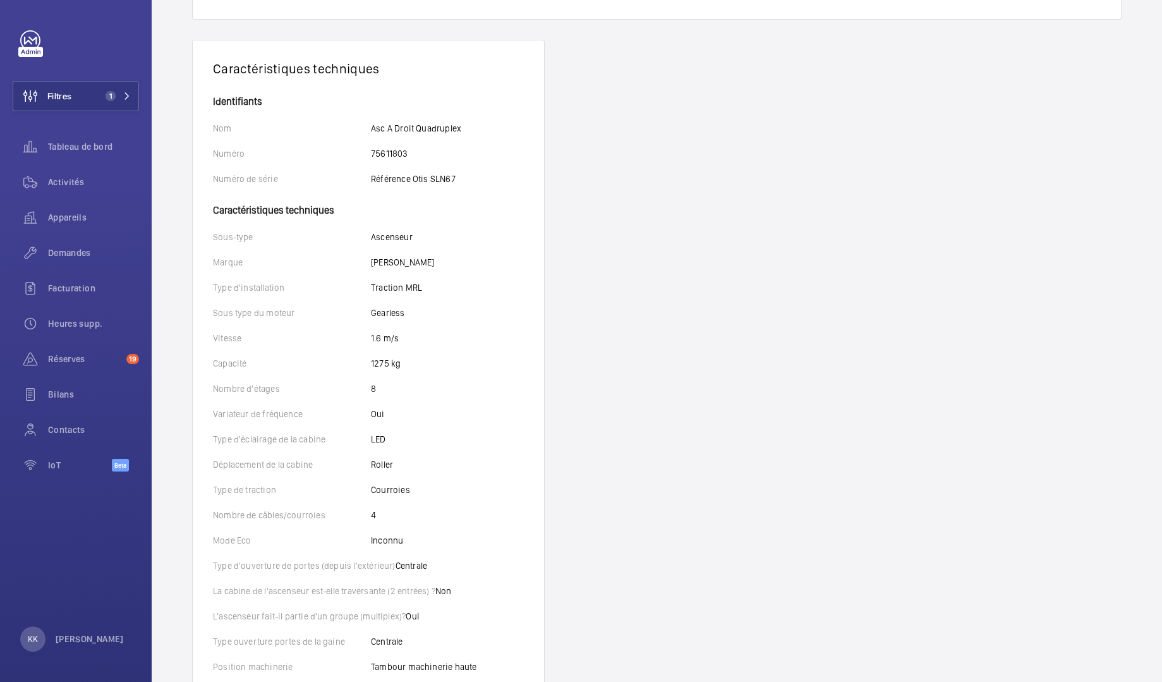
scroll to position [201, 0]
click at [66, 245] on div "Demandes" at bounding box center [76, 253] width 126 height 30
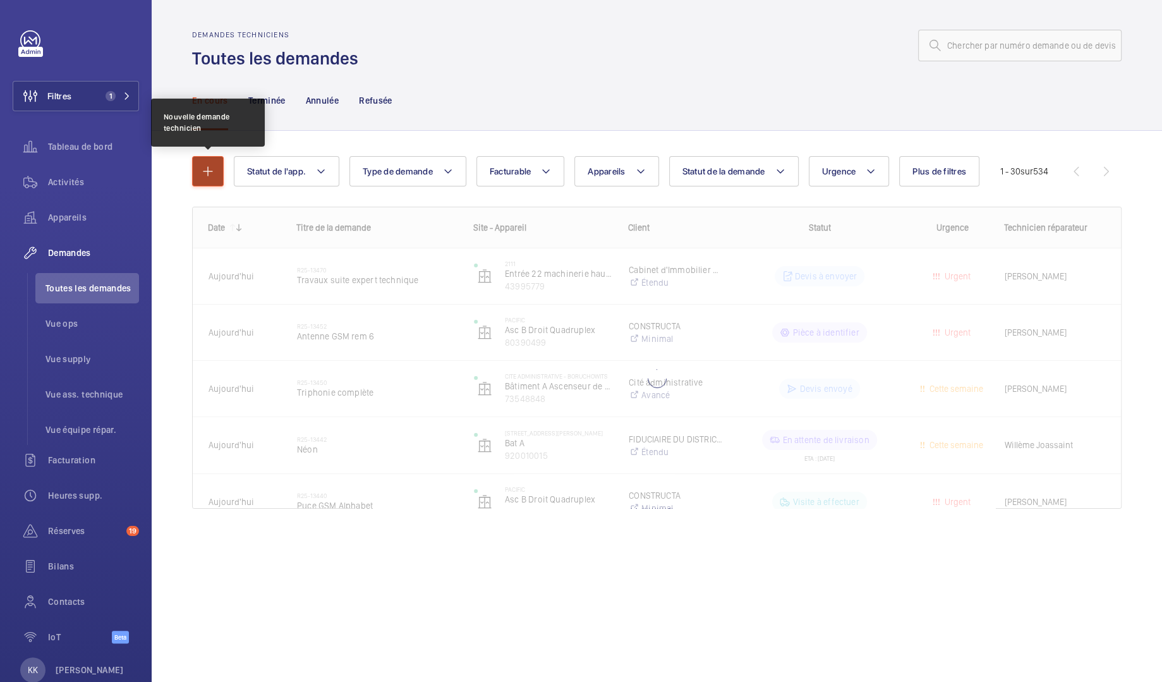
click at [212, 171] on mat-icon "button" at bounding box center [207, 171] width 15 height 15
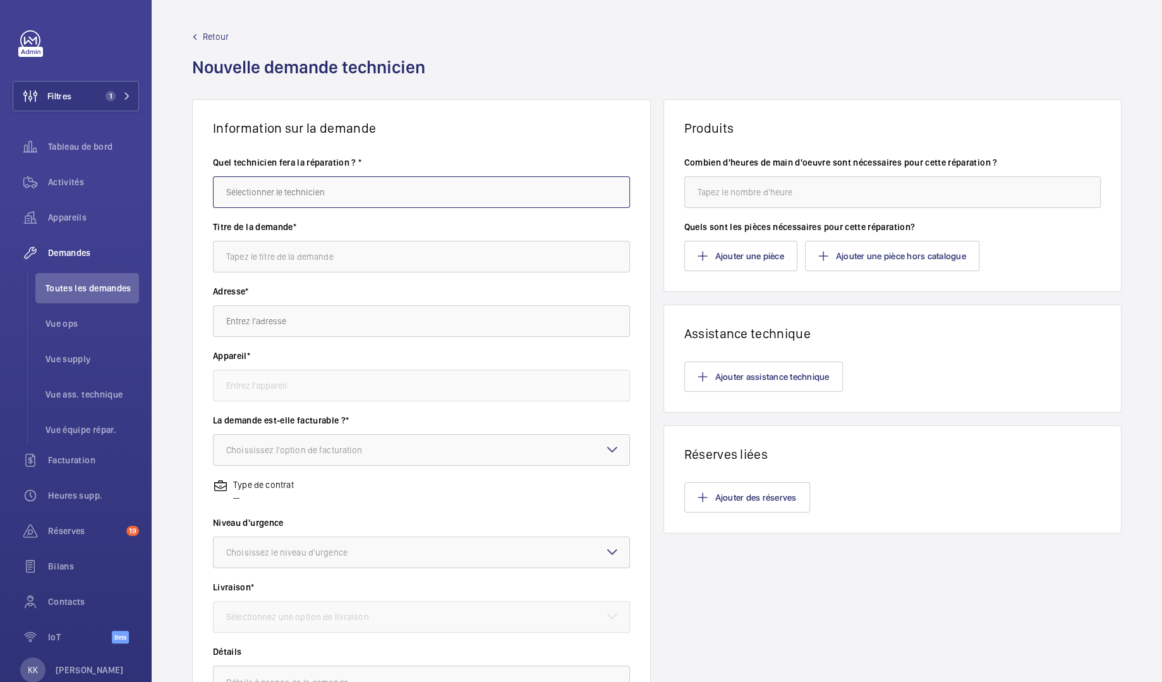
click at [321, 198] on input "text" at bounding box center [421, 192] width 417 height 32
type input "a"
click at [272, 233] on span "Jamal Houdassine" at bounding box center [257, 230] width 63 height 13
type input "Jamal Houdassine"
click at [281, 254] on input "text" at bounding box center [421, 257] width 417 height 32
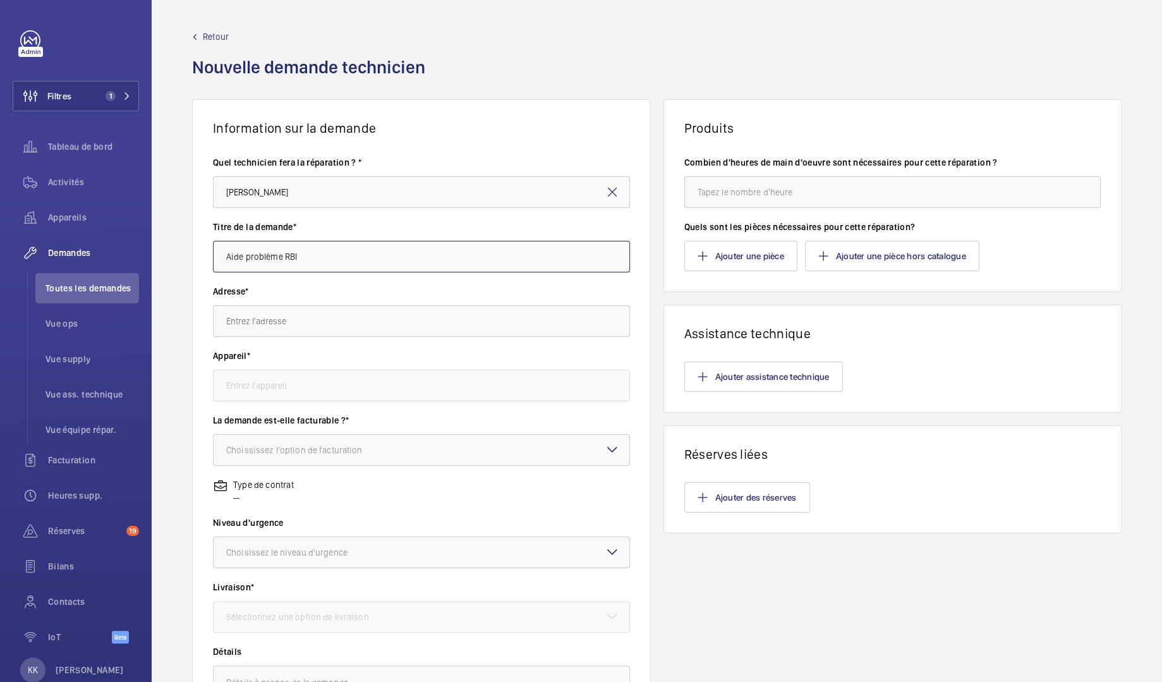
type input "Aide problème RBI"
click at [341, 311] on input "text" at bounding box center [421, 321] width 417 height 32
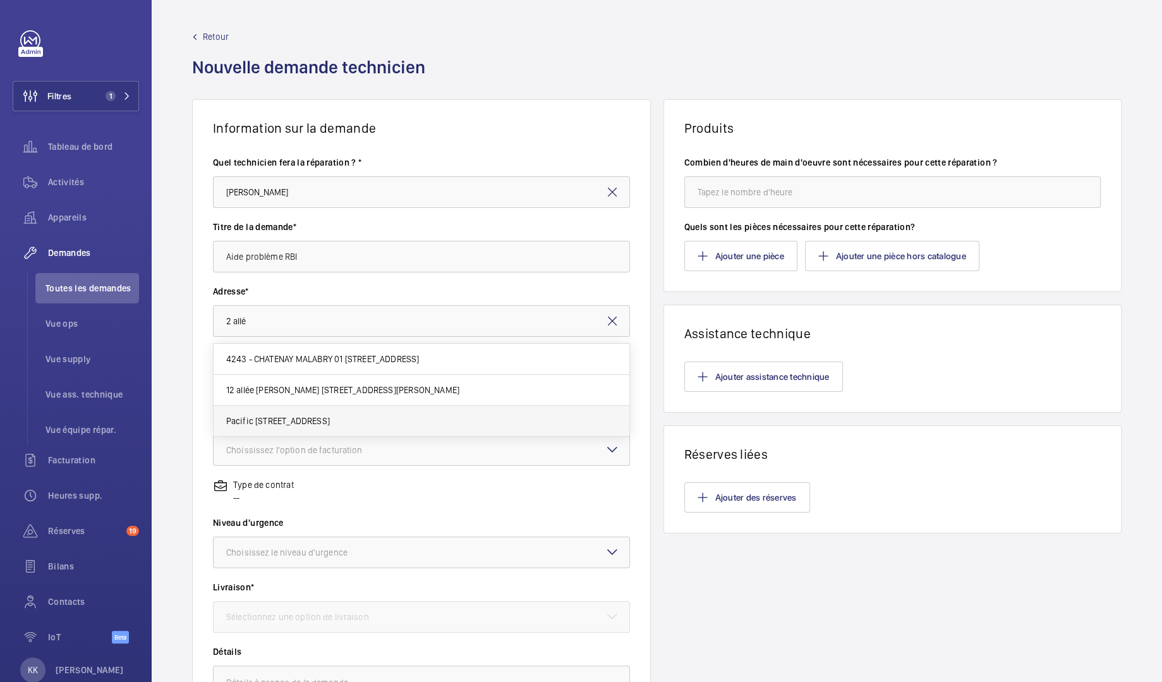
click at [276, 413] on mat-option "Pacific 2 Allée des Messageries, 92270 BOIS-COLOMBES" at bounding box center [422, 421] width 416 height 30
type input "Pacific 2 Allée des Messageries, 92270 BOIS-COLOMBES"
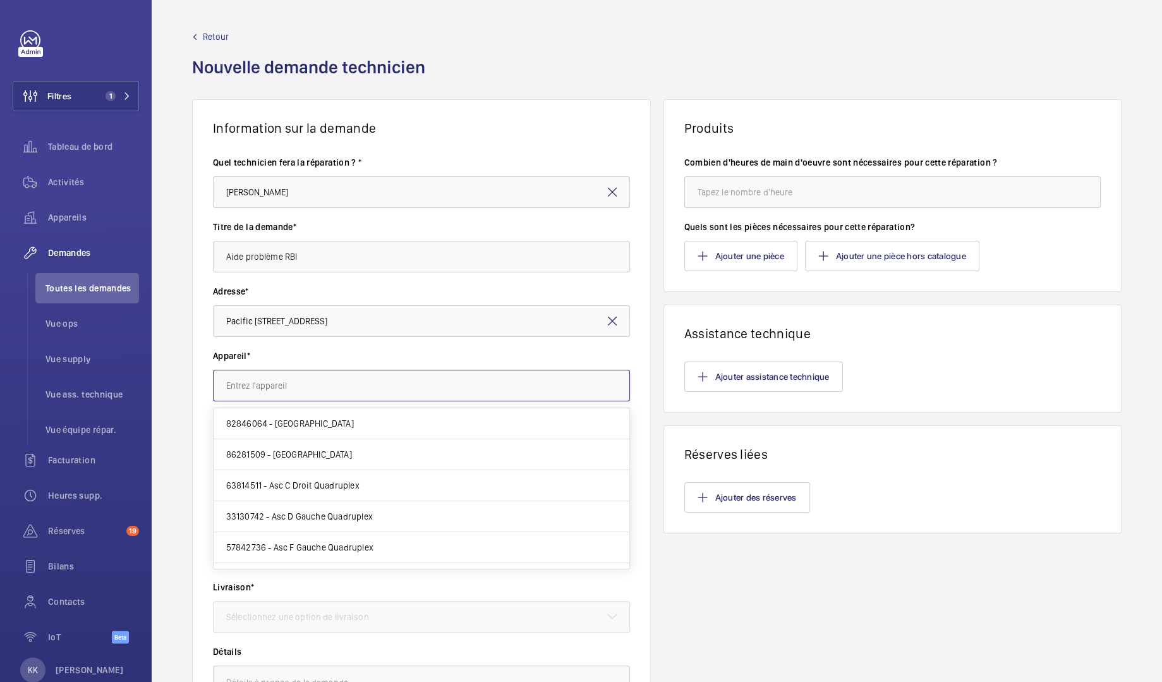
click at [289, 384] on input "text" at bounding box center [421, 386] width 417 height 32
paste input "75611803"
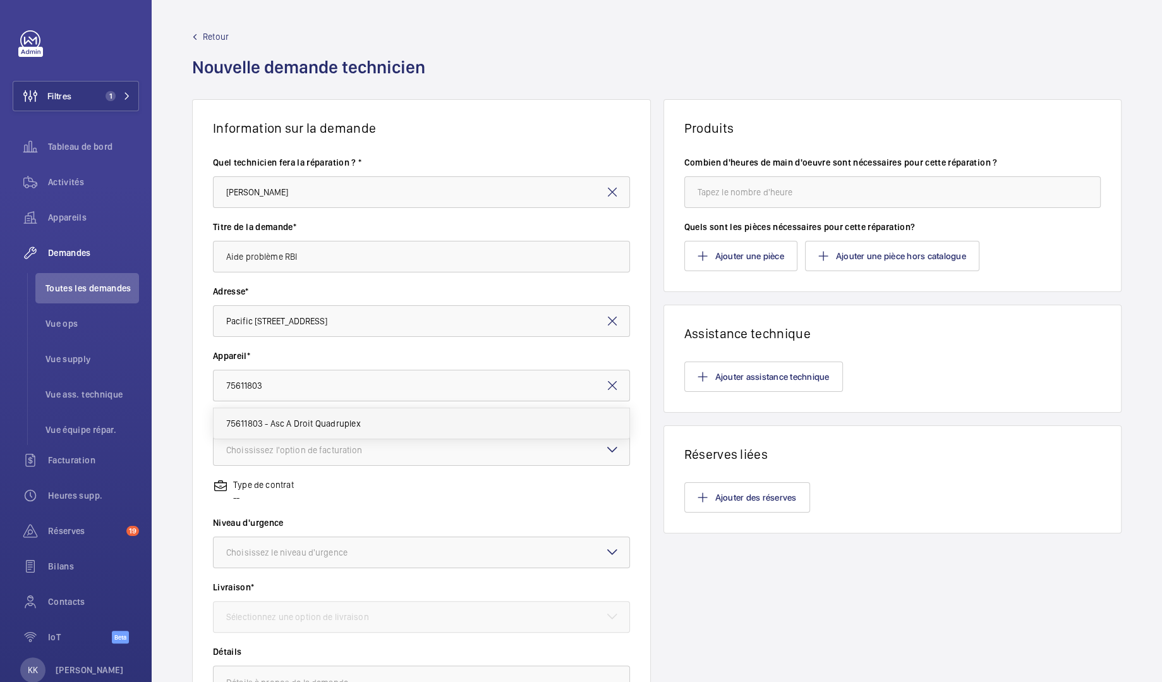
click at [279, 429] on mat-option "75611803 - Asc A Droit Quadruplex" at bounding box center [422, 423] width 416 height 30
type input "75611803 - Asc A Droit Quadruplex"
click at [253, 453] on div "Choississez l'option de facturation" at bounding box center [310, 450] width 168 height 13
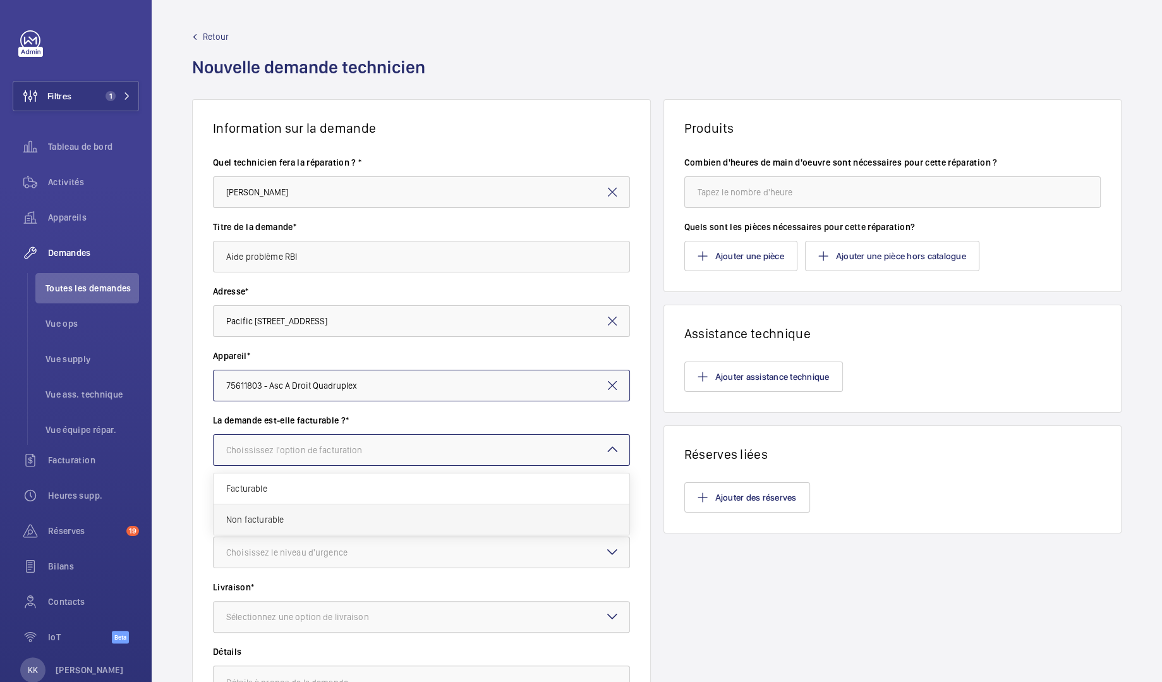
click at [305, 521] on span "Non facturable" at bounding box center [421, 519] width 391 height 13
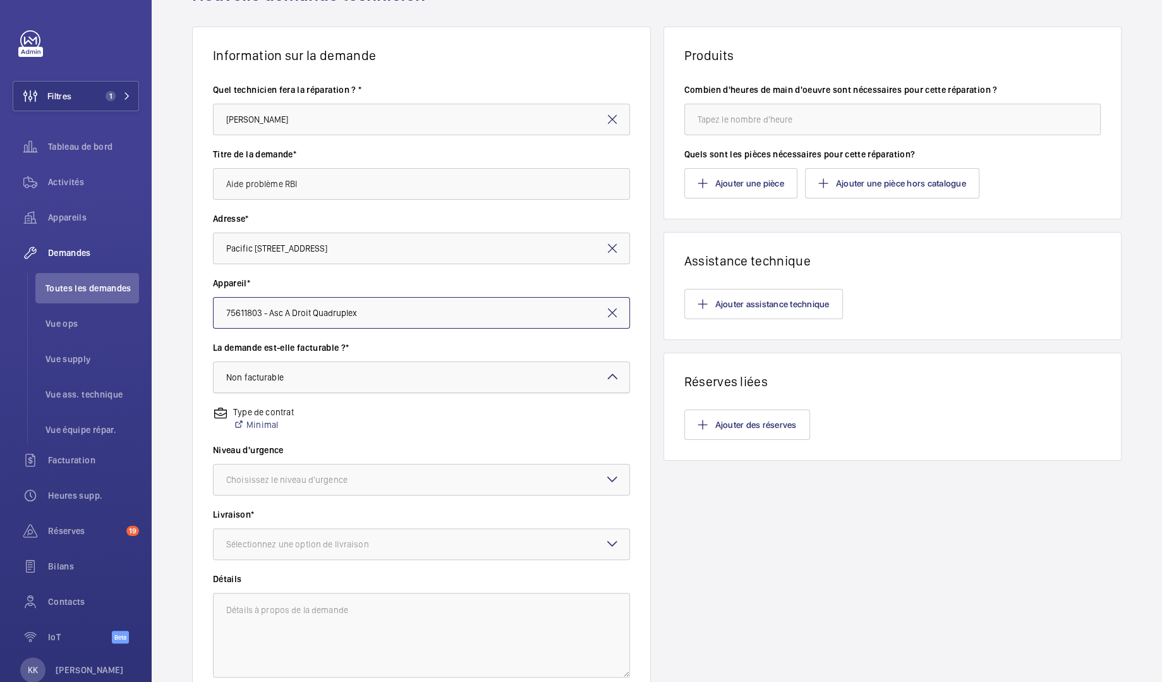
scroll to position [116, 0]
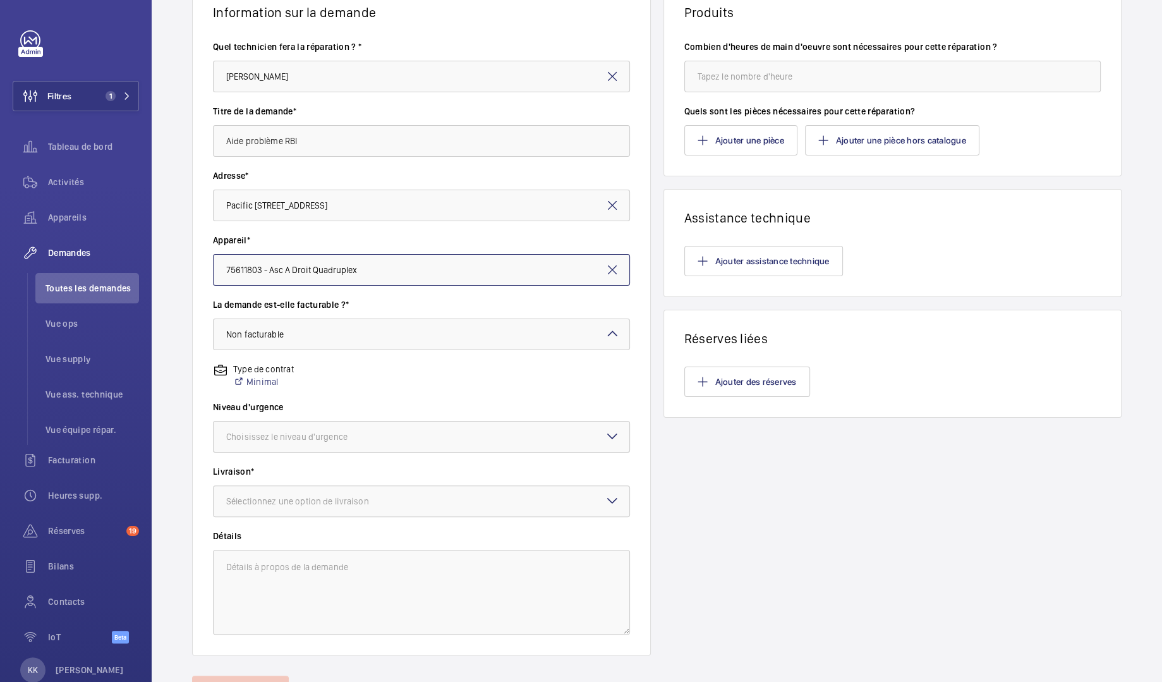
click at [286, 441] on div "Choisissez le niveau d'urgence" at bounding box center [302, 436] width 153 height 13
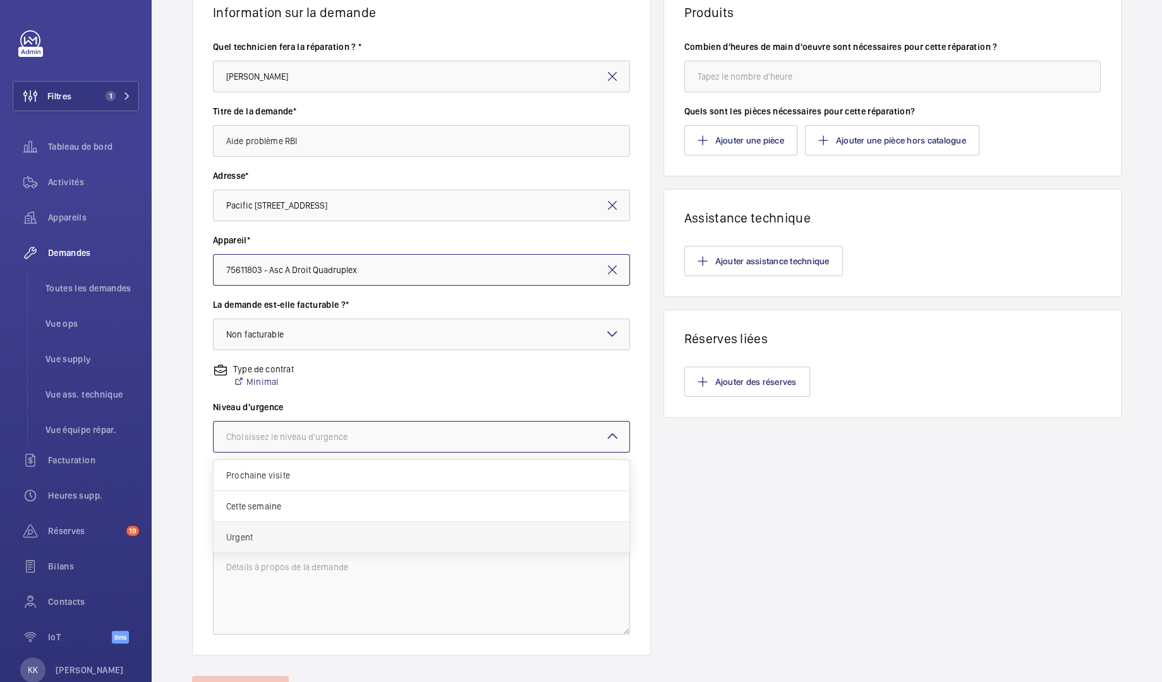
click at [276, 531] on span "Urgent" at bounding box center [421, 537] width 391 height 13
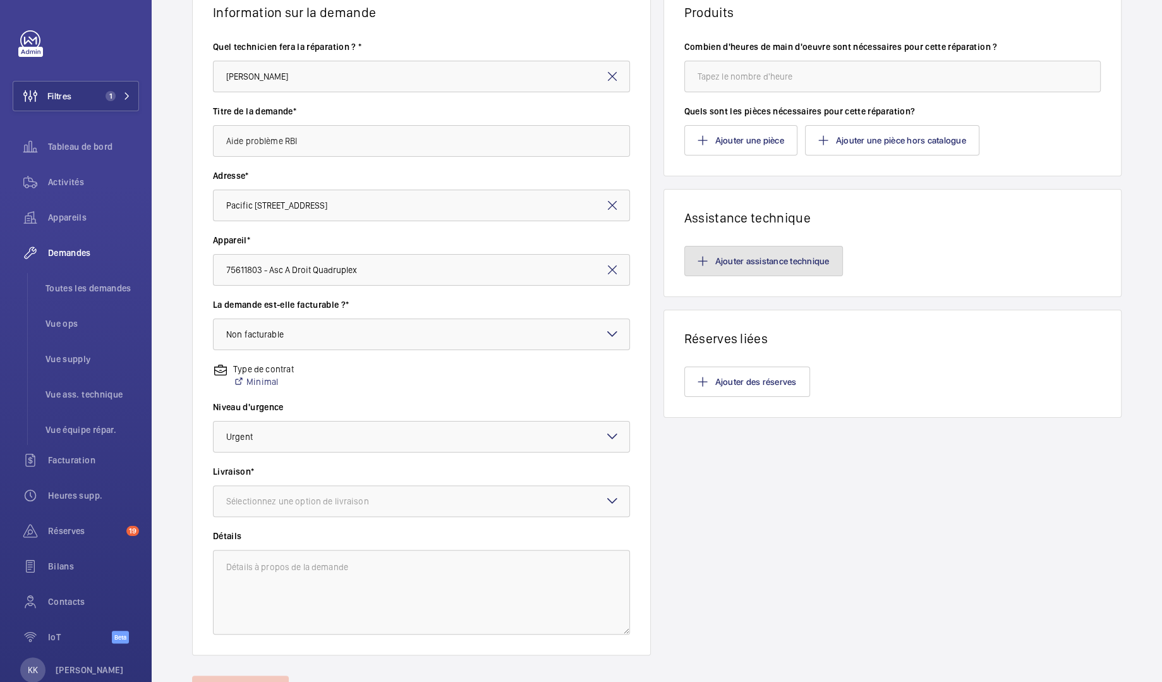
click at [750, 253] on button "Ajouter assistance technique" at bounding box center [763, 261] width 159 height 30
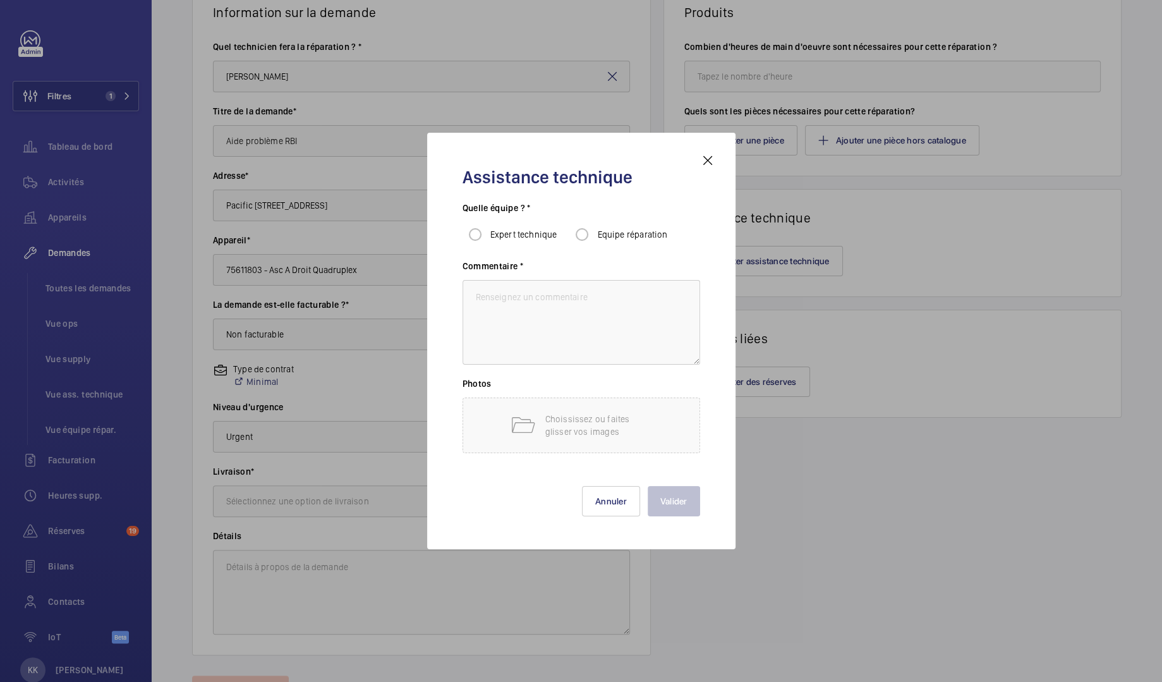
click at [494, 229] on span "Expert technique" at bounding box center [523, 234] width 67 height 10
click at [488, 229] on input "Expert technique" at bounding box center [475, 234] width 25 height 25
radio input "true"
click at [559, 301] on textarea at bounding box center [582, 322] width 238 height 85
paste textarea "75611803"
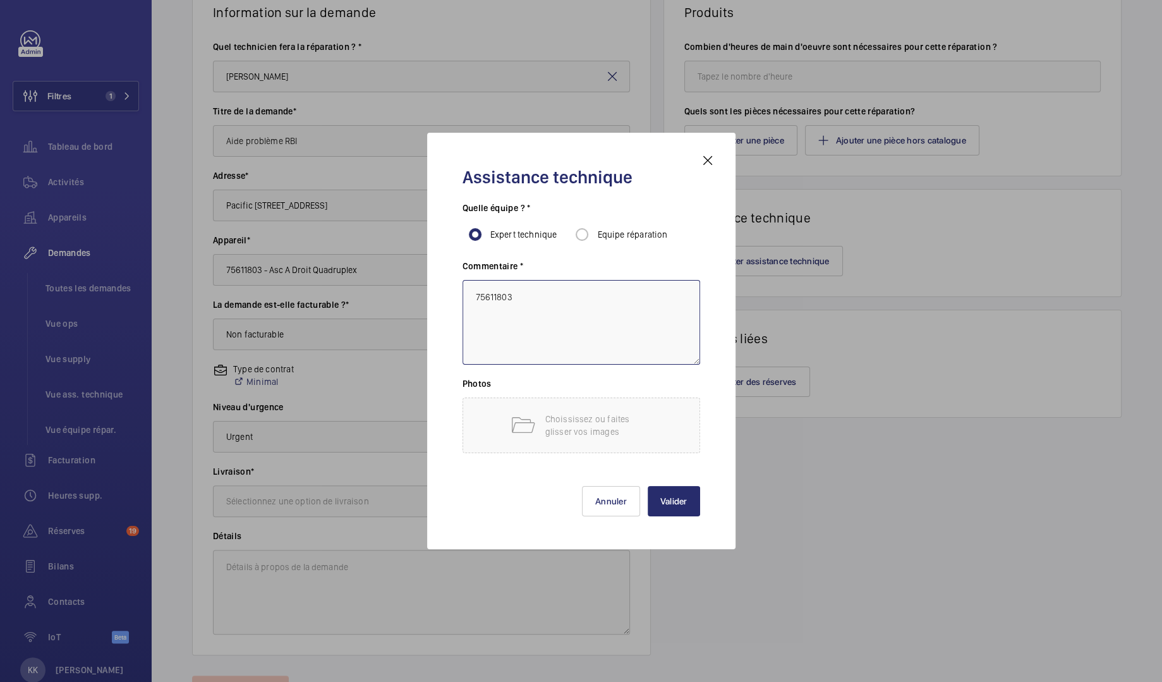
drag, startPoint x: 516, startPoint y: 303, endPoint x: 397, endPoint y: 303, distance: 118.2
click at [397, 303] on div "Assistance technique Quelle équipe ? * Expert technique Equipe réparation Comme…" at bounding box center [581, 341] width 1162 height 682
drag, startPoint x: 552, startPoint y: 308, endPoint x: 456, endPoint y: 294, distance: 97.0
click at [456, 294] on div "Assistance technique Quelle équipe ? * Expert technique Equipe réparation Comme…" at bounding box center [581, 341] width 268 height 376
type textarea "Appareil avec défaut RBI - remplacé par Otis (sans preuve formelle) il nous fau…"
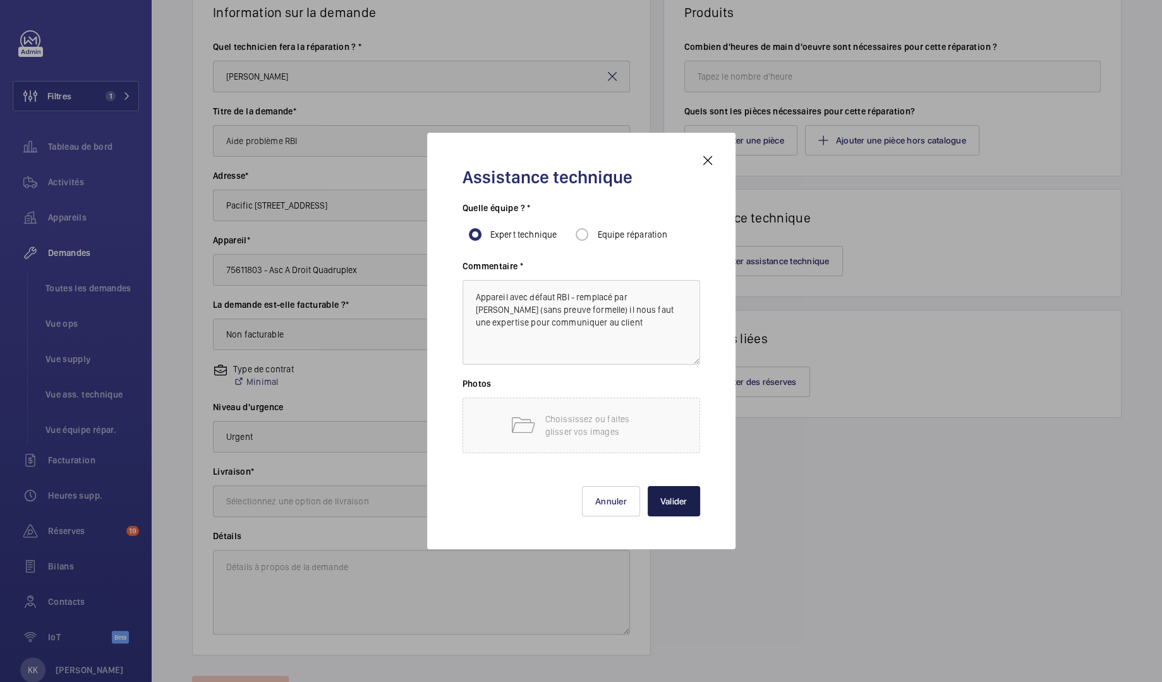
click at [695, 494] on button "Valider" at bounding box center [674, 501] width 52 height 30
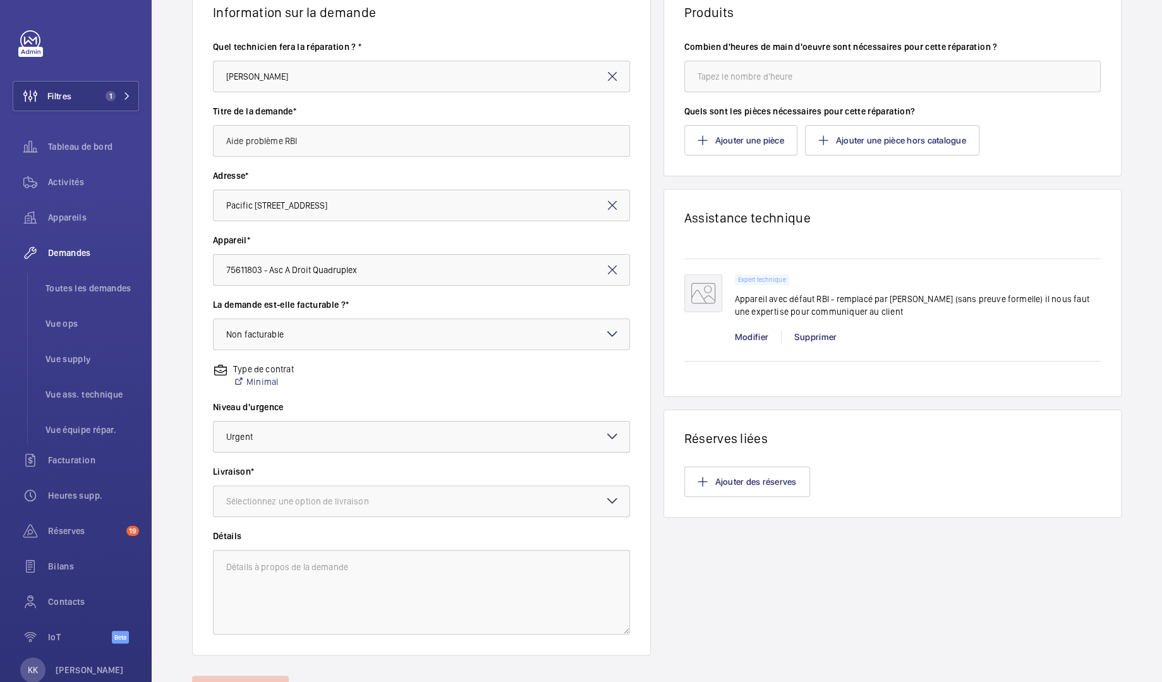
scroll to position [179, 0]
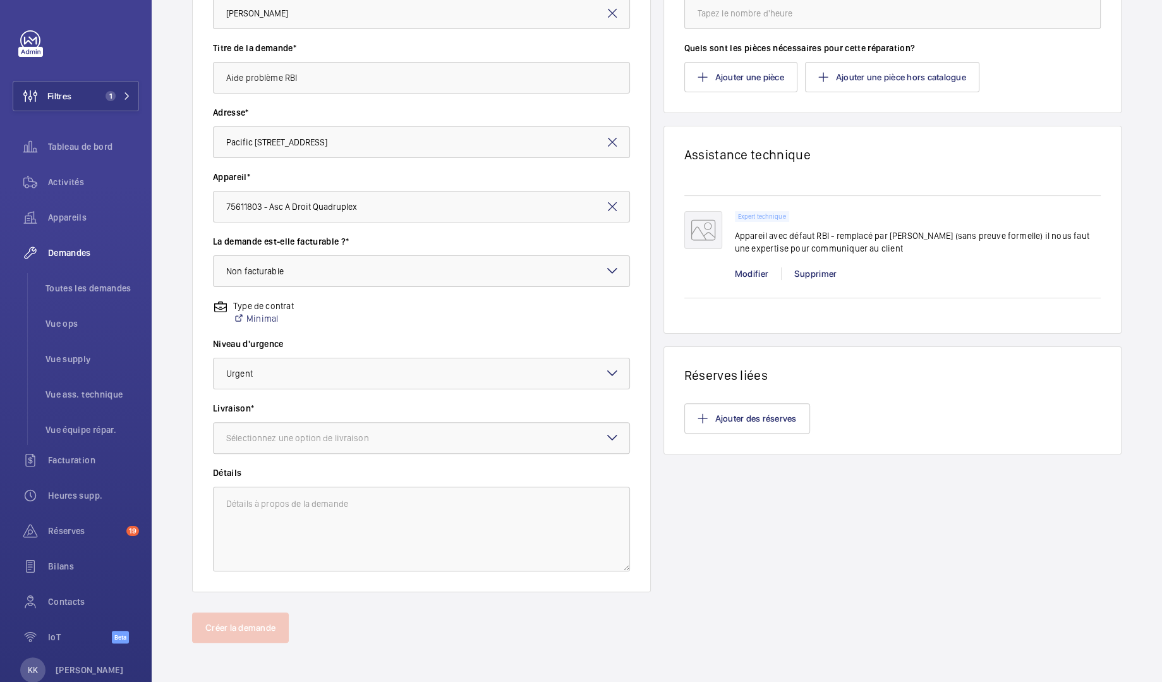
click at [362, 418] on wm-front-input-dropdown "Livraison* Sélectionnez une option de livraison" at bounding box center [421, 428] width 417 height 52
click at [361, 423] on div at bounding box center [422, 438] width 416 height 30
click at [294, 538] on span "WM Entrepôt (Stains)" at bounding box center [421, 538] width 391 height 13
click at [283, 538] on textarea at bounding box center [421, 529] width 417 height 85
click at [254, 629] on button "Créer la demande" at bounding box center [240, 627] width 97 height 30
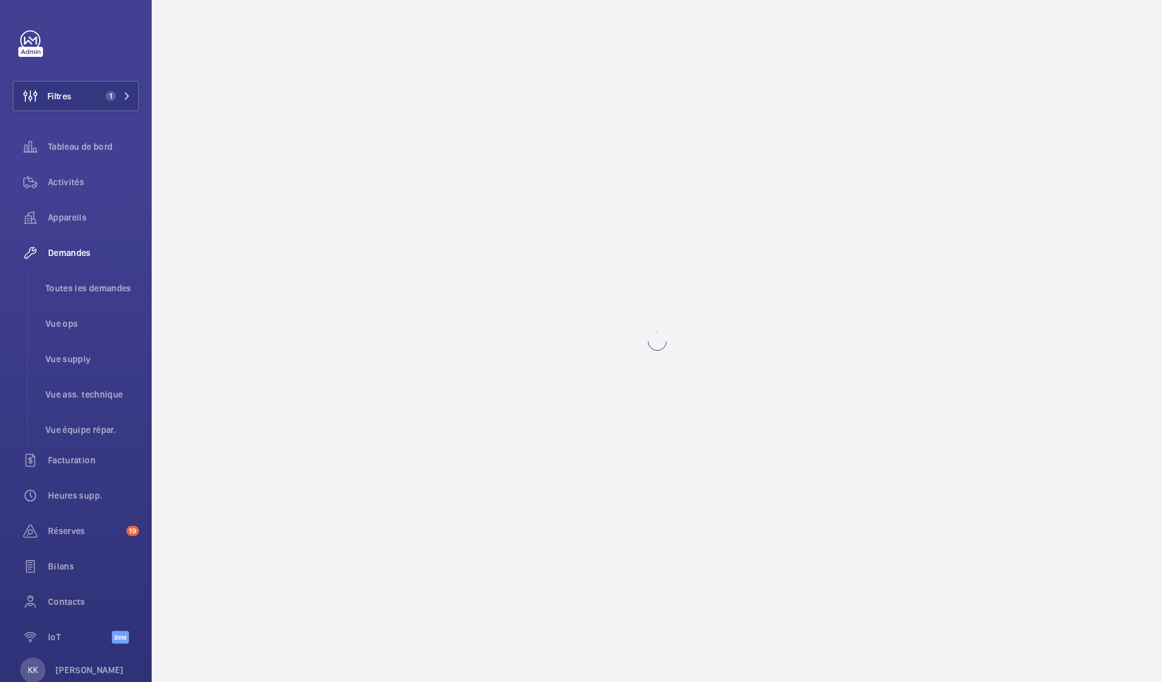
scroll to position [0, 0]
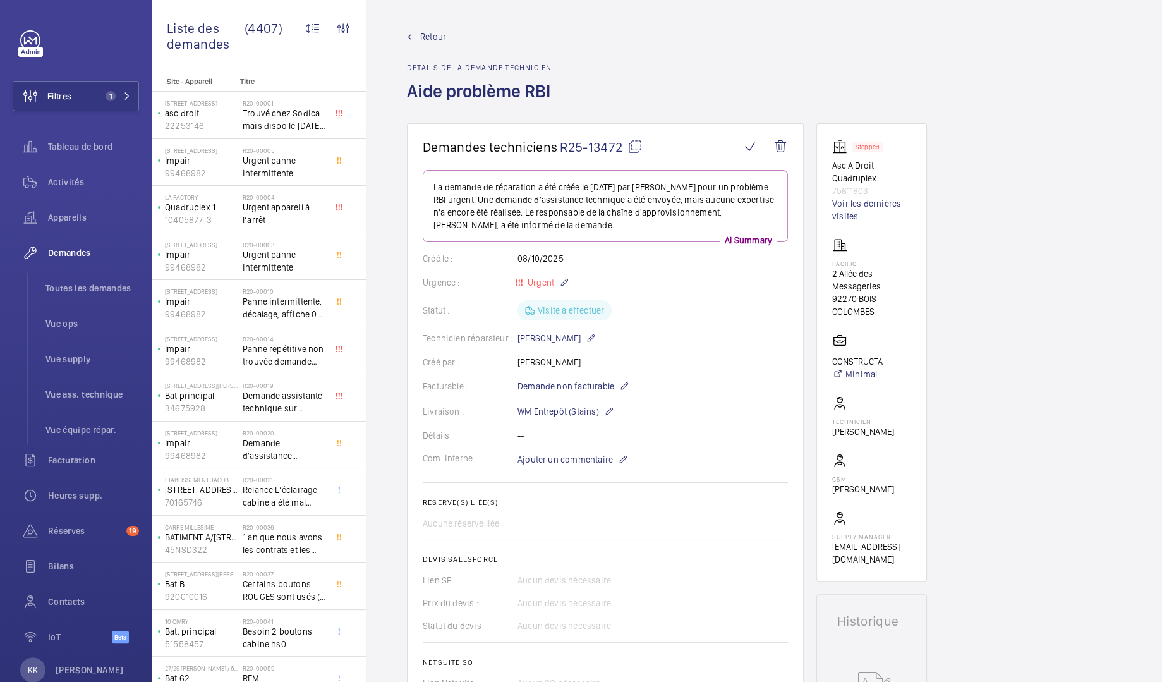
click at [408, 39] on link "Retour" at bounding box center [482, 36] width 151 height 13
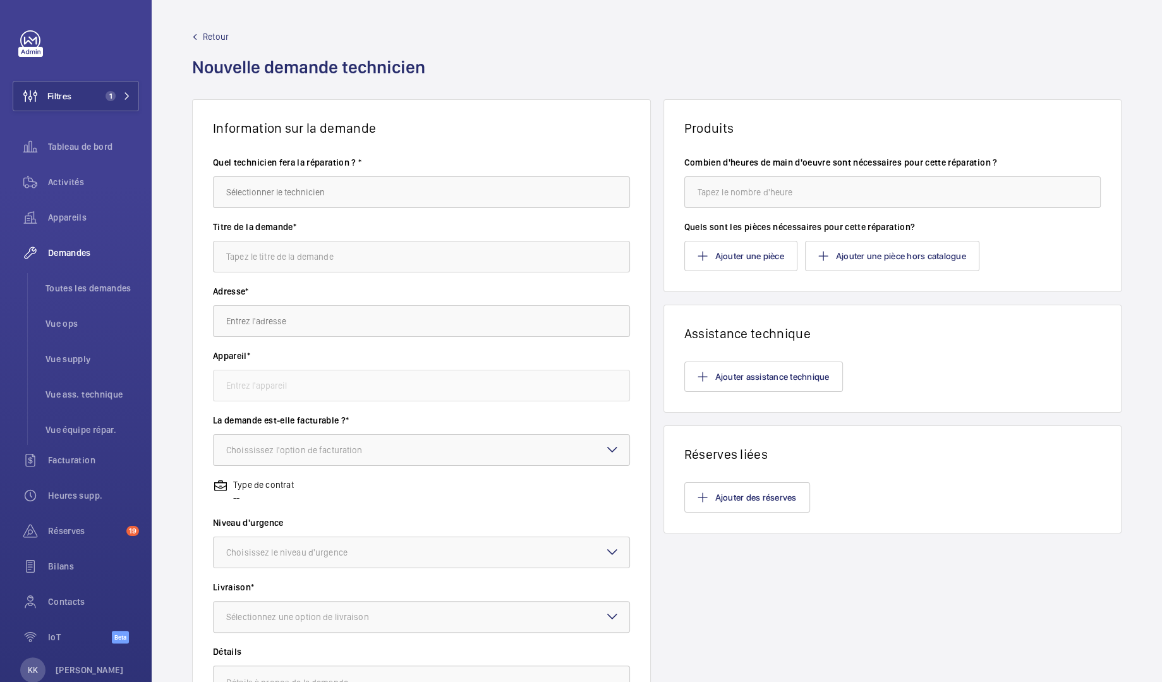
click at [207, 38] on span "Retour" at bounding box center [216, 36] width 26 height 13
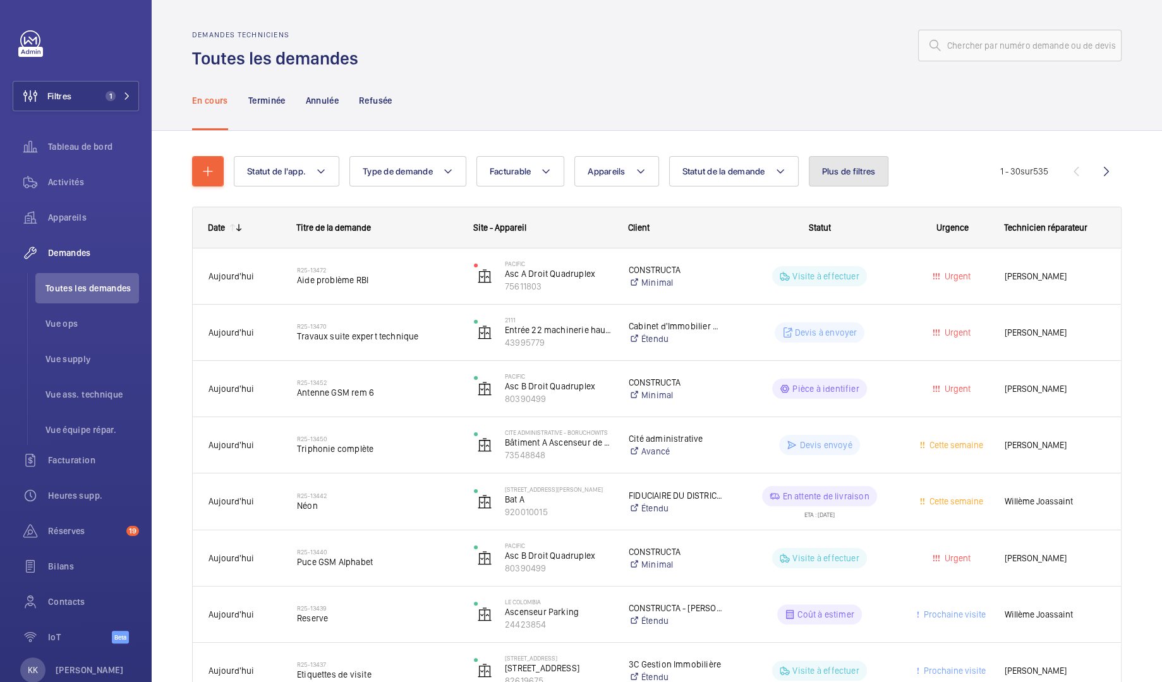
click at [833, 176] on button "Plus de filtres" at bounding box center [849, 171] width 80 height 30
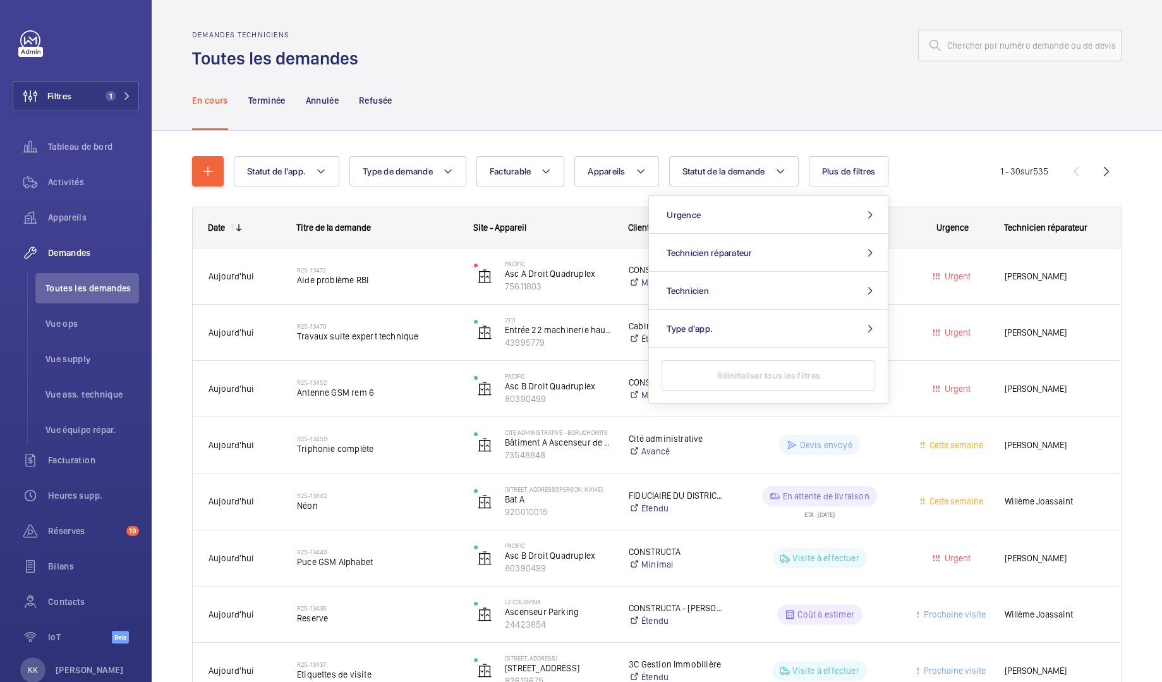
click at [797, 114] on div "En cours Terminée Annulée Refusée" at bounding box center [657, 100] width 930 height 60
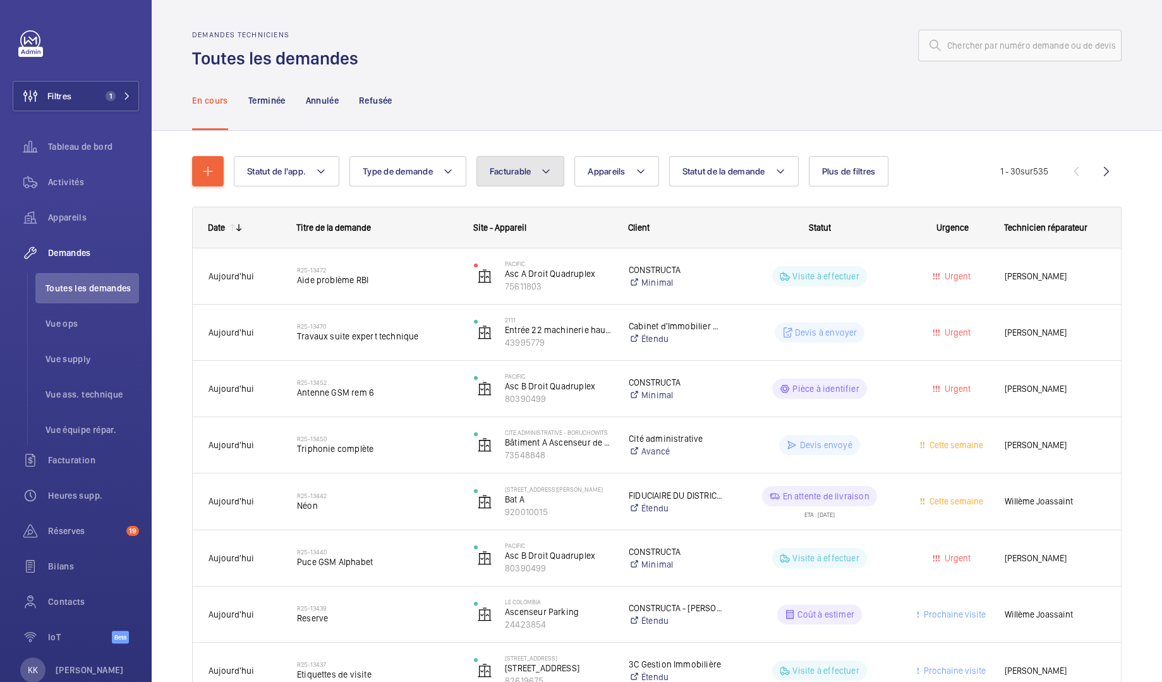
click at [544, 176] on mat-icon at bounding box center [546, 171] width 10 height 15
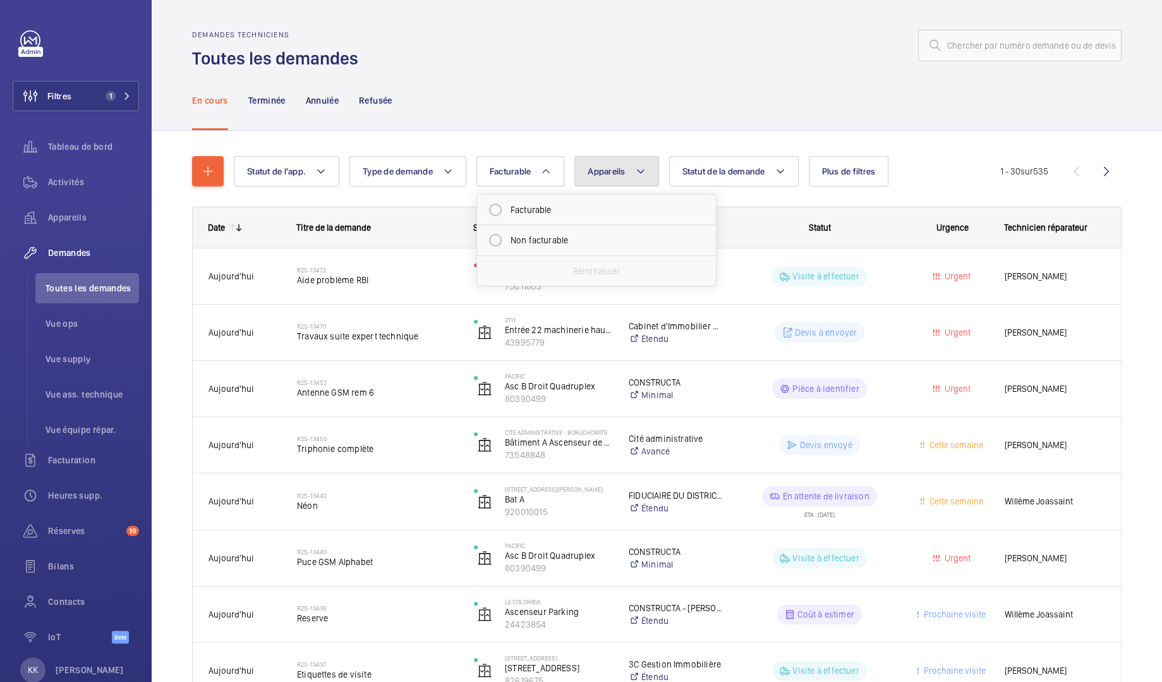
click at [598, 169] on span "Appareils" at bounding box center [606, 171] width 37 height 10
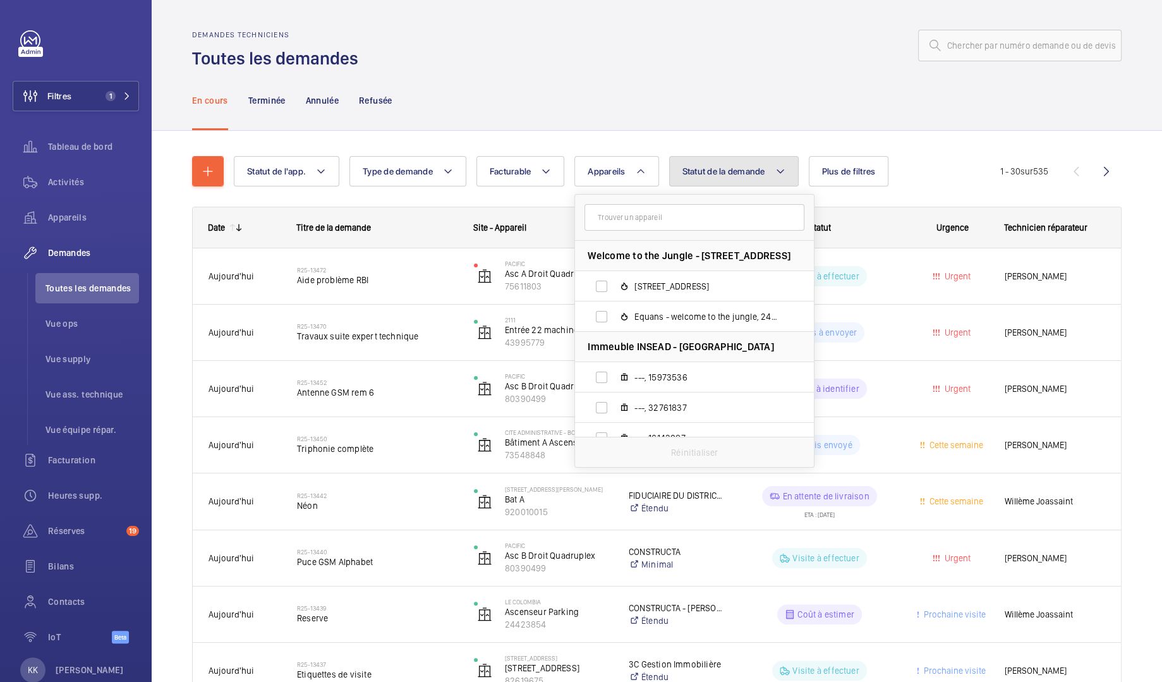
click at [682, 169] on span "Statut de la demande" at bounding box center [723, 171] width 83 height 10
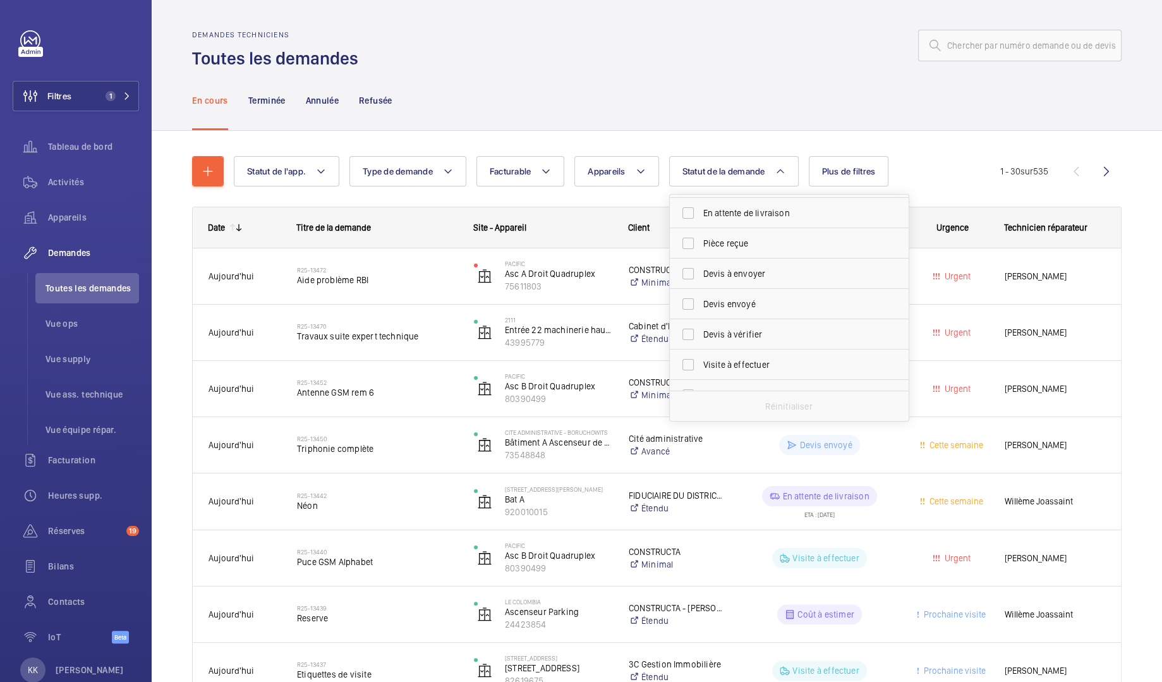
scroll to position [167, 0]
click at [721, 255] on span "Devis à envoyer" at bounding box center [790, 254] width 174 height 13
click at [701, 255] on input "Devis à envoyer" at bounding box center [687, 254] width 25 height 25
checkbox input "true"
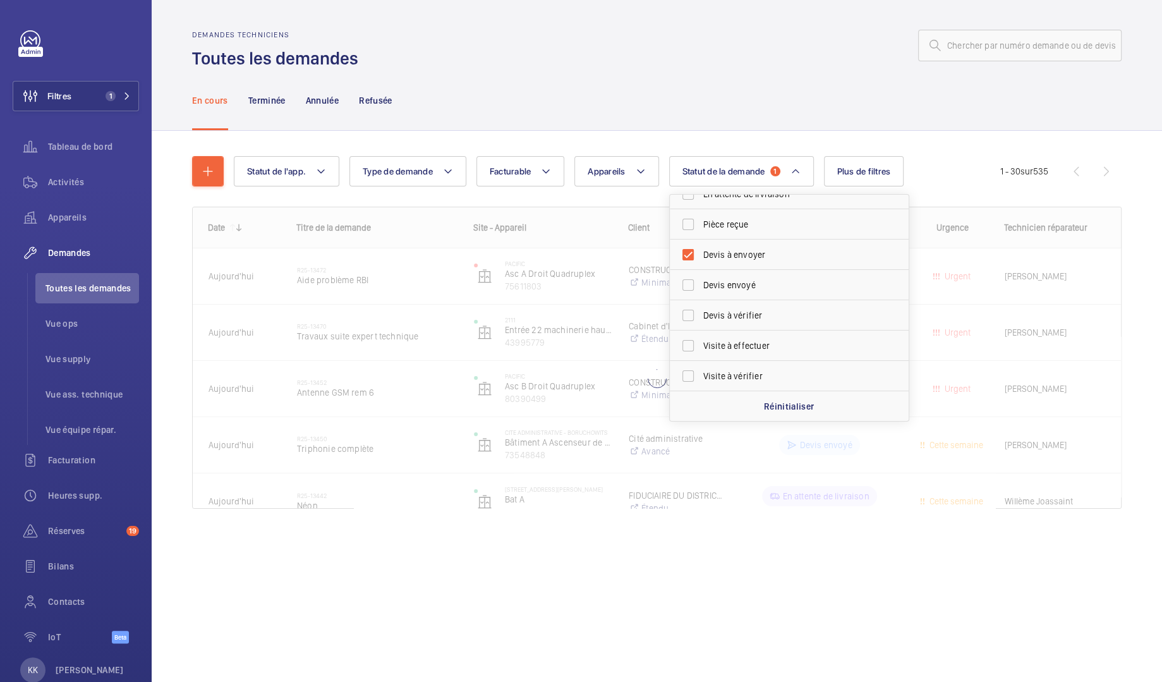
click at [798, 73] on div "En cours Terminée Annulée Refusée" at bounding box center [657, 100] width 930 height 60
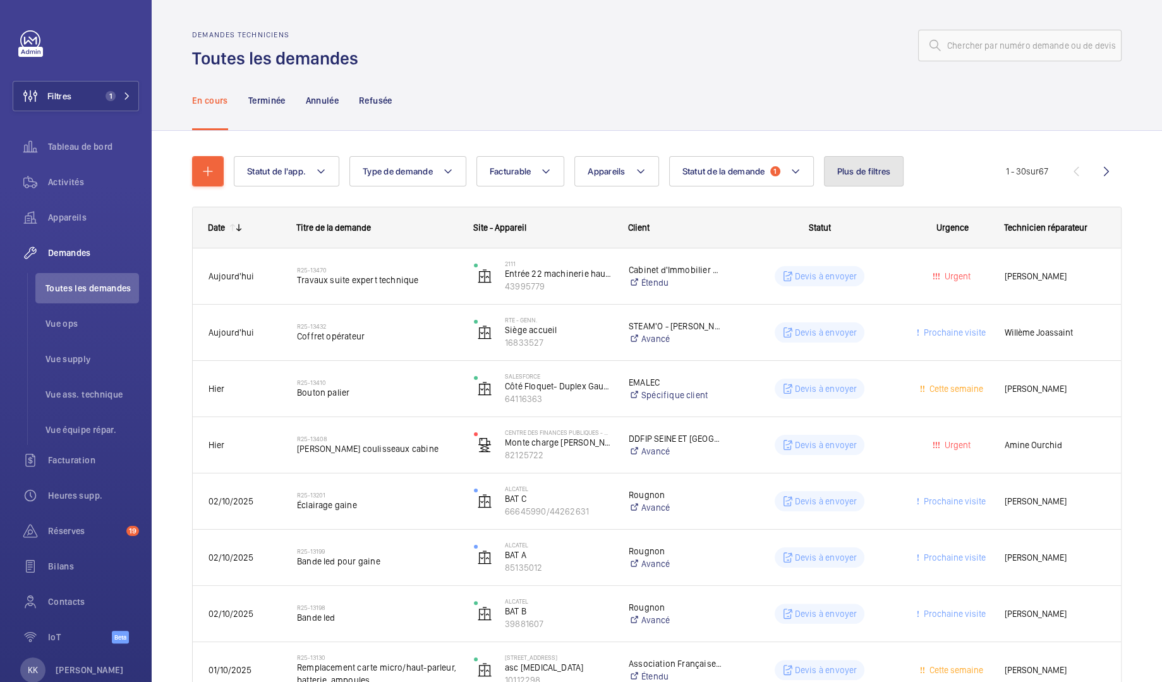
click at [849, 169] on span "Plus de filtres" at bounding box center [864, 171] width 54 height 10
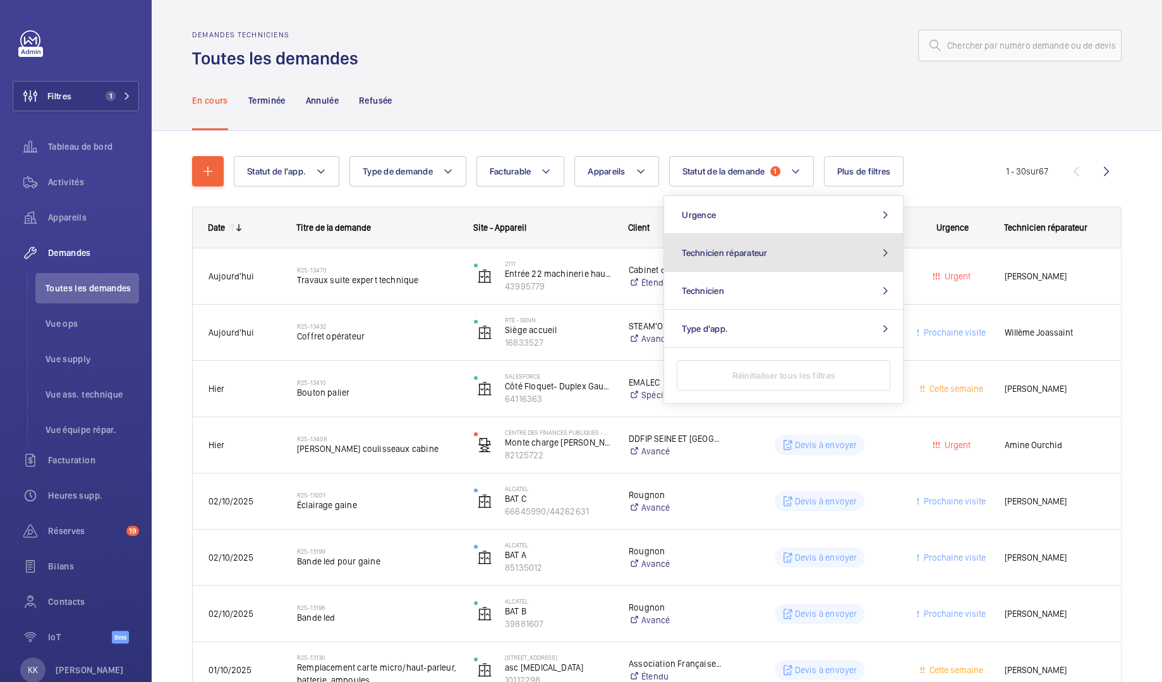
click at [738, 250] on span "Technicien réparateur" at bounding box center [724, 253] width 85 height 10
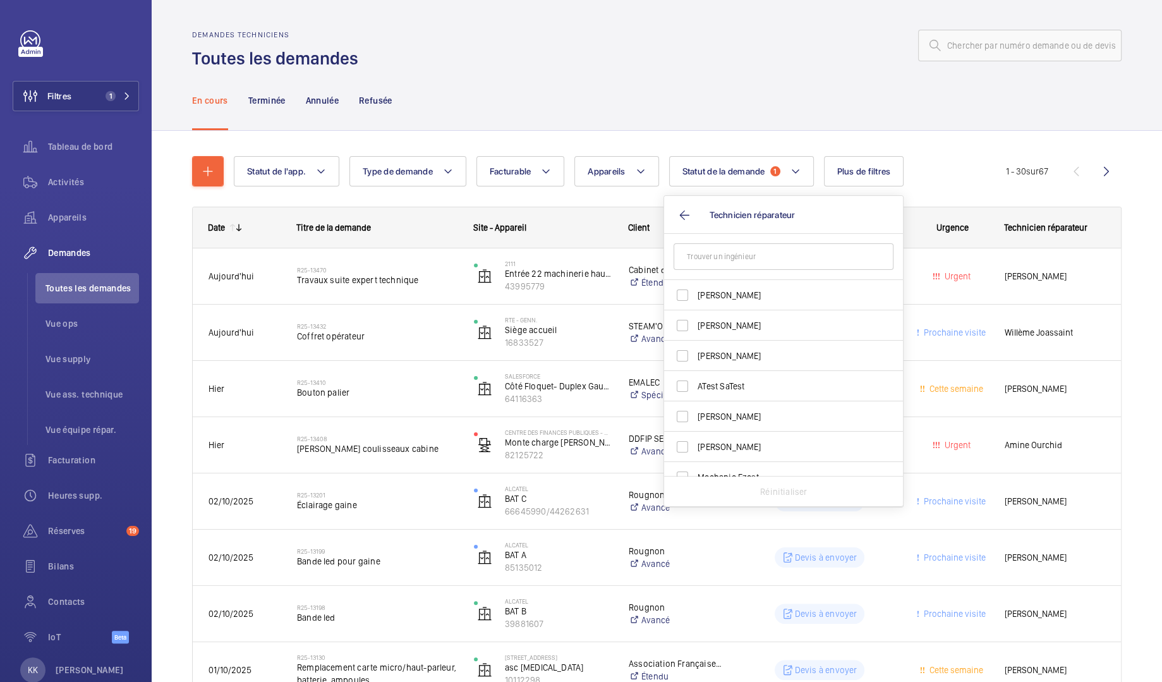
click at [721, 265] on input "text" at bounding box center [784, 256] width 220 height 27
click at [710, 322] on span "Paulo Sergio" at bounding box center [785, 324] width 174 height 13
click at [695, 322] on input "Paulo Sergio" at bounding box center [682, 324] width 25 height 25
checkbox input "true"
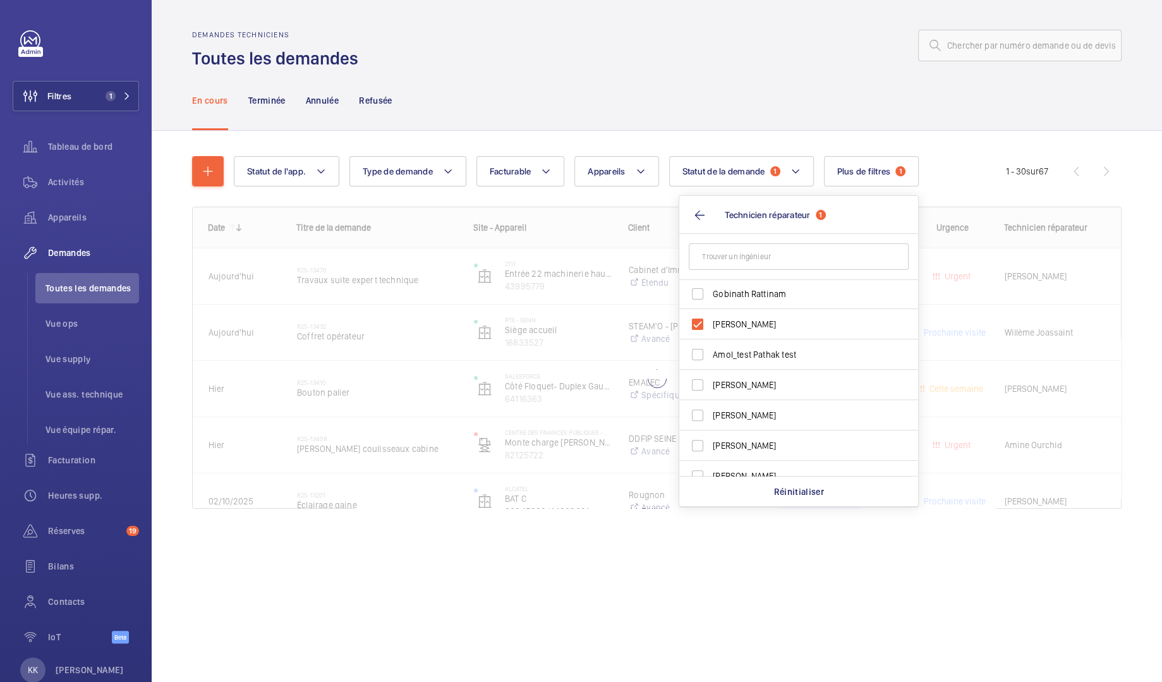
click at [703, 124] on div "En cours Terminée Annulée Refusée" at bounding box center [657, 100] width 930 height 60
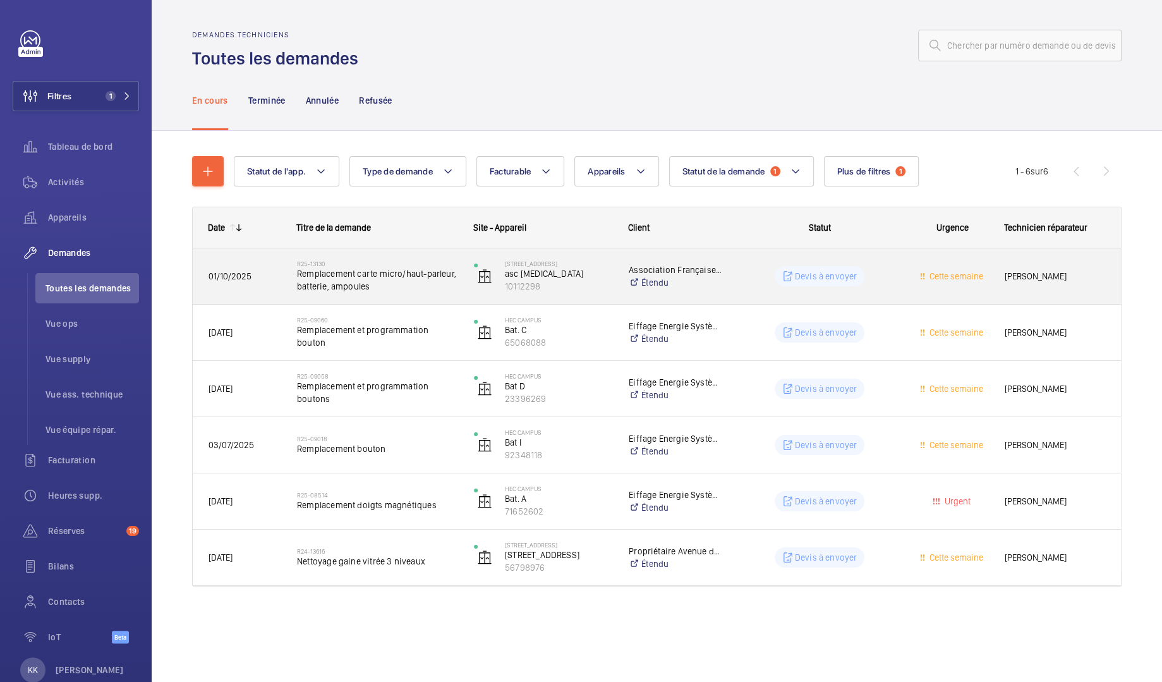
click at [341, 277] on span "Remplacement carte micro/haut-parleur, batterie, ampoules" at bounding box center [377, 279] width 160 height 25
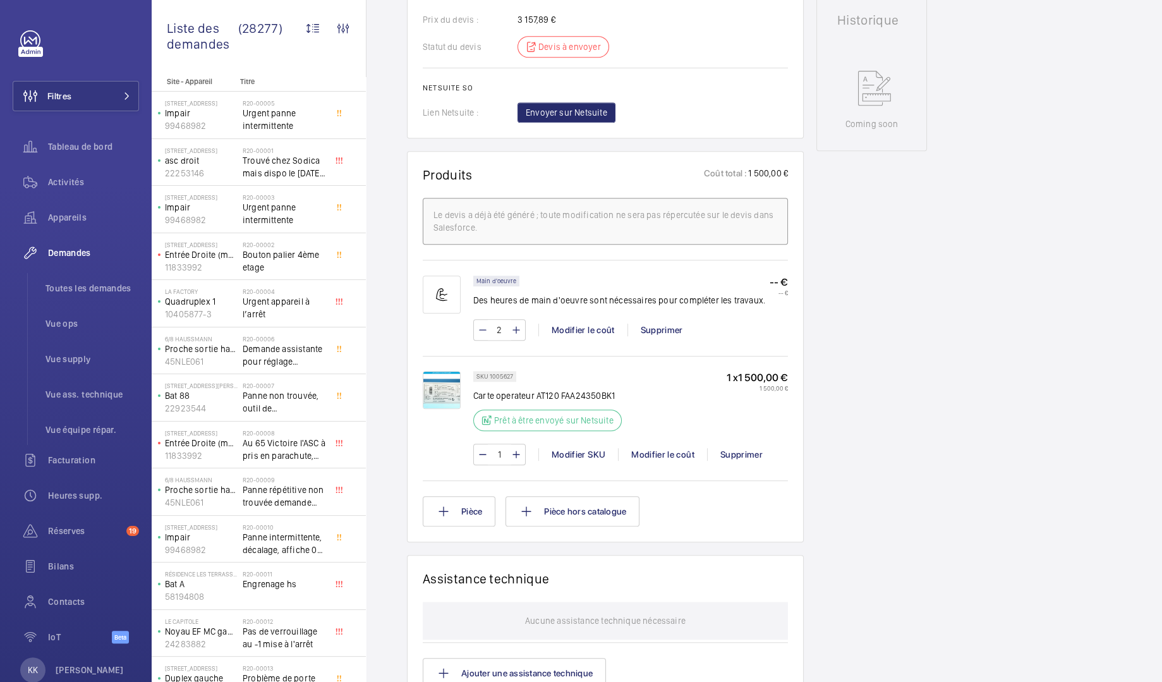
scroll to position [601, 0]
click at [451, 398] on img at bounding box center [442, 390] width 38 height 38
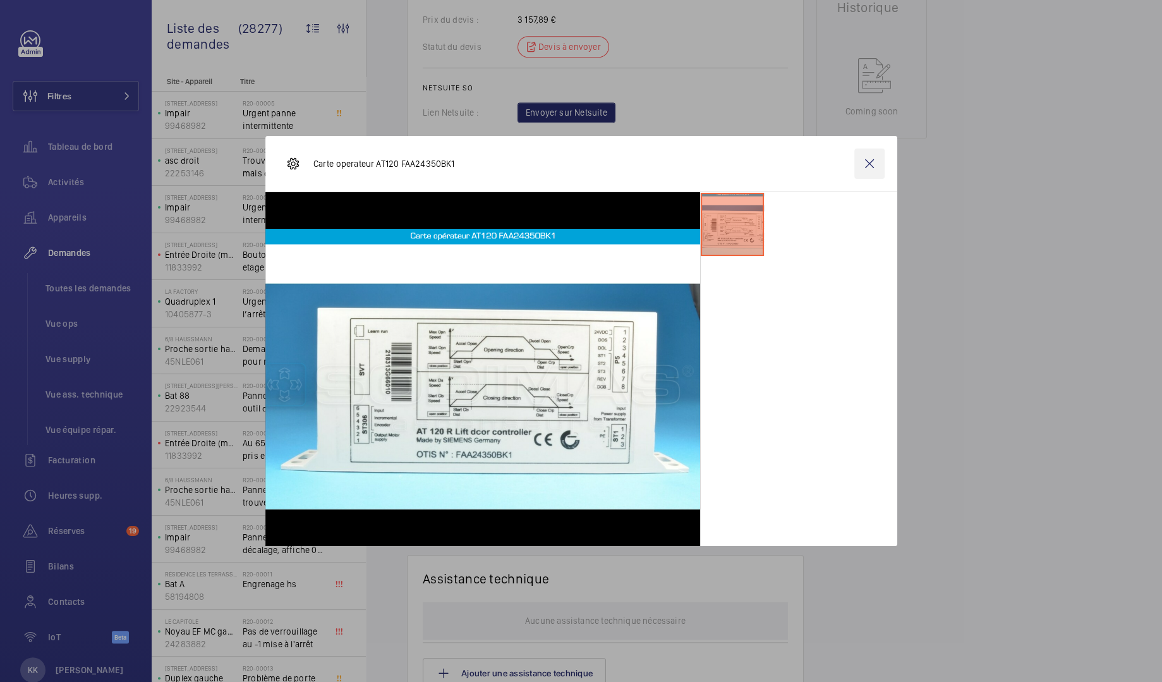
click at [880, 165] on wm-front-icon-button at bounding box center [869, 163] width 30 height 30
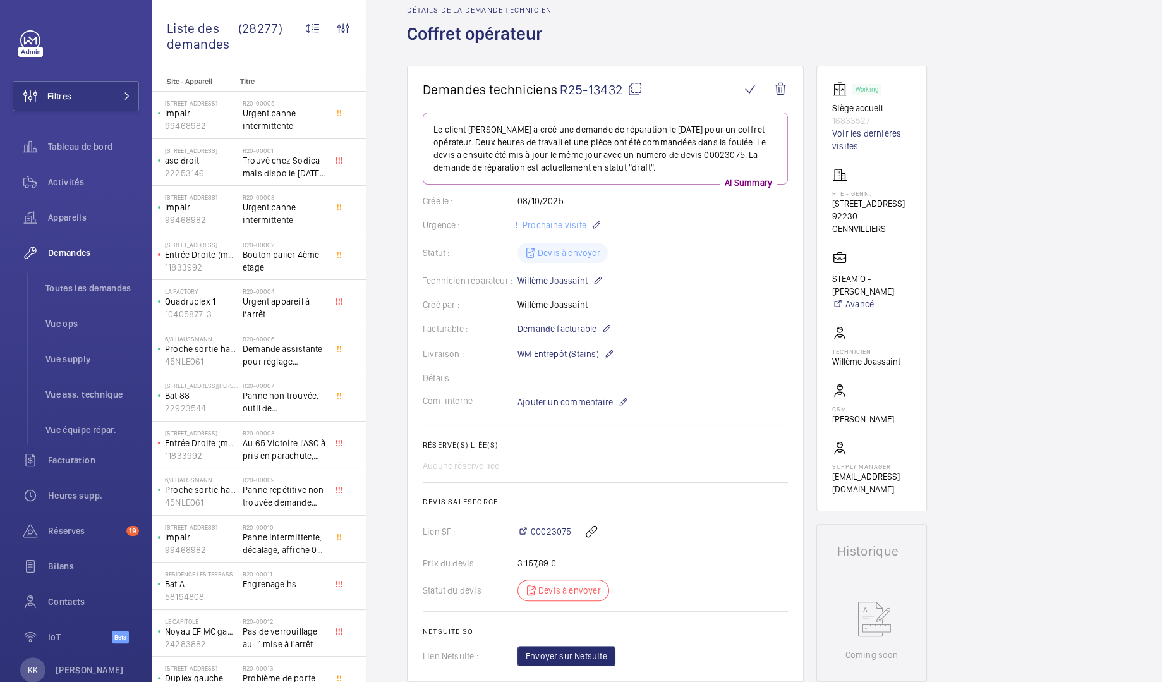
scroll to position [0, 0]
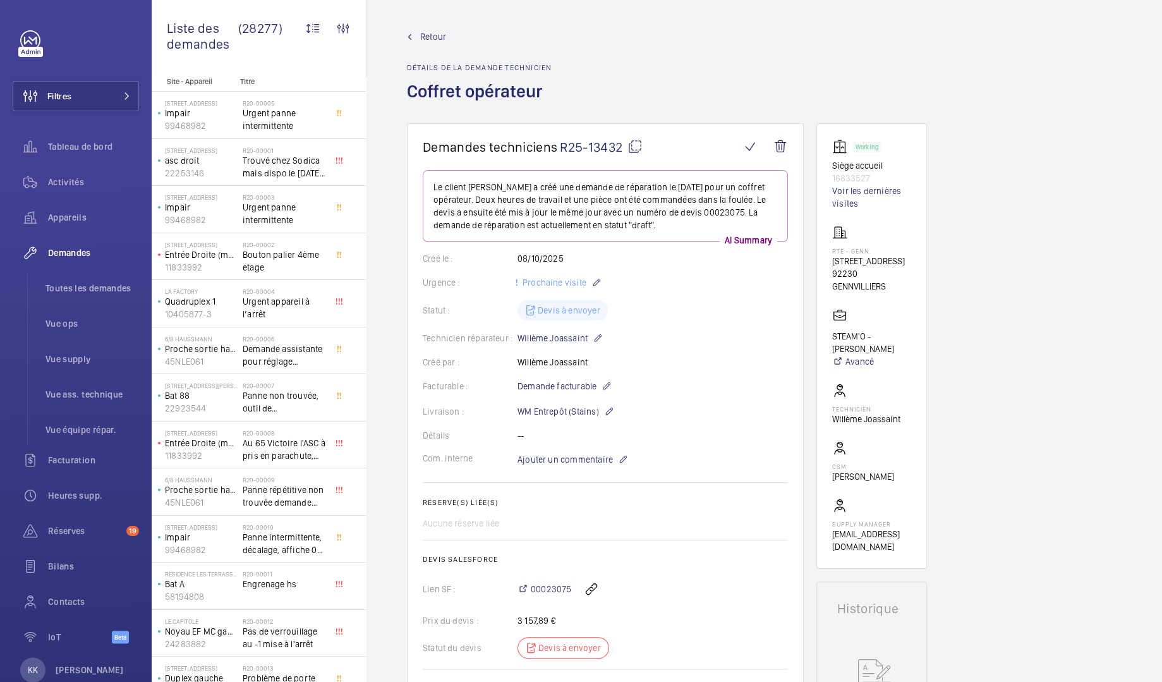
click at [789, 261] on wm-front-card "Demandes techniciens R25-13432 Le client [PERSON_NAME] a créé une demande de ré…" at bounding box center [605, 431] width 397 height 616
click at [600, 243] on wm-front-card-body "Le client [PERSON_NAME] a créé une demande de réparation le [DATE] pour un coff…" at bounding box center [605, 447] width 365 height 554
click at [428, 37] on span "Retour" at bounding box center [433, 36] width 26 height 13
click at [415, 37] on link "Retour" at bounding box center [479, 36] width 145 height 13
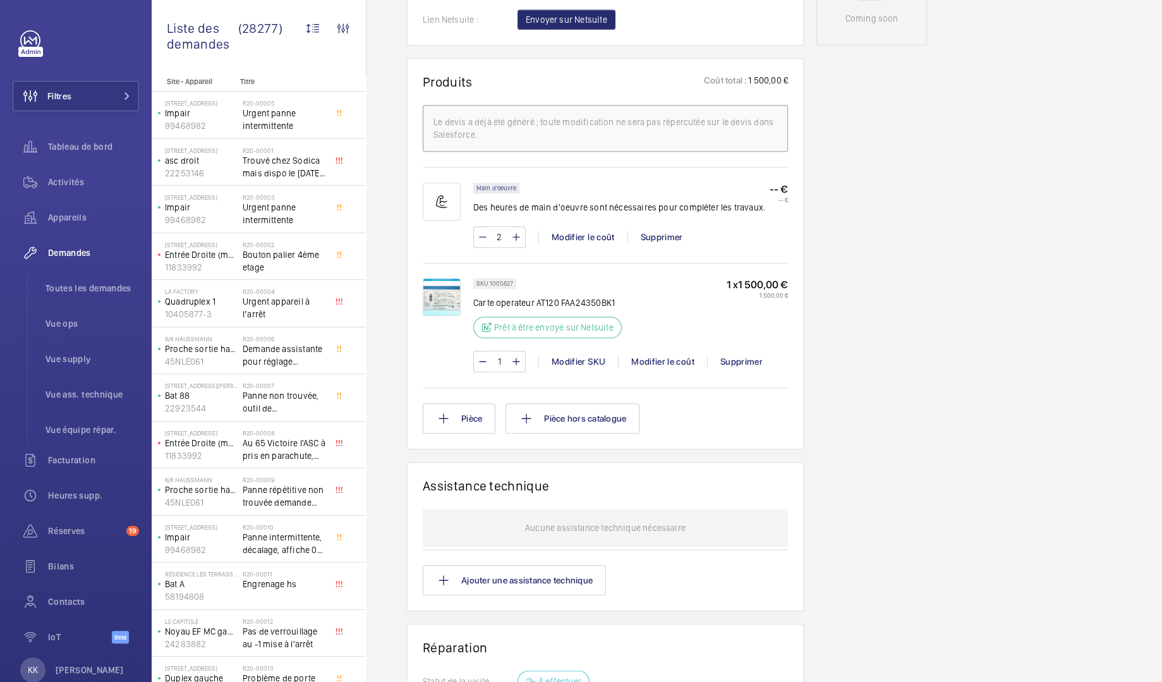
scroll to position [695, 0]
